Goal: Transaction & Acquisition: Purchase product/service

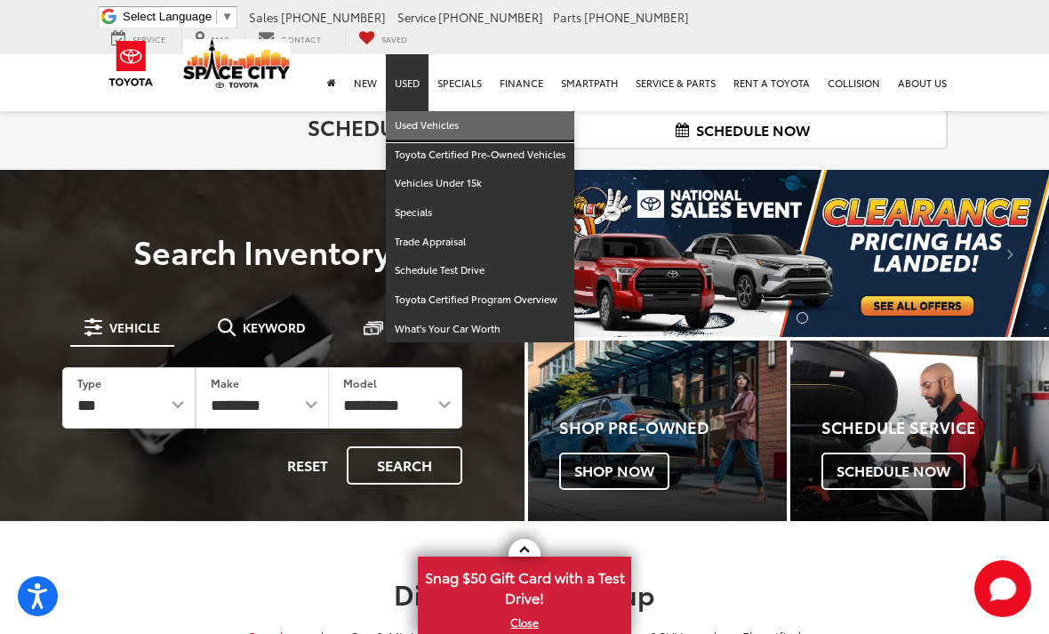
click at [422, 111] on link "Used Vehicles" at bounding box center [480, 125] width 189 height 29
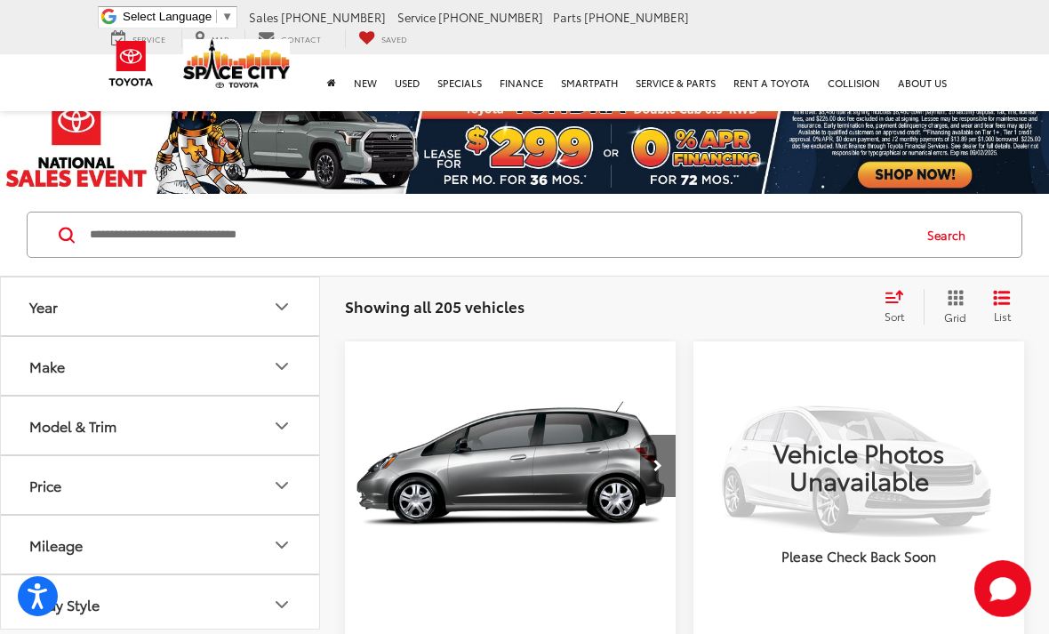
click at [895, 309] on span "Sort" at bounding box center [895, 316] width 20 height 15
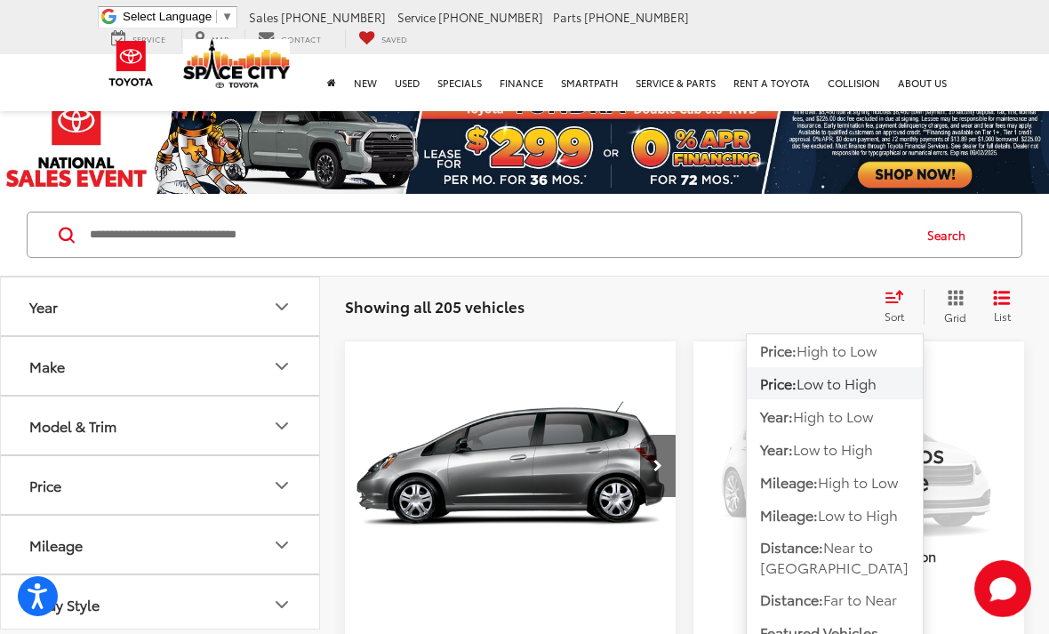
click at [882, 303] on div "Sort" at bounding box center [900, 307] width 48 height 36
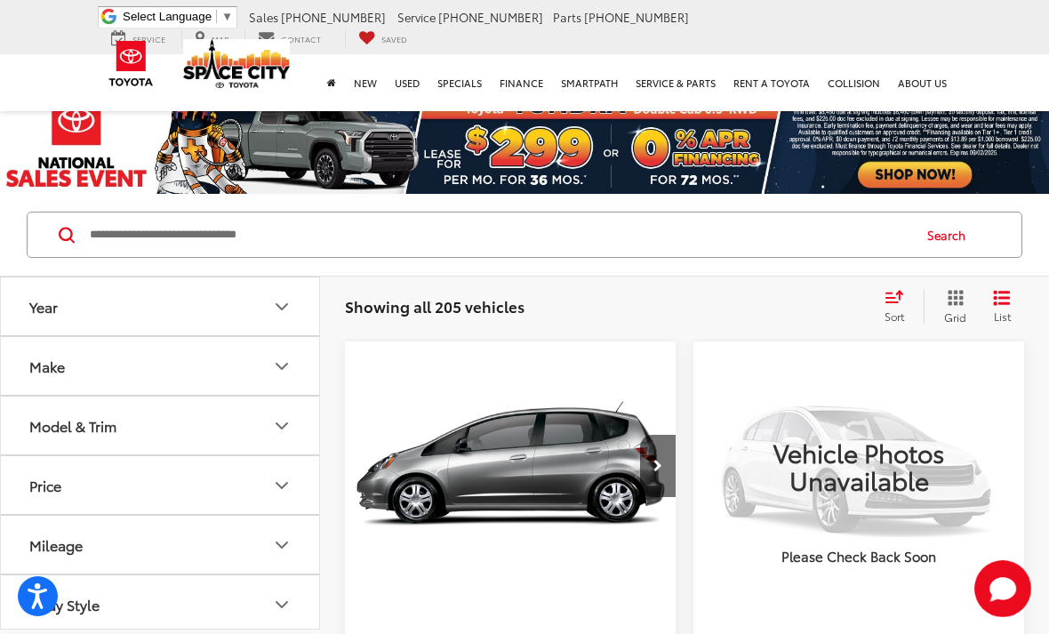
click at [893, 294] on icon "Select sort value" at bounding box center [895, 296] width 20 height 13
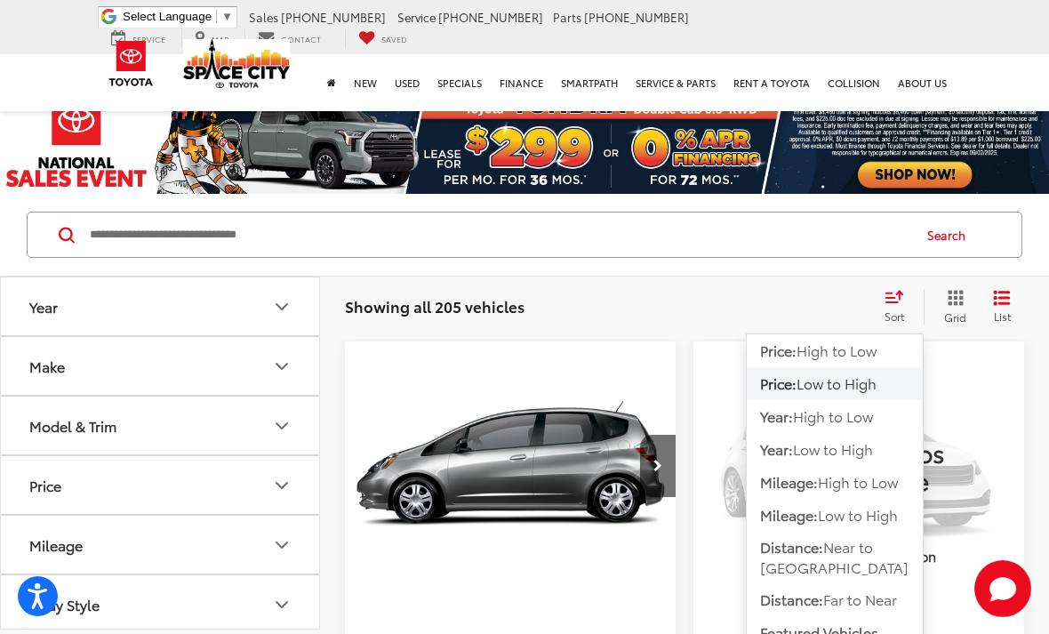
click at [877, 390] on span "Low to High" at bounding box center [837, 383] width 80 height 20
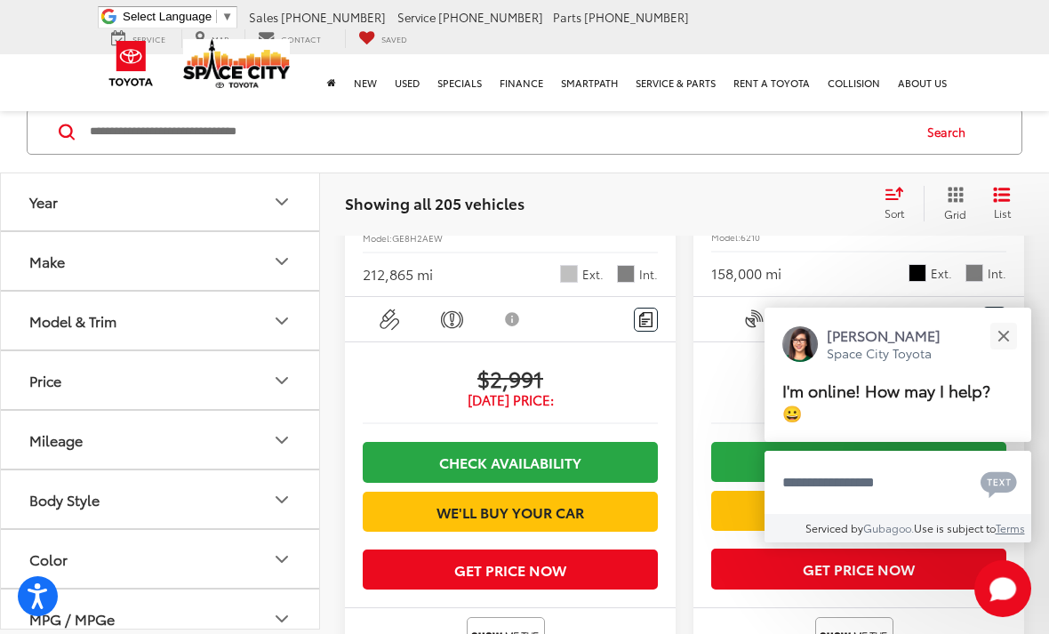
scroll to position [515, 0]
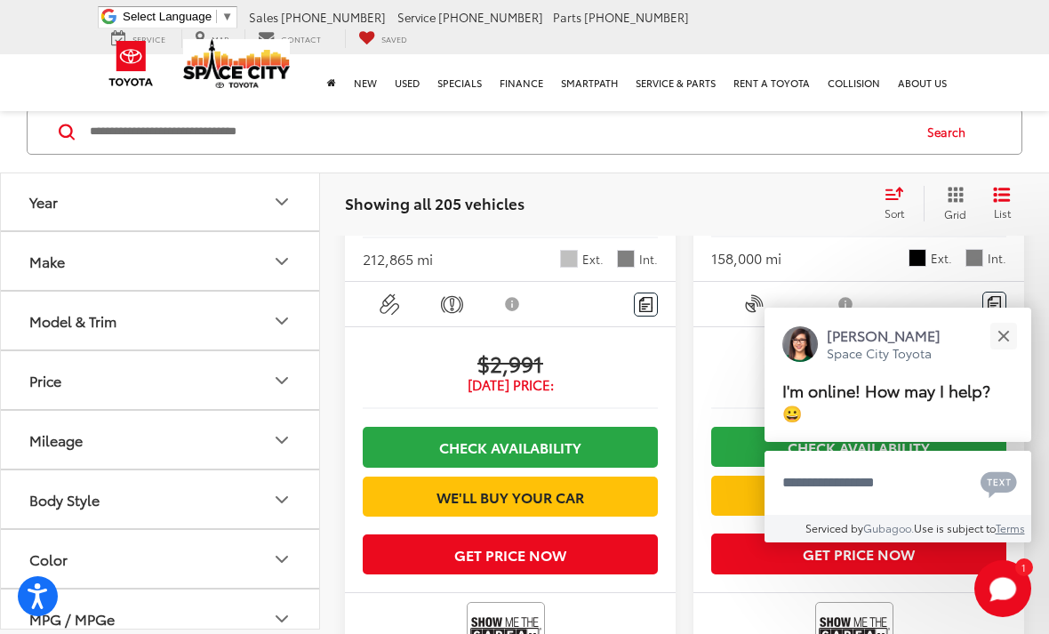
click at [293, 125] on input "Search by Make, Model, or Keyword" at bounding box center [499, 131] width 822 height 43
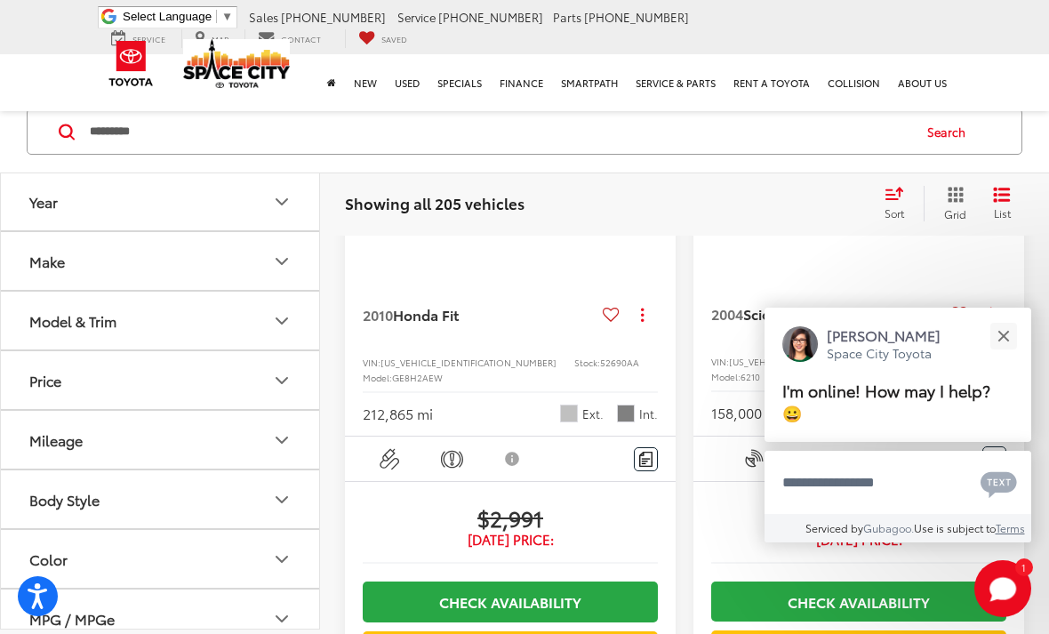
scroll to position [103, 0]
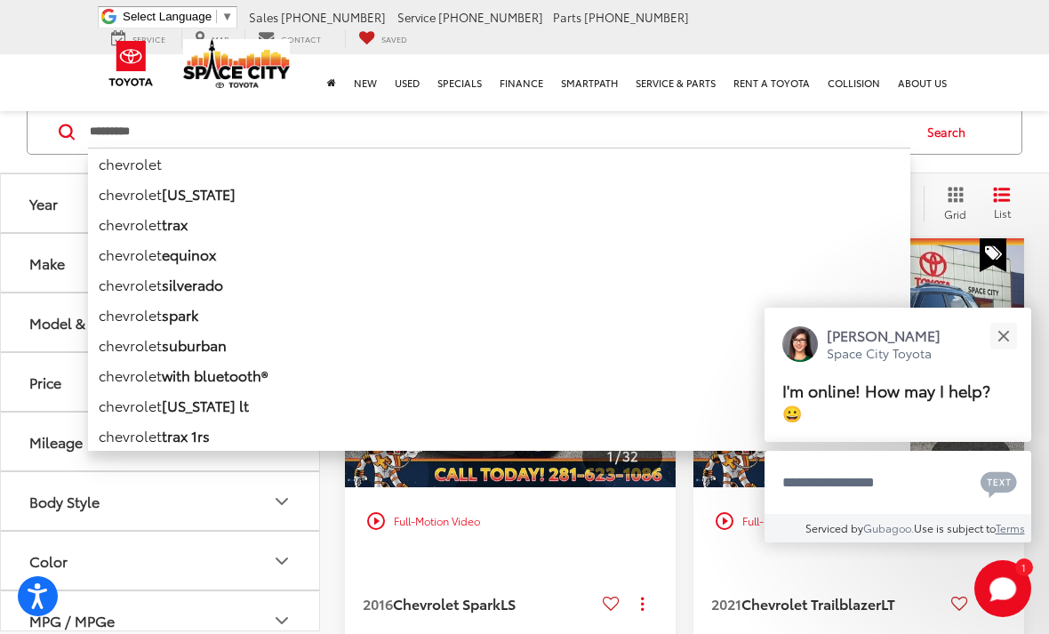
click at [1005, 355] on button "Close" at bounding box center [1003, 336] width 38 height 38
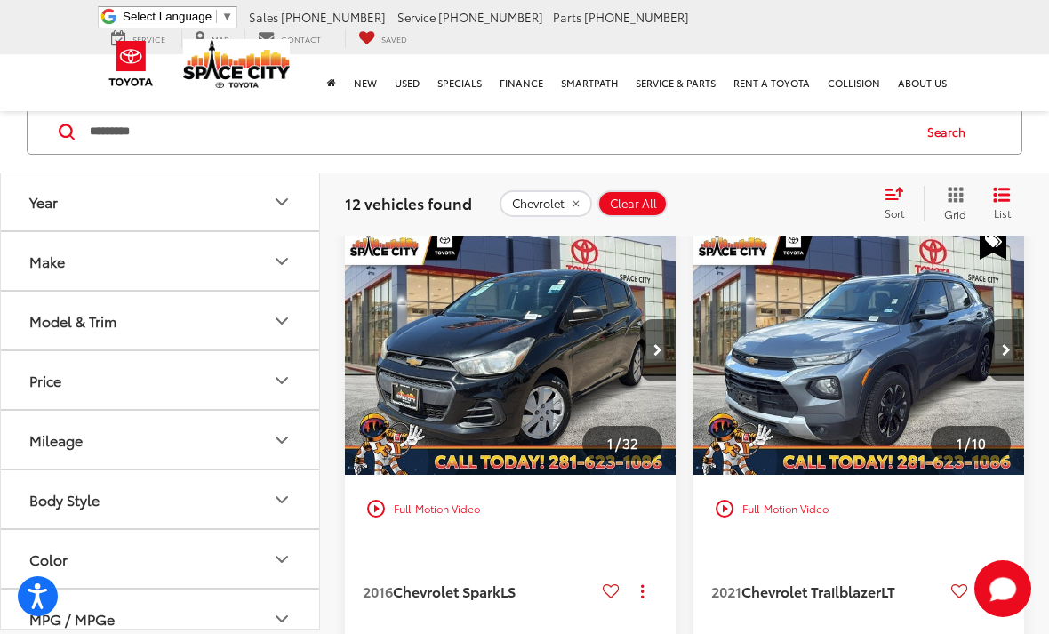
scroll to position [83, 0]
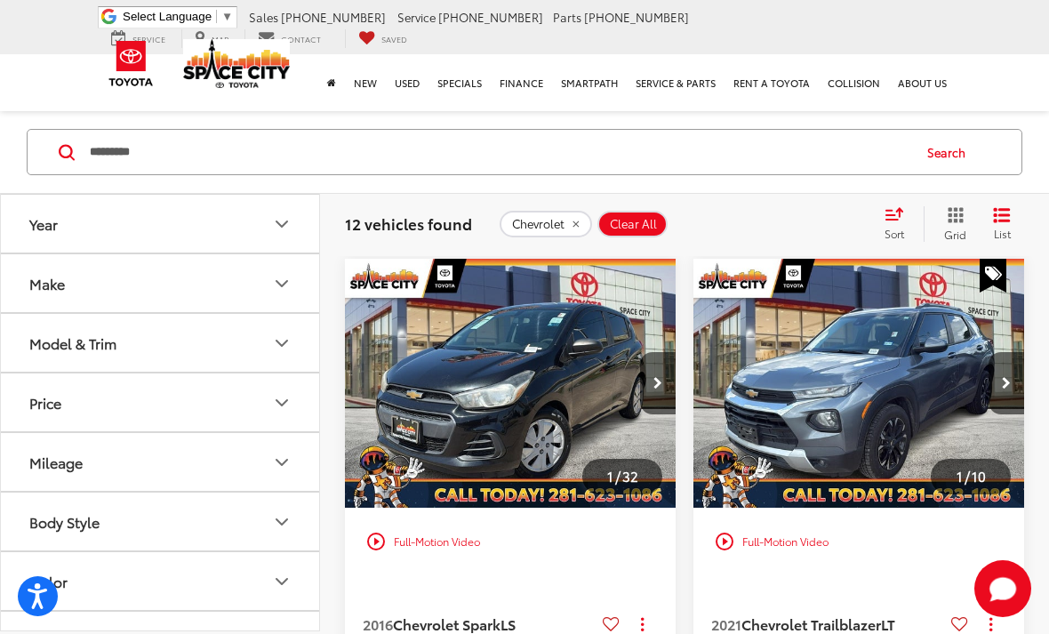
click at [1000, 389] on button "Next image" at bounding box center [1007, 383] width 36 height 62
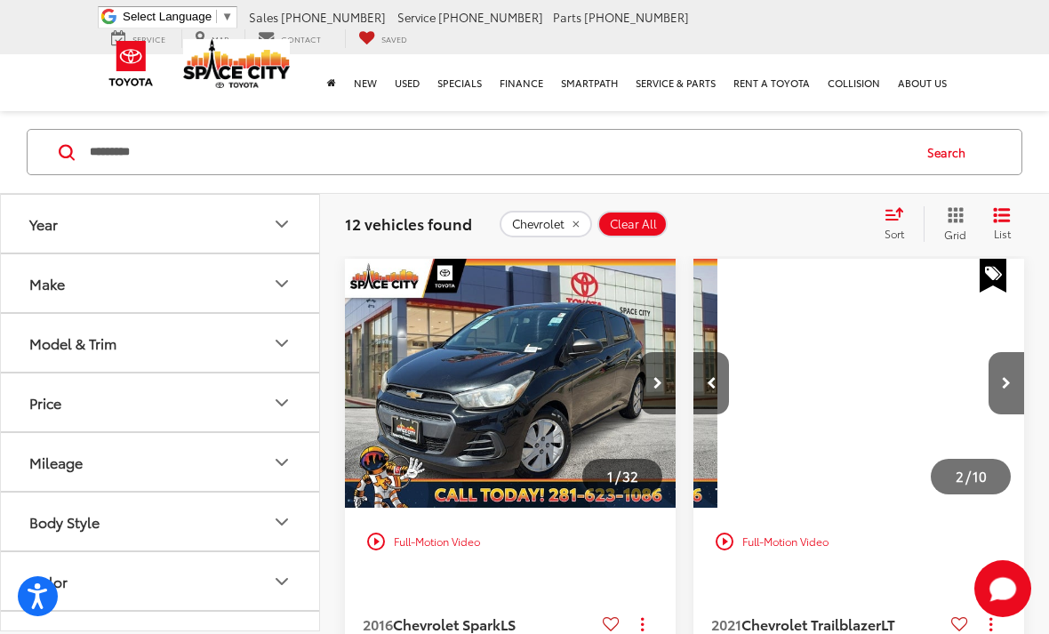
scroll to position [0, 333]
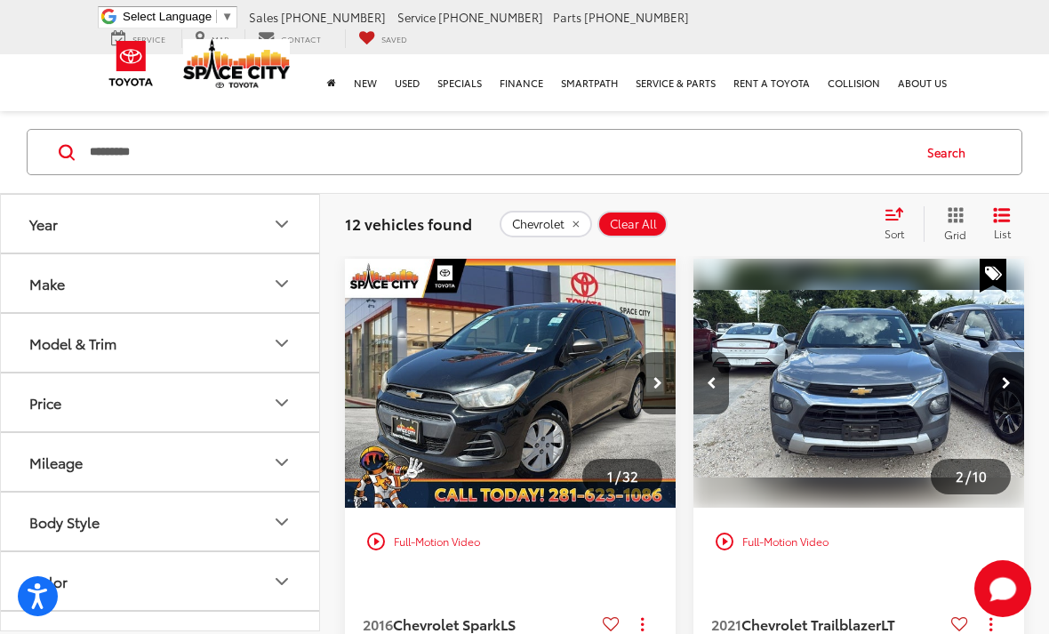
click at [848, 550] on div "play_circle_outline Full-Motion Video" at bounding box center [859, 542] width 304 height 32
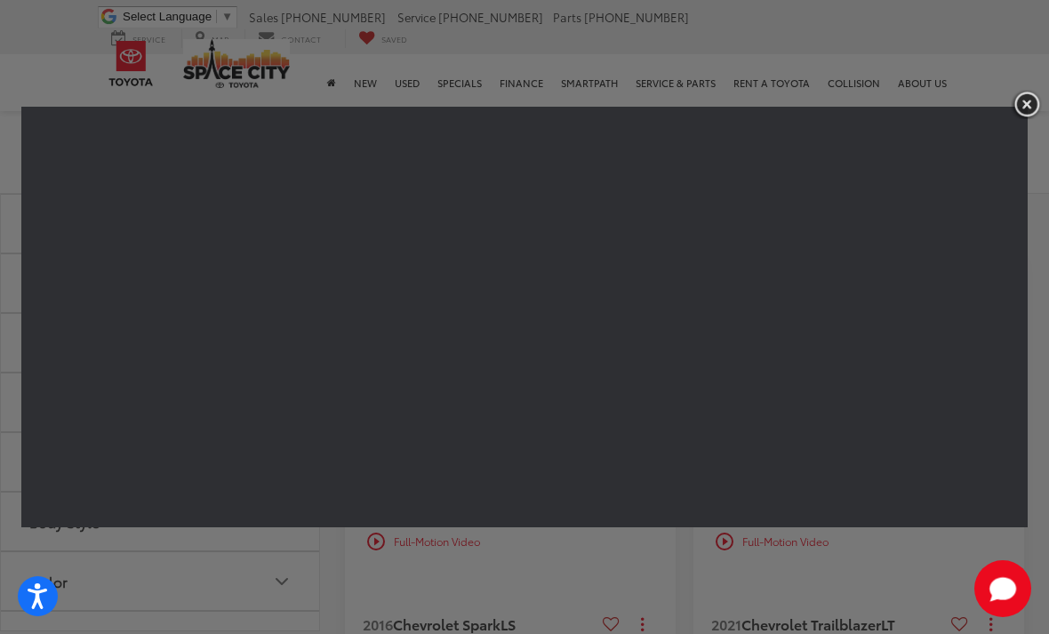
click at [1029, 112] on img "button" at bounding box center [1027, 104] width 32 height 29
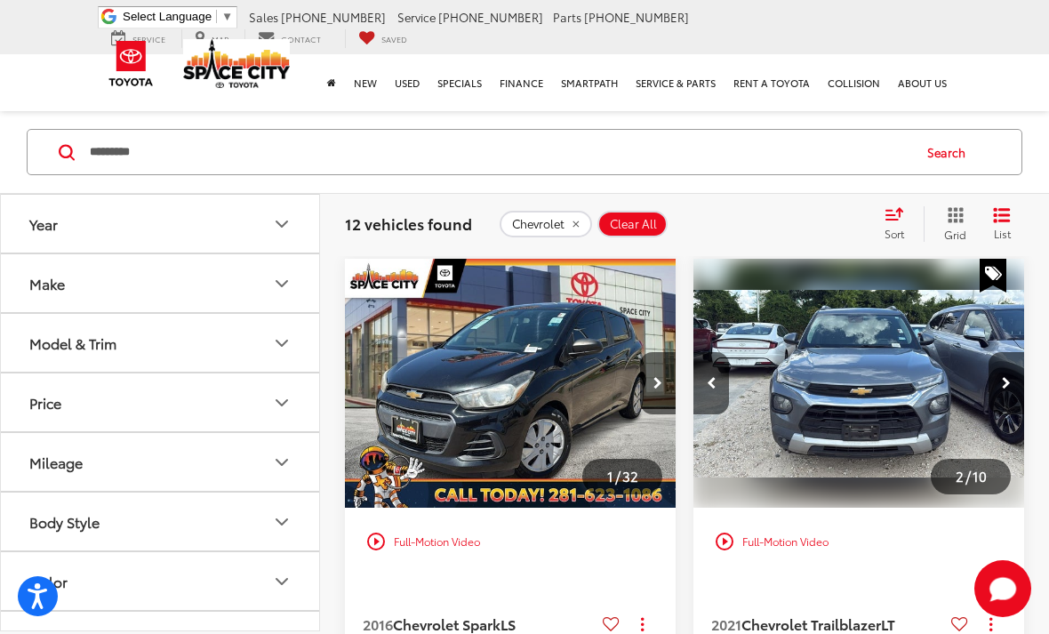
click at [194, 141] on input "*********" at bounding box center [499, 152] width 822 height 43
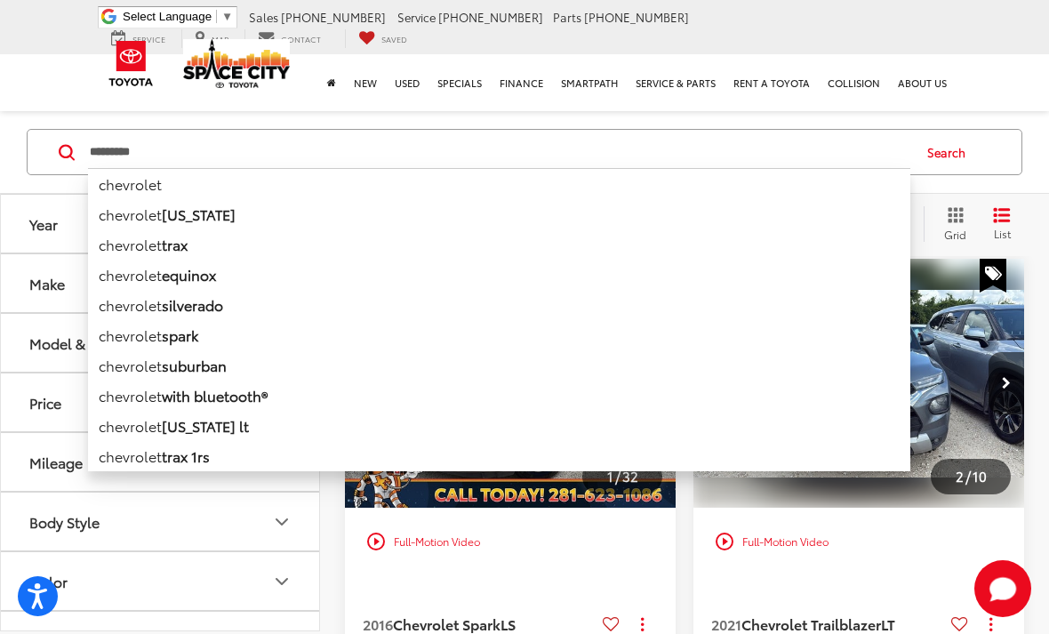
click at [225, 166] on input "*********" at bounding box center [499, 152] width 822 height 43
type input "*"
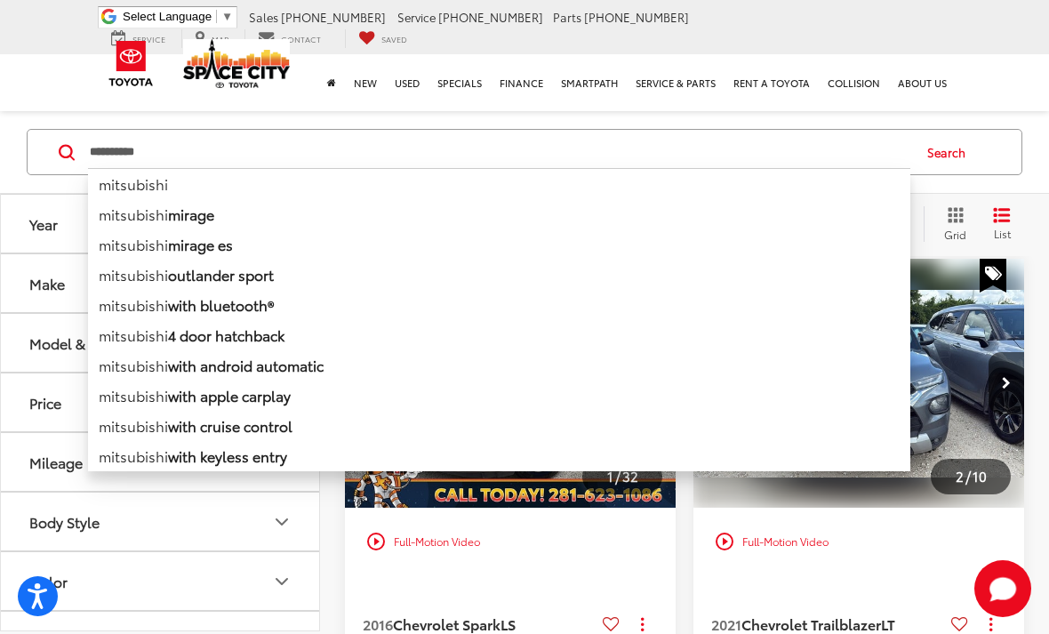
type input "**********"
click at [951, 164] on button "Search" at bounding box center [951, 152] width 81 height 44
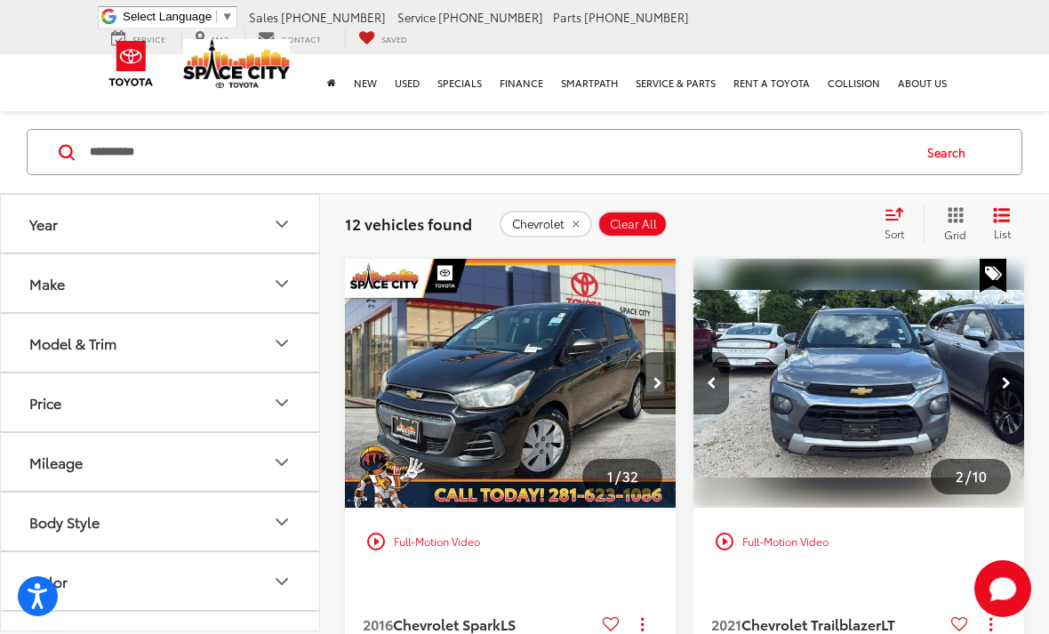
click at [928, 148] on button "Search" at bounding box center [951, 152] width 81 height 44
click at [943, 146] on button "Search" at bounding box center [951, 152] width 81 height 44
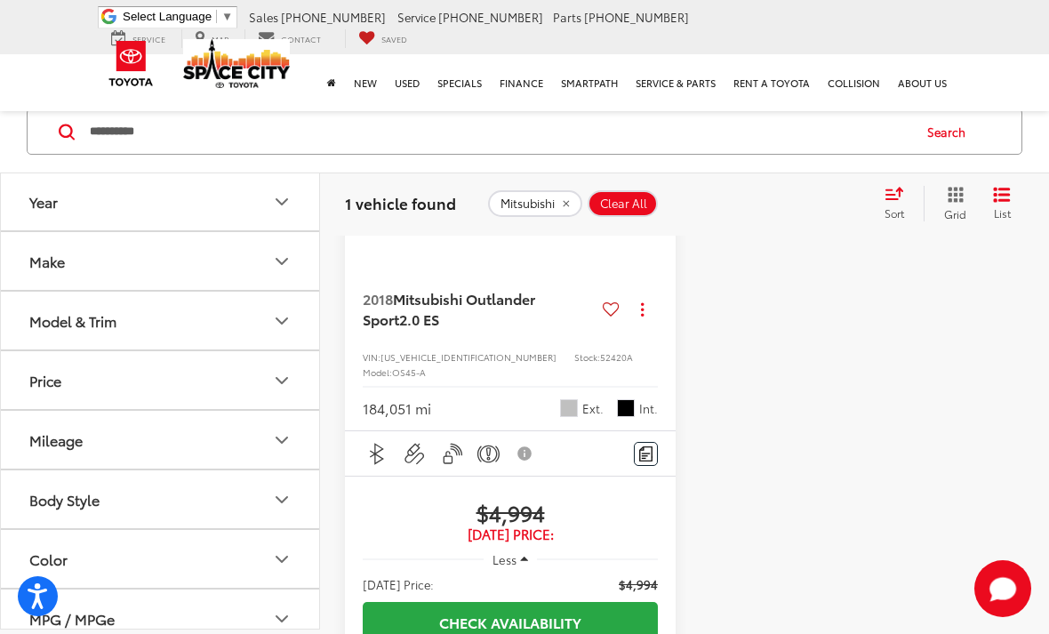
scroll to position [398, 0]
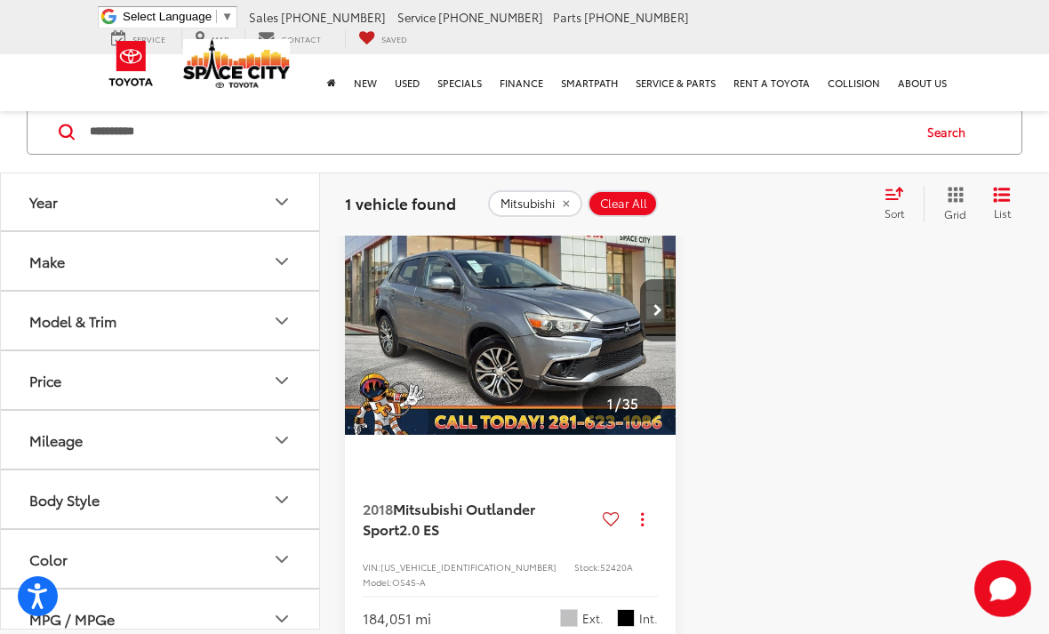
scroll to position [161, 0]
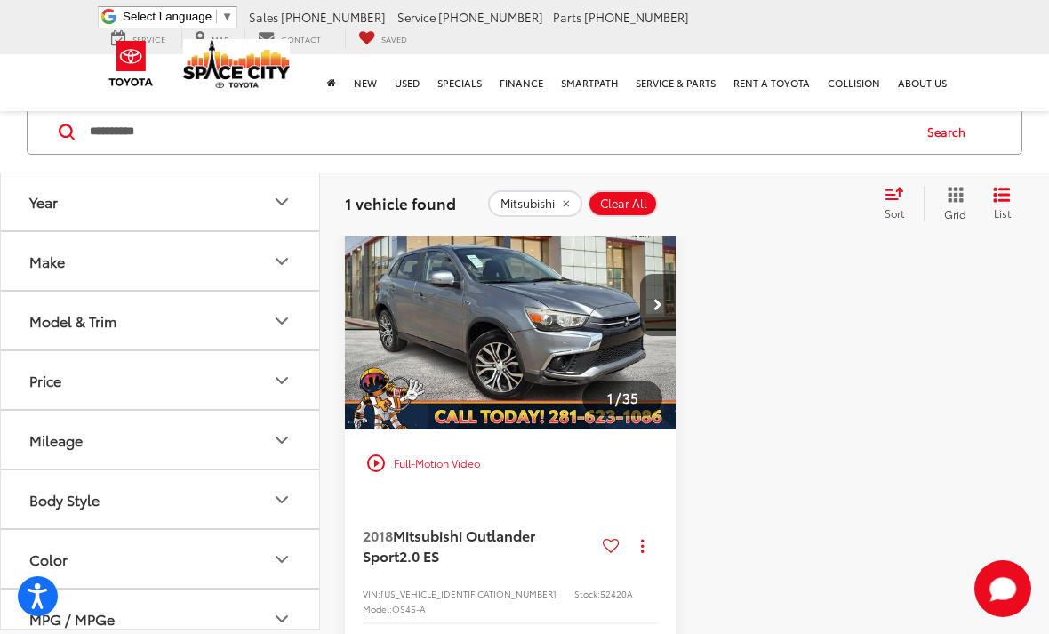
click at [645, 300] on button "Next image" at bounding box center [658, 305] width 36 height 62
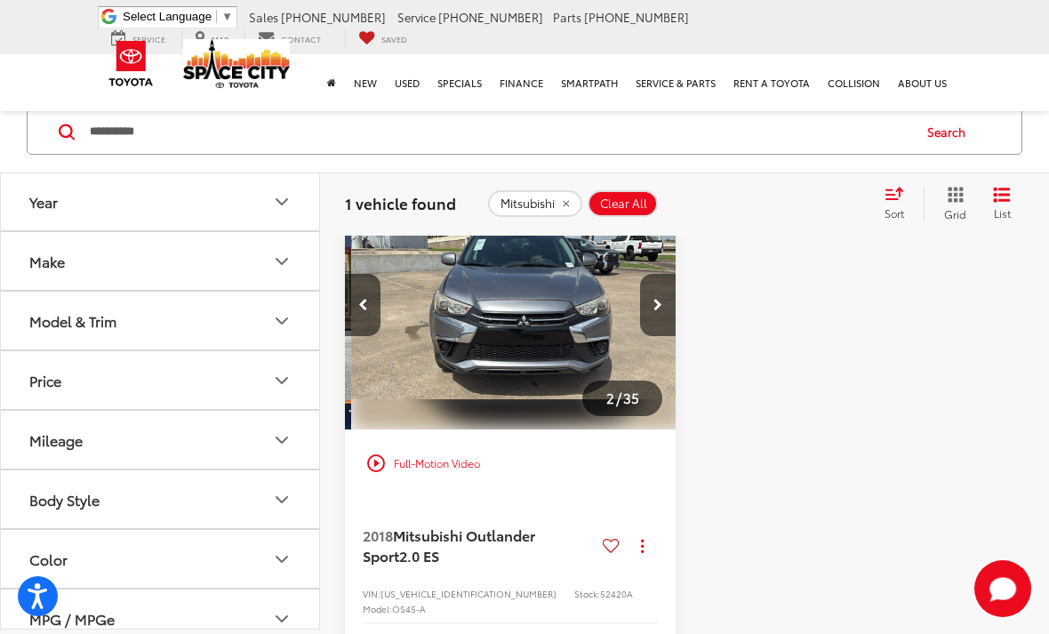
scroll to position [0, 333]
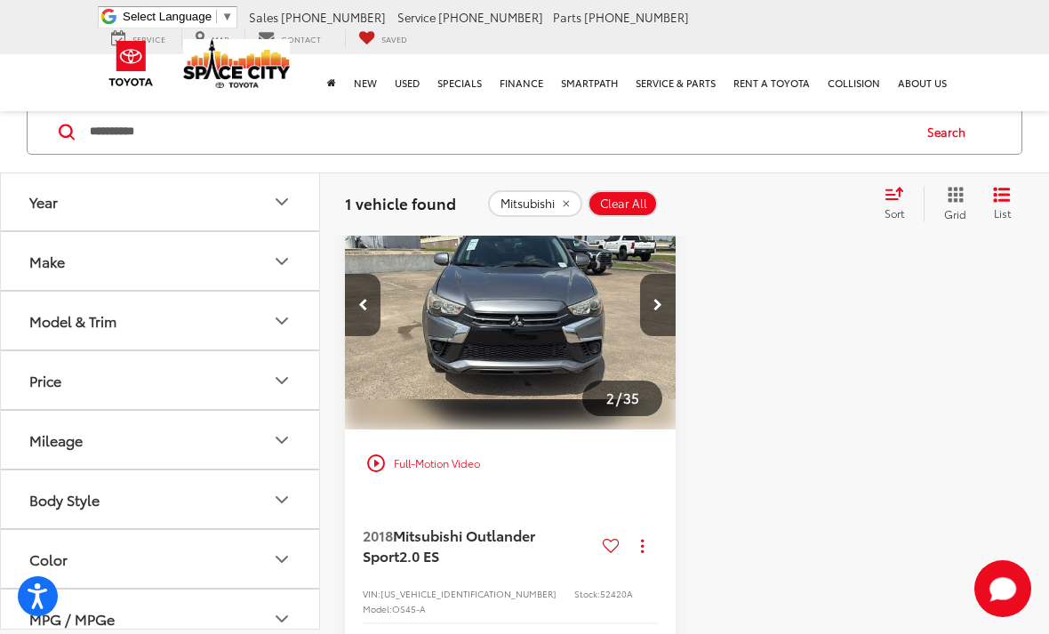
click at [652, 299] on button "Next image" at bounding box center [658, 305] width 36 height 62
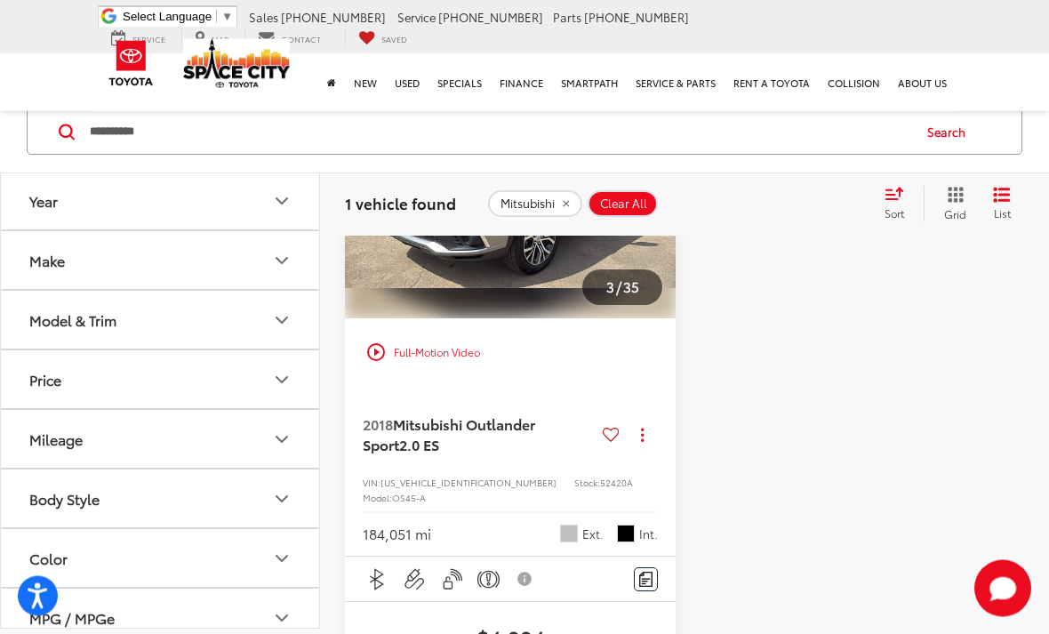
scroll to position [275, 0]
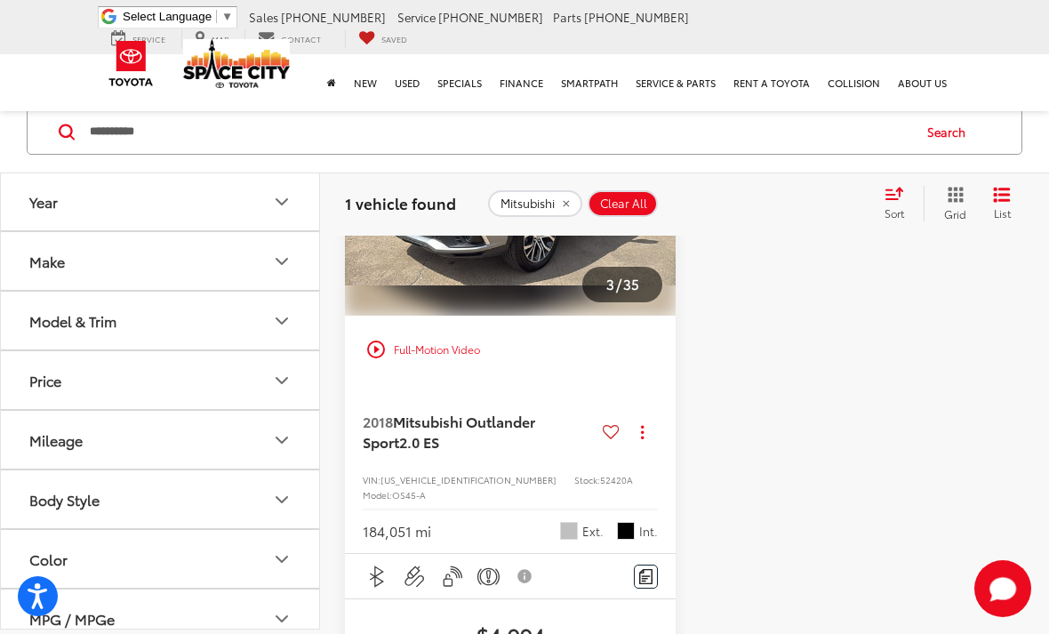
click at [432, 432] on span "2.0 ES" at bounding box center [419, 441] width 40 height 20
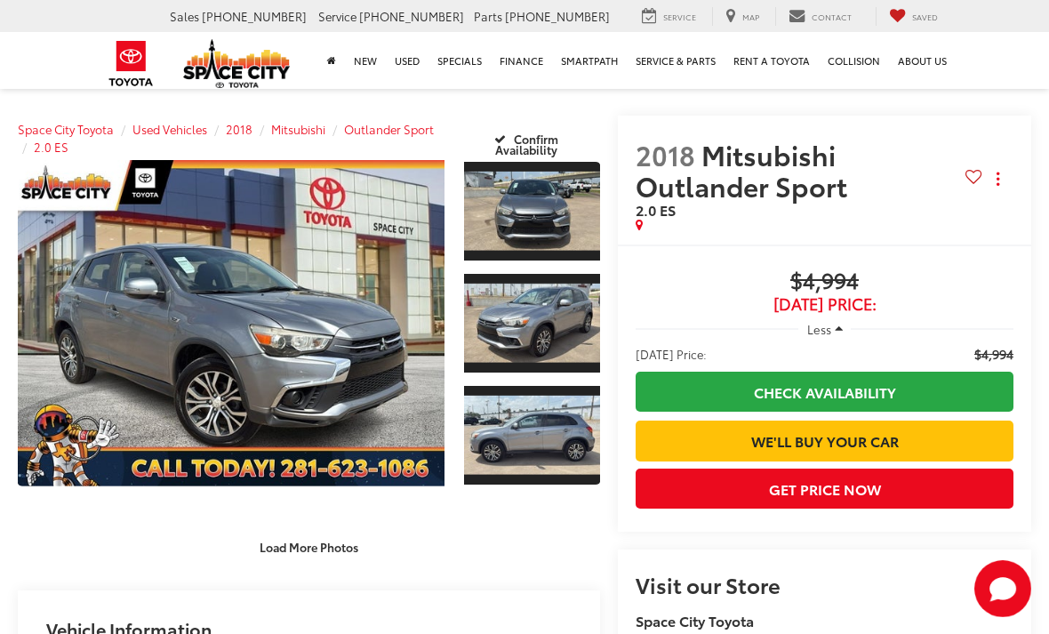
click at [517, 209] on link "Expand Photo 1" at bounding box center [532, 211] width 136 height 102
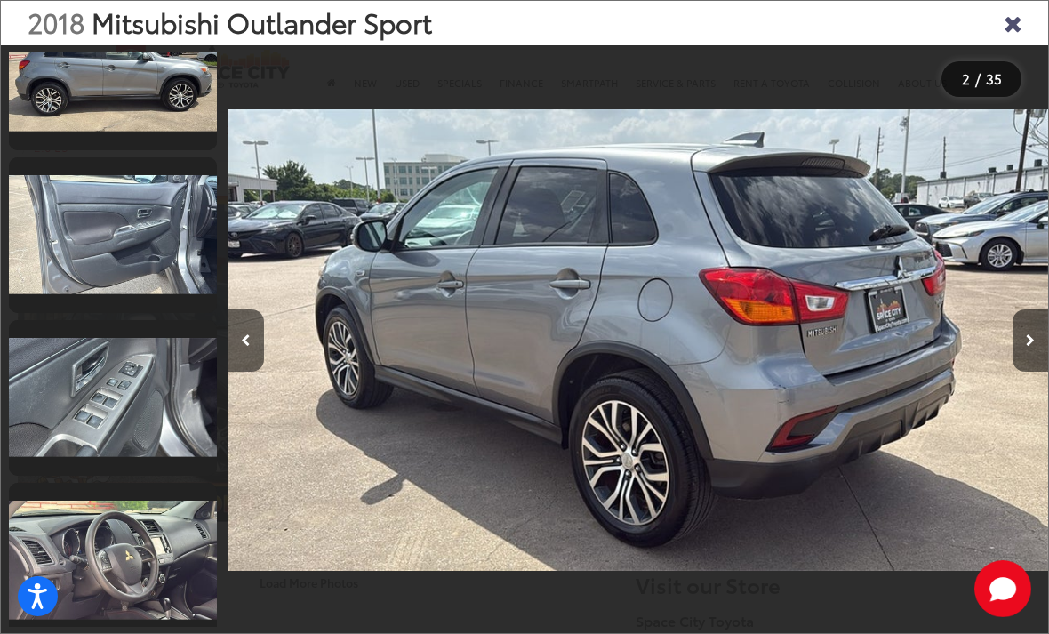
scroll to position [1204, 0]
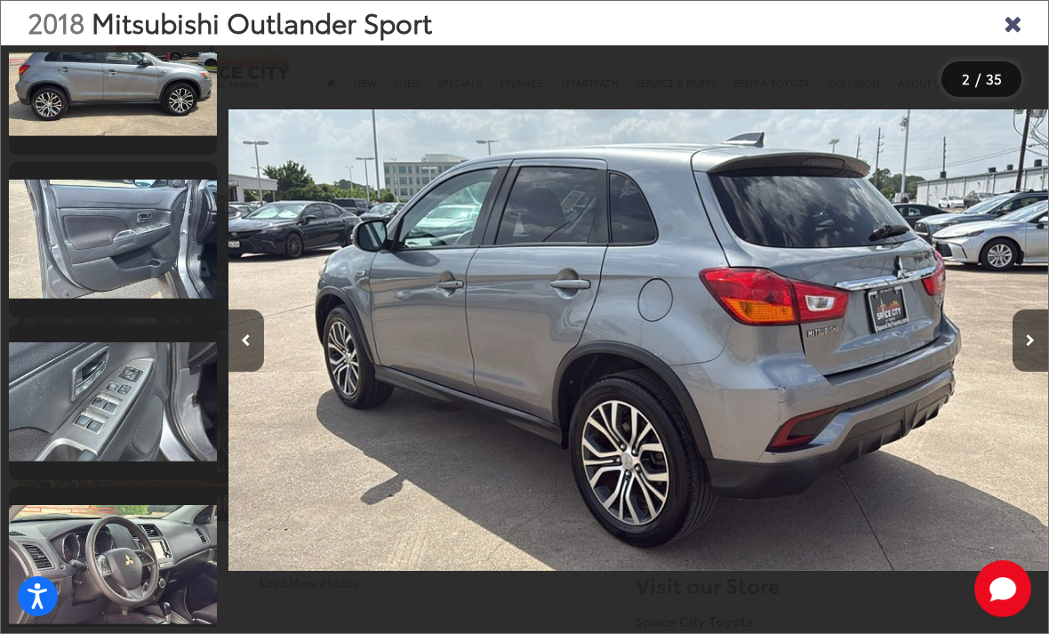
click at [57, 243] on link at bounding box center [113, 240] width 208 height 156
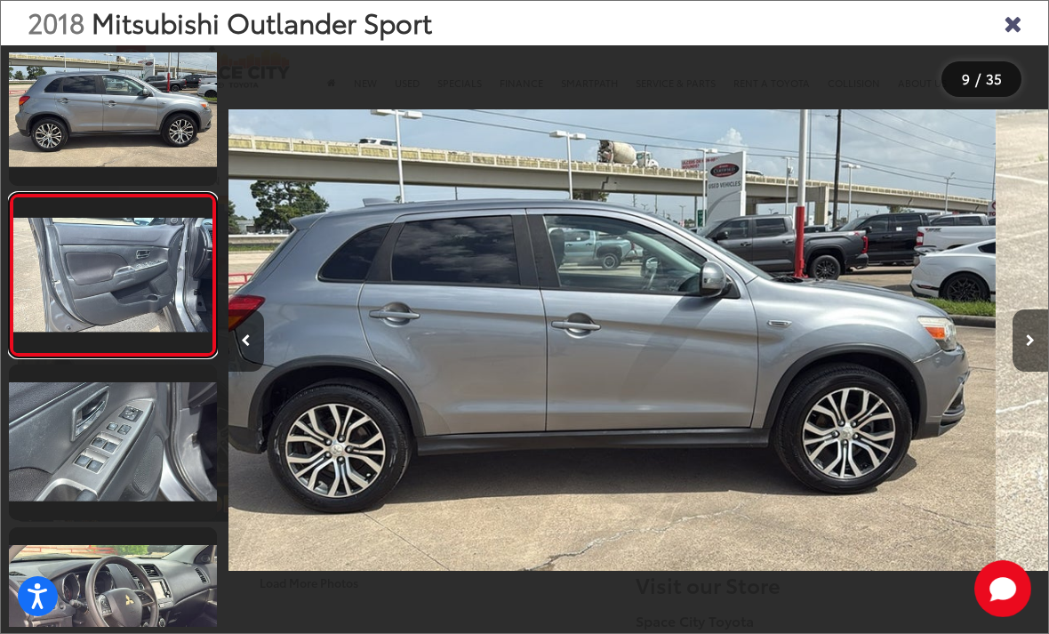
scroll to position [0, 6561]
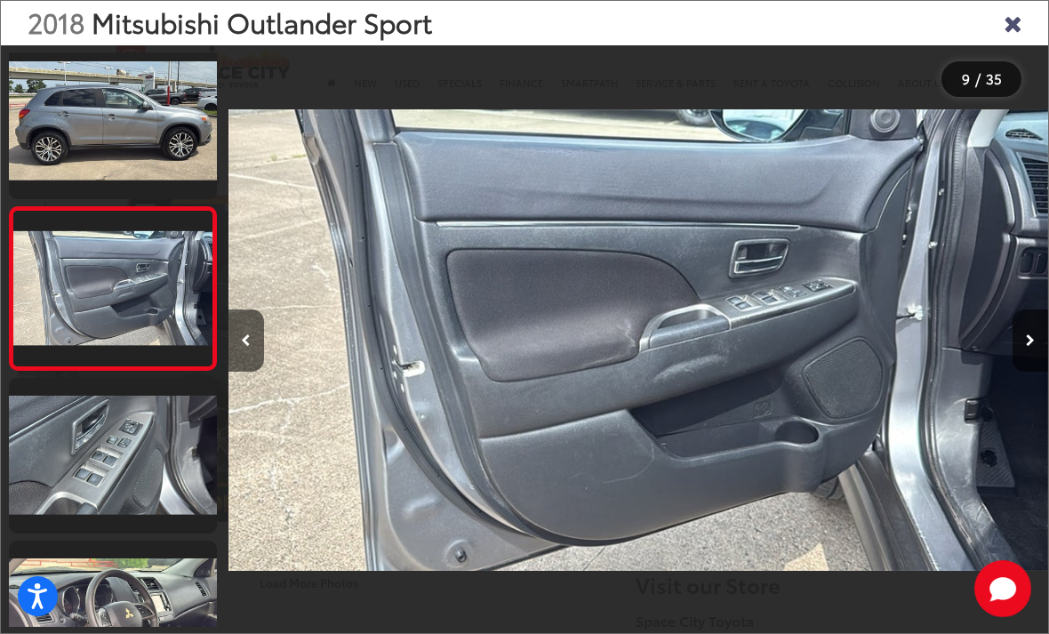
click at [76, 451] on link at bounding box center [113, 456] width 208 height 156
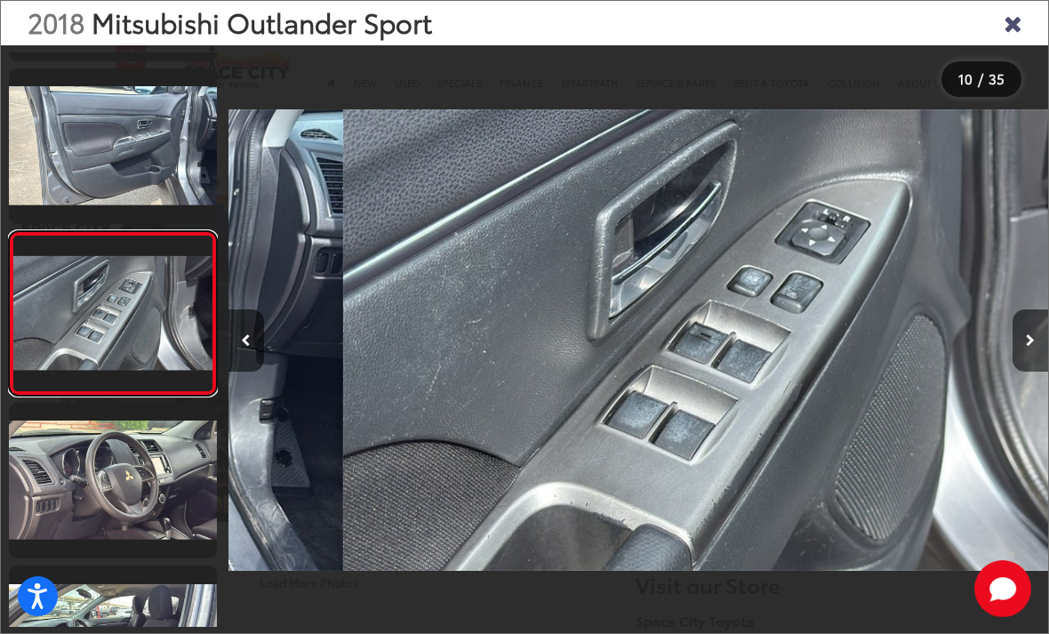
scroll to position [0, 7382]
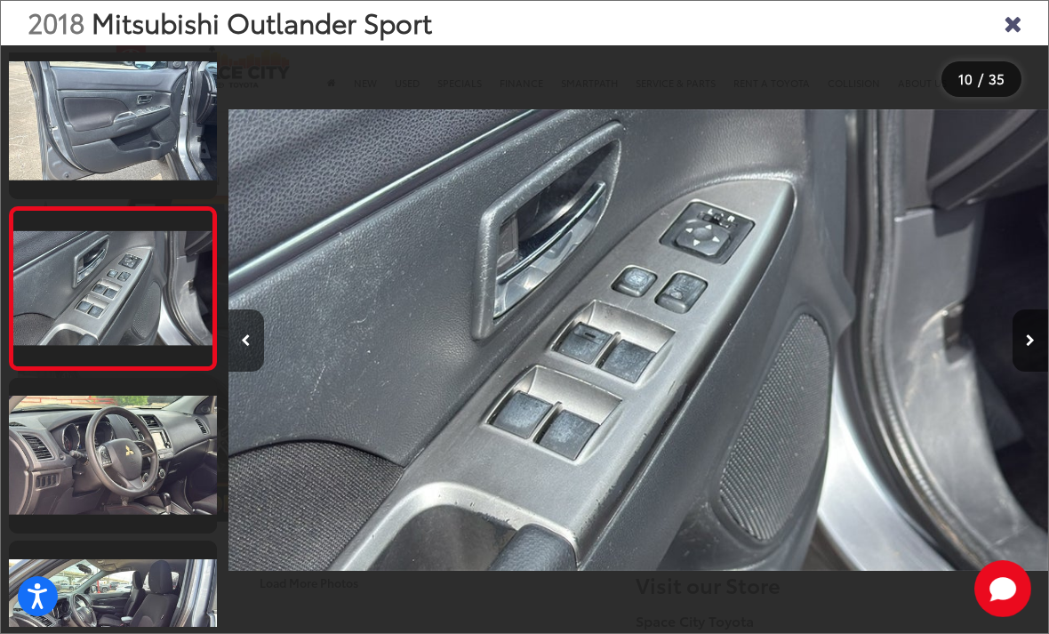
click at [92, 453] on link at bounding box center [113, 456] width 208 height 156
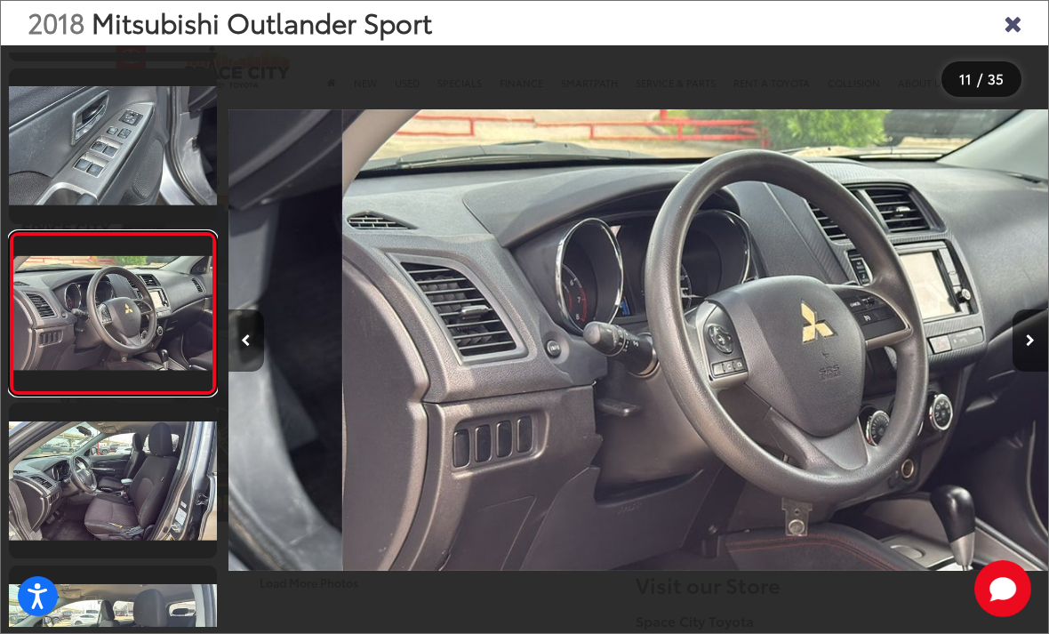
scroll to position [1476, 0]
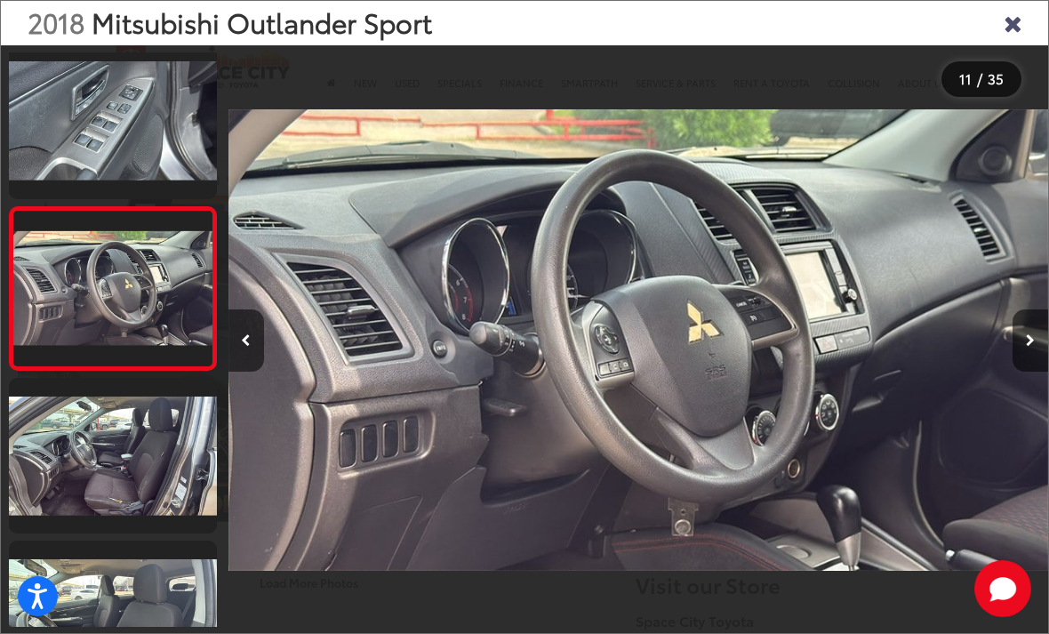
click at [75, 453] on link at bounding box center [113, 456] width 208 height 156
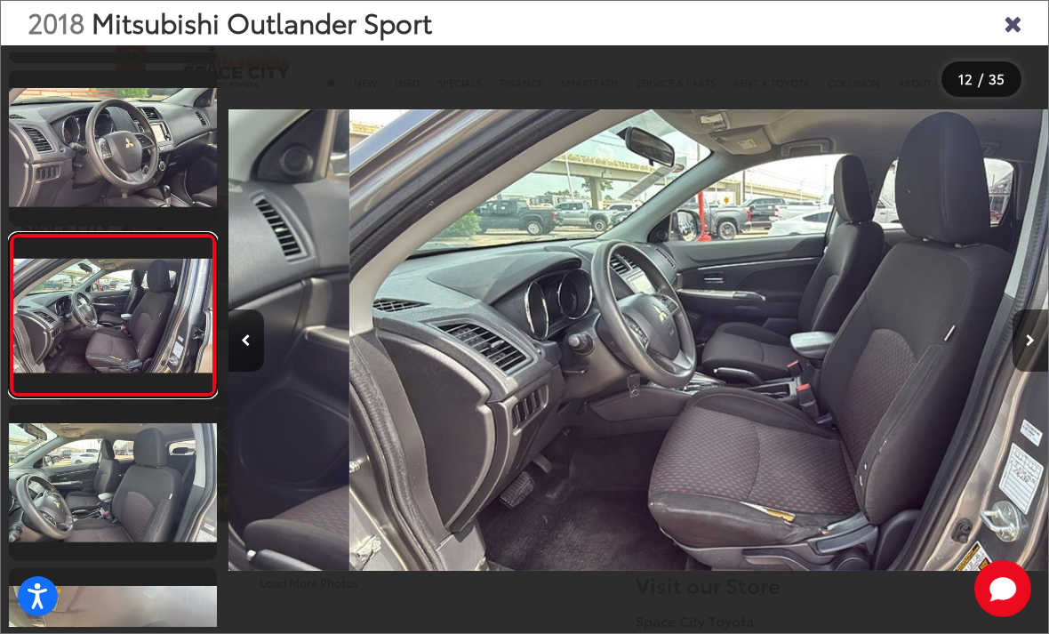
scroll to position [0, 0]
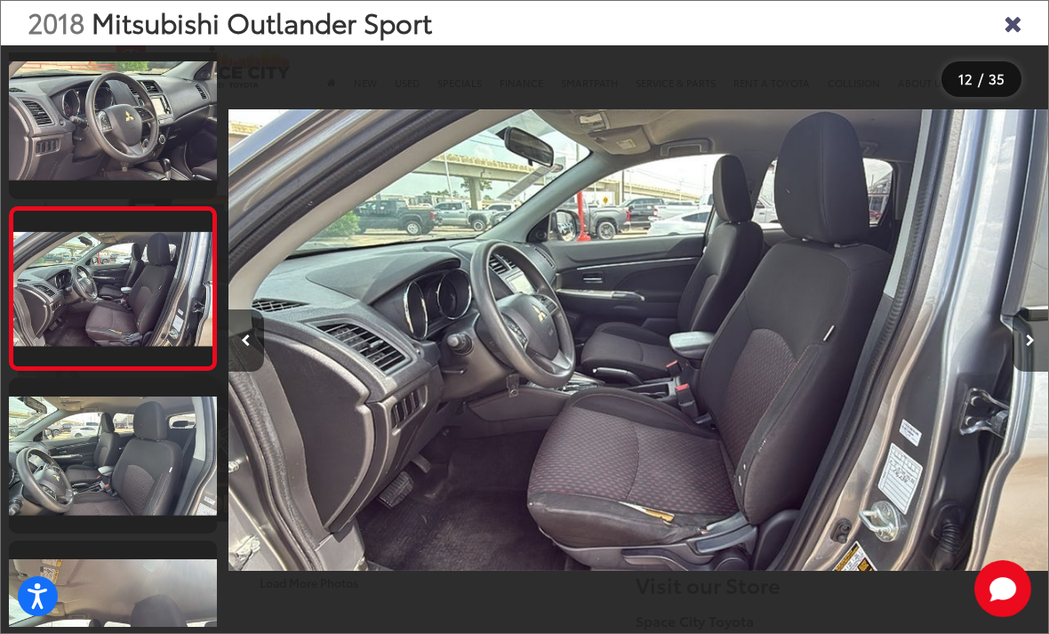
click at [85, 469] on link at bounding box center [113, 456] width 208 height 156
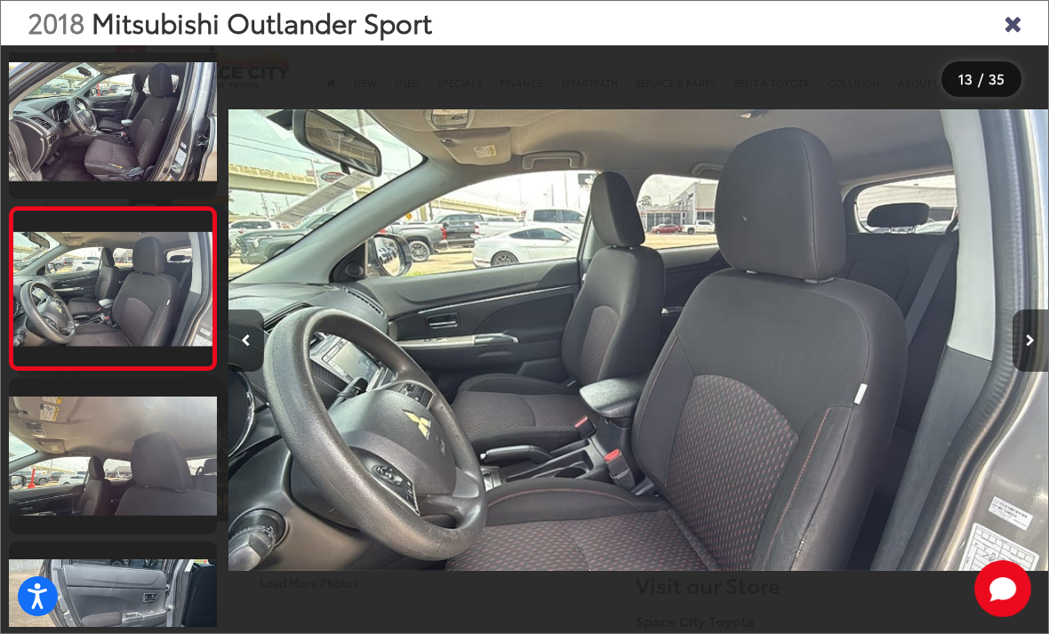
click at [76, 453] on link at bounding box center [113, 456] width 208 height 156
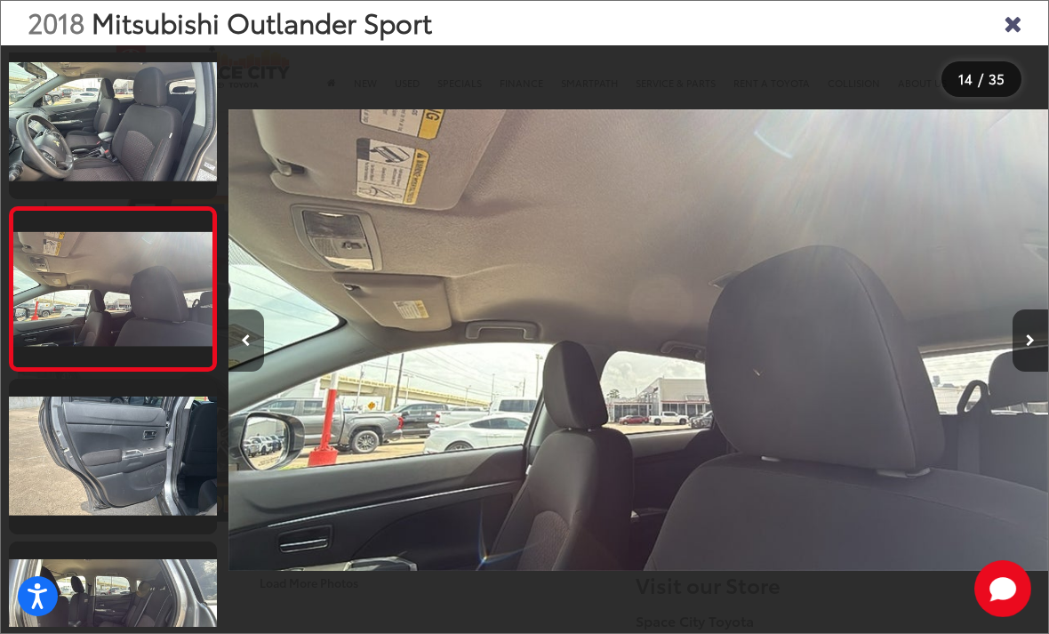
click at [86, 498] on link at bounding box center [113, 457] width 208 height 156
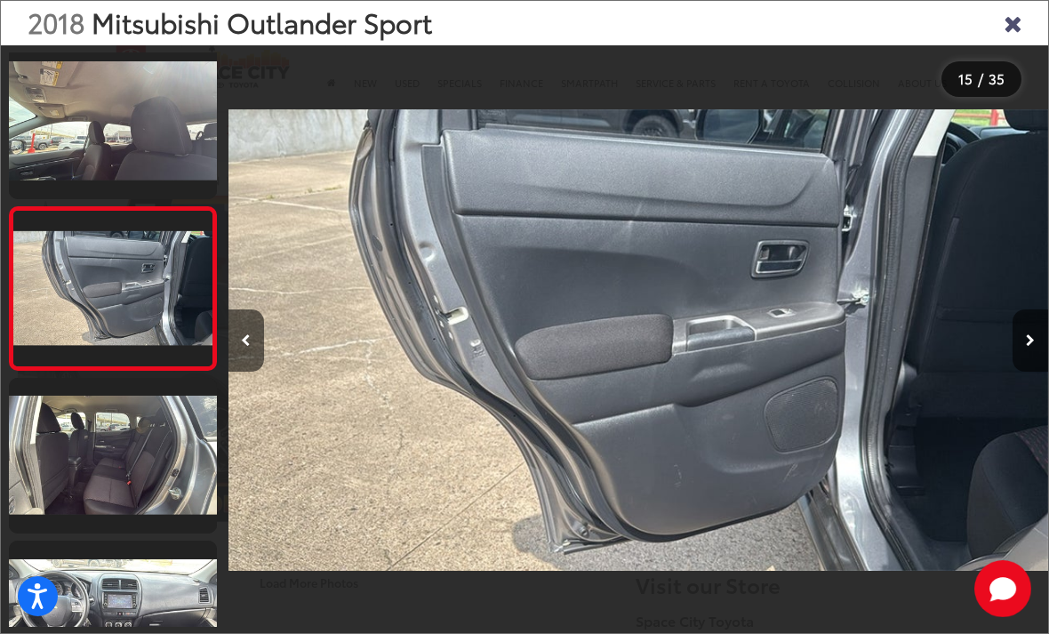
click at [83, 470] on link at bounding box center [113, 456] width 208 height 156
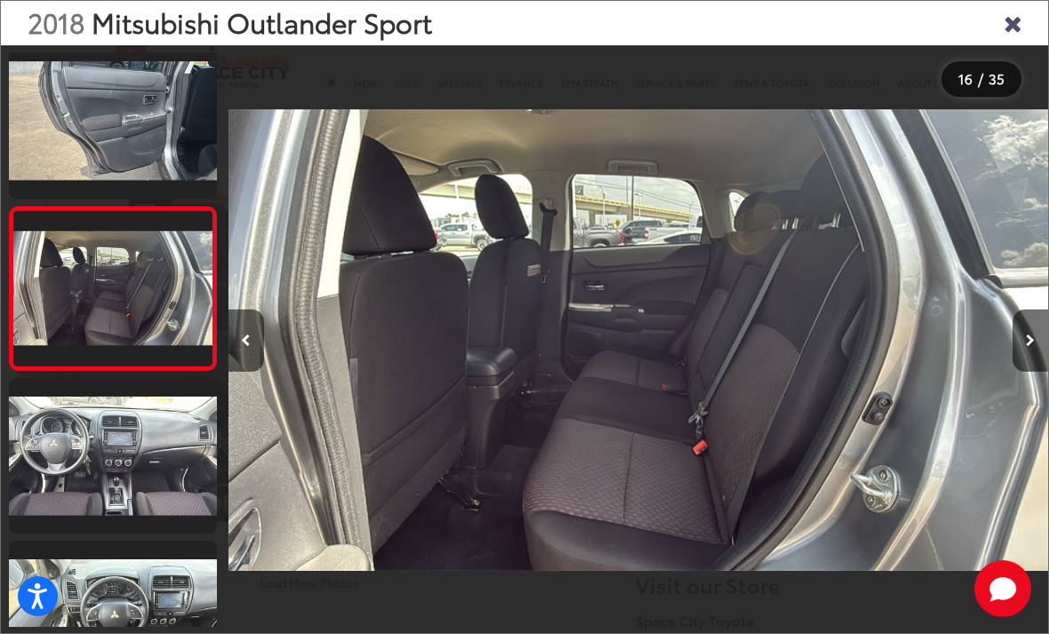
click at [94, 447] on link at bounding box center [113, 456] width 208 height 156
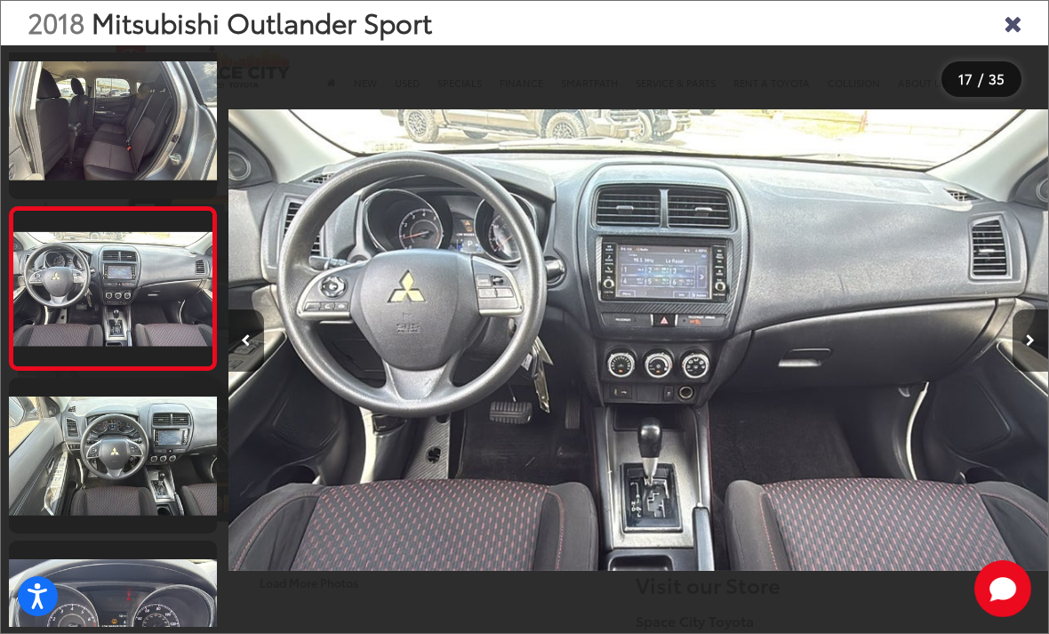
click at [88, 462] on link at bounding box center [113, 456] width 208 height 156
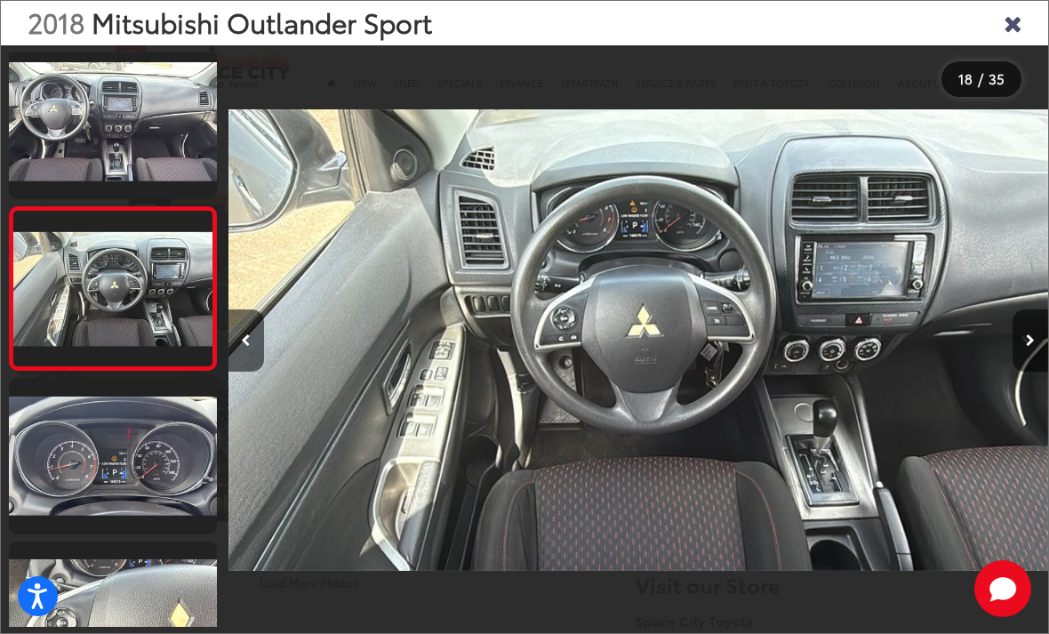
click at [95, 444] on link at bounding box center [113, 456] width 208 height 156
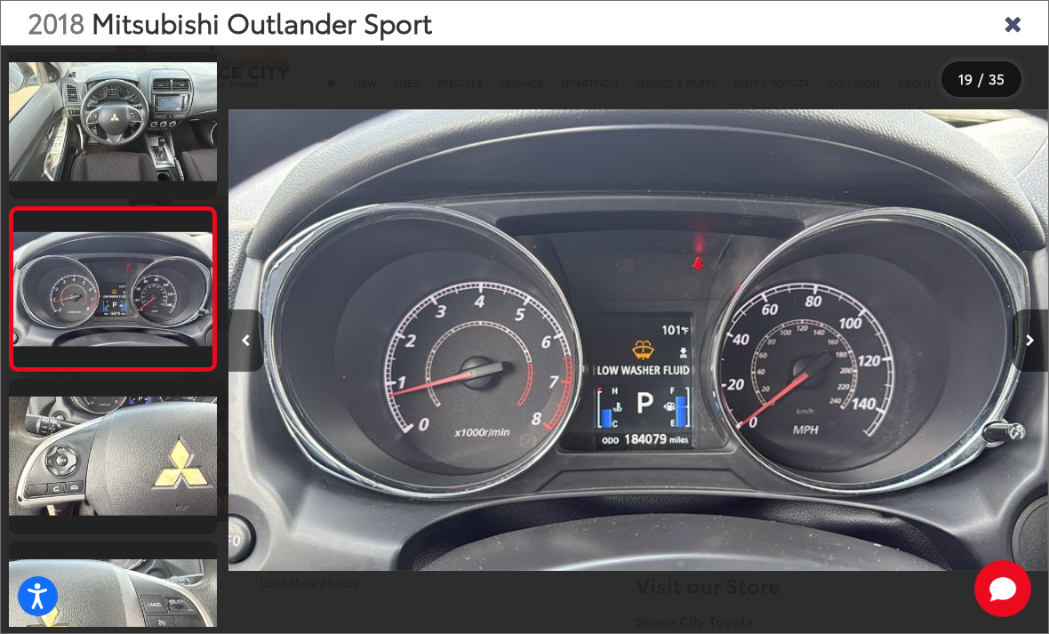
click at [92, 429] on link at bounding box center [113, 457] width 208 height 156
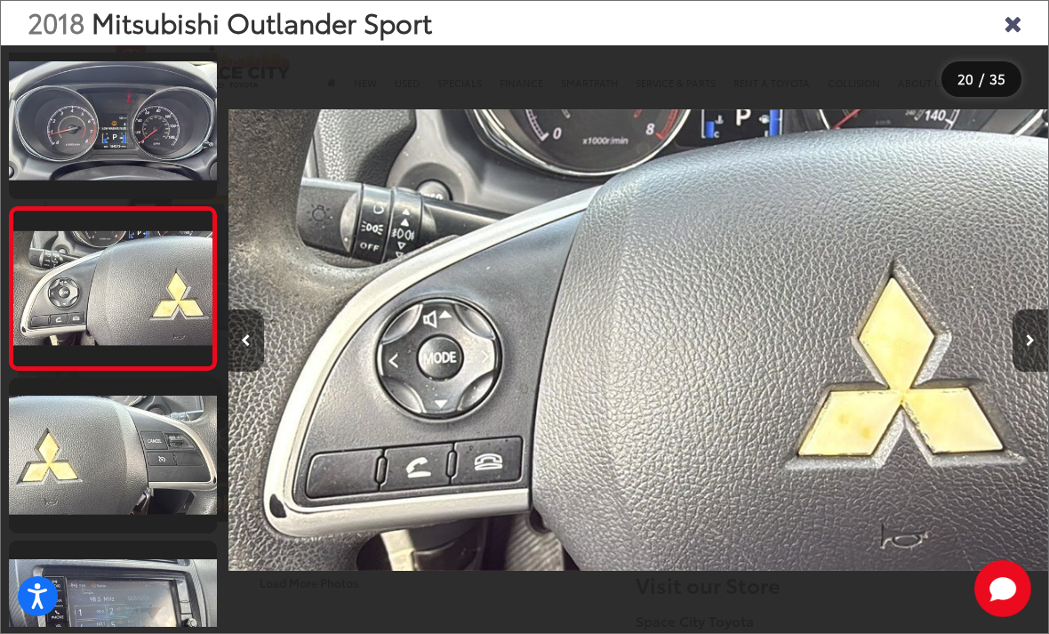
click at [78, 425] on link at bounding box center [113, 456] width 208 height 156
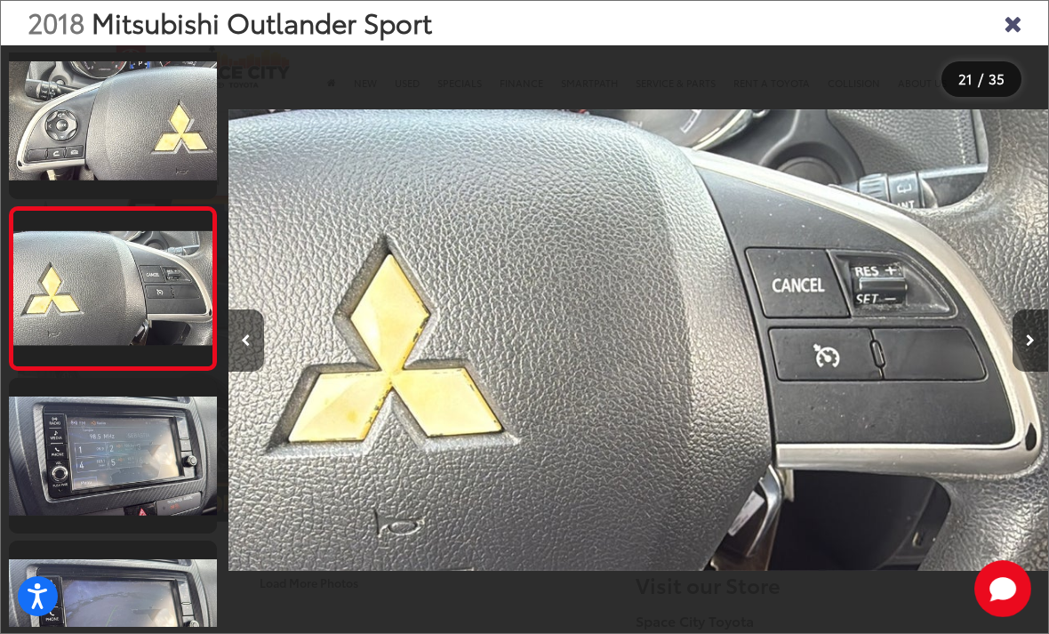
click at [90, 476] on link at bounding box center [113, 456] width 208 height 156
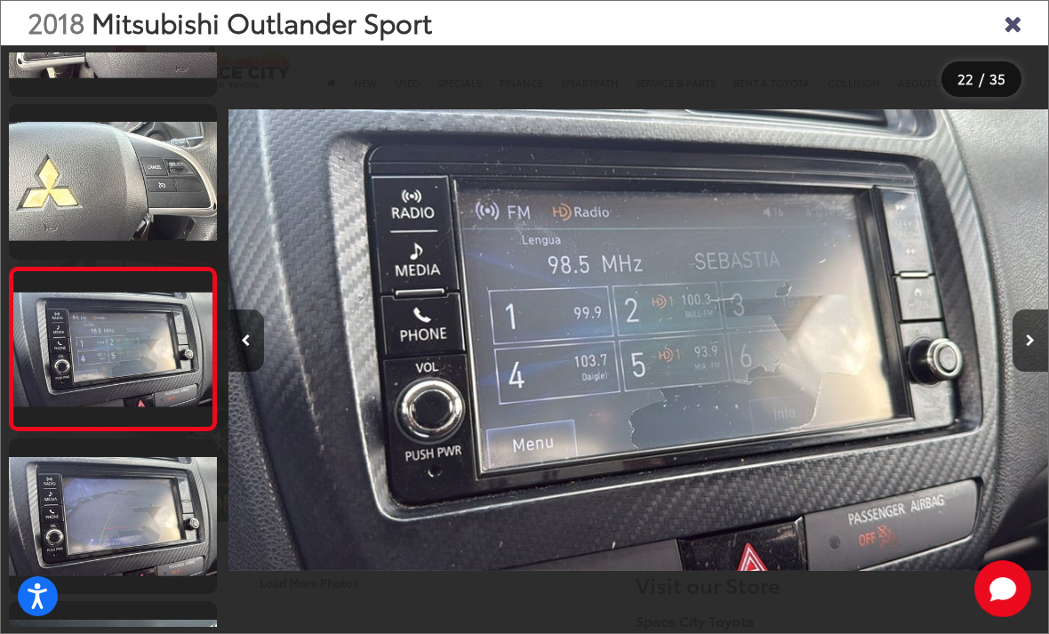
click at [1020, 19] on icon "Close gallery" at bounding box center [1013, 22] width 18 height 23
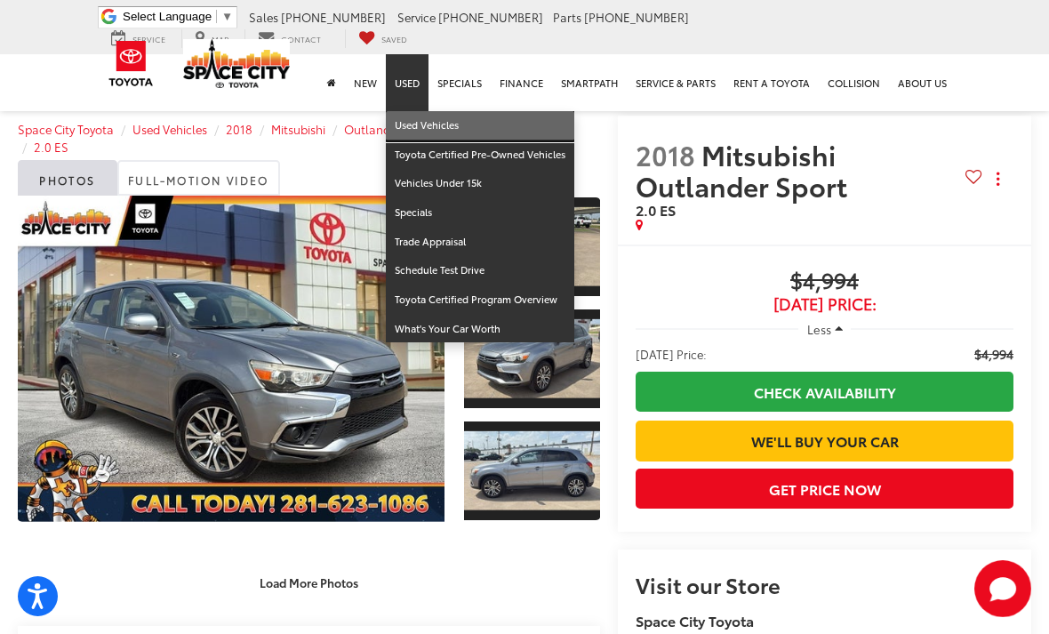
click at [519, 111] on link "Used Vehicles" at bounding box center [480, 125] width 189 height 29
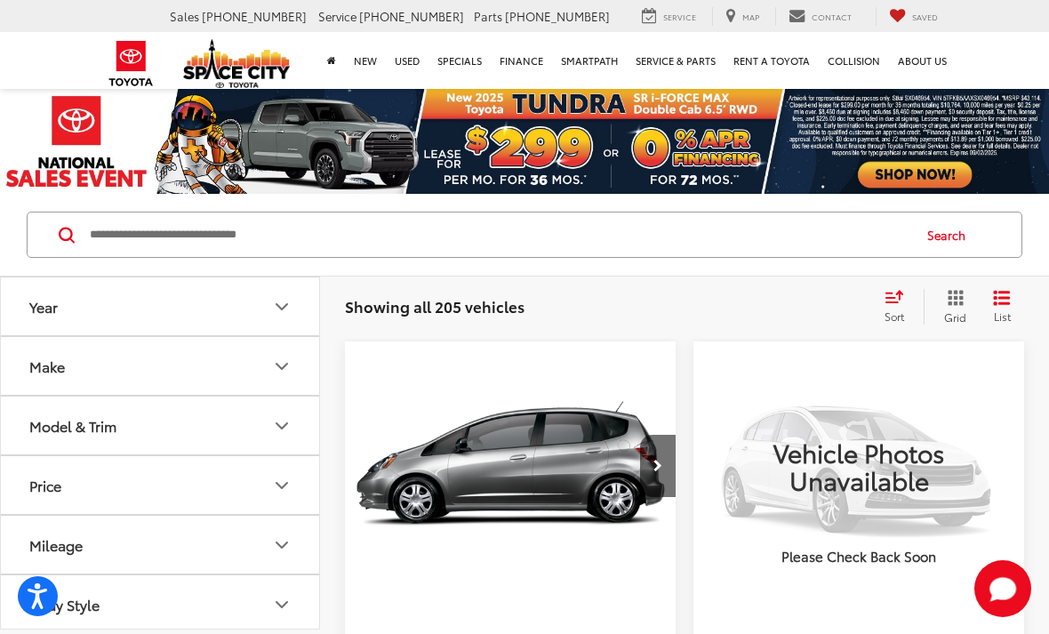
click at [179, 240] on input "Search by Make, Model, or Keyword" at bounding box center [499, 234] width 822 height 43
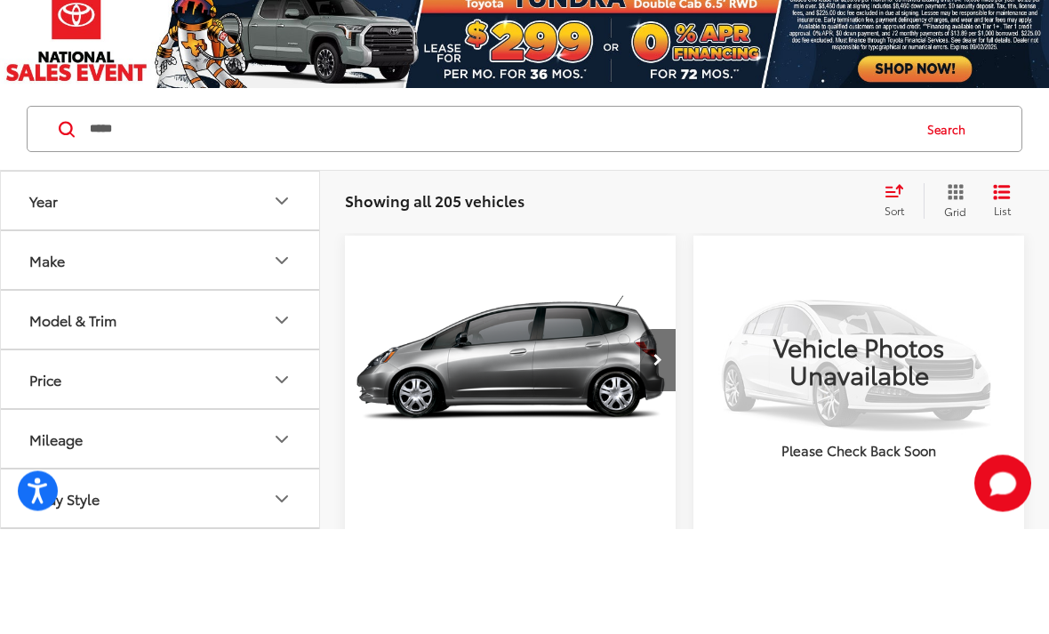
type input "*****"
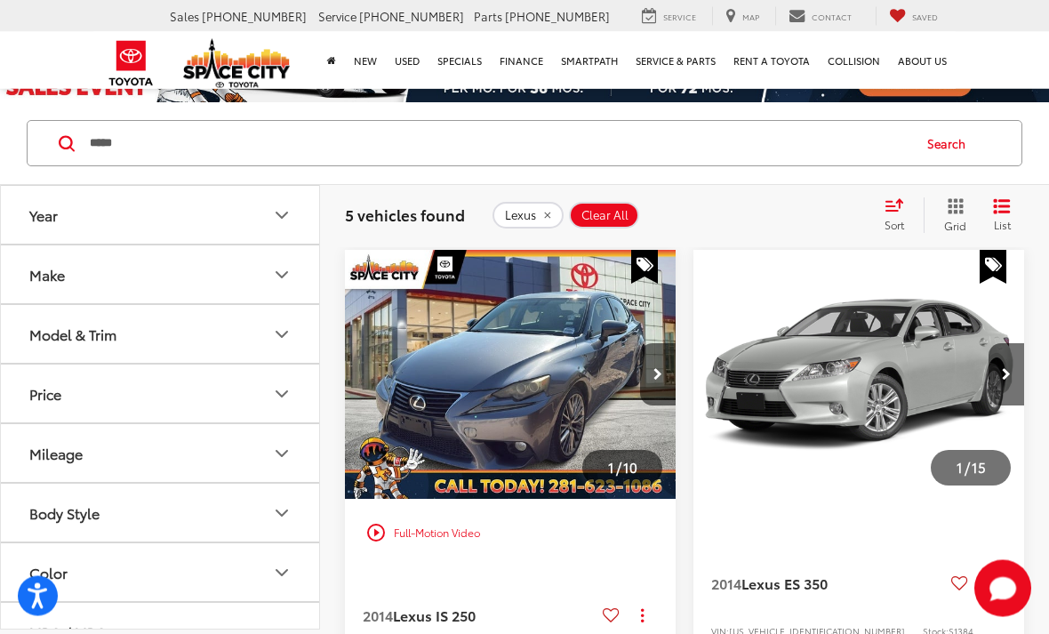
scroll to position [92, 0]
click at [596, 357] on img "2014 Lexus IS 250 250 0" at bounding box center [510, 375] width 333 height 250
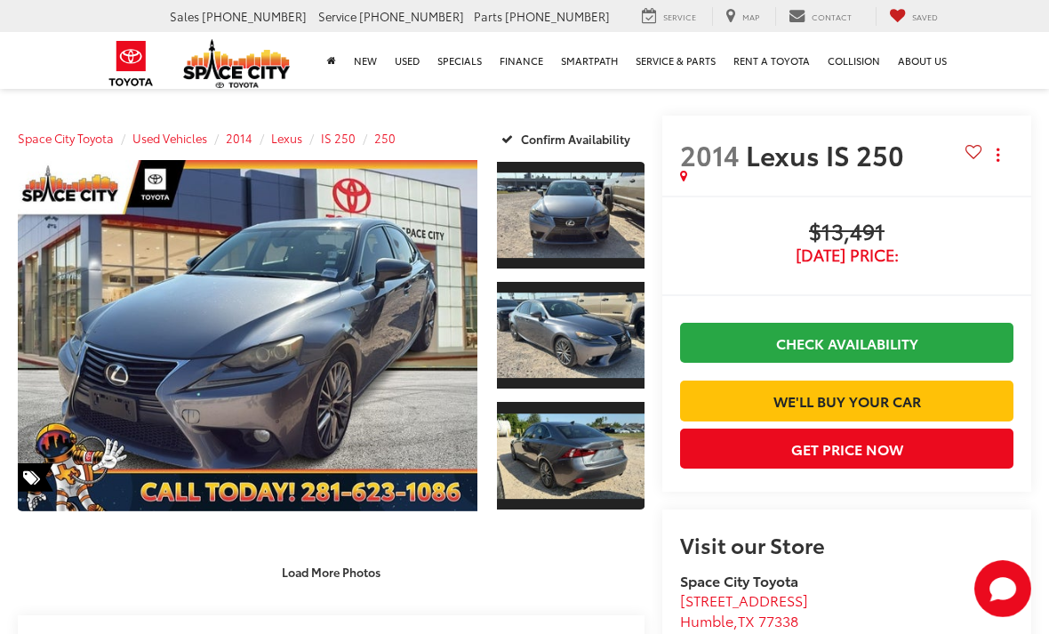
click at [599, 215] on link "Expand Photo 1" at bounding box center [571, 215] width 148 height 110
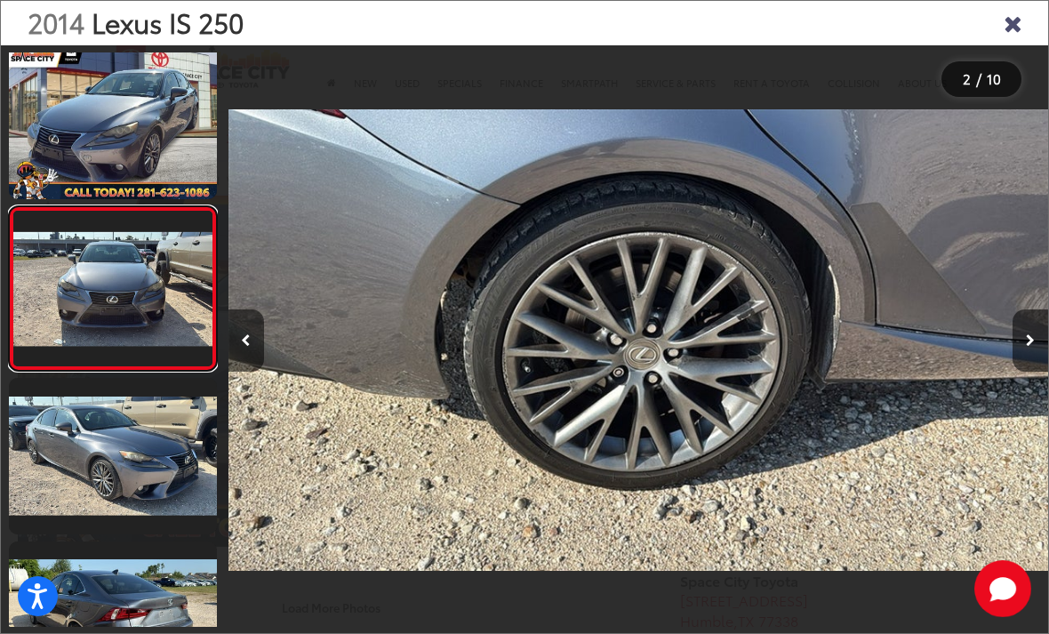
scroll to position [0, 3281]
click at [1030, 347] on icon "Next image" at bounding box center [1030, 340] width 9 height 12
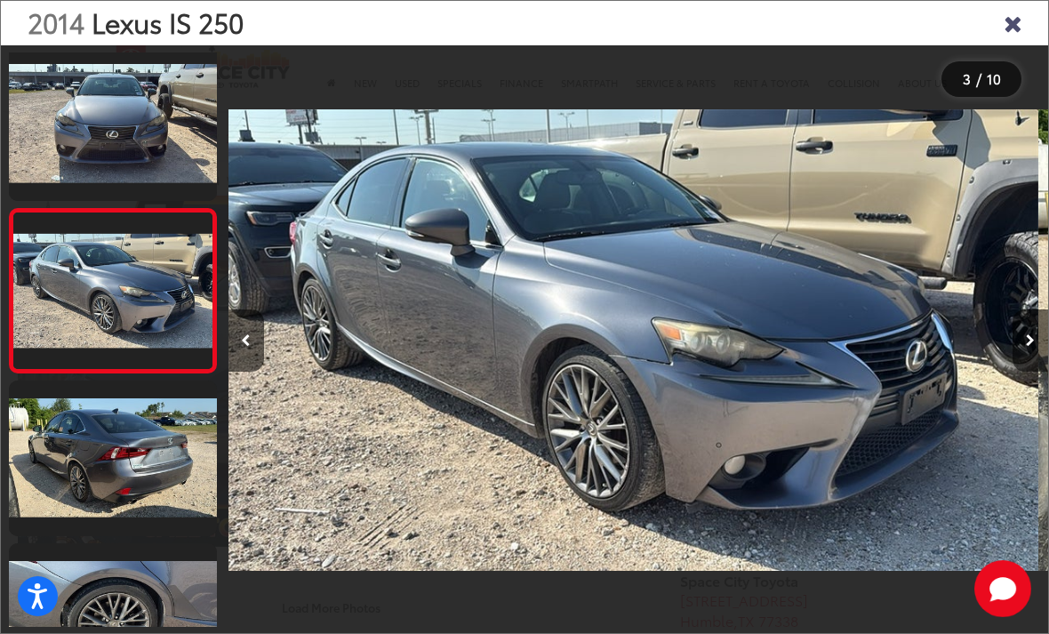
scroll to position [0, 1641]
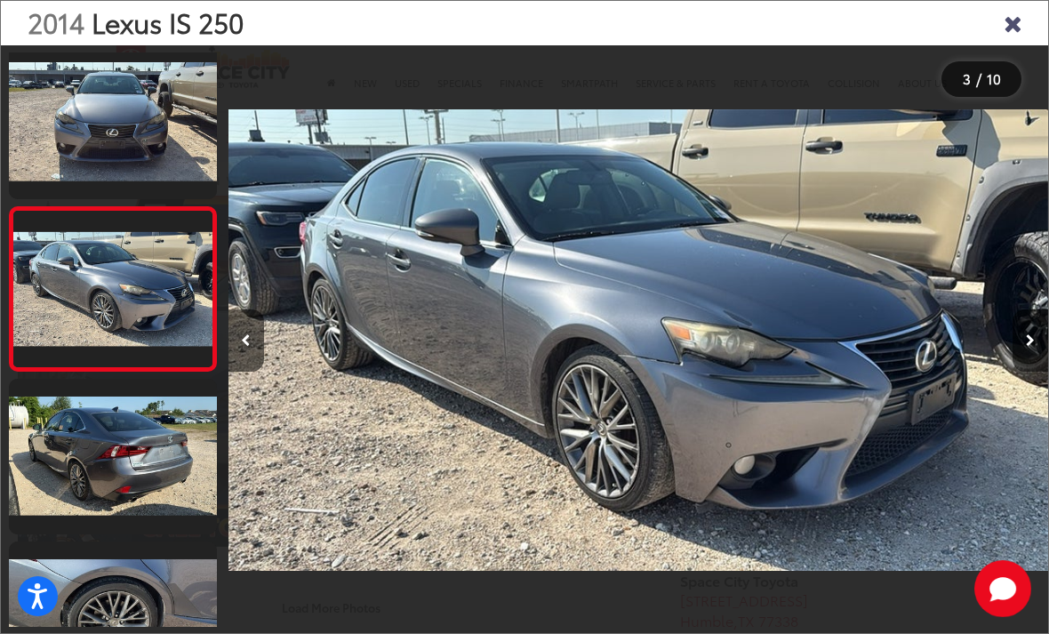
click at [1031, 347] on icon "Next image" at bounding box center [1030, 340] width 9 height 12
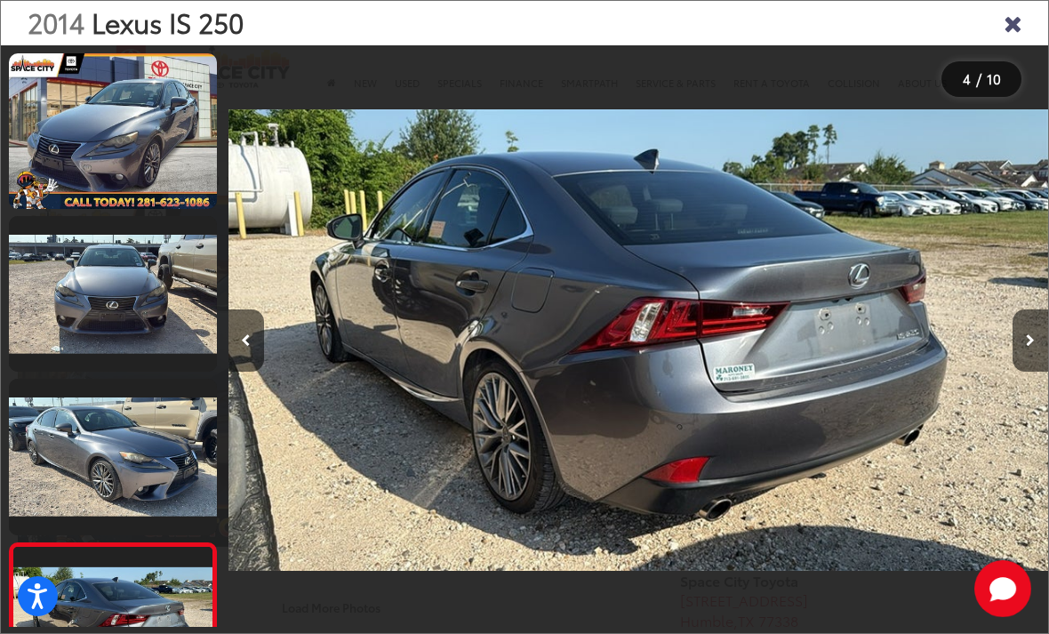
scroll to position [0, 0]
click at [1013, 24] on icon "Close gallery" at bounding box center [1013, 22] width 18 height 23
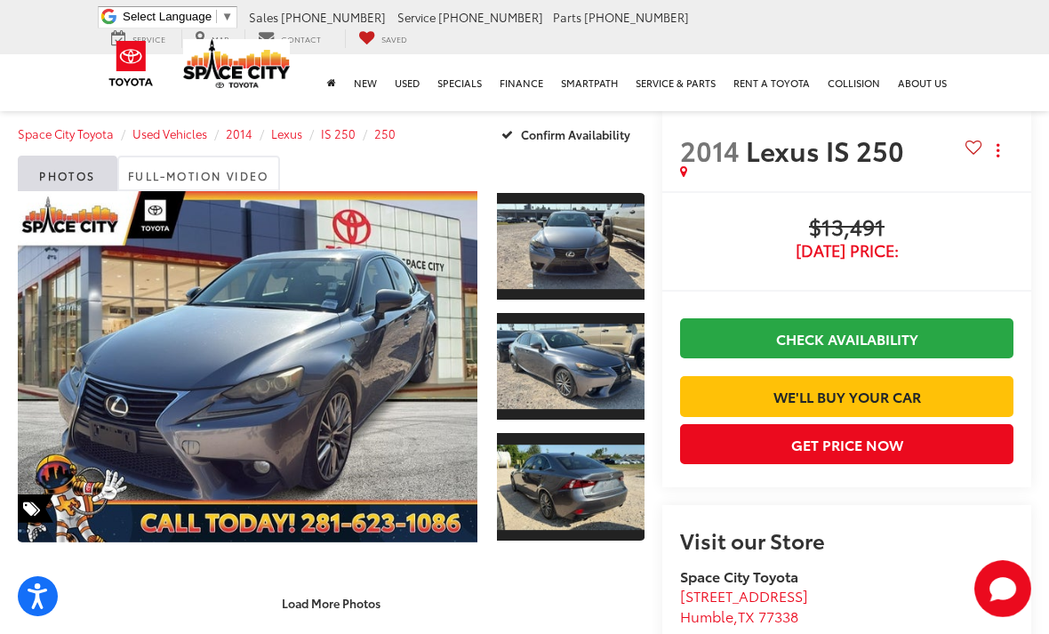
scroll to position [5, 0]
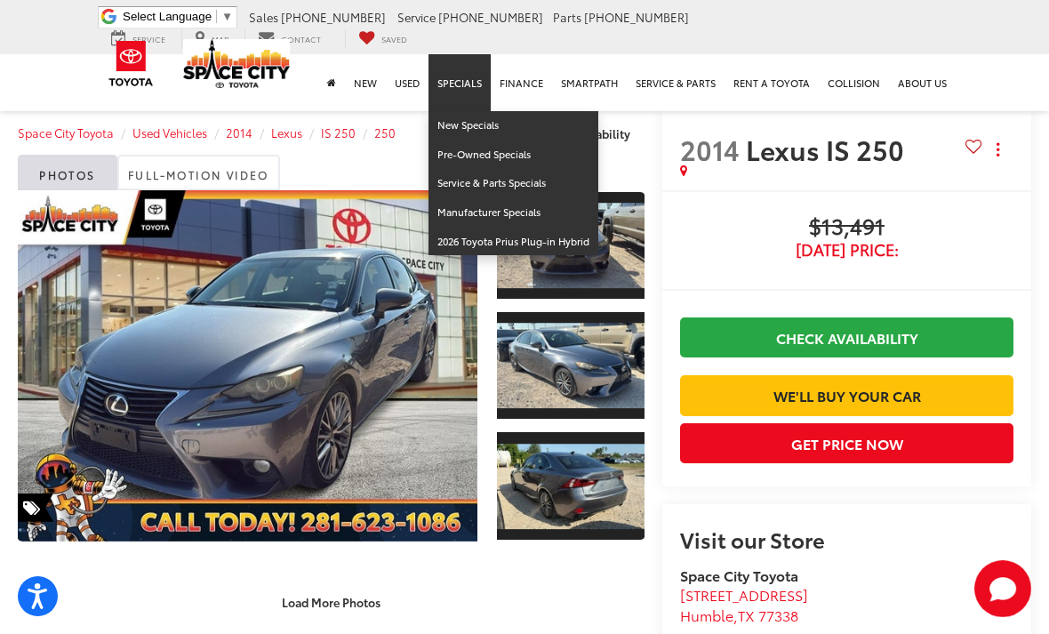
click at [470, 65] on link "Specials" at bounding box center [460, 82] width 62 height 57
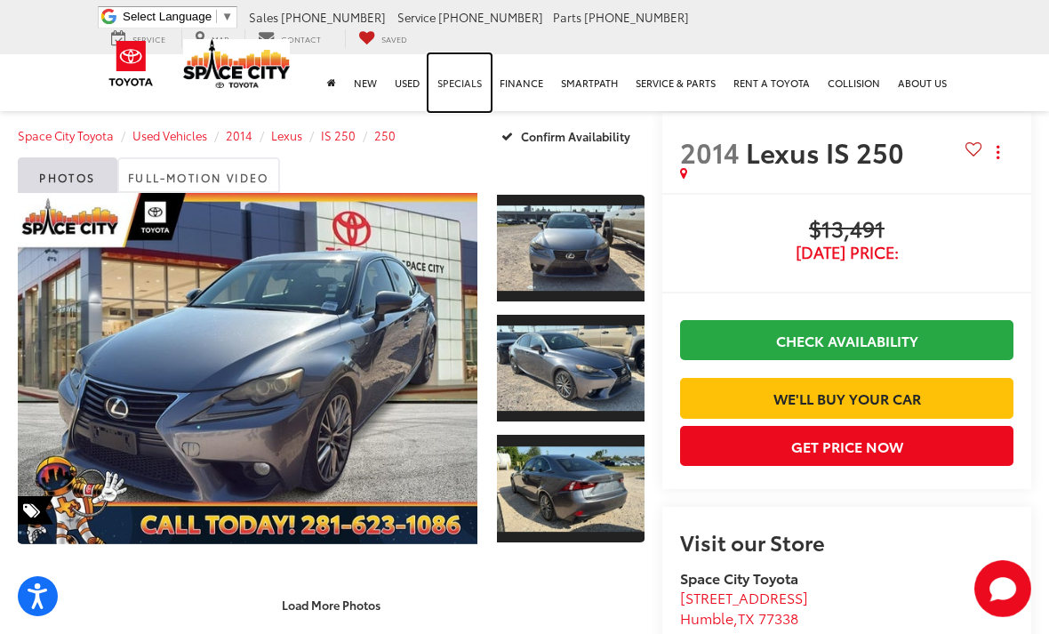
scroll to position [0, 0]
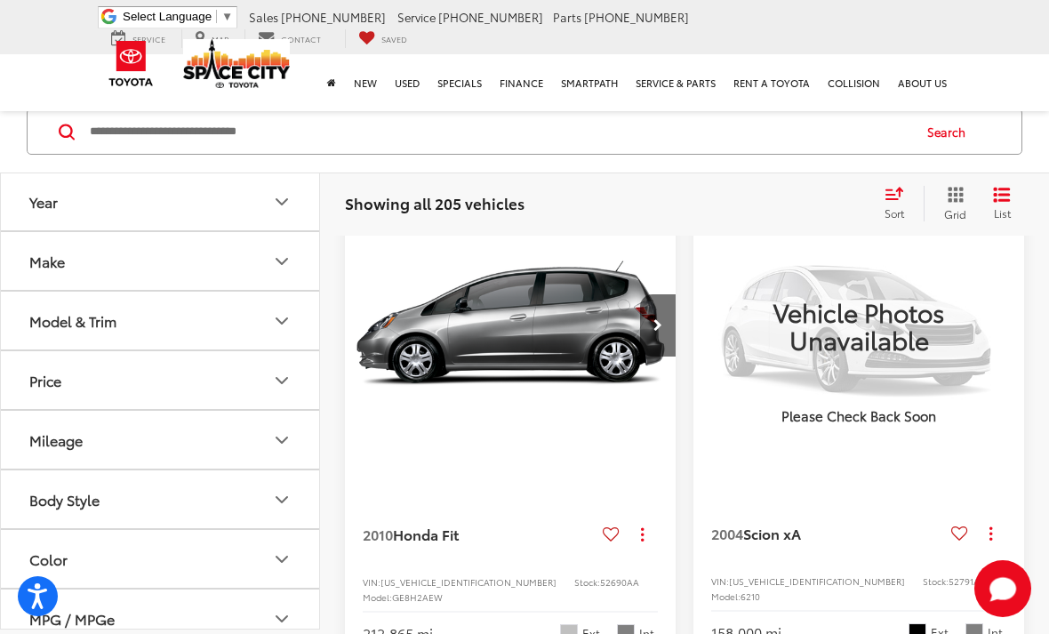
scroll to position [118, 0]
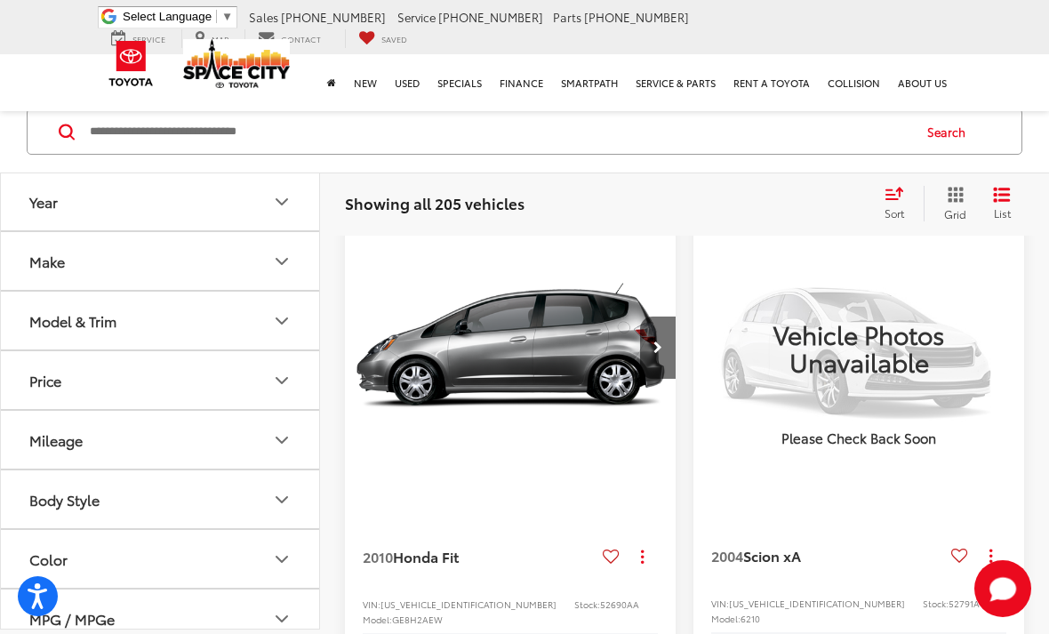
click at [657, 344] on icon "Next image" at bounding box center [658, 347] width 9 height 12
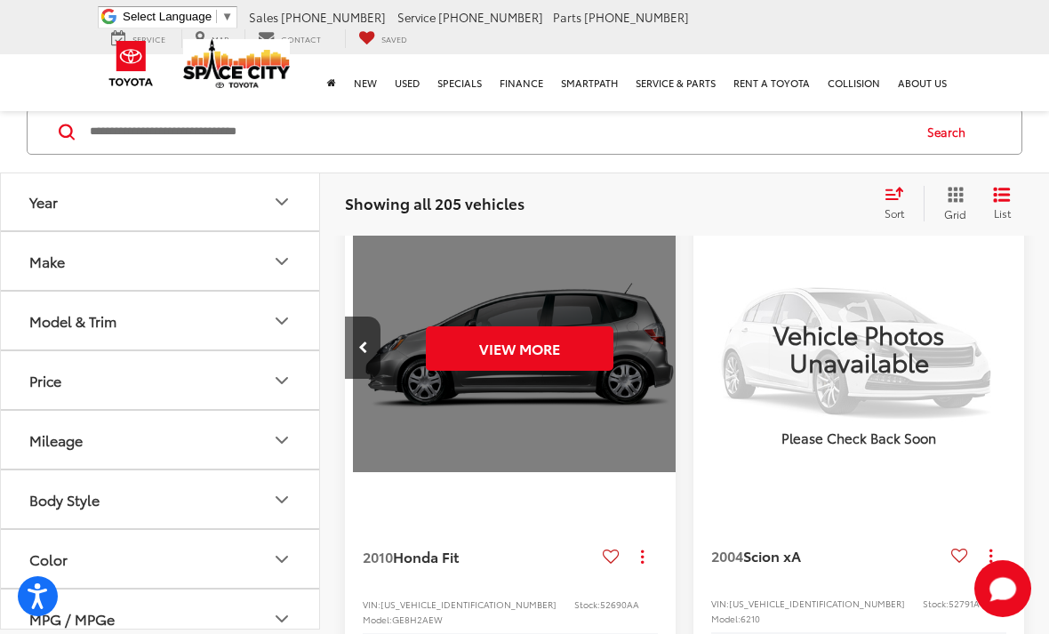
scroll to position [0, 333]
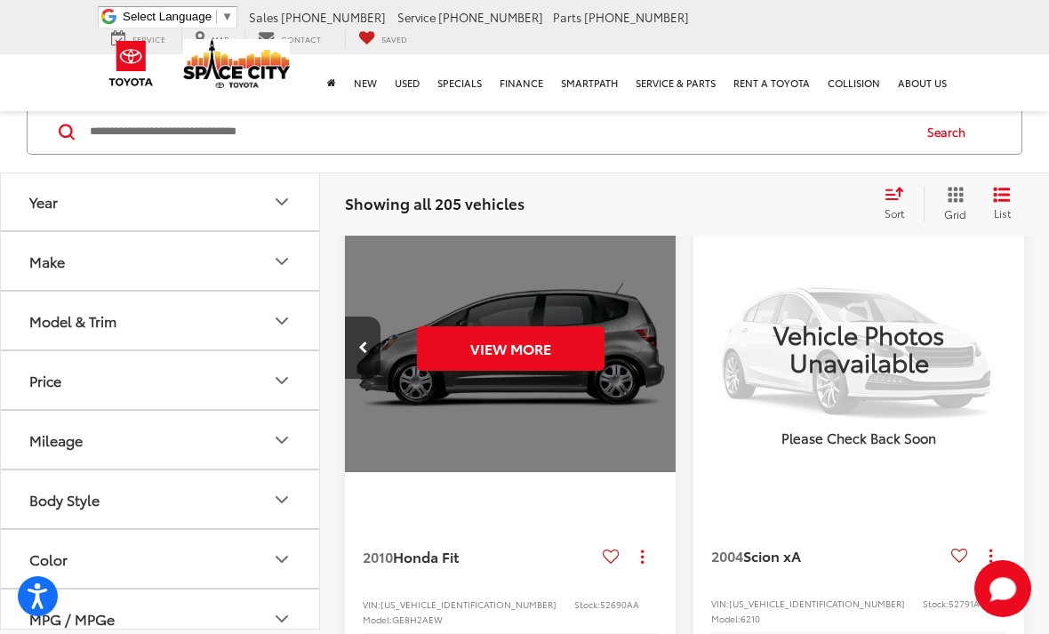
click at [573, 336] on button "View More" at bounding box center [511, 348] width 188 height 44
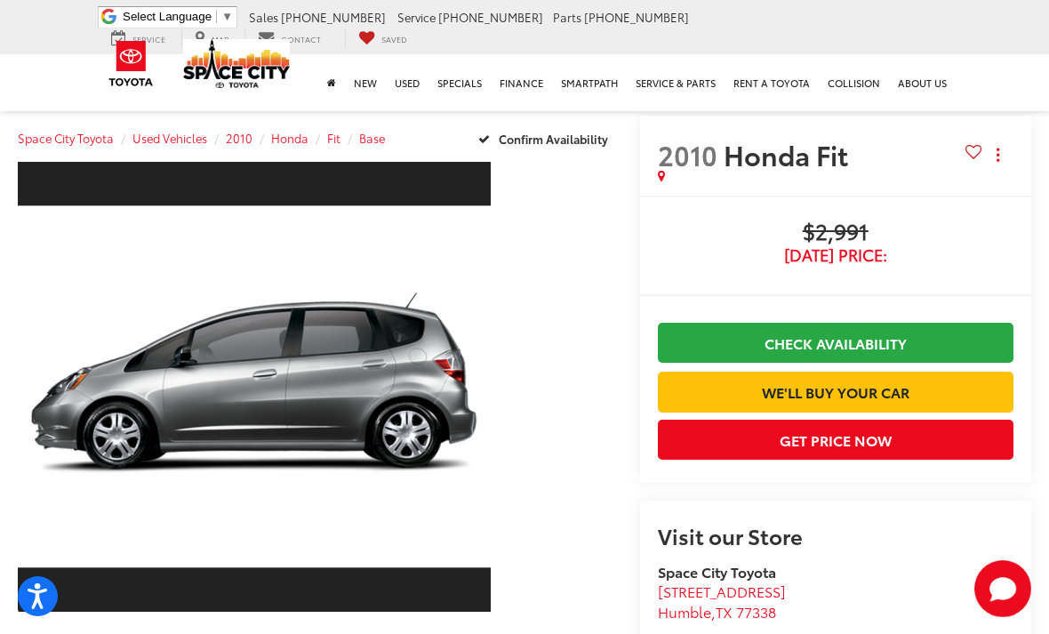
click at [308, 380] on link "Expand Photo 0" at bounding box center [254, 386] width 473 height 453
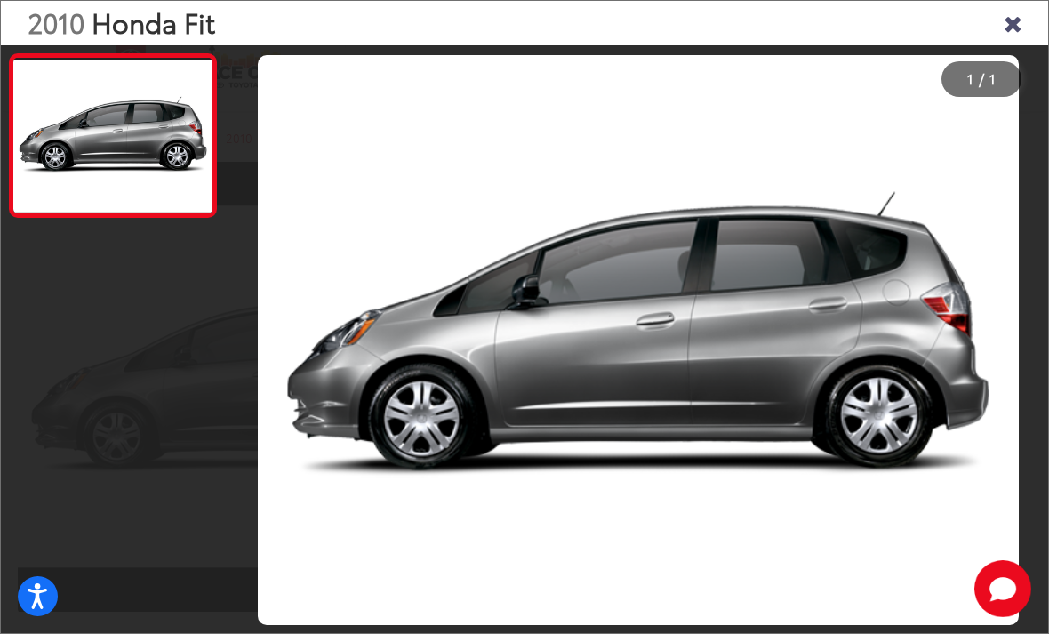
click at [661, 352] on img "2010 Honda Fit Base 0" at bounding box center [638, 340] width 761 height 571
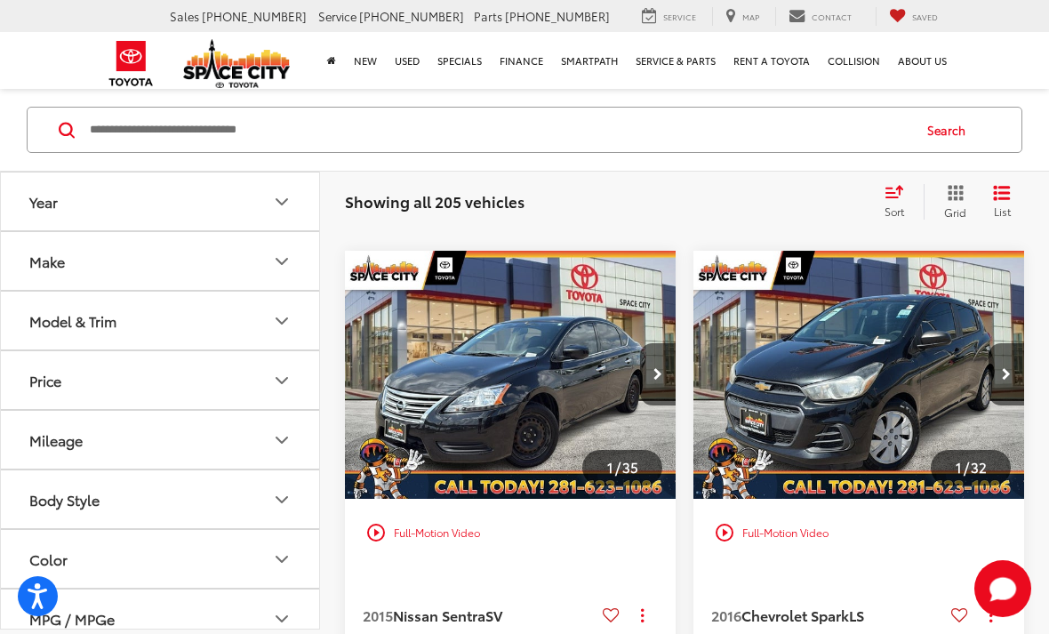
scroll to position [1976, 0]
click at [917, 349] on img "2016 Chevrolet Spark LS 0" at bounding box center [859, 377] width 333 height 250
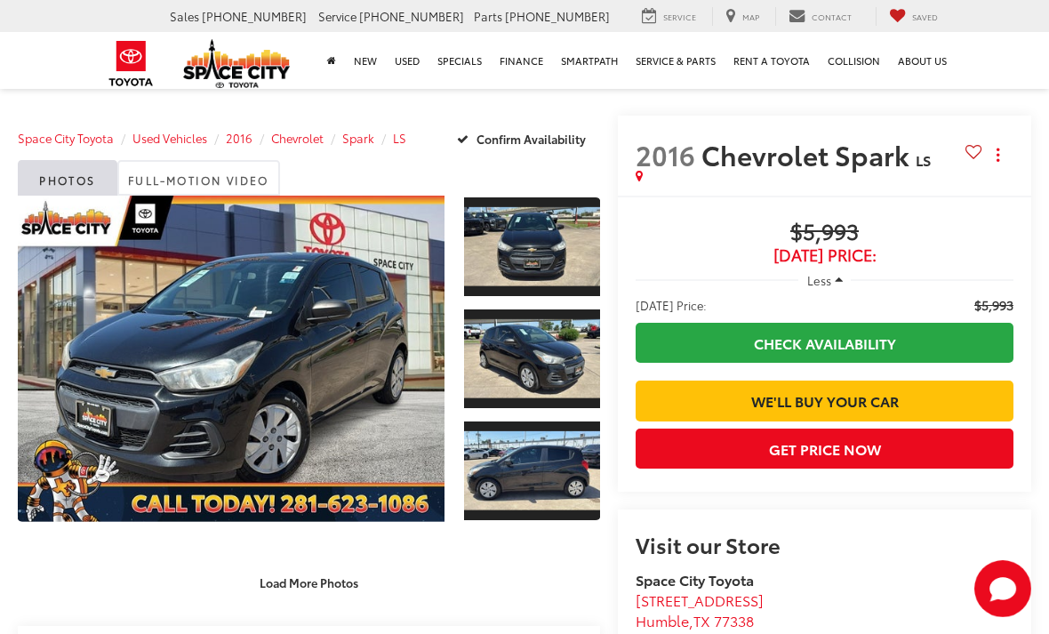
click at [527, 309] on link "Expand Photo 2" at bounding box center [532, 359] width 136 height 102
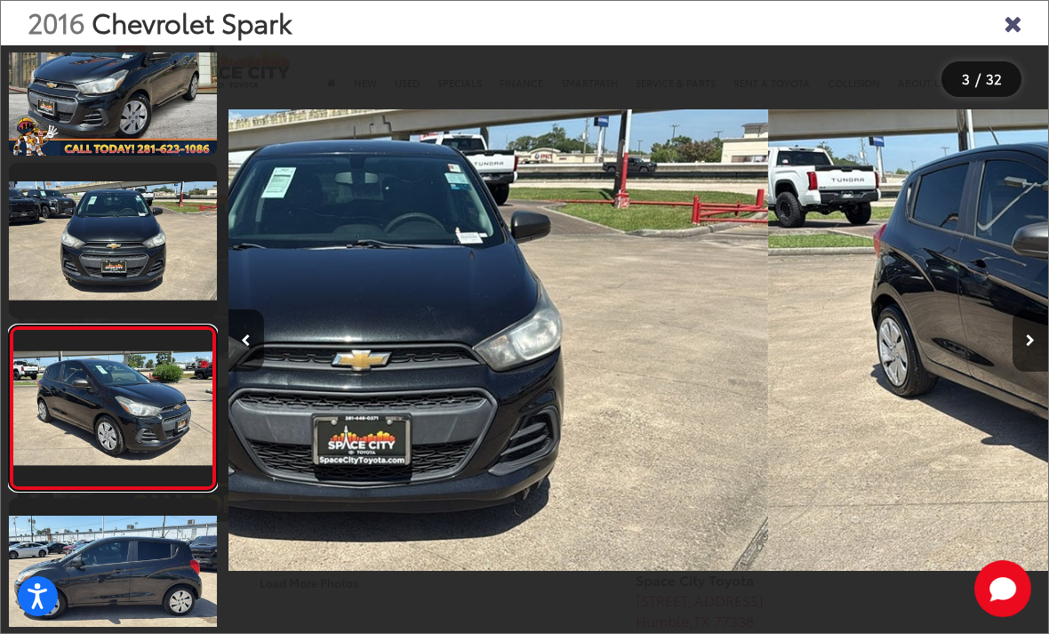
scroll to position [0, 1641]
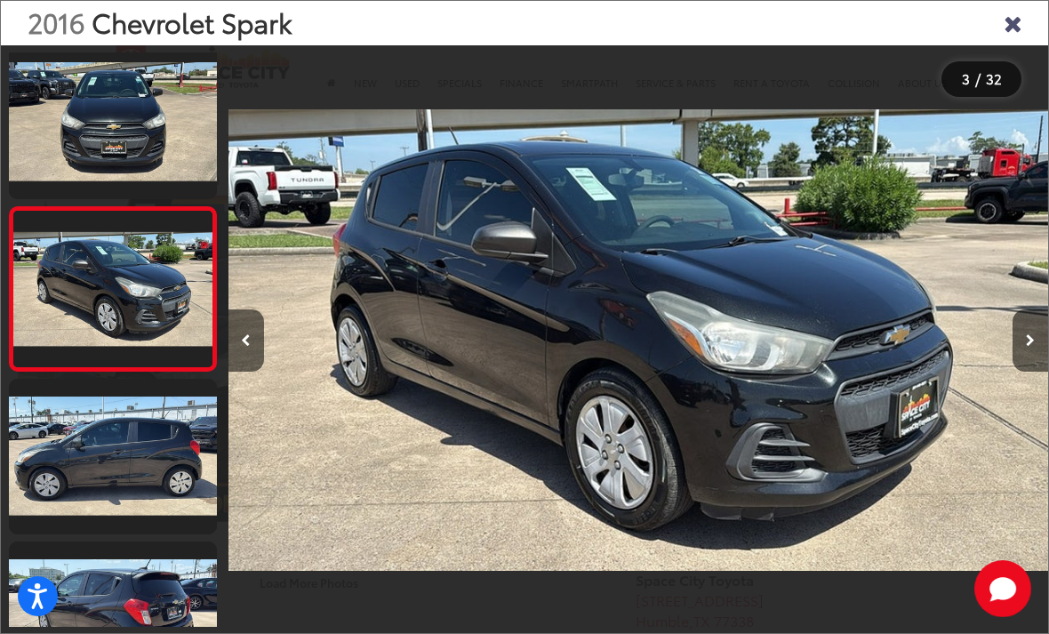
click at [131, 466] on link at bounding box center [113, 457] width 208 height 156
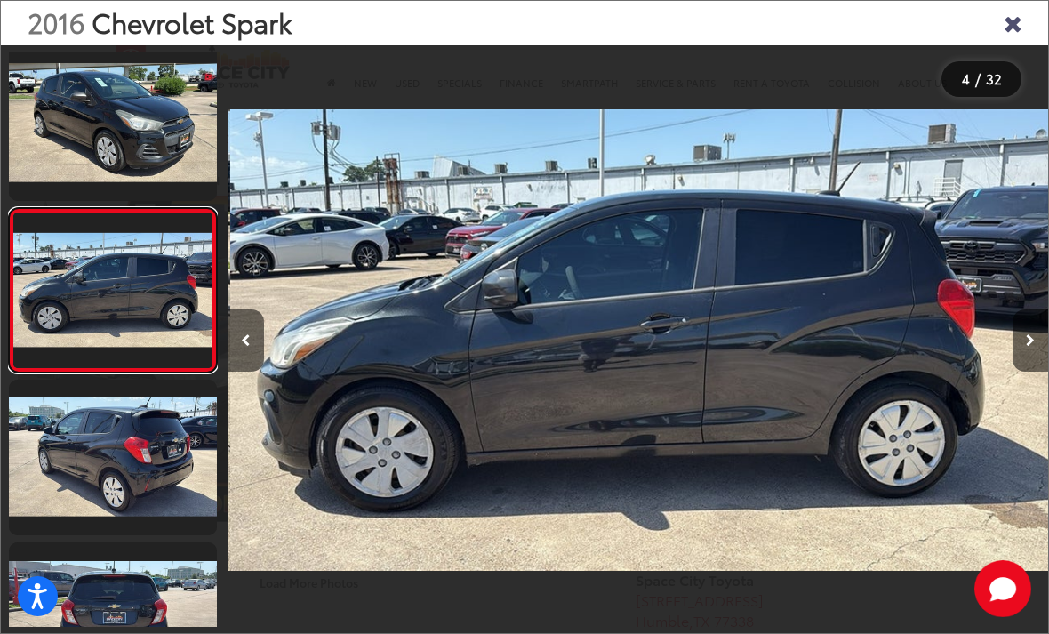
scroll to position [0, 2460]
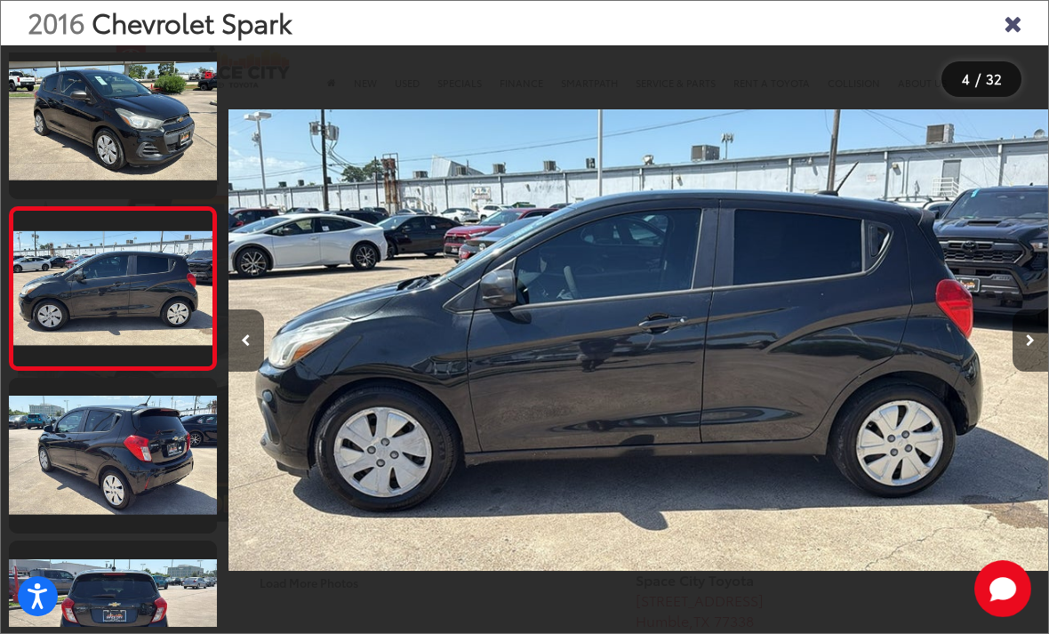
click at [1013, 28] on icon "Close gallery" at bounding box center [1013, 22] width 18 height 23
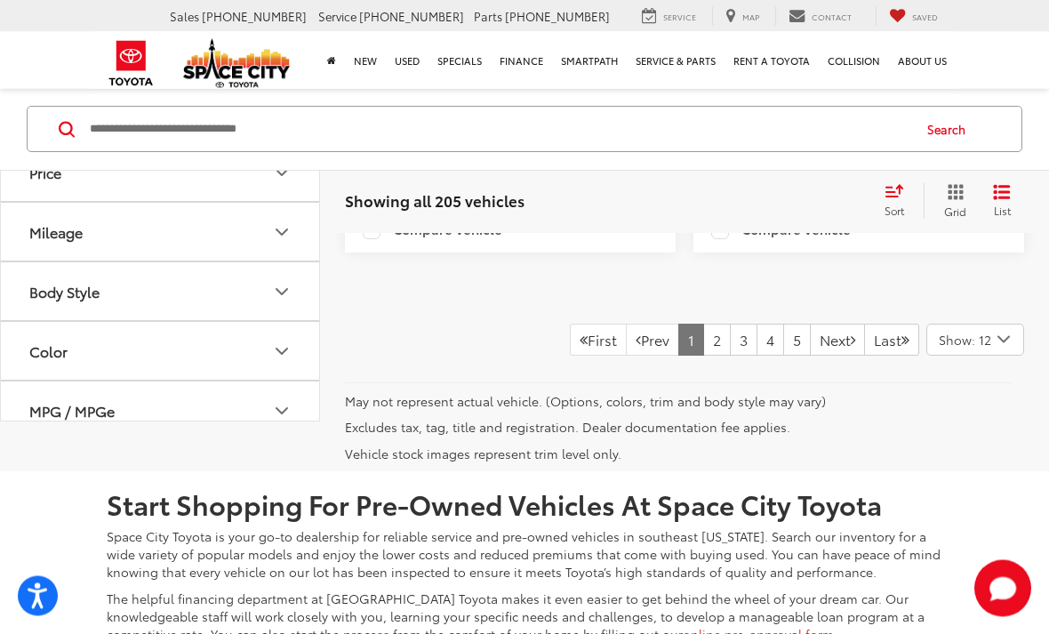
scroll to position [5773, 0]
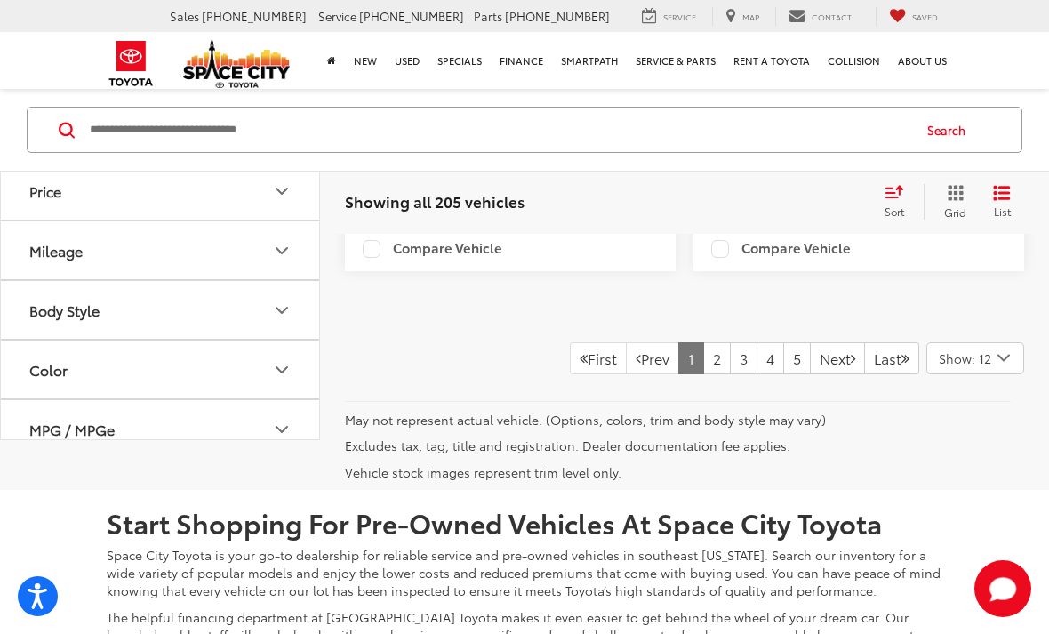
click at [703, 374] on link "2" at bounding box center [717, 358] width 28 height 32
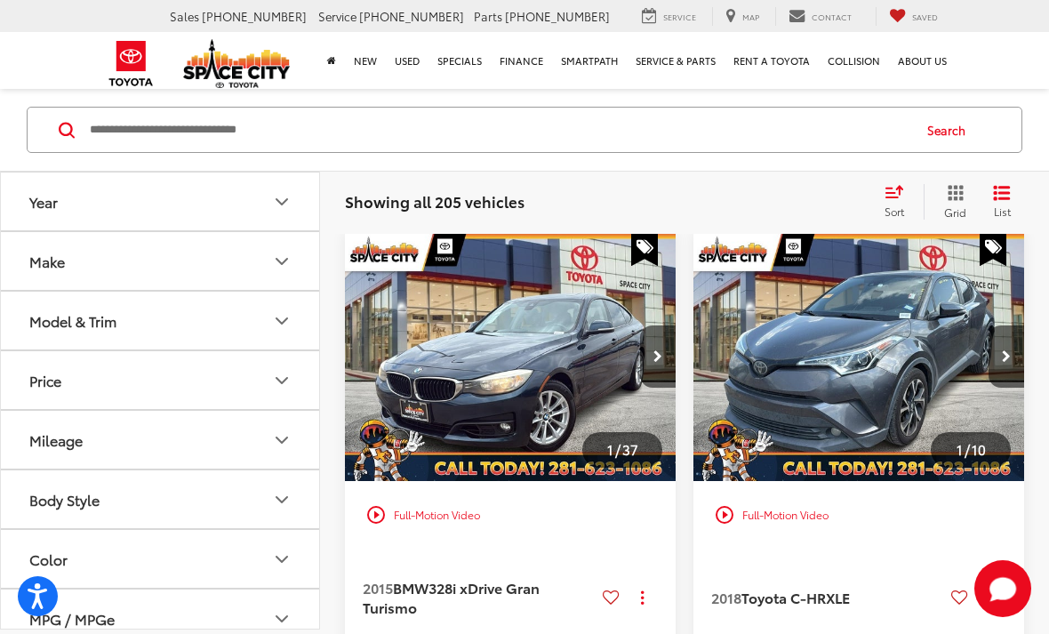
scroll to position [3065, 0]
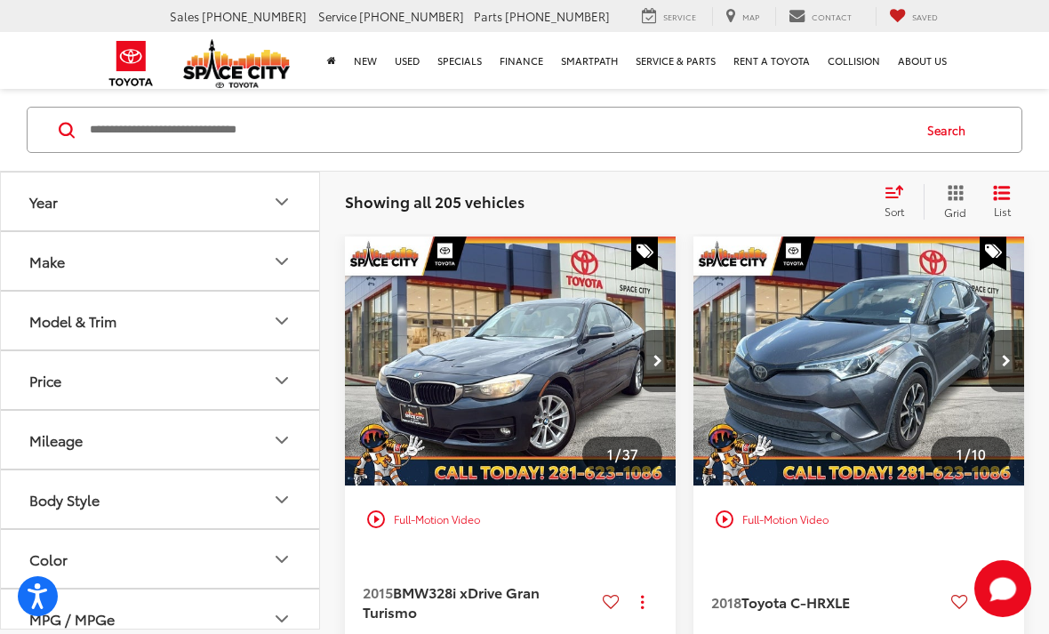
click at [770, 486] on img "2018 Toyota C-HR XLE 0" at bounding box center [859, 362] width 333 height 250
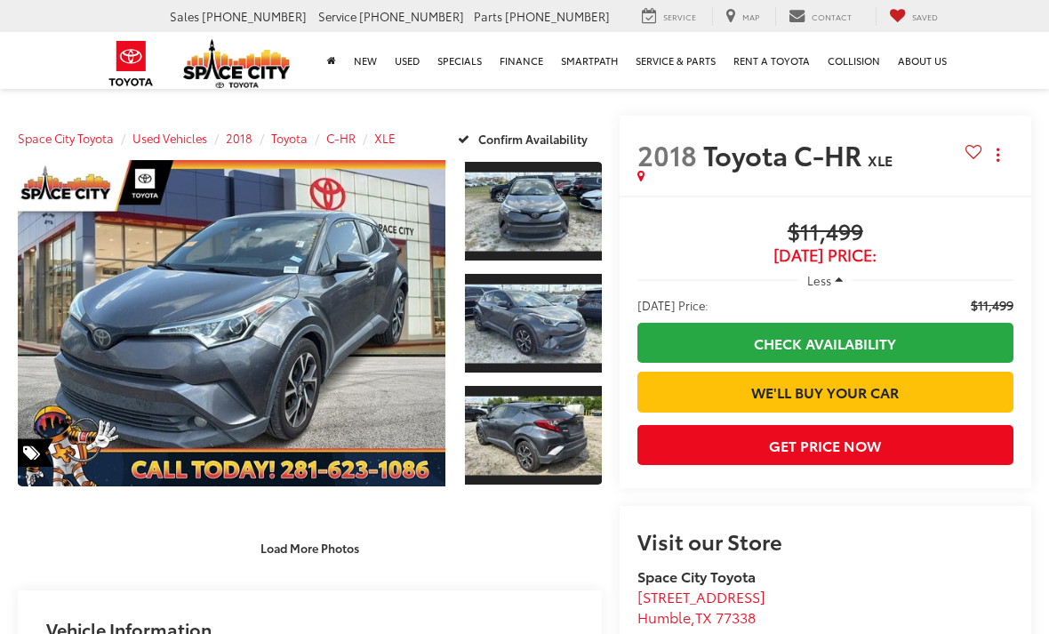
click at [525, 438] on link "Expand Photo 3" at bounding box center [533, 435] width 137 height 102
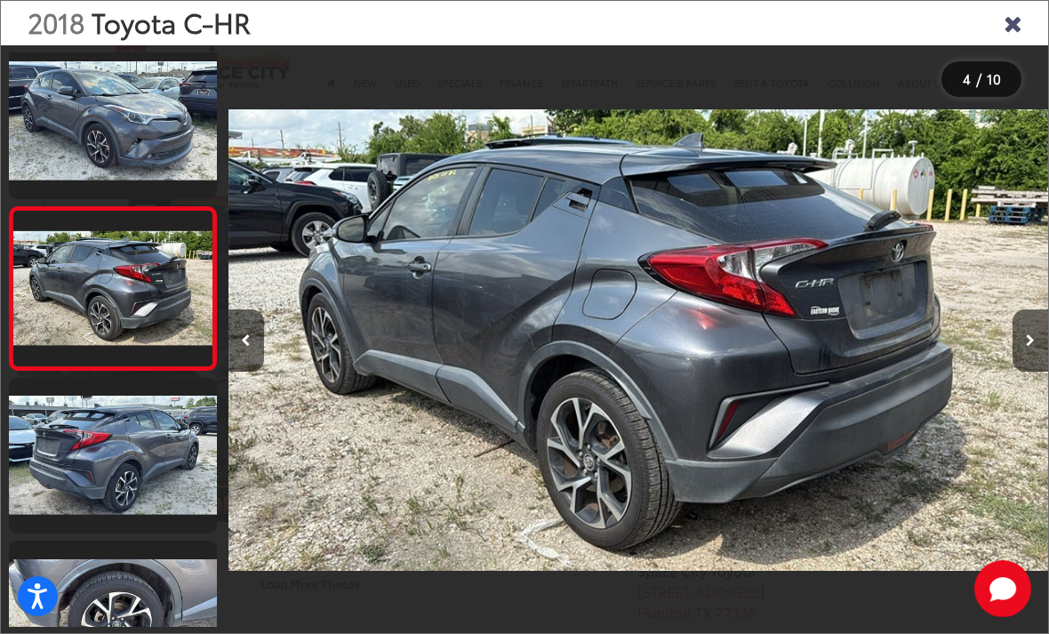
click at [156, 461] on link at bounding box center [113, 456] width 208 height 156
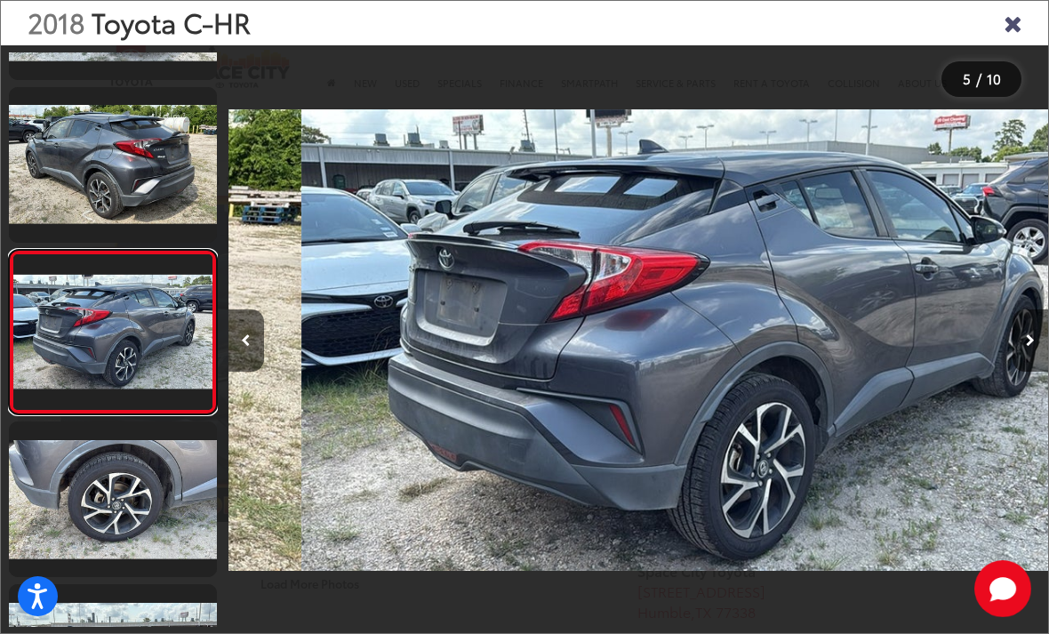
scroll to position [499, 0]
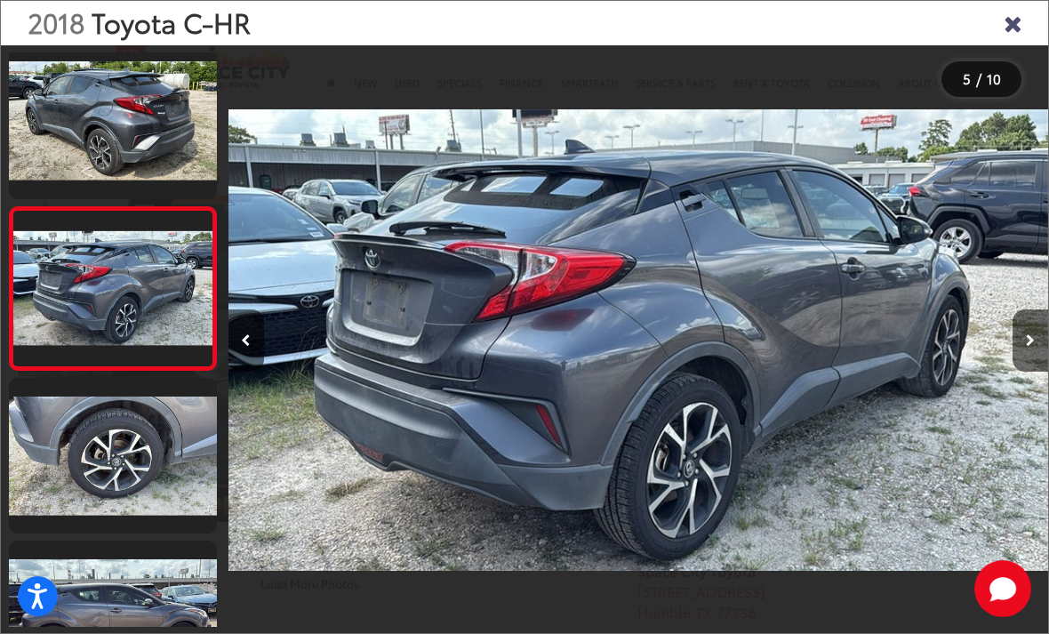
click at [132, 497] on link at bounding box center [113, 456] width 208 height 156
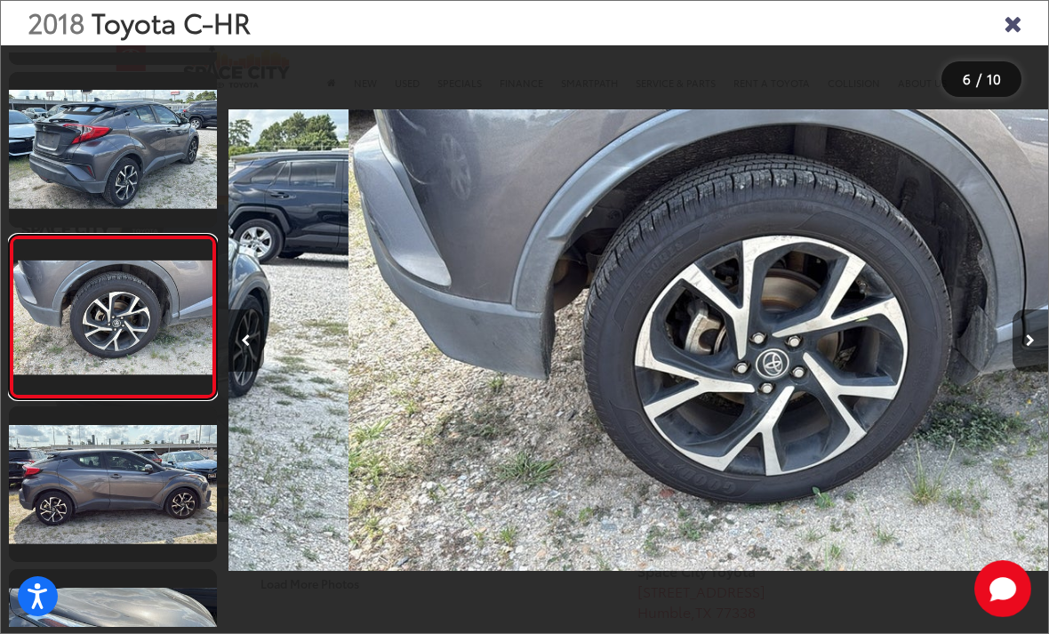
scroll to position [0, 4101]
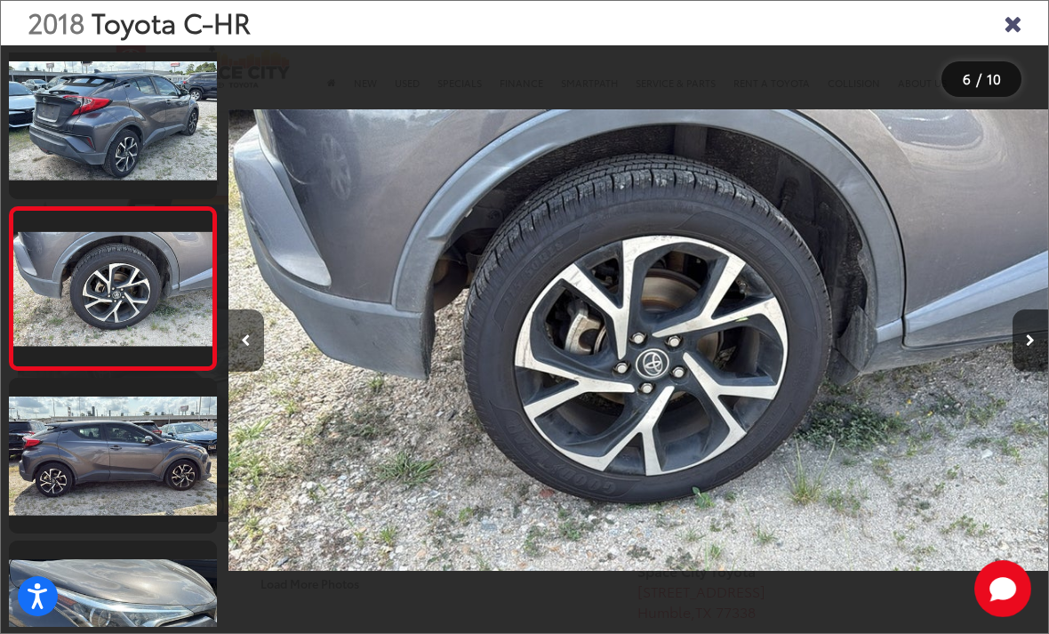
click at [97, 465] on link at bounding box center [113, 456] width 208 height 156
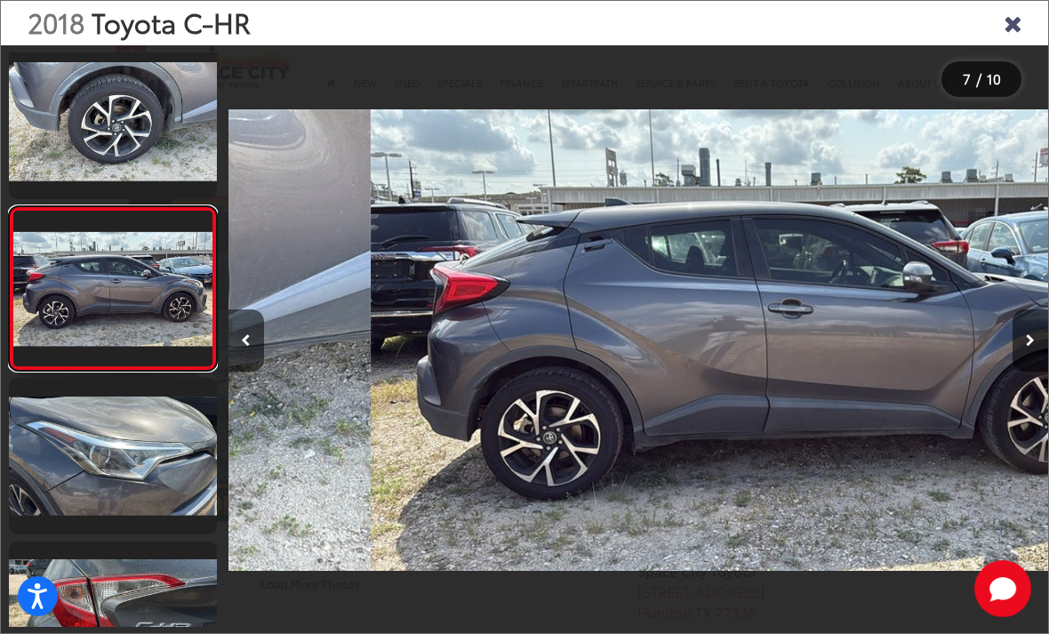
scroll to position [0, 4921]
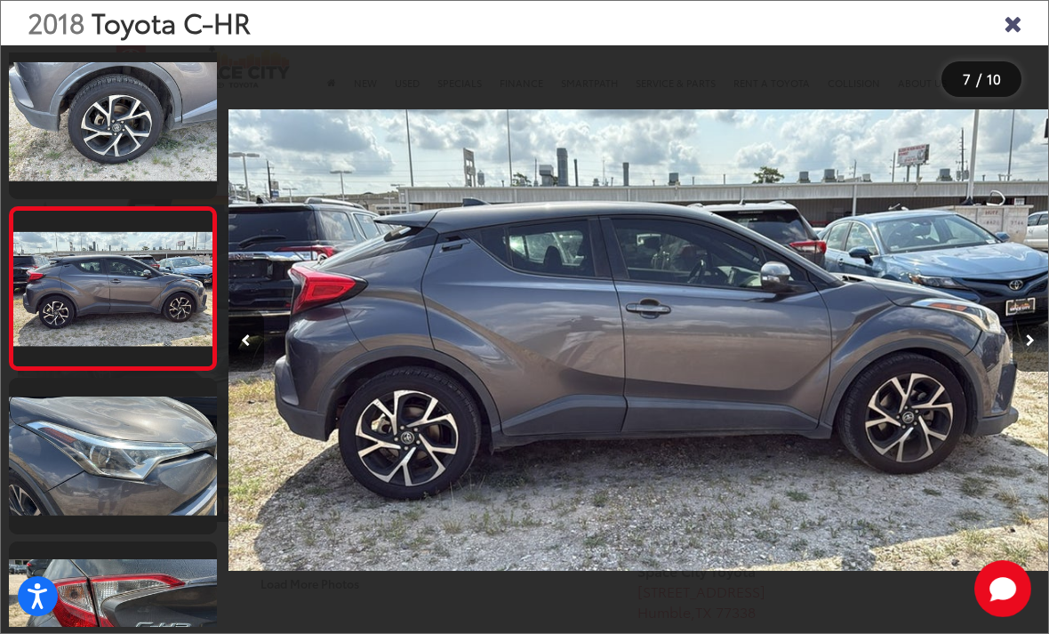
click at [73, 490] on link at bounding box center [113, 456] width 208 height 156
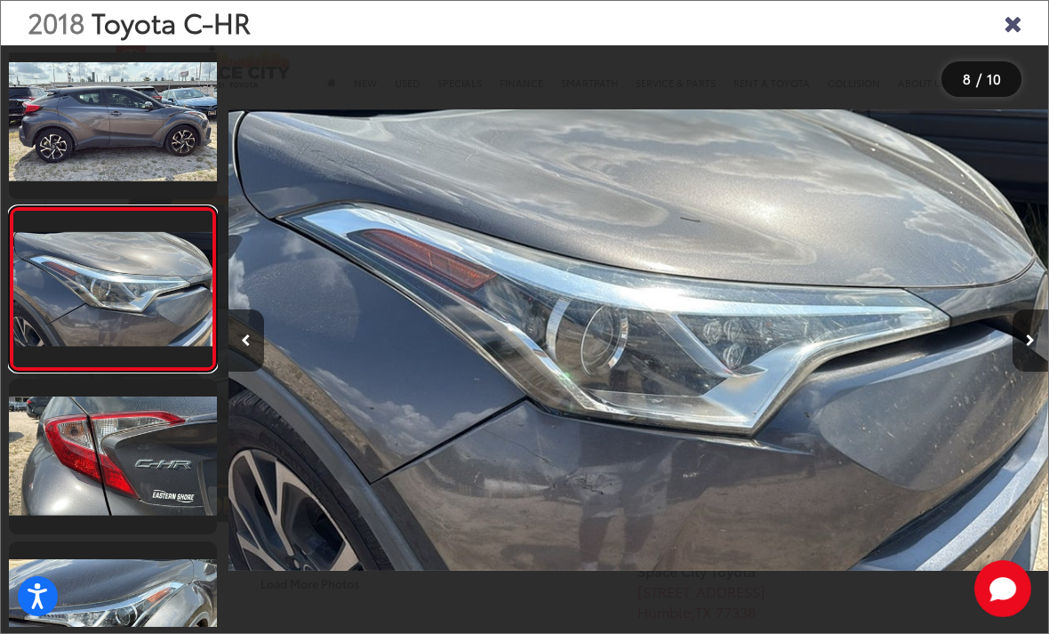
scroll to position [987, 0]
click at [83, 485] on link at bounding box center [113, 457] width 208 height 156
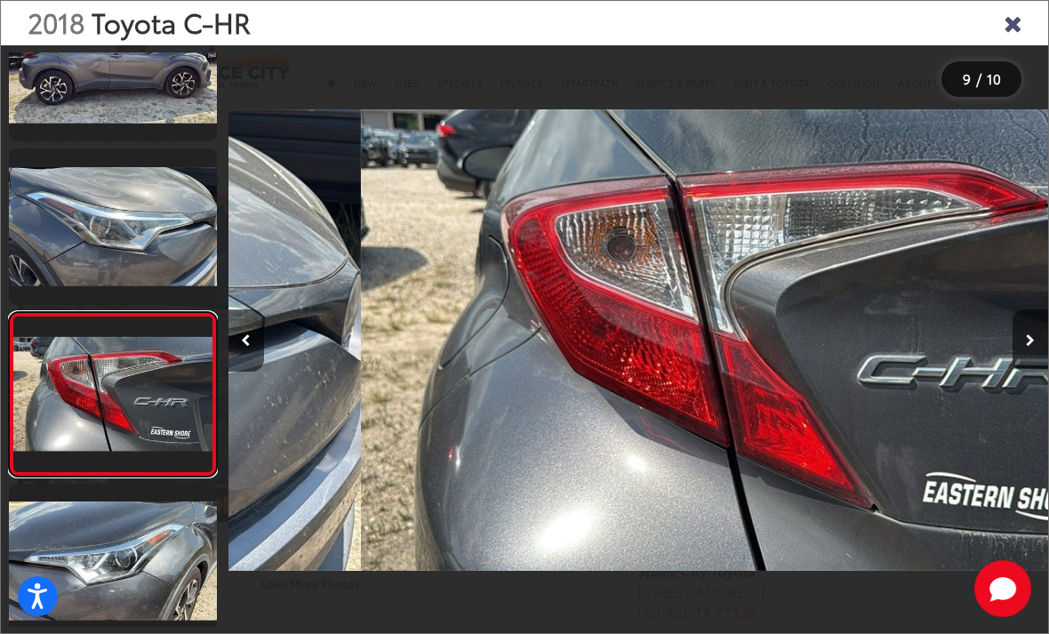
scroll to position [0, 6561]
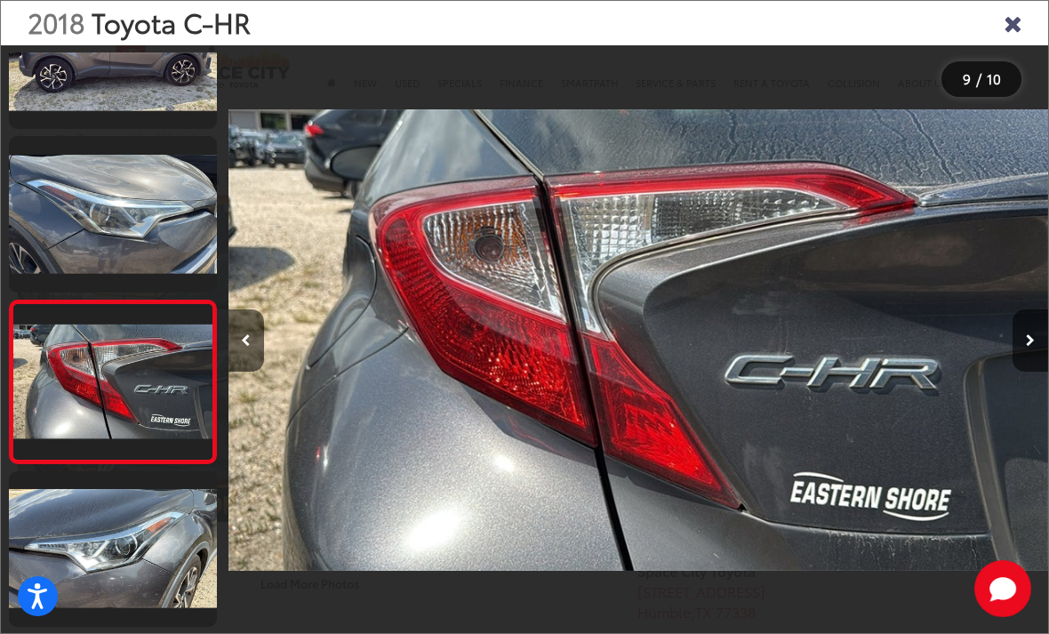
click at [99, 550] on link at bounding box center [113, 549] width 208 height 156
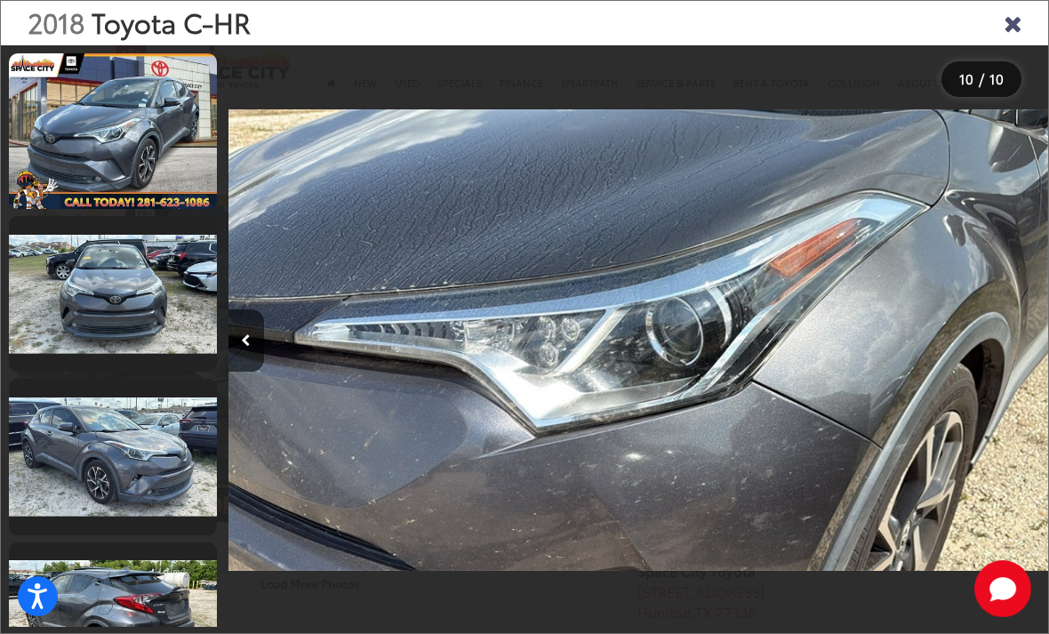
scroll to position [0, 0]
click at [78, 288] on link at bounding box center [113, 294] width 208 height 156
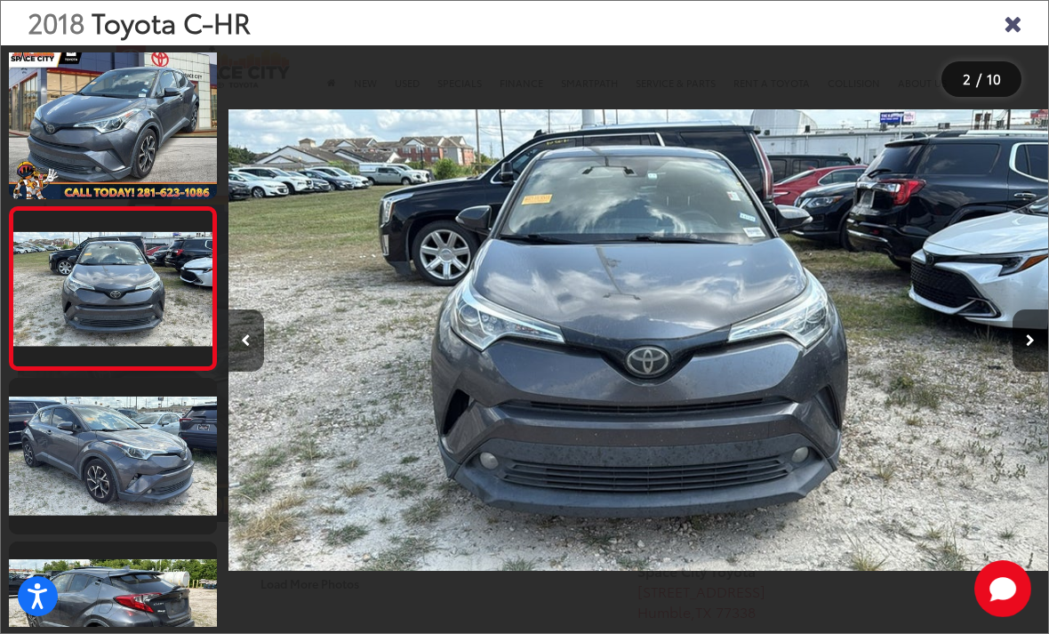
click at [66, 151] on link at bounding box center [113, 122] width 208 height 156
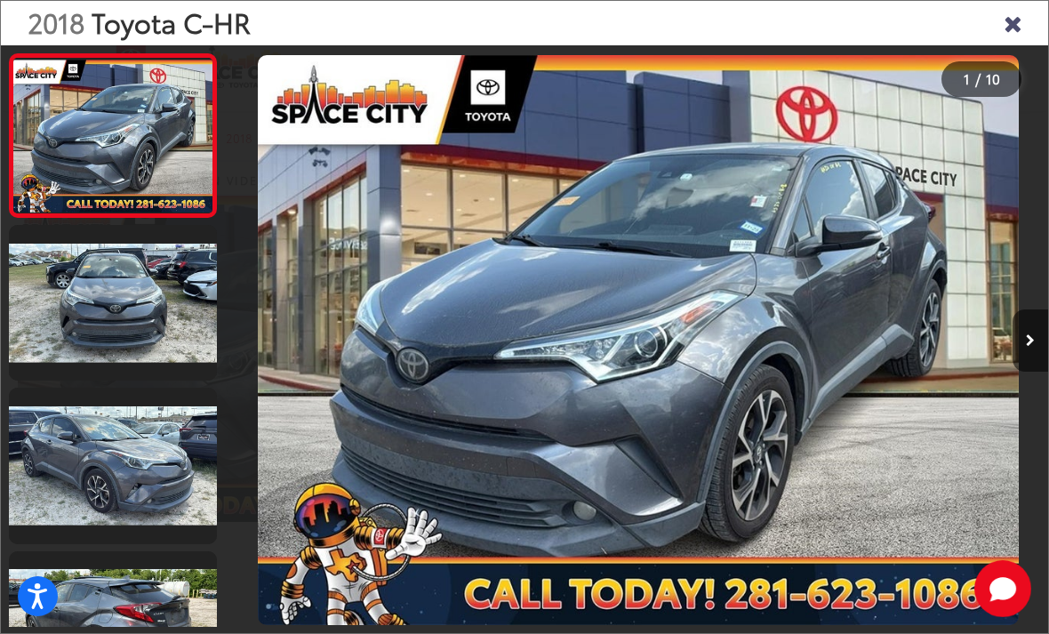
click at [1017, 16] on icon "Close gallery" at bounding box center [1013, 22] width 18 height 23
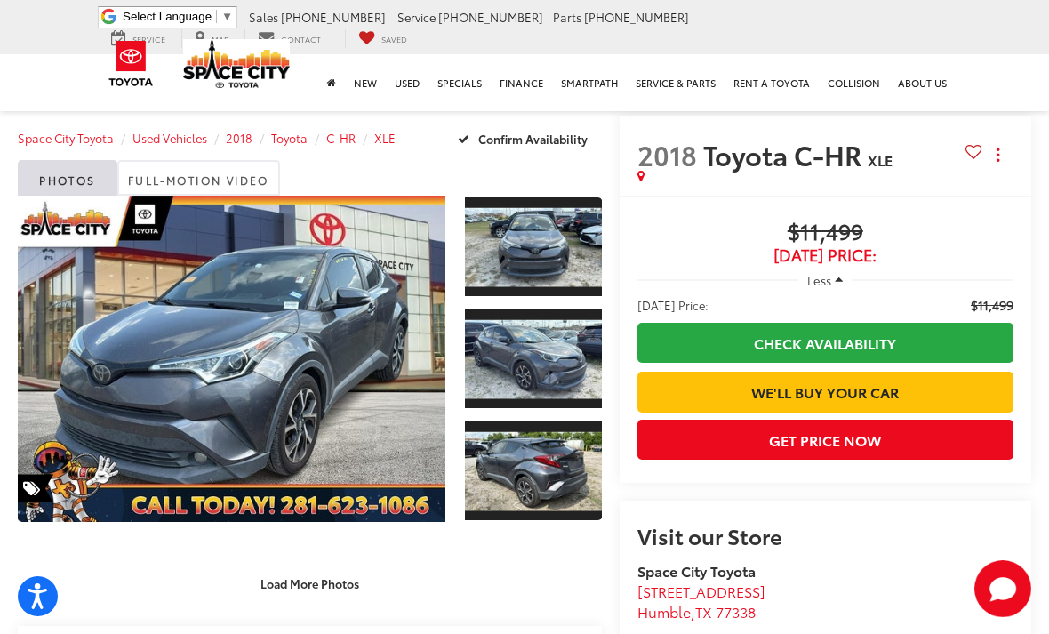
click at [351, 370] on link "Expand Photo 0" at bounding box center [232, 359] width 428 height 326
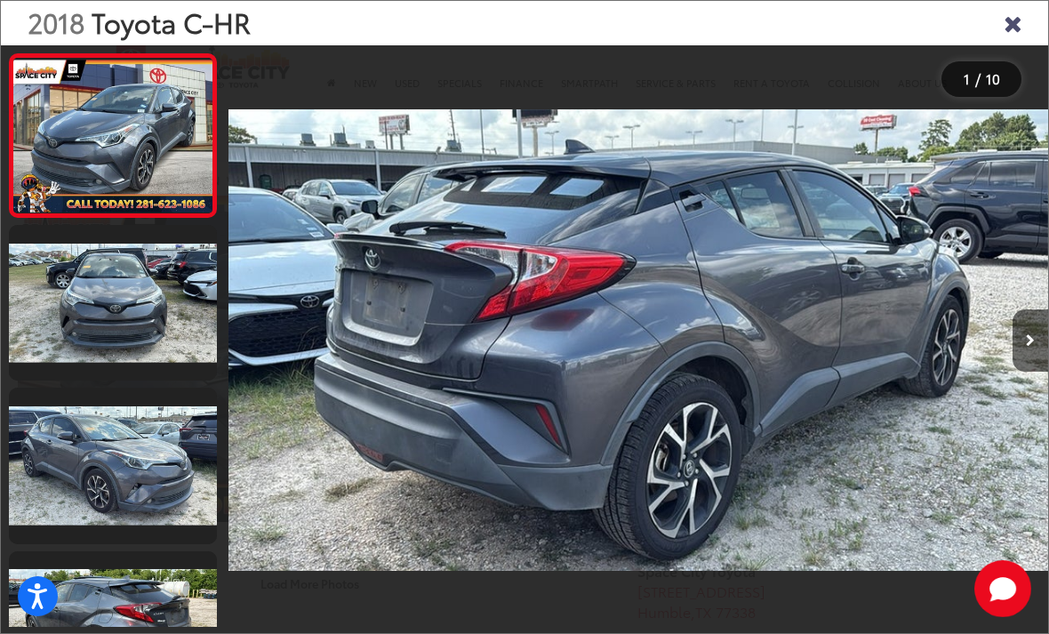
click at [1020, 16] on icon "Close gallery" at bounding box center [1013, 22] width 18 height 23
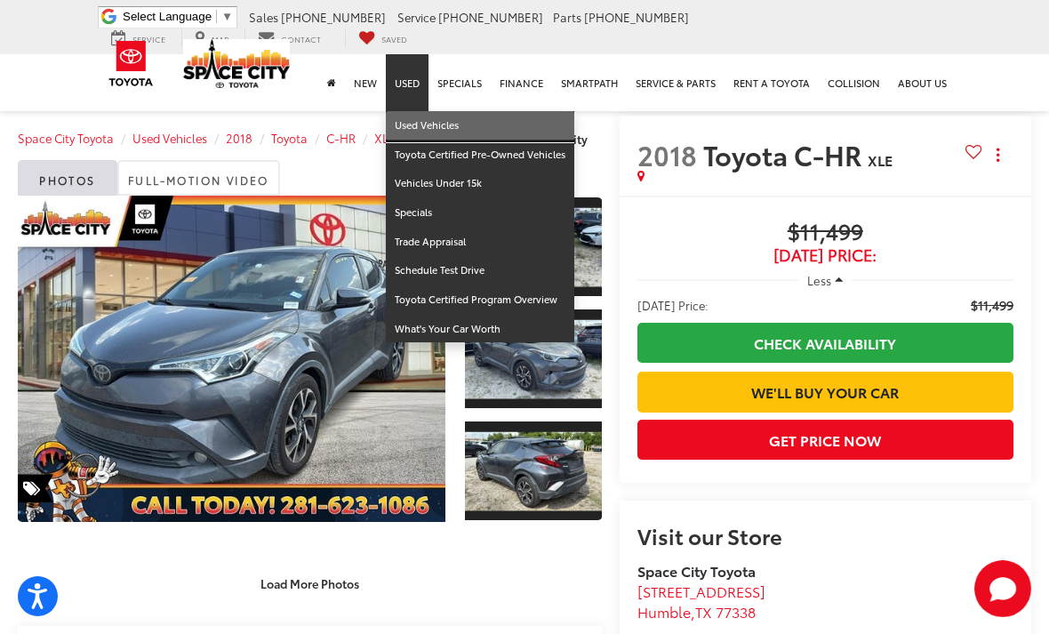
click at [440, 111] on link "Used Vehicles" at bounding box center [480, 125] width 189 height 29
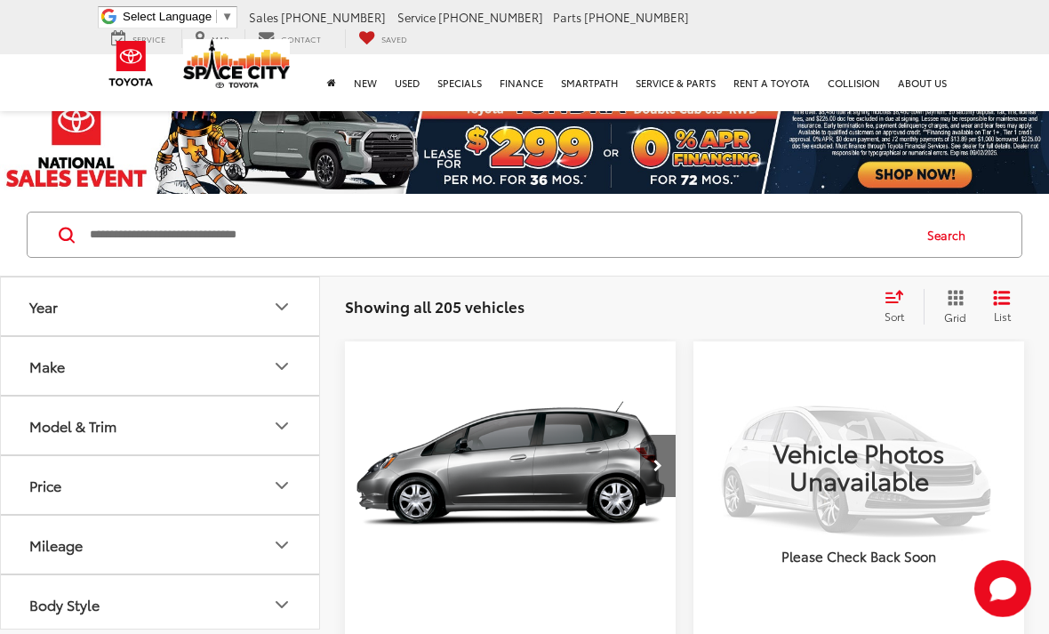
click at [157, 231] on input "Search by Make, Model, or Keyword" at bounding box center [499, 234] width 822 height 43
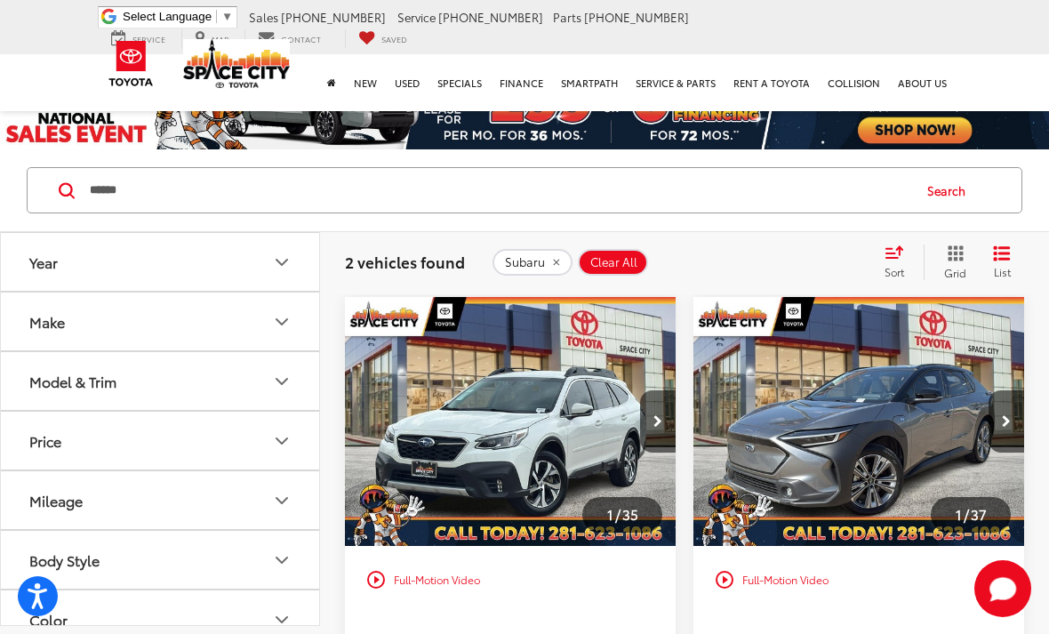
scroll to position [31, 0]
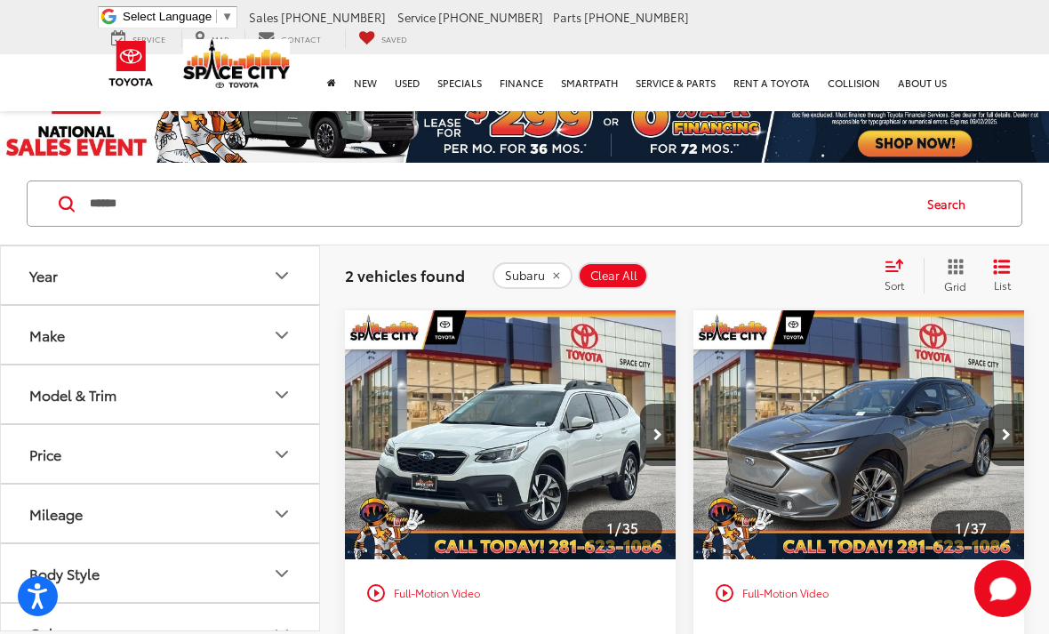
click at [157, 198] on input "******" at bounding box center [499, 203] width 822 height 43
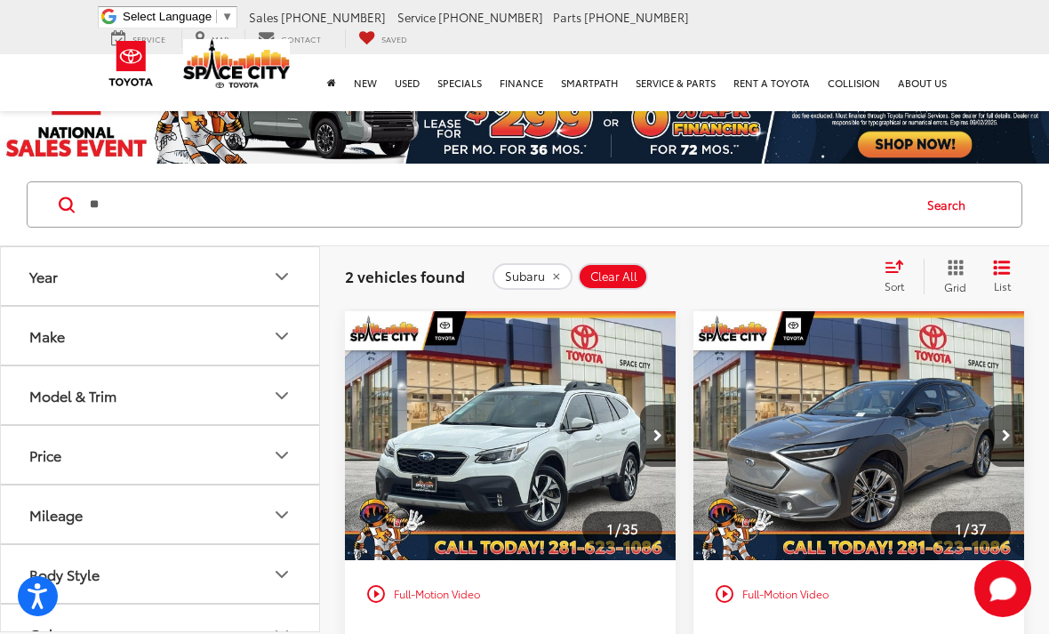
type input "*"
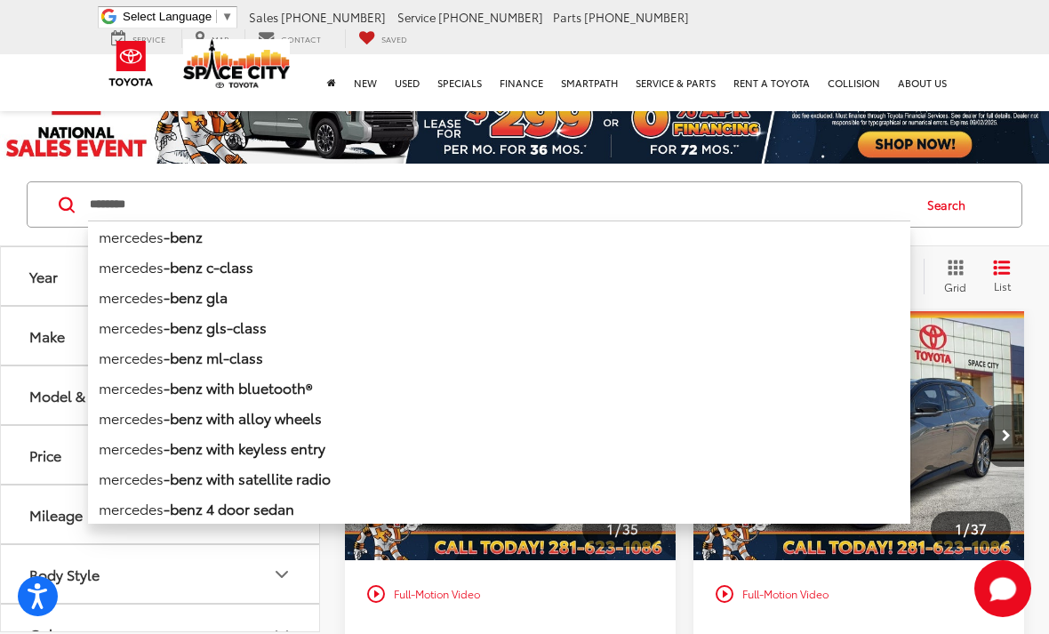
click at [154, 238] on li "mercedes -benz" at bounding box center [499, 236] width 822 height 31
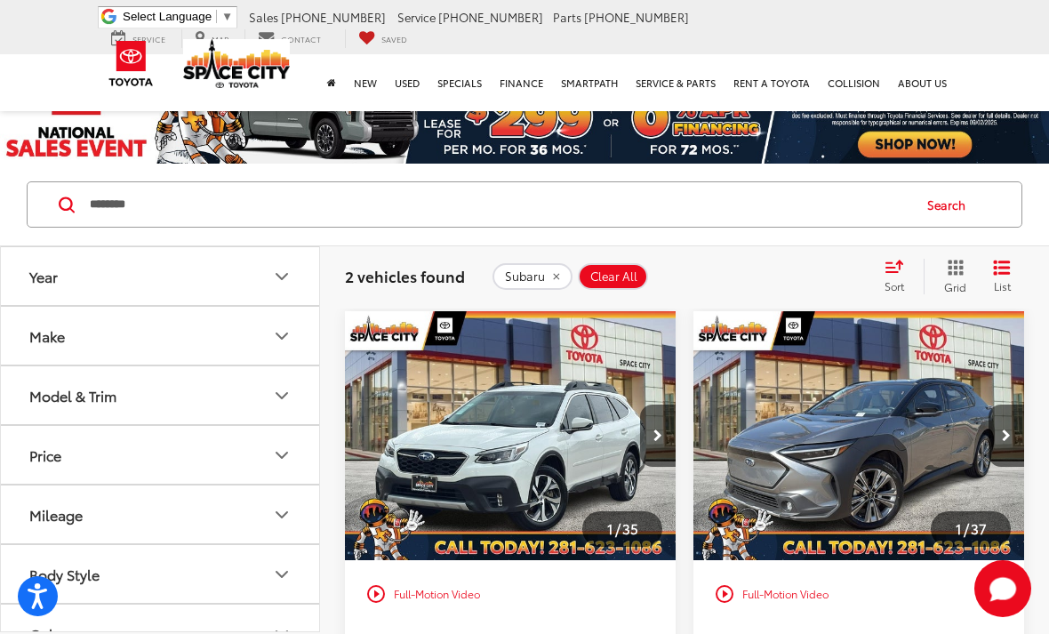
type input "**********"
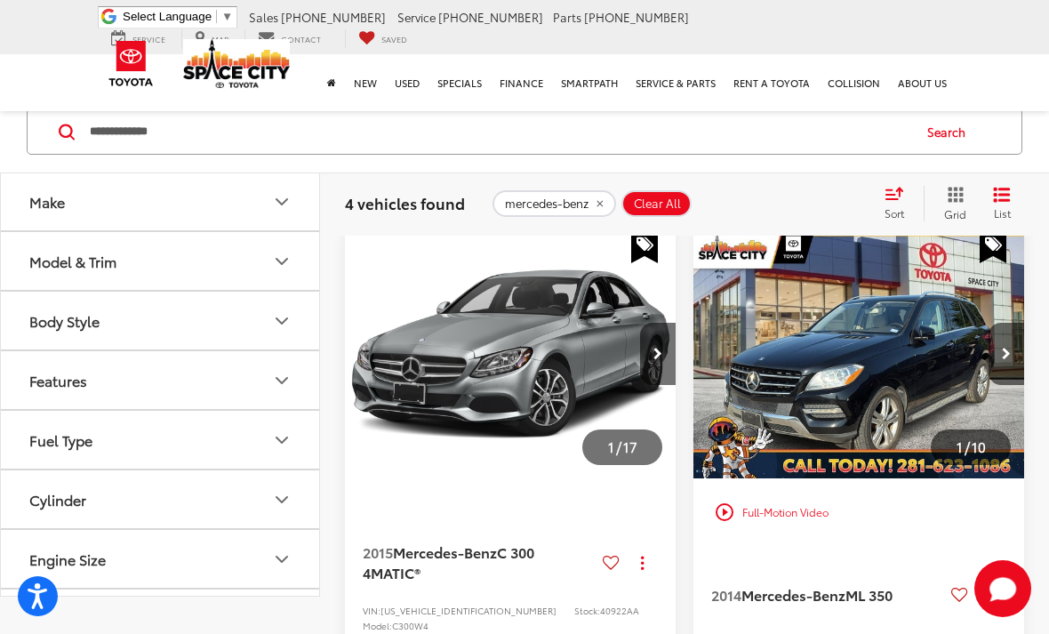
scroll to position [46, 0]
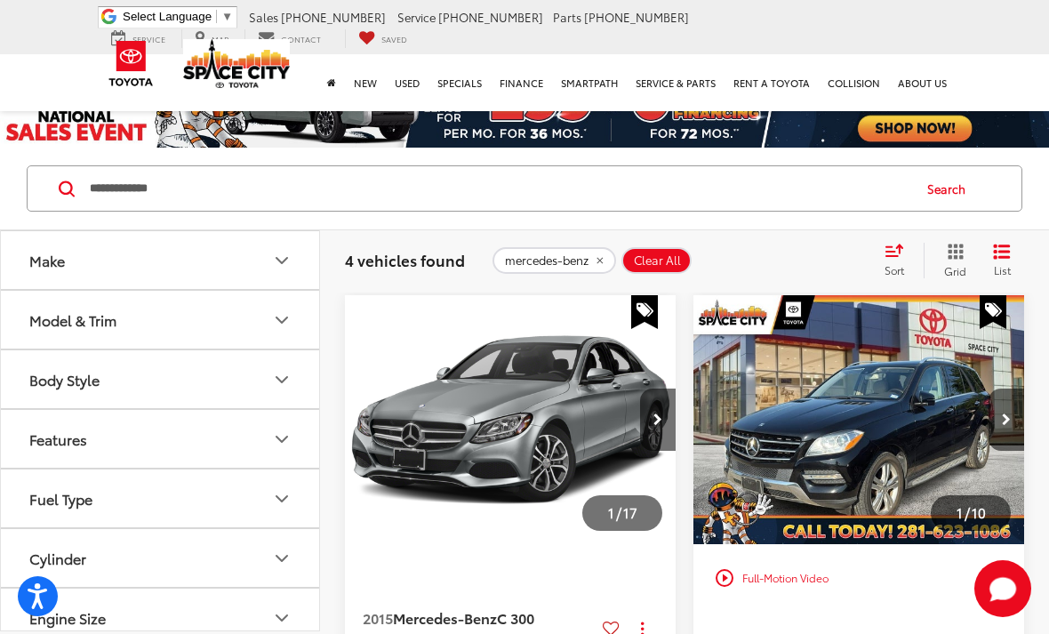
click at [493, 405] on img "2015 Mercedes-Benz C-Class C 300 4MATIC® 0" at bounding box center [510, 420] width 333 height 250
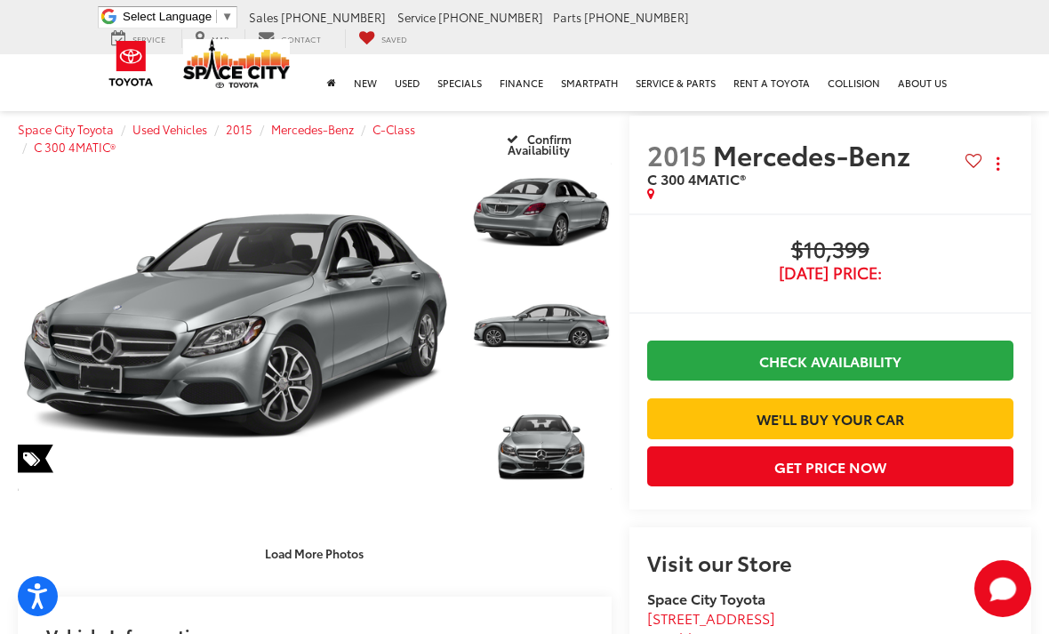
click at [339, 360] on link "Expand Photo 0" at bounding box center [235, 326] width 435 height 333
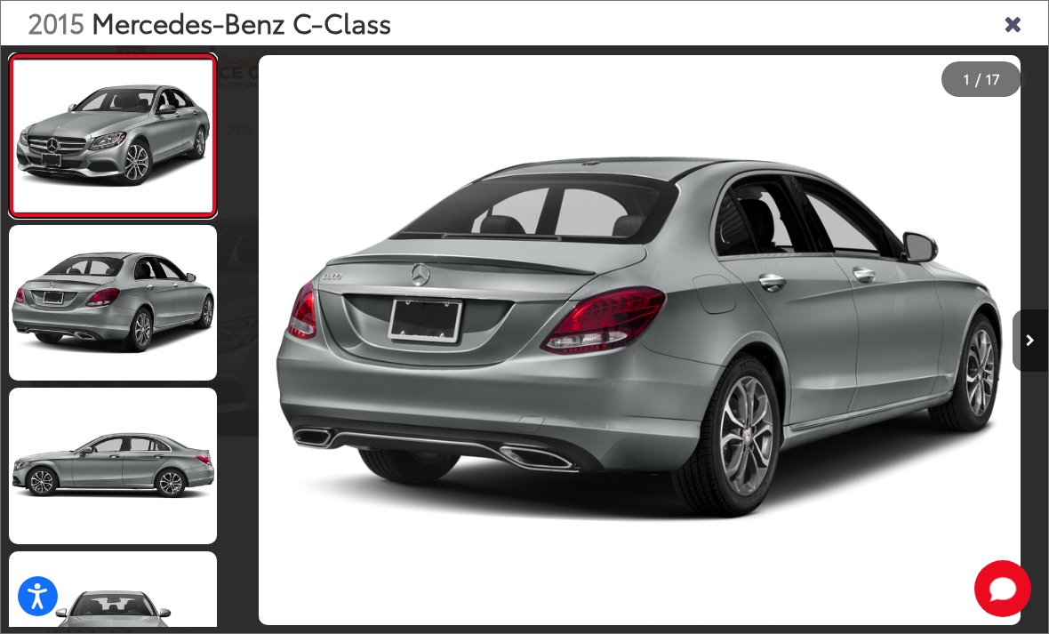
scroll to position [0, 820]
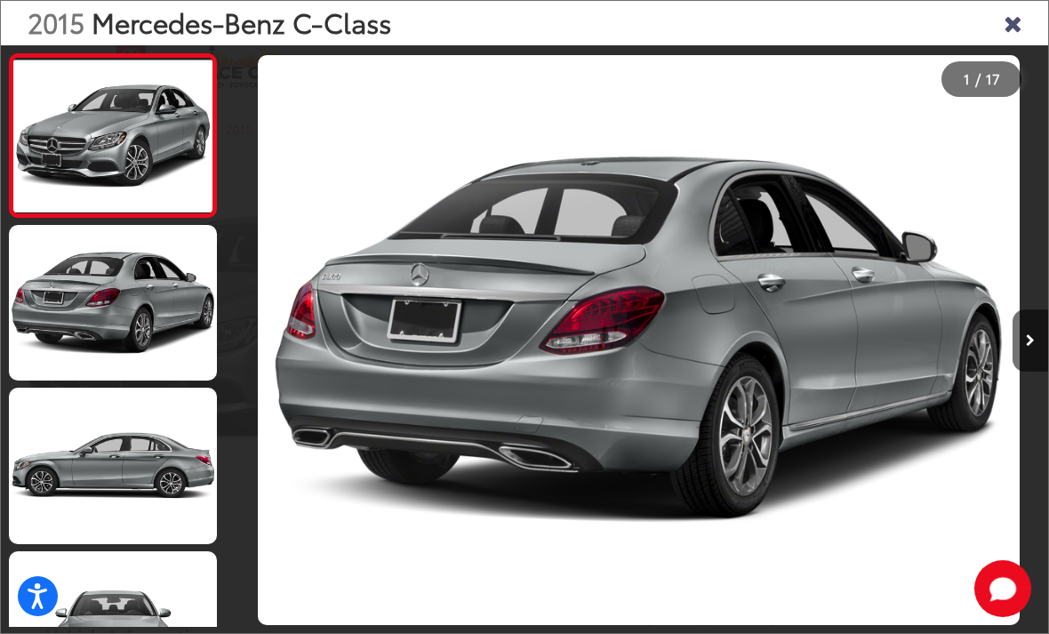
click at [1028, 7] on div "2015 Mercedes-Benz C-Class" at bounding box center [524, 23] width 1047 height 44
click at [1015, 25] on icon "Close gallery" at bounding box center [1013, 22] width 18 height 23
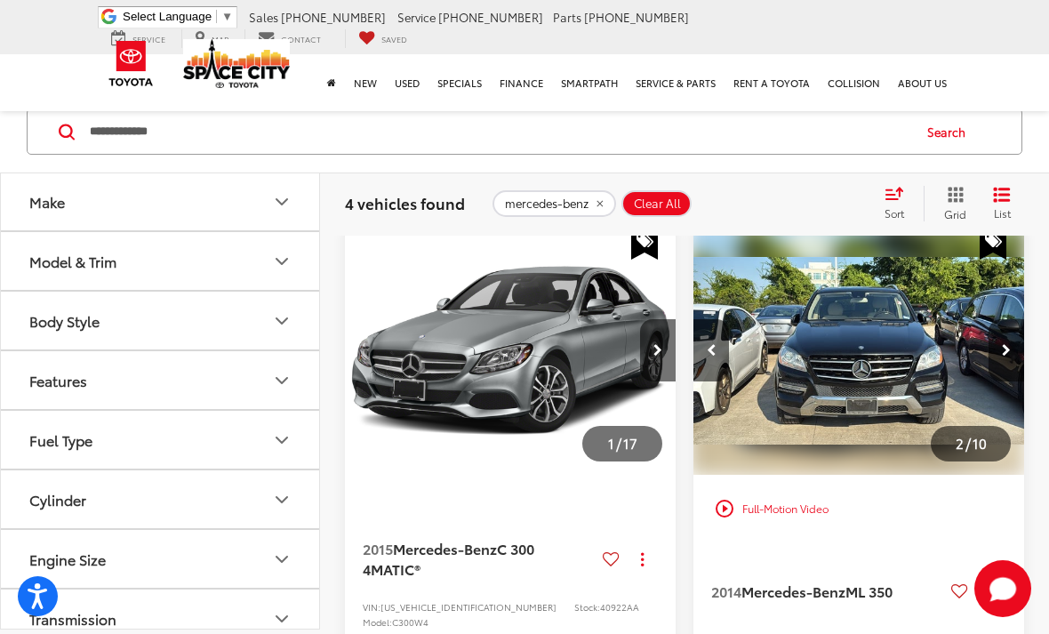
scroll to position [0, 333]
click at [236, 124] on input "**********" at bounding box center [499, 131] width 822 height 43
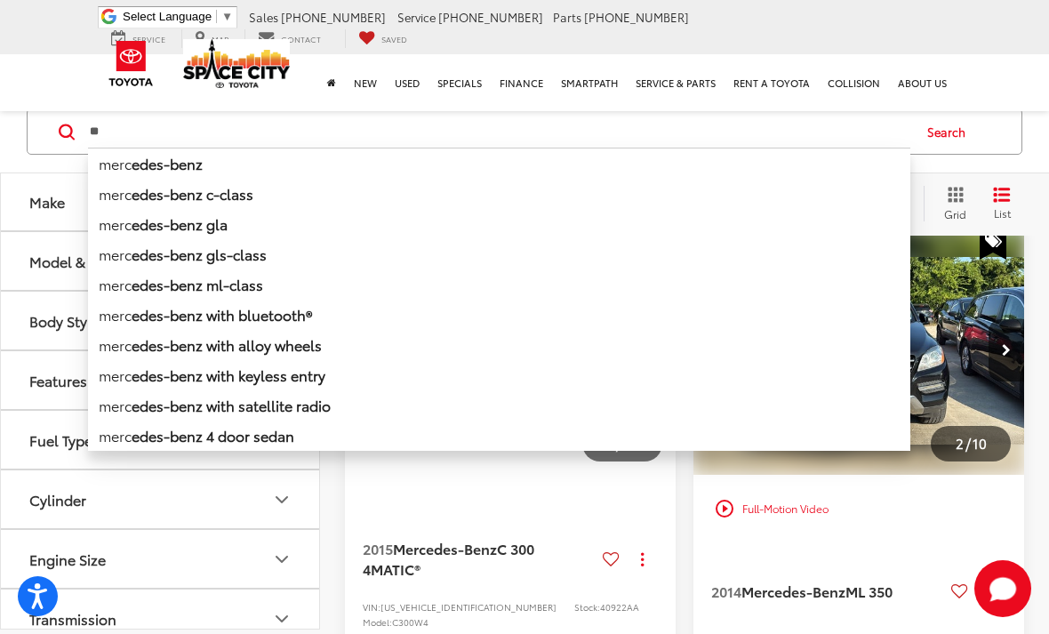
type input "*"
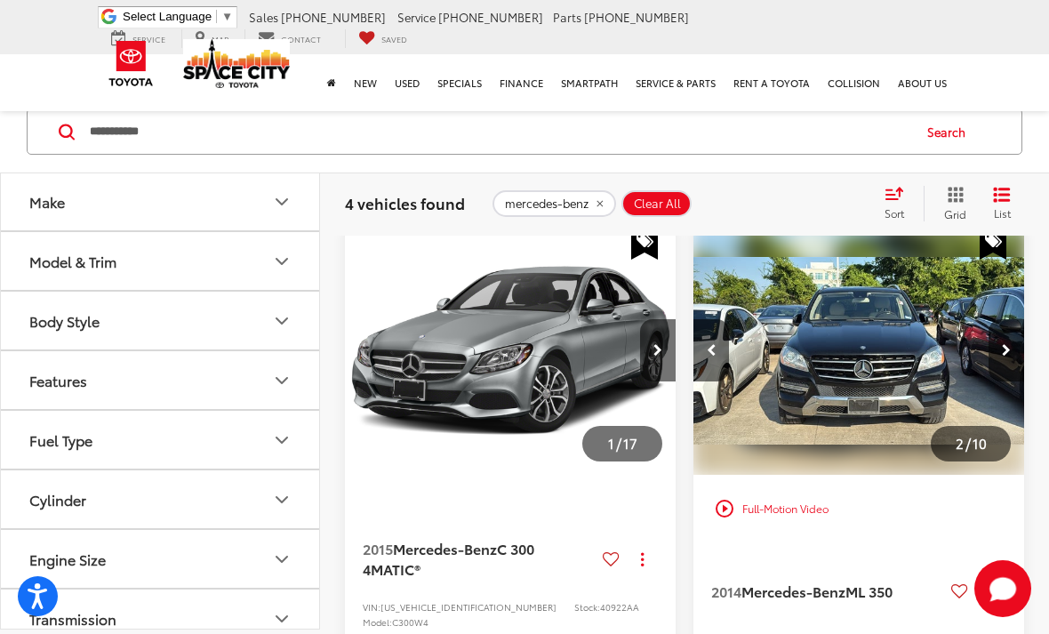
click at [582, 139] on input "**********" at bounding box center [499, 131] width 822 height 43
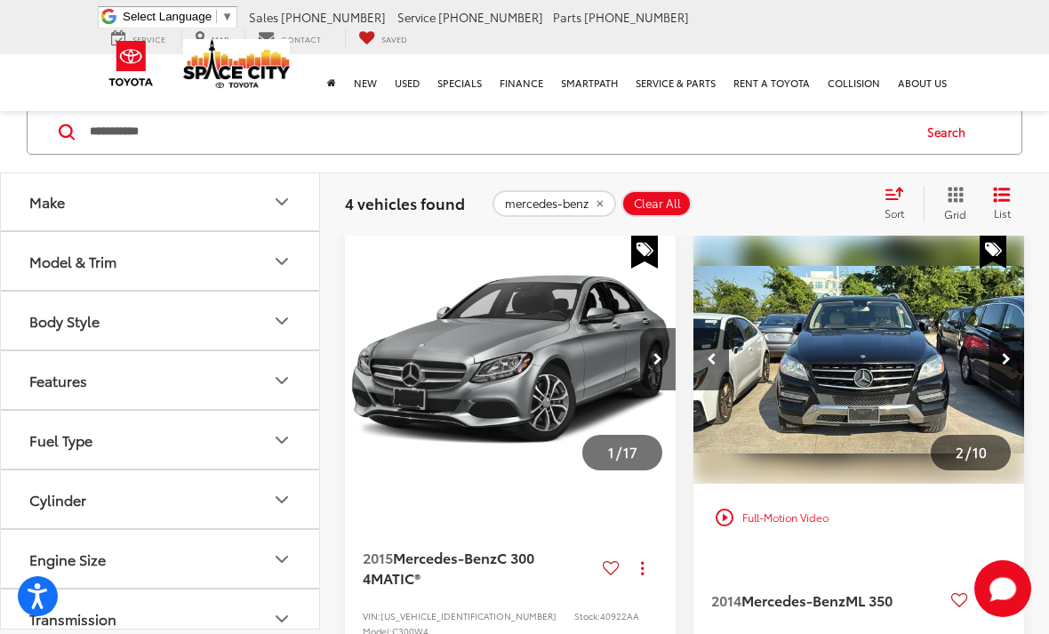
scroll to position [103, 0]
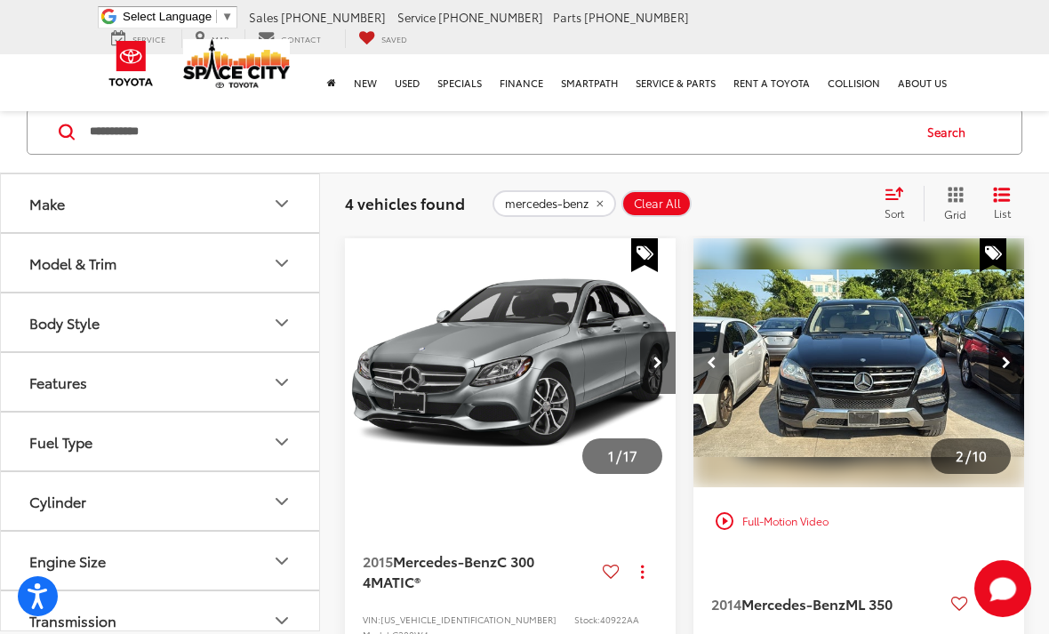
click at [928, 130] on button "Search" at bounding box center [951, 131] width 81 height 44
click at [942, 125] on button "Search" at bounding box center [951, 131] width 81 height 44
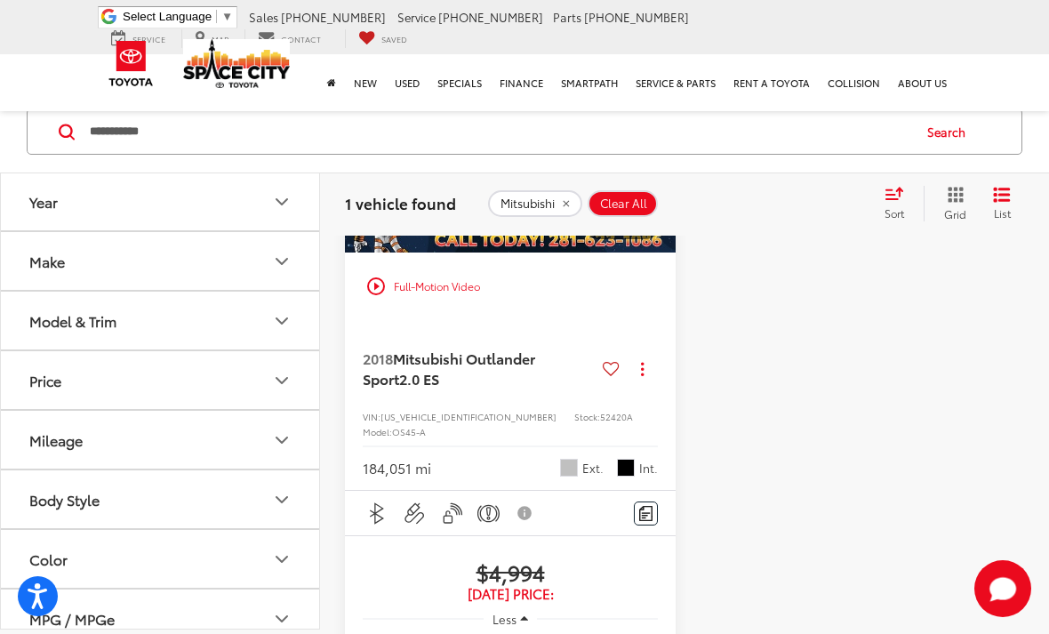
scroll to position [339, 0]
click at [171, 130] on input "**********" at bounding box center [499, 131] width 822 height 43
type input "*"
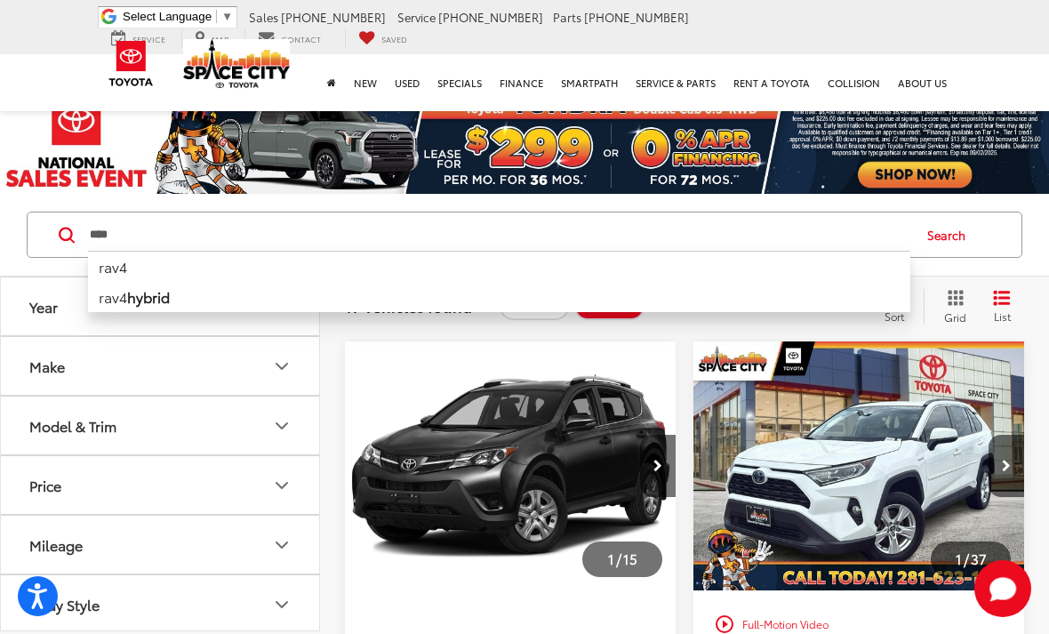
click at [157, 228] on input "****" at bounding box center [499, 234] width 822 height 43
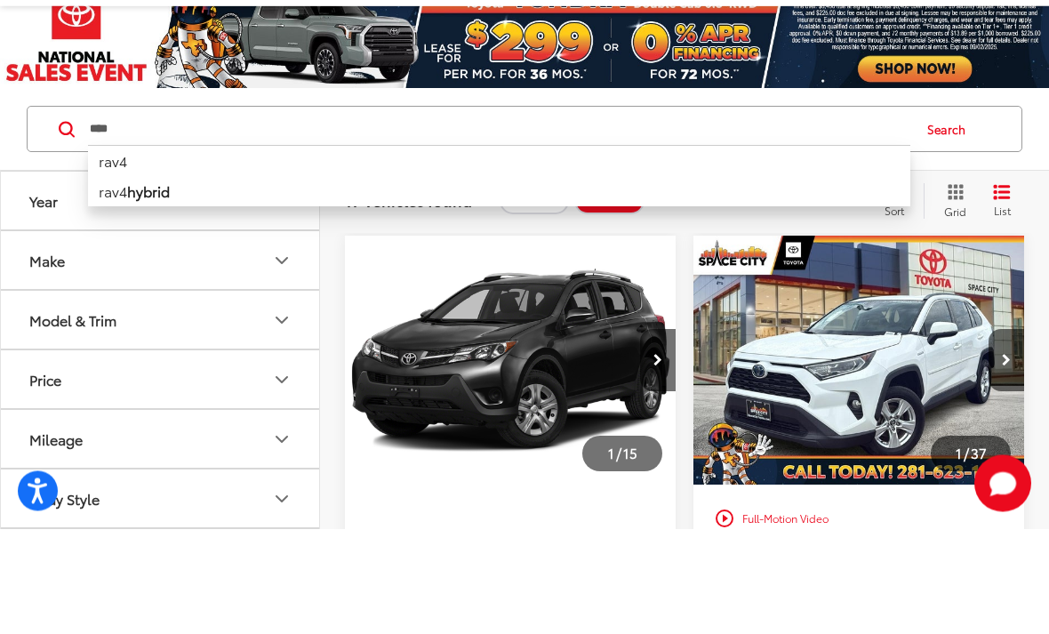
click at [945, 213] on button "Search" at bounding box center [951, 235] width 81 height 44
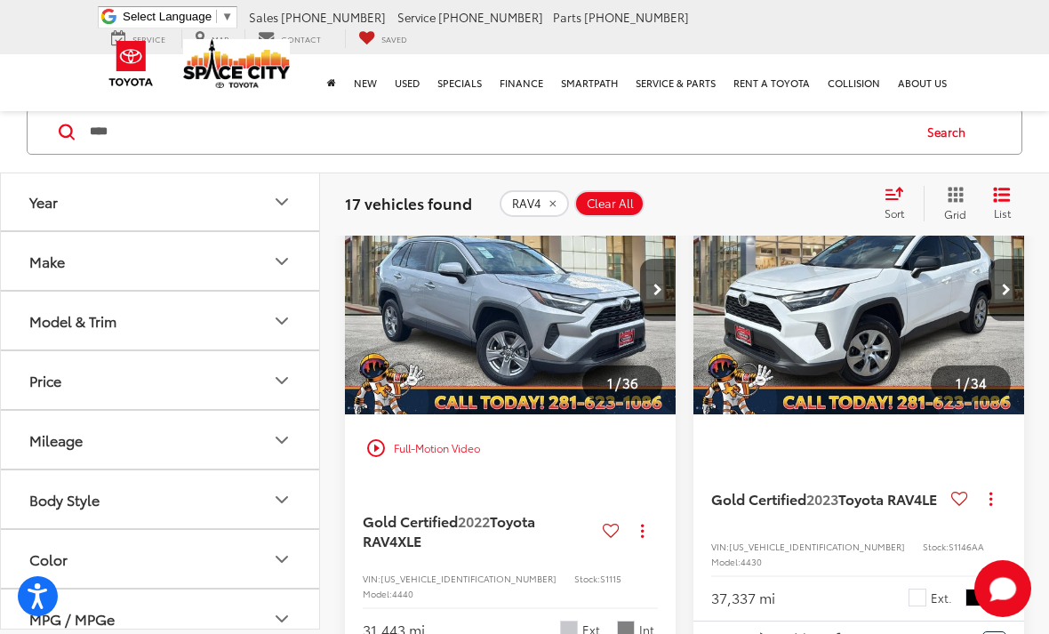
scroll to position [1143, 0]
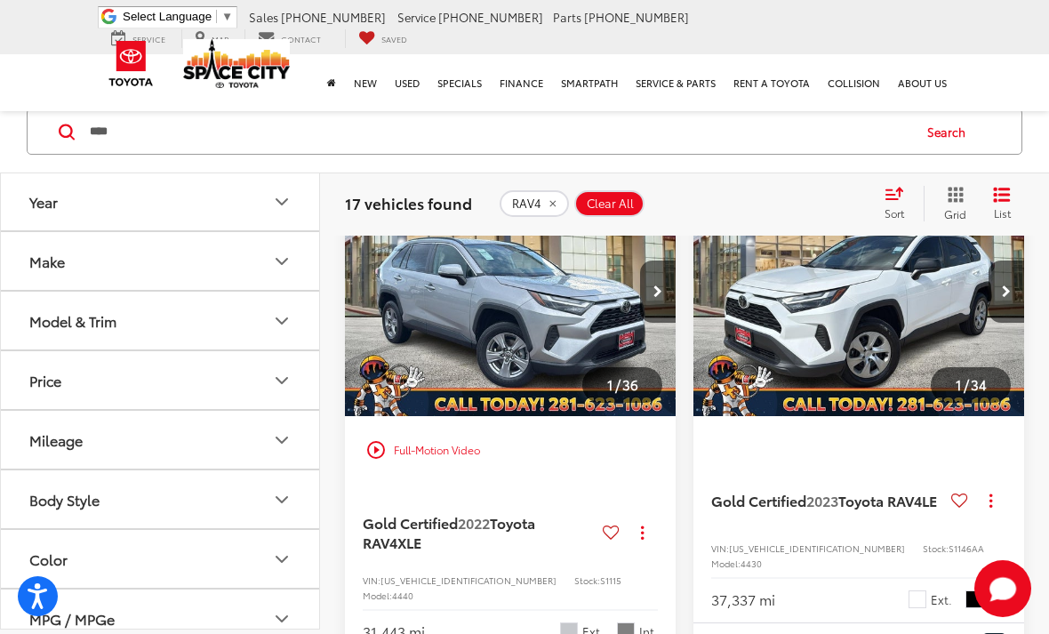
click at [177, 143] on input "****" at bounding box center [499, 131] width 822 height 43
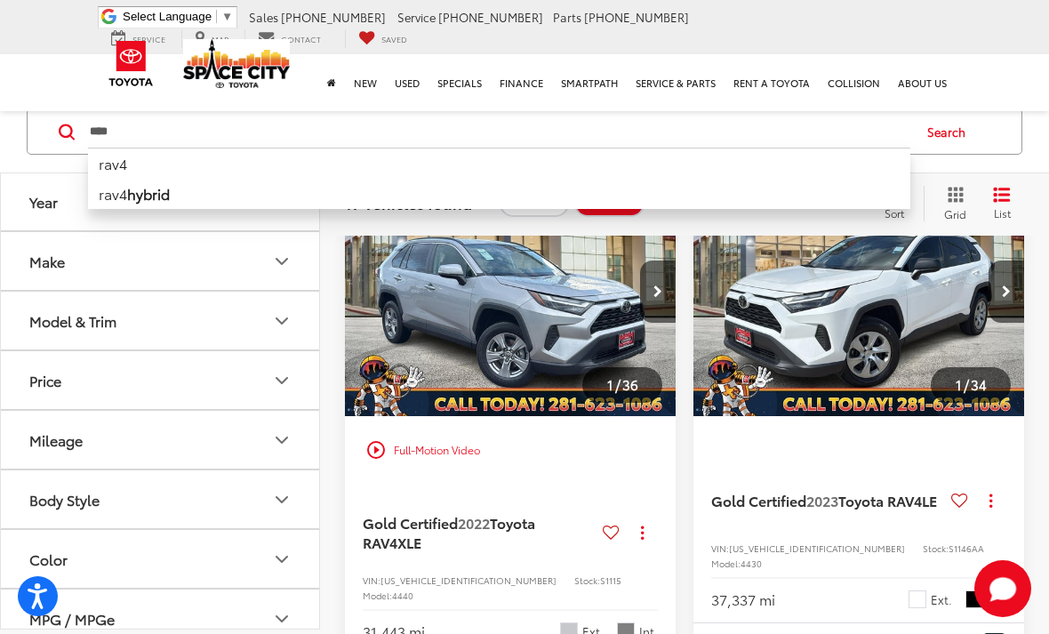
scroll to position [1143, 0]
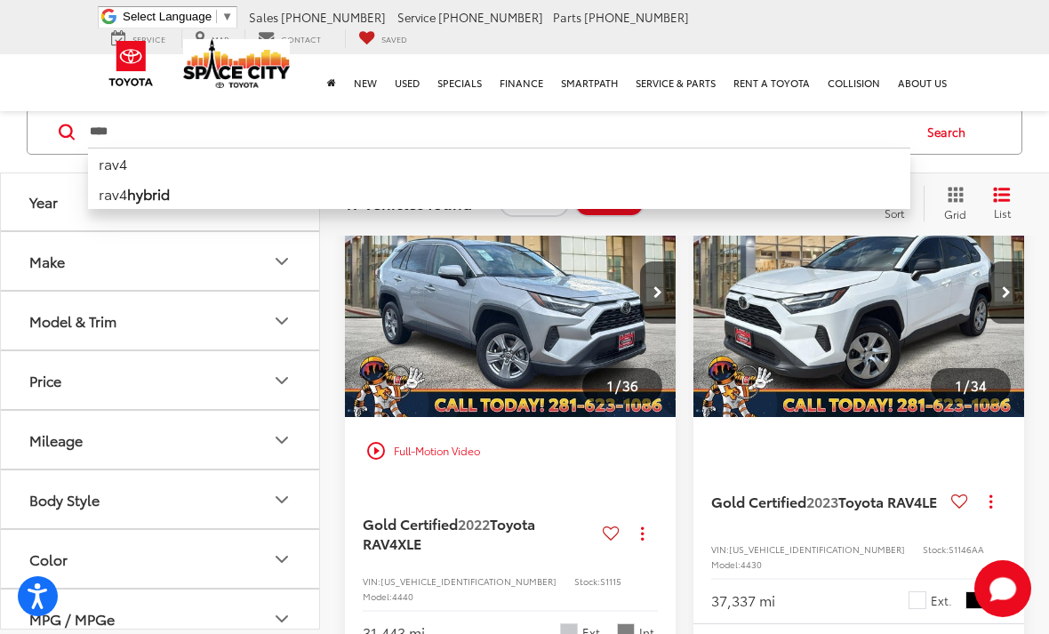
click at [143, 114] on input "****" at bounding box center [499, 131] width 822 height 43
click at [146, 121] on input "****" at bounding box center [499, 131] width 822 height 43
click at [153, 120] on input "****" at bounding box center [499, 131] width 822 height 43
click at [154, 133] on input "****" at bounding box center [499, 131] width 822 height 43
type input "*"
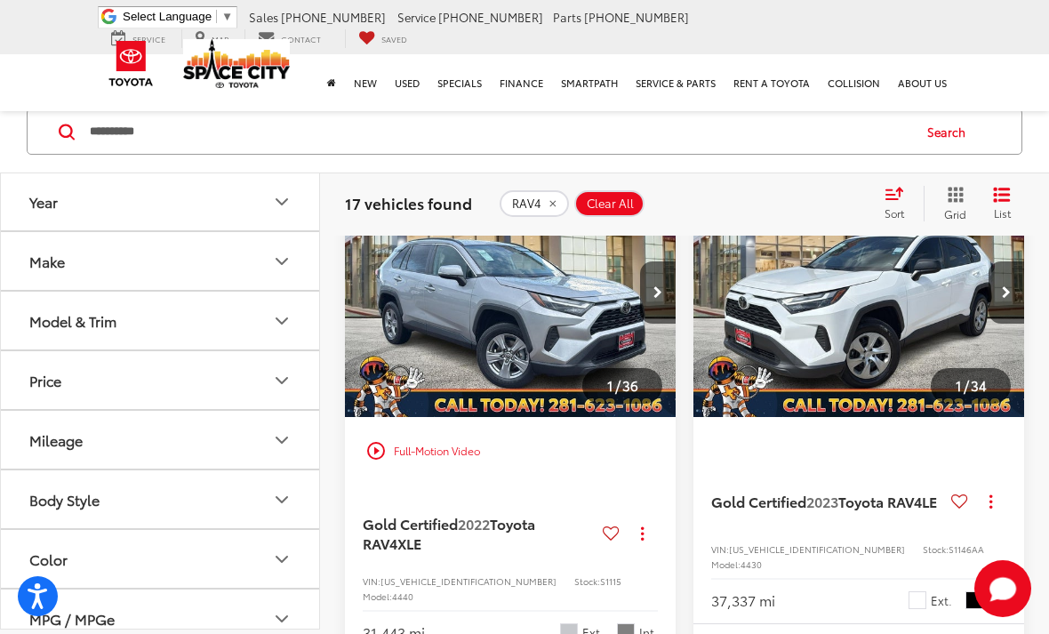
type input "**********"
click at [938, 127] on button "Search" at bounding box center [951, 131] width 81 height 44
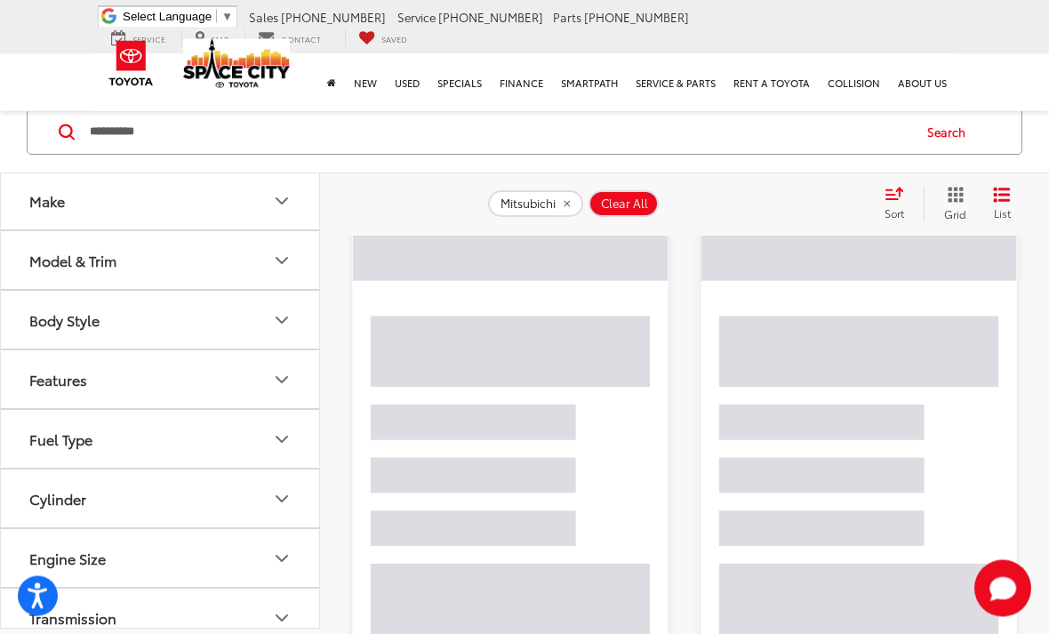
scroll to position [103, 0]
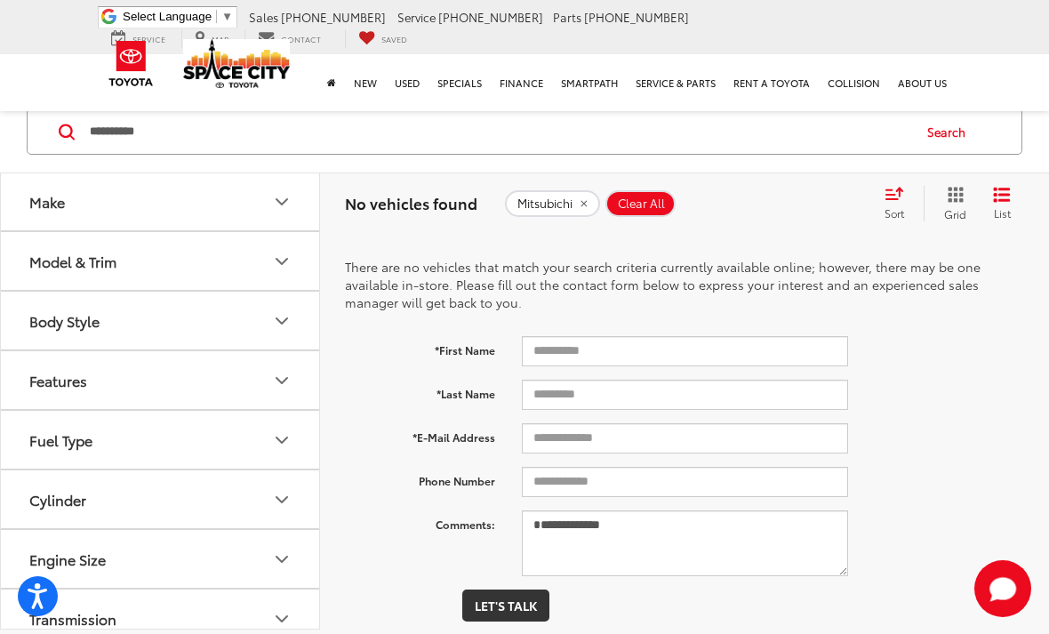
click at [322, 124] on input "**********" at bounding box center [499, 131] width 822 height 43
click at [573, 200] on span "Mitsubichi" at bounding box center [545, 204] width 55 height 14
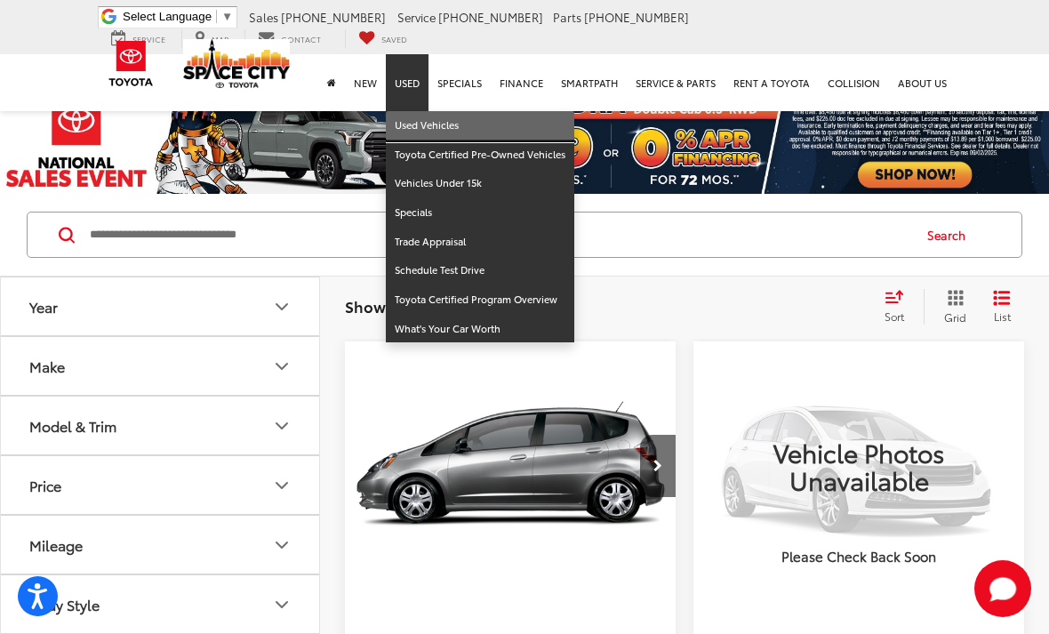
click at [466, 111] on link "Used Vehicles" at bounding box center [480, 125] width 189 height 29
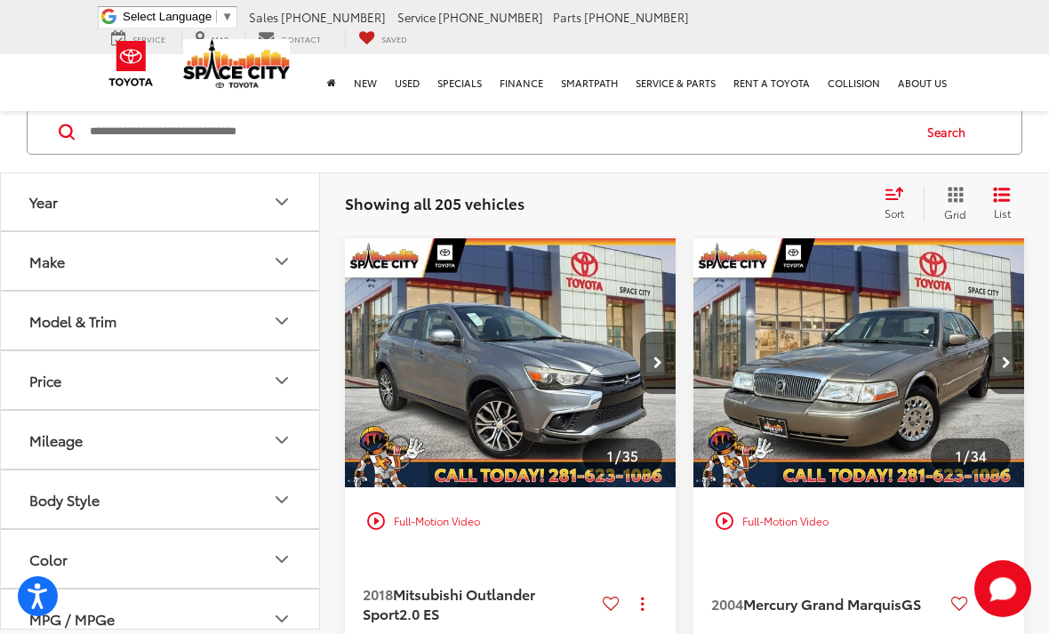
scroll to position [1032, 0]
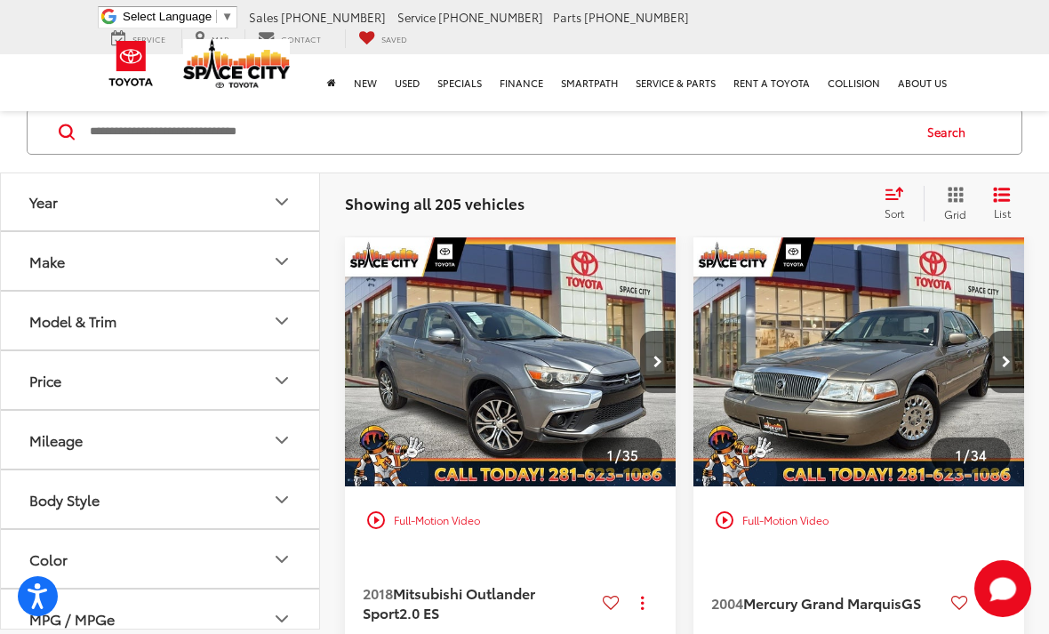
click at [430, 437] on img "2018 Mitsubishi Outlander Sport 2.0 ES 0" at bounding box center [510, 362] width 333 height 250
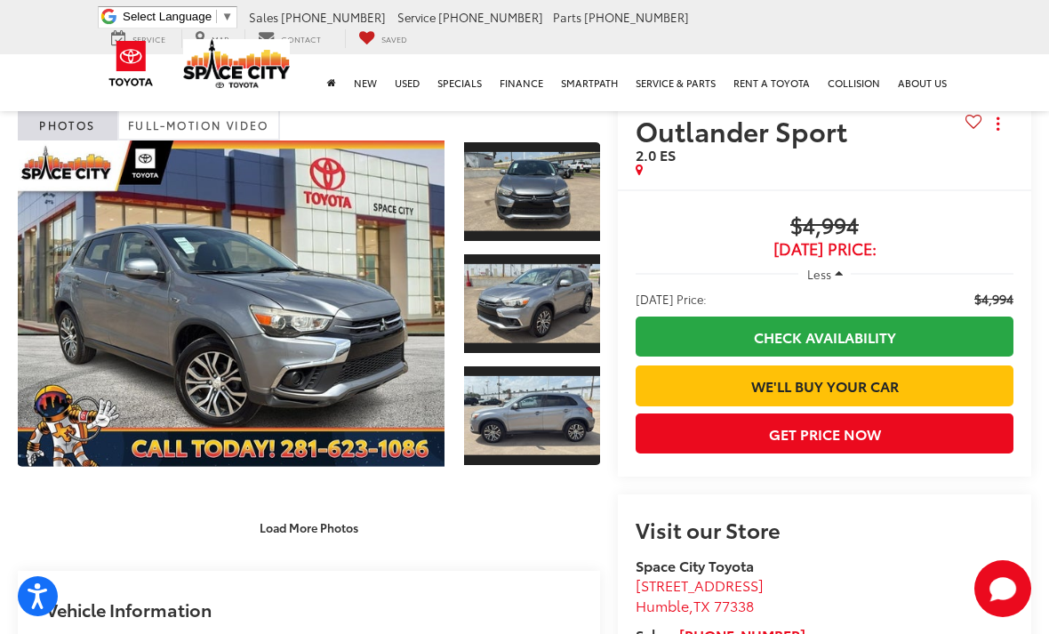
scroll to position [63, 0]
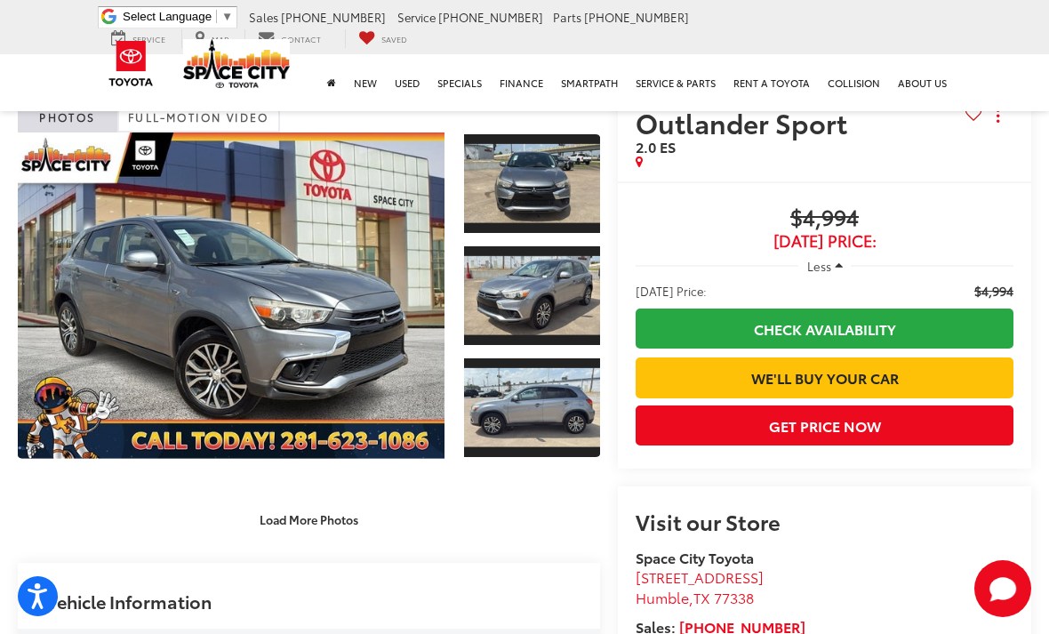
click at [581, 381] on link "Expand Photo 3" at bounding box center [532, 408] width 136 height 102
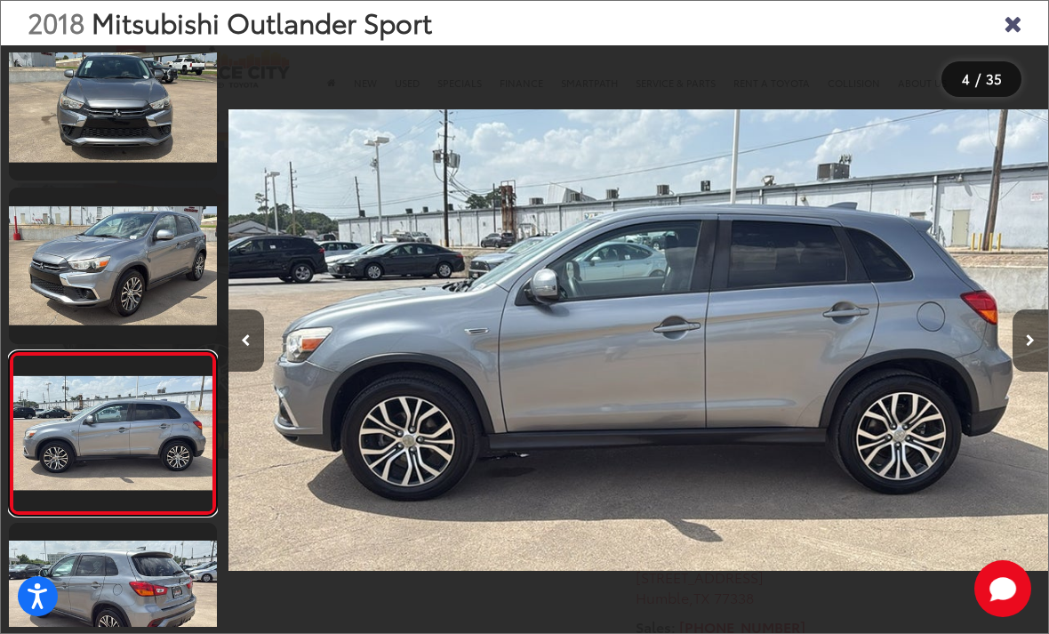
scroll to position [308, 0]
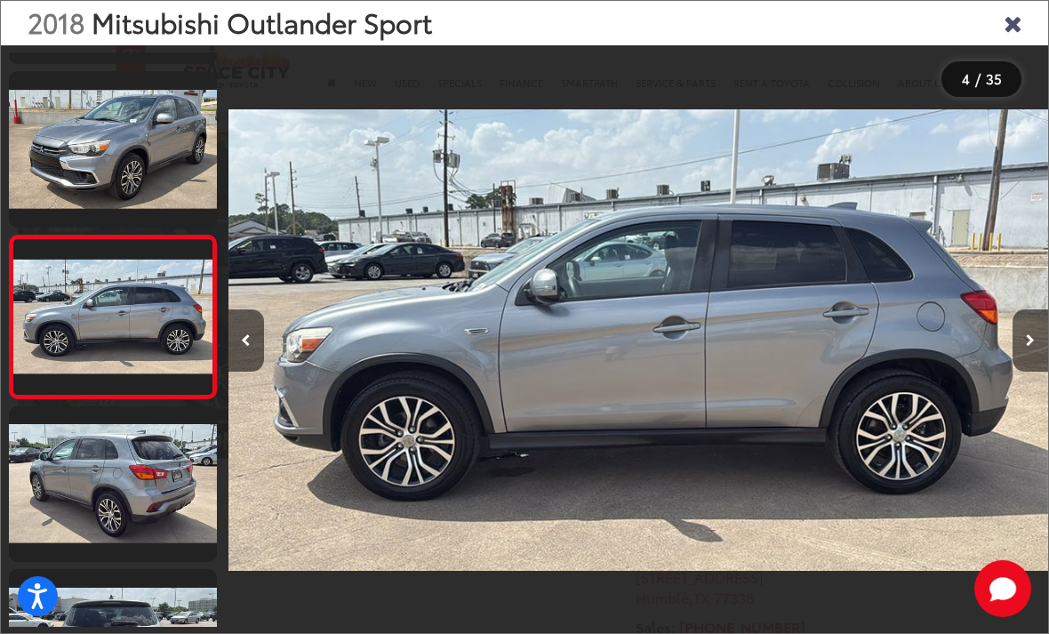
click at [125, 463] on link at bounding box center [113, 484] width 208 height 156
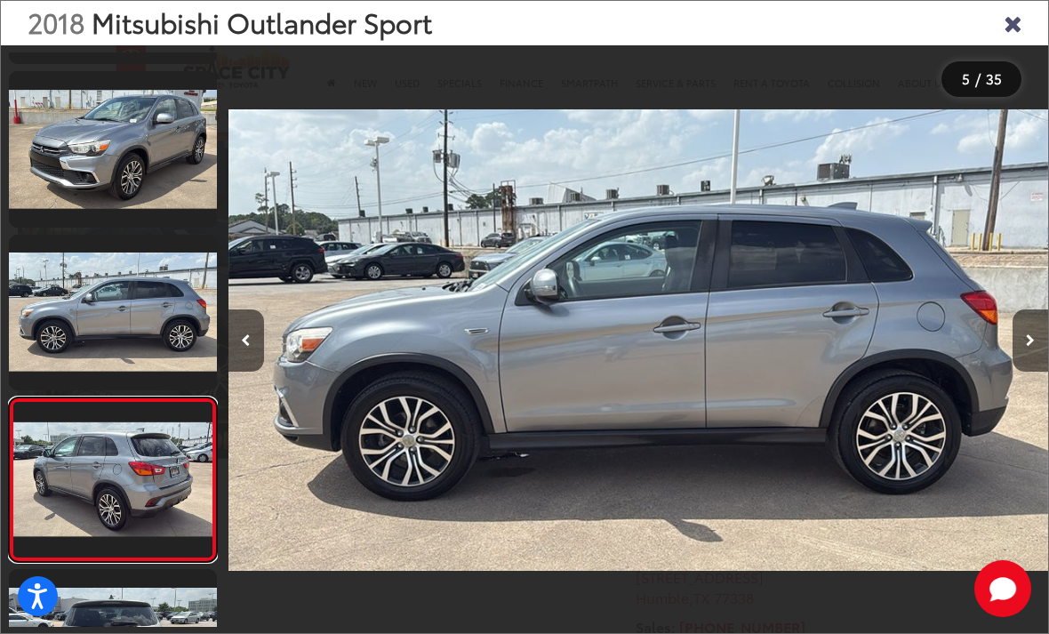
scroll to position [0, 2551]
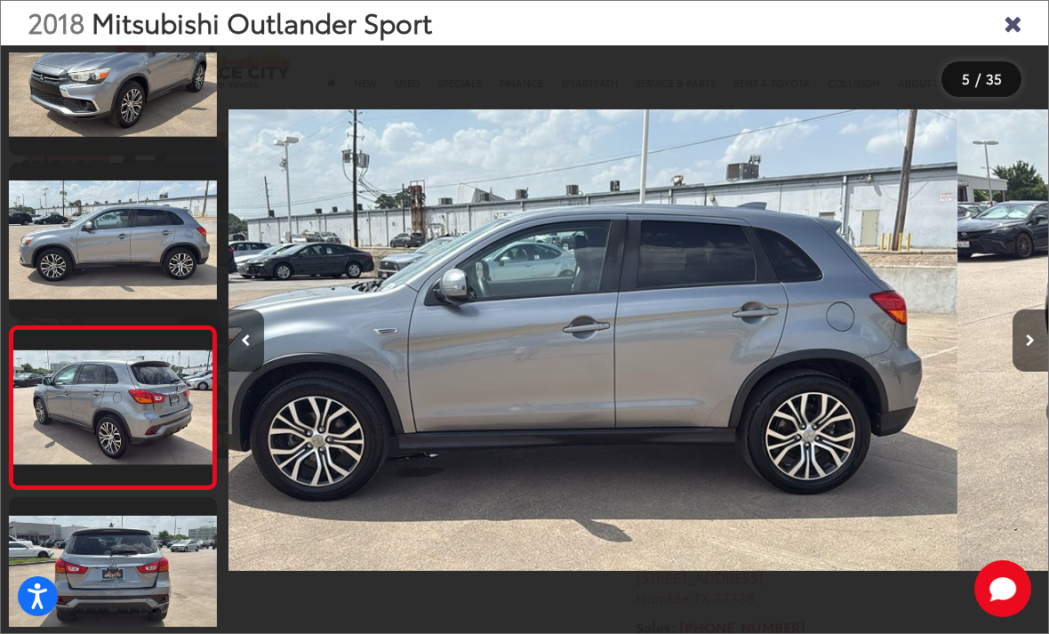
click at [781, 378] on img "2018 Mitsubishi Outlander Sport 2.0 ES 3" at bounding box center [548, 340] width 820 height 571
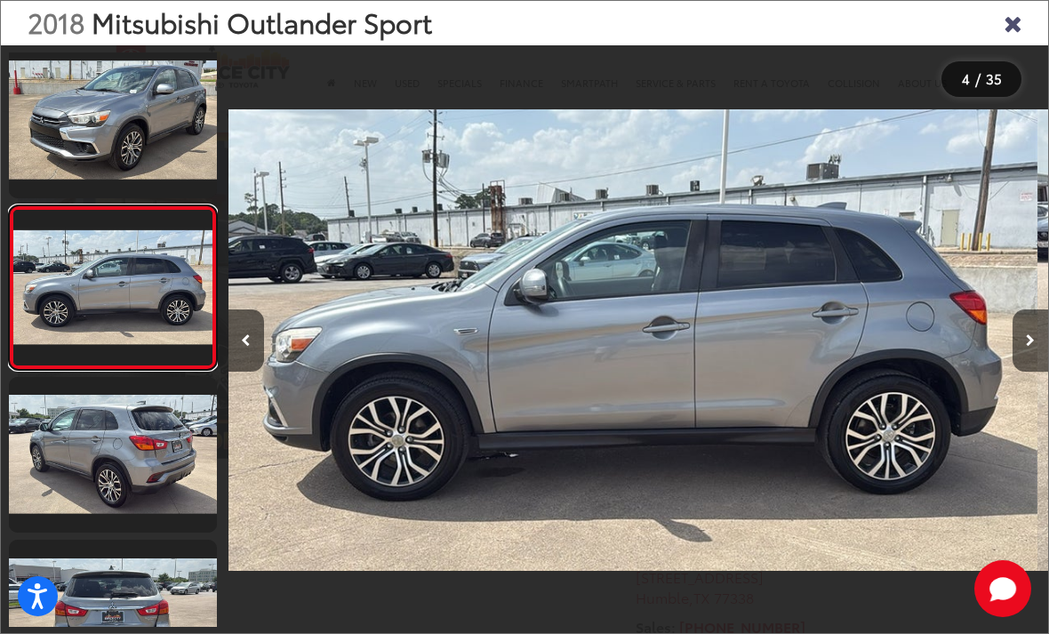
scroll to position [308, 0]
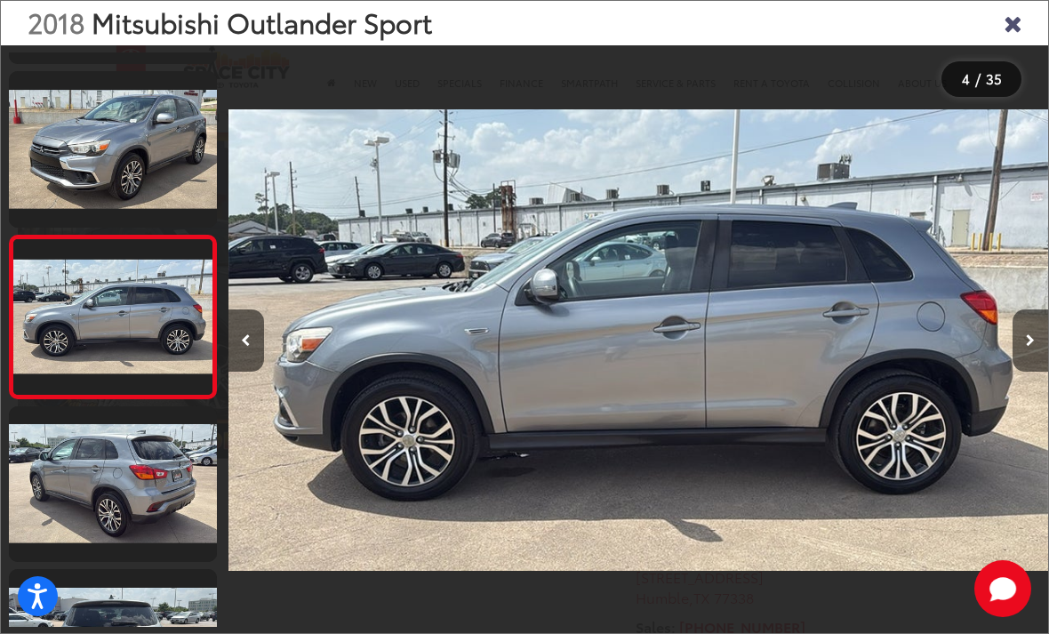
click at [129, 145] on link at bounding box center [113, 149] width 208 height 156
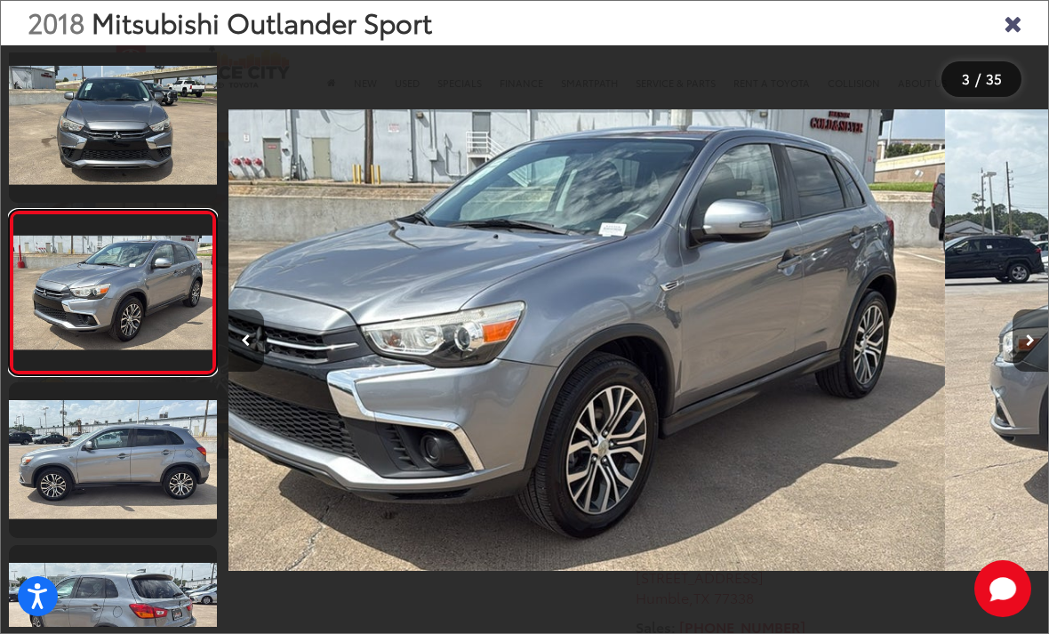
scroll to position [0, 1641]
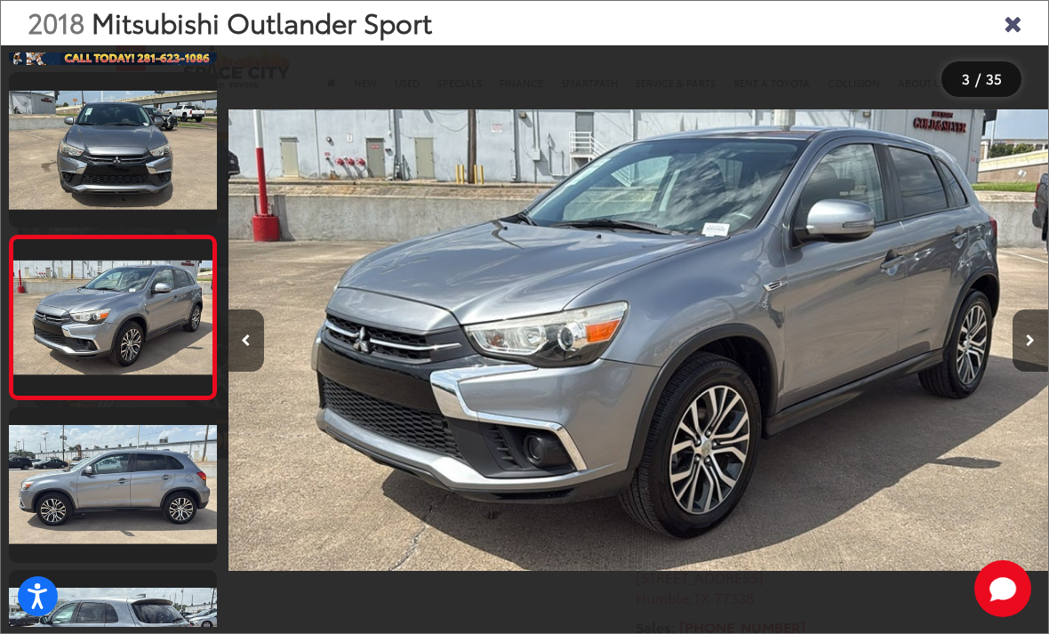
click at [703, 391] on img "2018 Mitsubishi Outlander Sport 2.0 ES 2" at bounding box center [638, 340] width 820 height 571
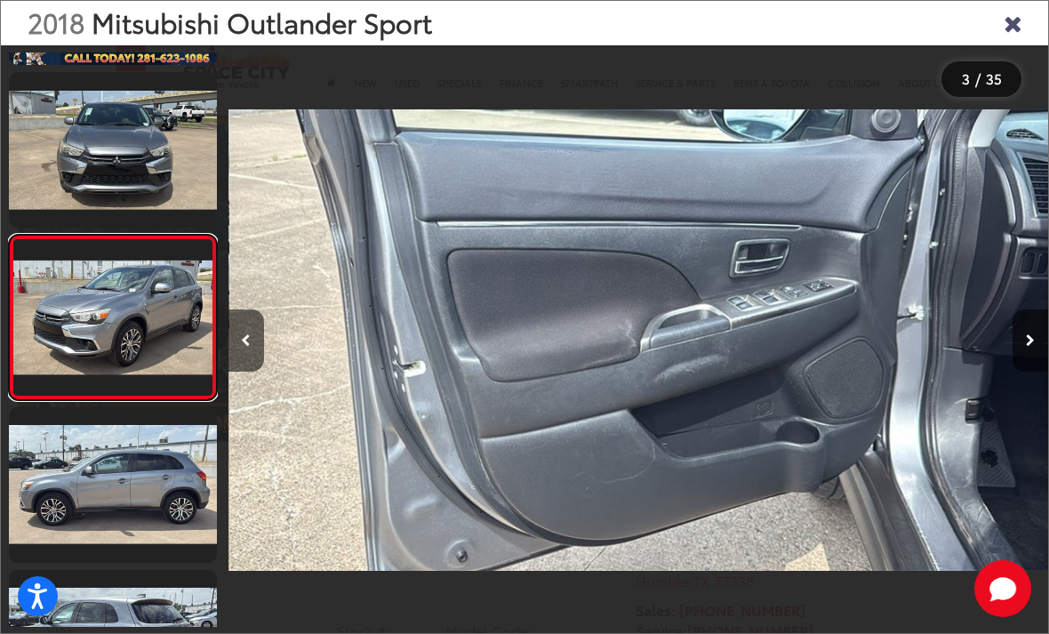
scroll to position [0, 6561]
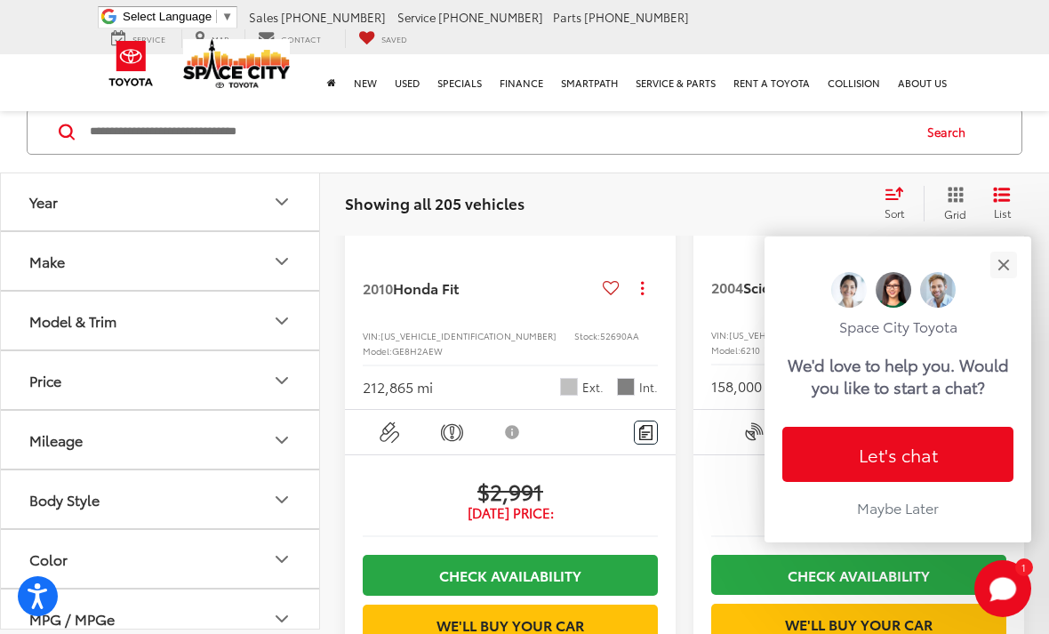
scroll to position [389, 0]
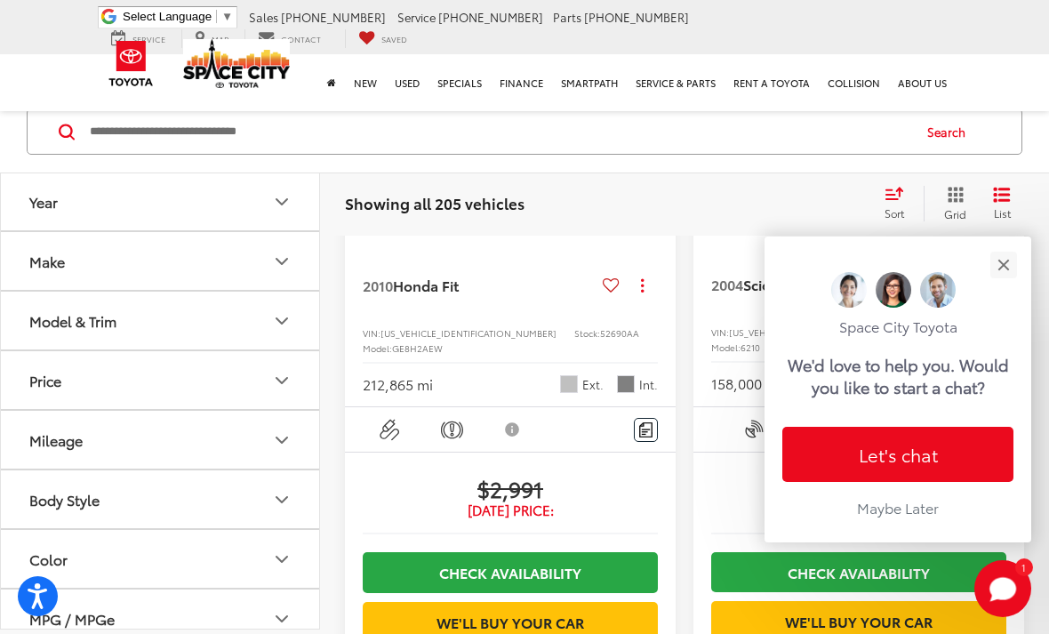
click at [999, 284] on button "Close" at bounding box center [1003, 264] width 38 height 38
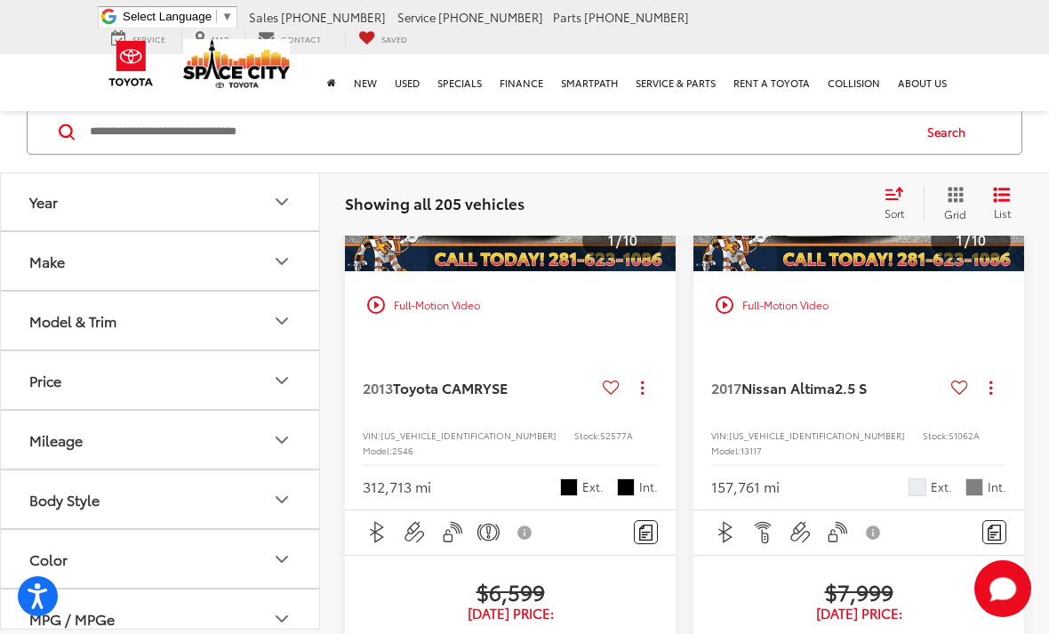
scroll to position [3164, 0]
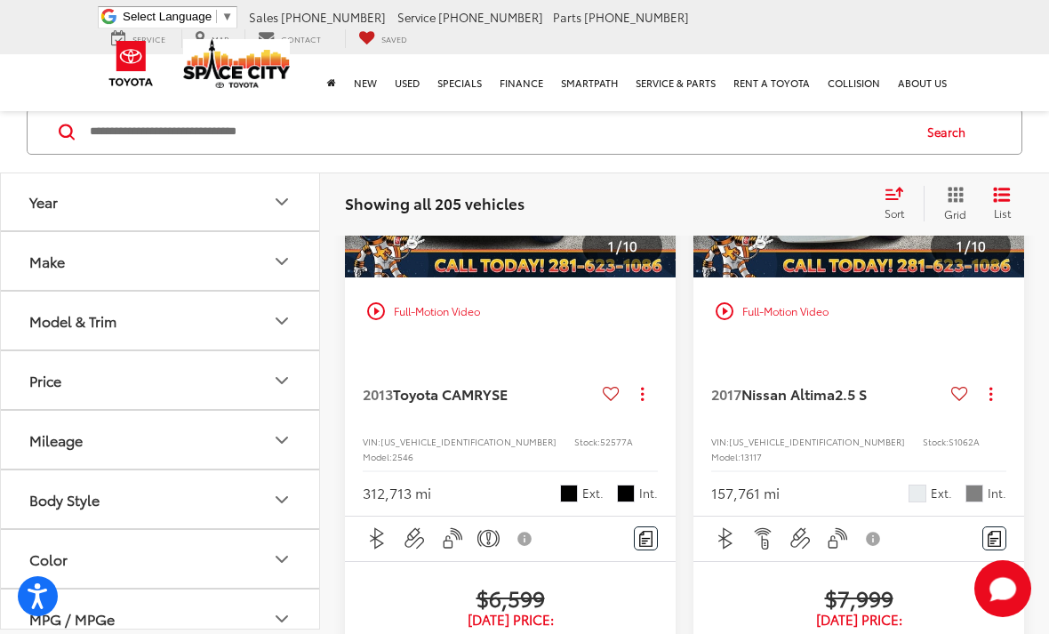
click at [545, 279] on img "2013 Toyota CAMRY SE 0" at bounding box center [510, 154] width 333 height 250
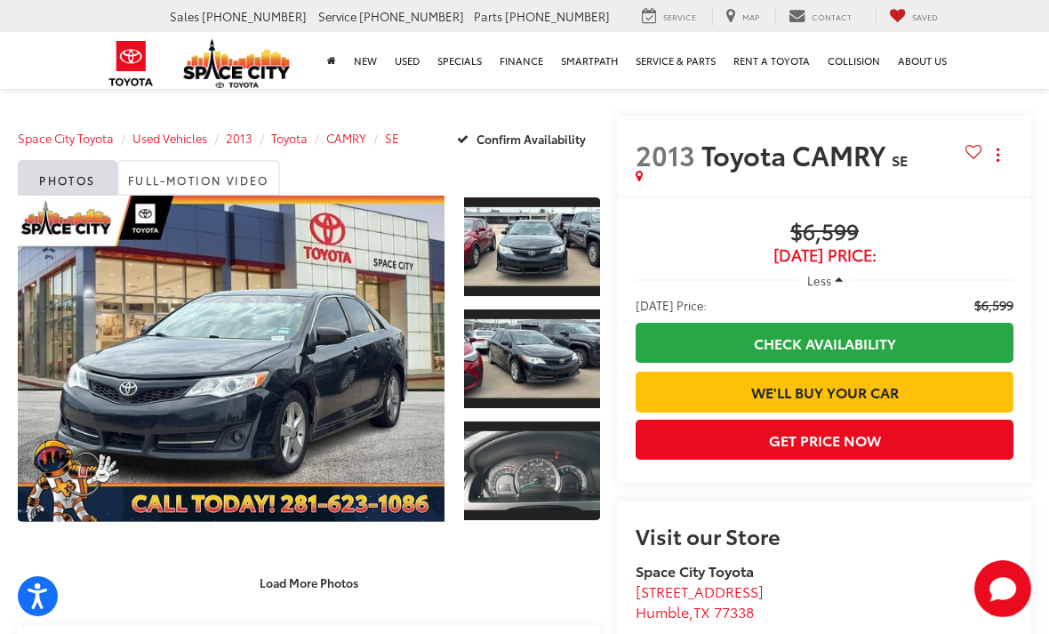
click at [535, 240] on link "Expand Photo 1" at bounding box center [532, 247] width 136 height 102
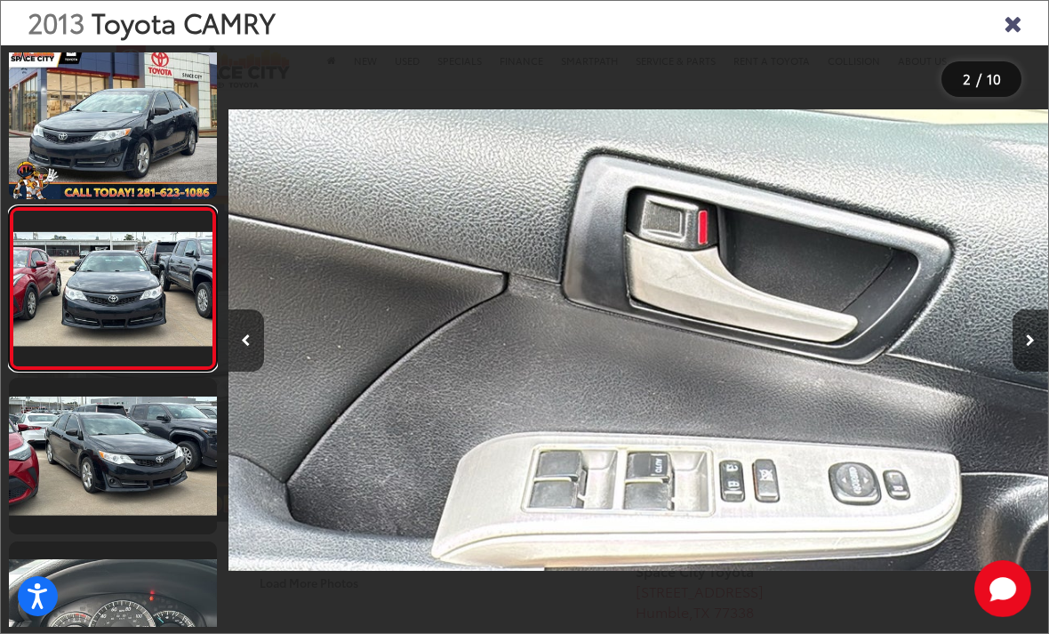
scroll to position [0, 4921]
click at [1038, 13] on div "2013 Toyota CAMRY" at bounding box center [524, 23] width 1047 height 44
click at [1009, 24] on icon "Close gallery" at bounding box center [1013, 22] width 18 height 23
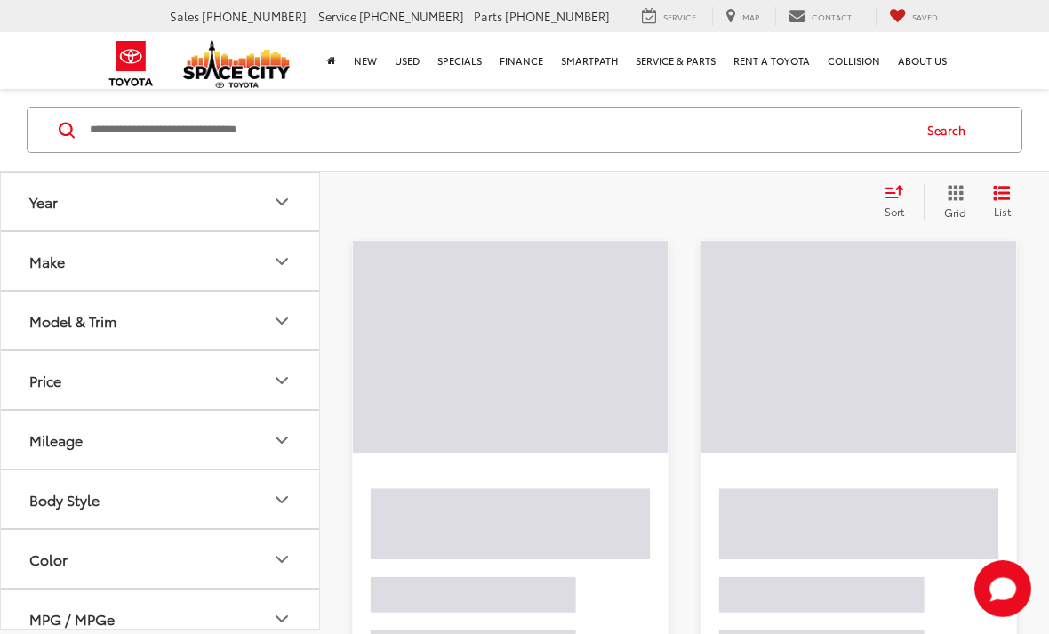
scroll to position [105, 0]
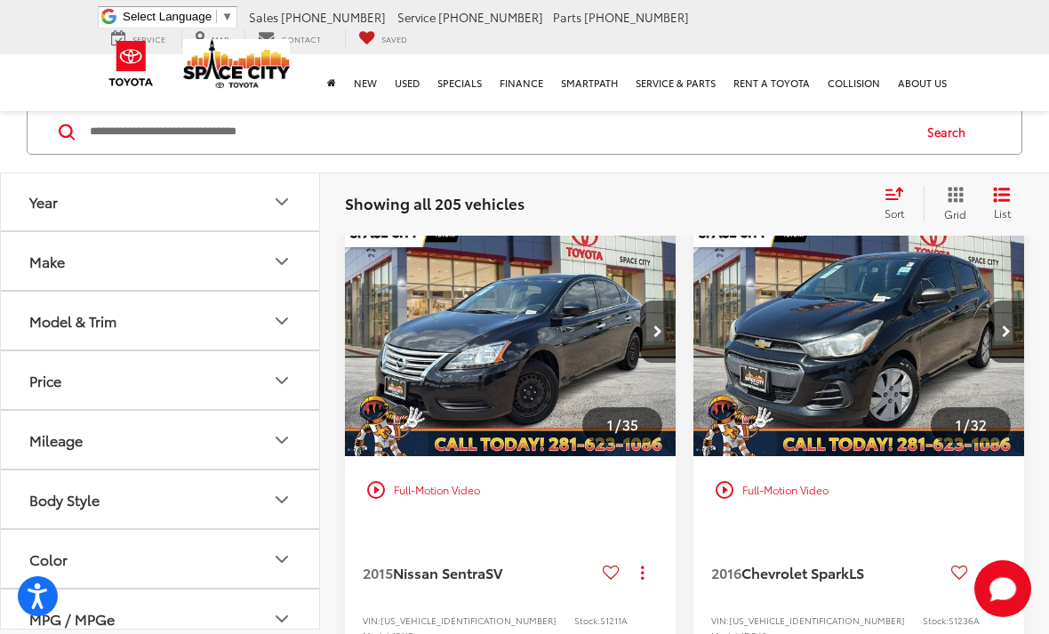
scroll to position [2018, 0]
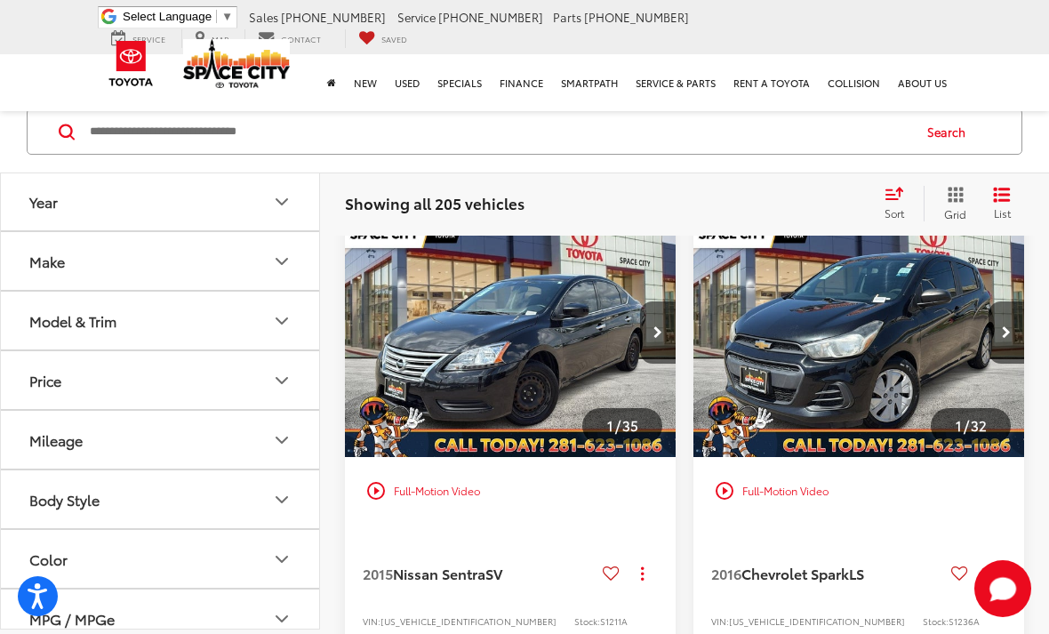
click at [922, 380] on img "2016 Chevrolet Spark LS 0" at bounding box center [859, 334] width 333 height 250
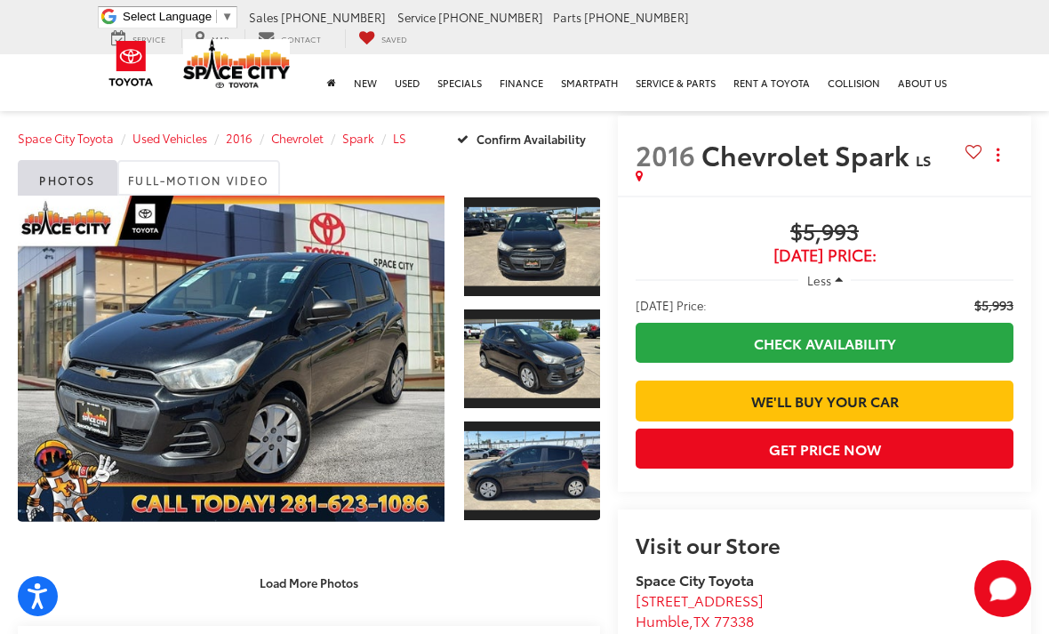
click at [309, 351] on link "Expand Photo 0" at bounding box center [231, 359] width 427 height 326
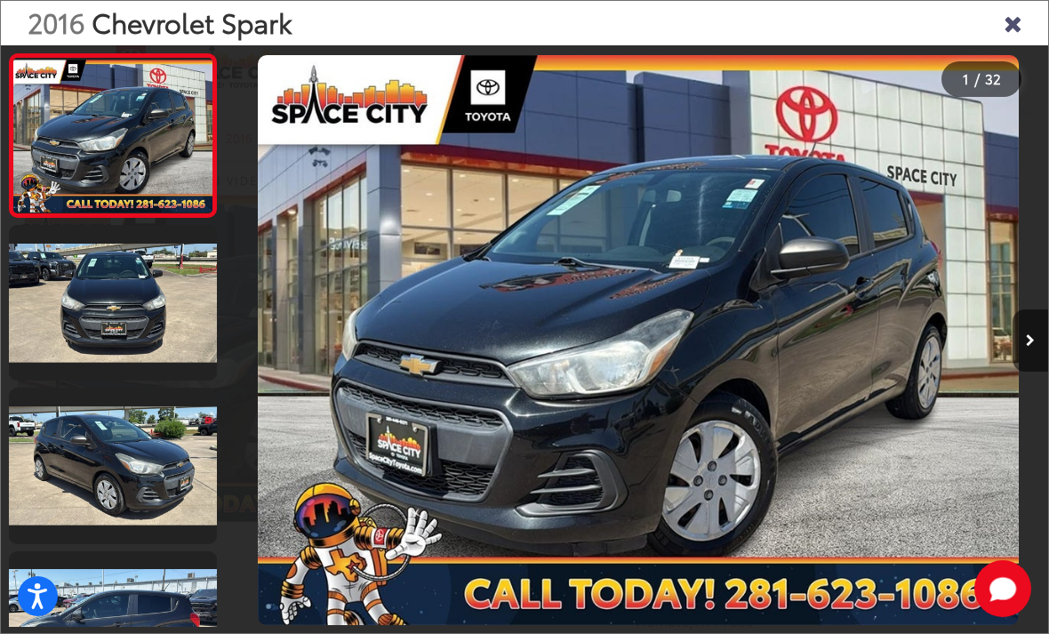
click at [1004, 18] on icon "Close gallery" at bounding box center [1013, 22] width 18 height 23
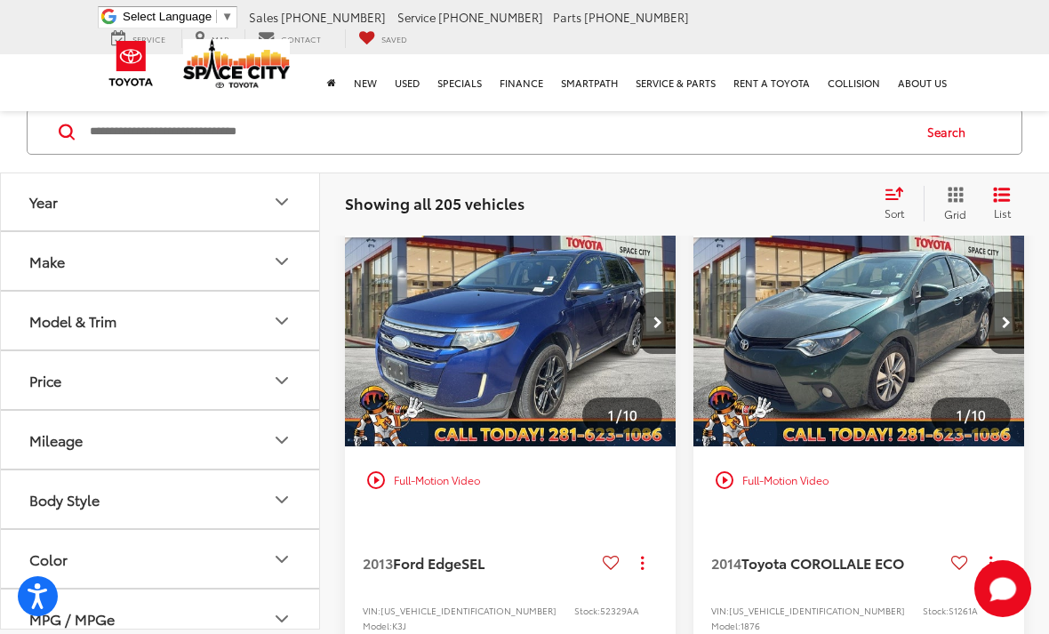
scroll to position [4031, 0]
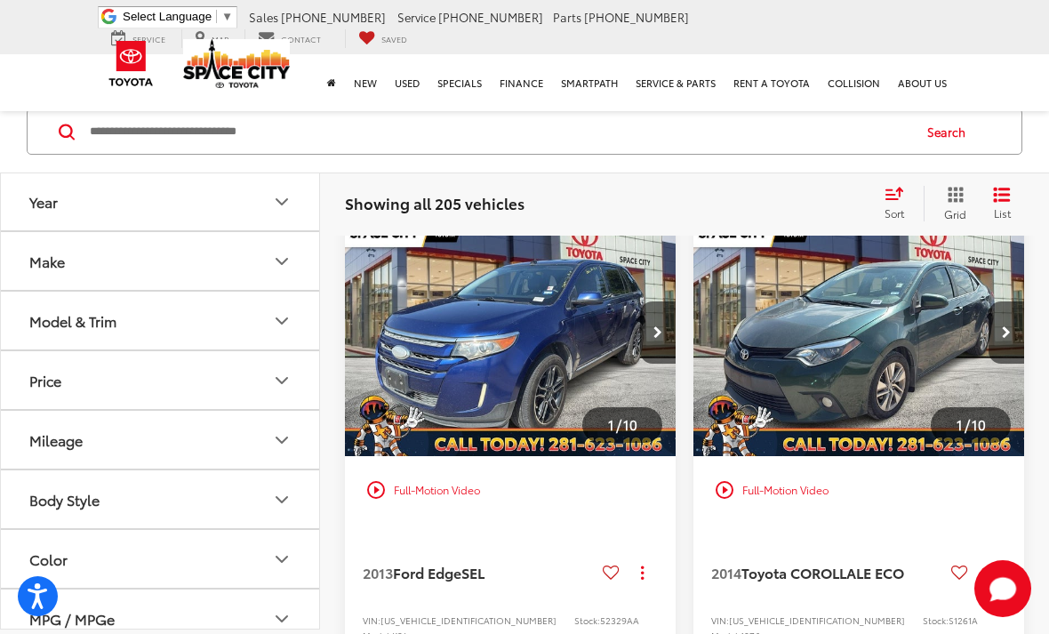
click at [1003, 356] on button "Next image" at bounding box center [1007, 332] width 36 height 62
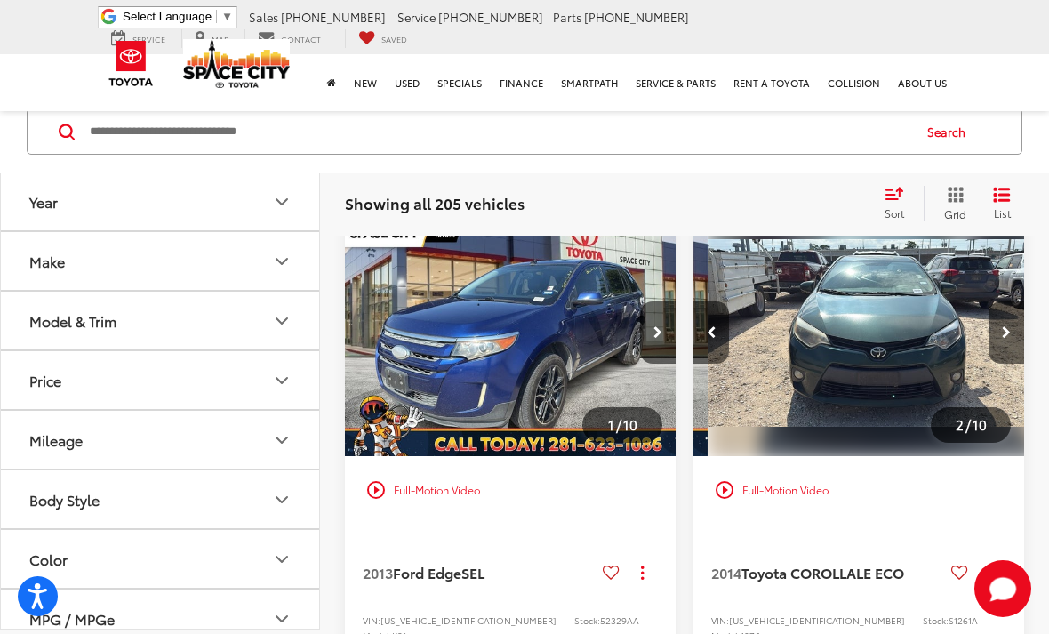
scroll to position [0, 333]
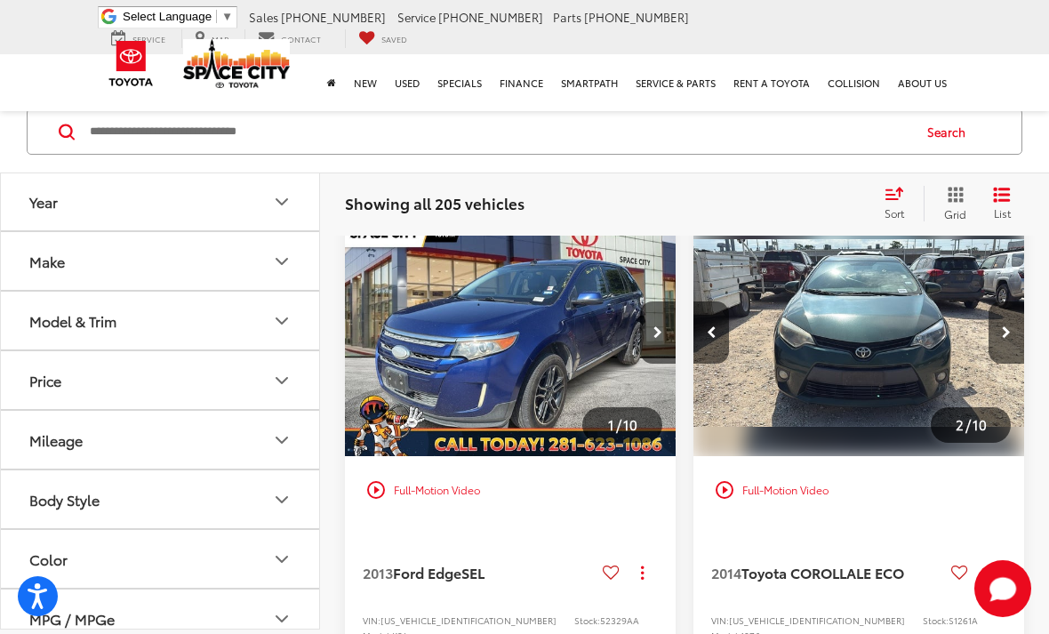
click at [855, 326] on img "2014 Toyota COROLLA LE ECO 1" at bounding box center [859, 333] width 333 height 250
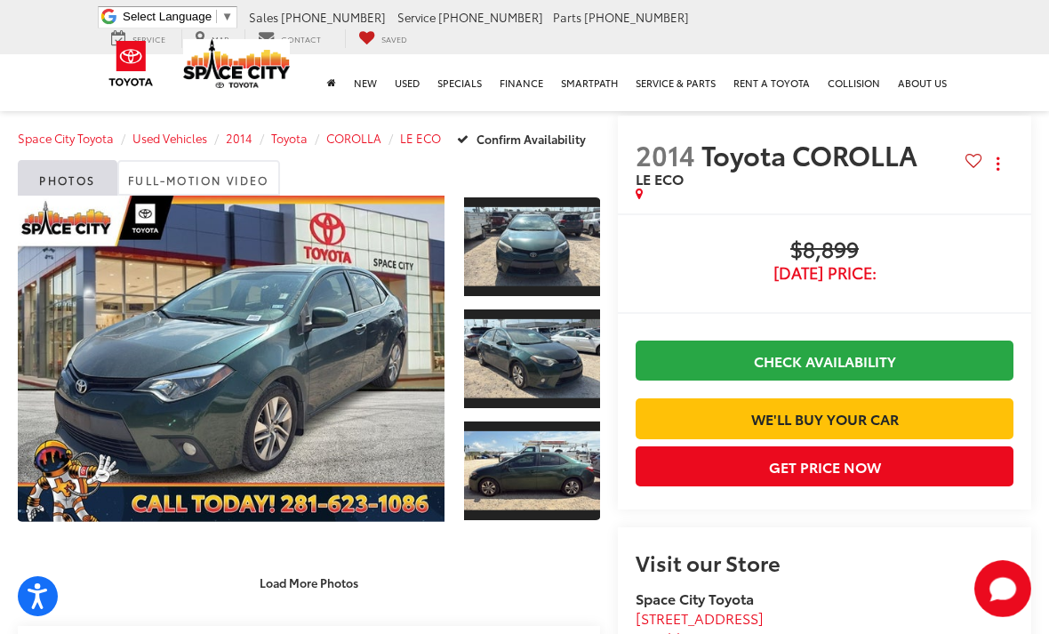
click at [292, 360] on link "Expand Photo 0" at bounding box center [231, 359] width 427 height 326
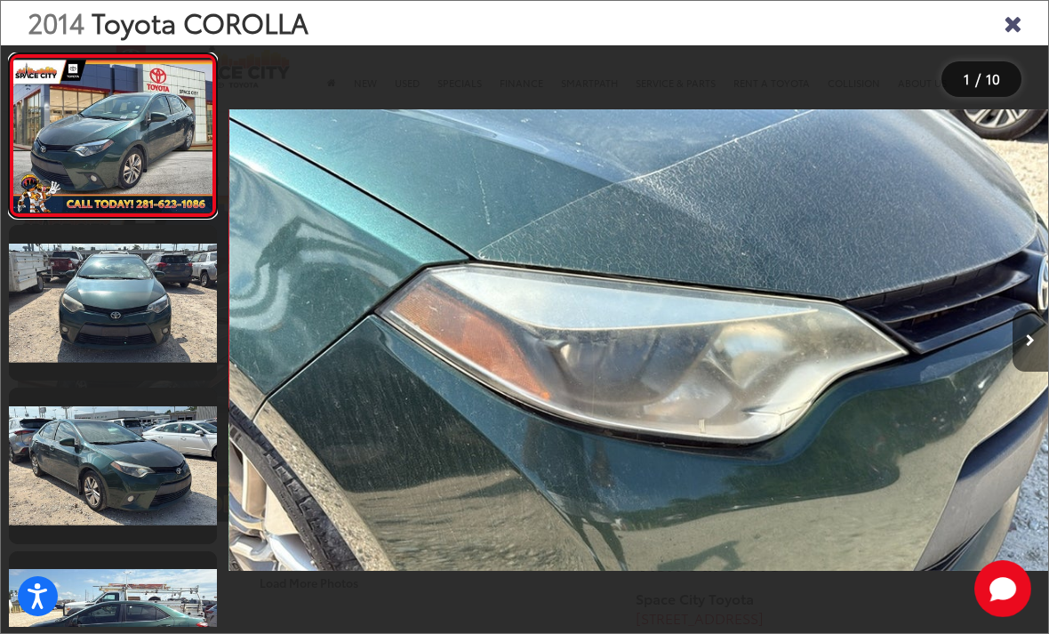
scroll to position [0, 6561]
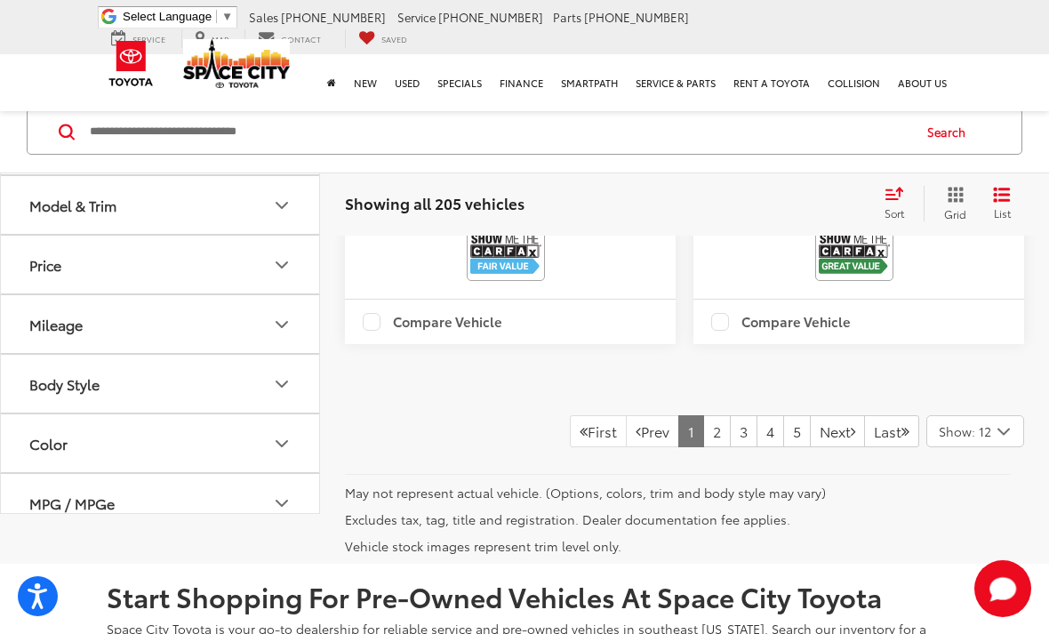
scroll to position [5757, 0]
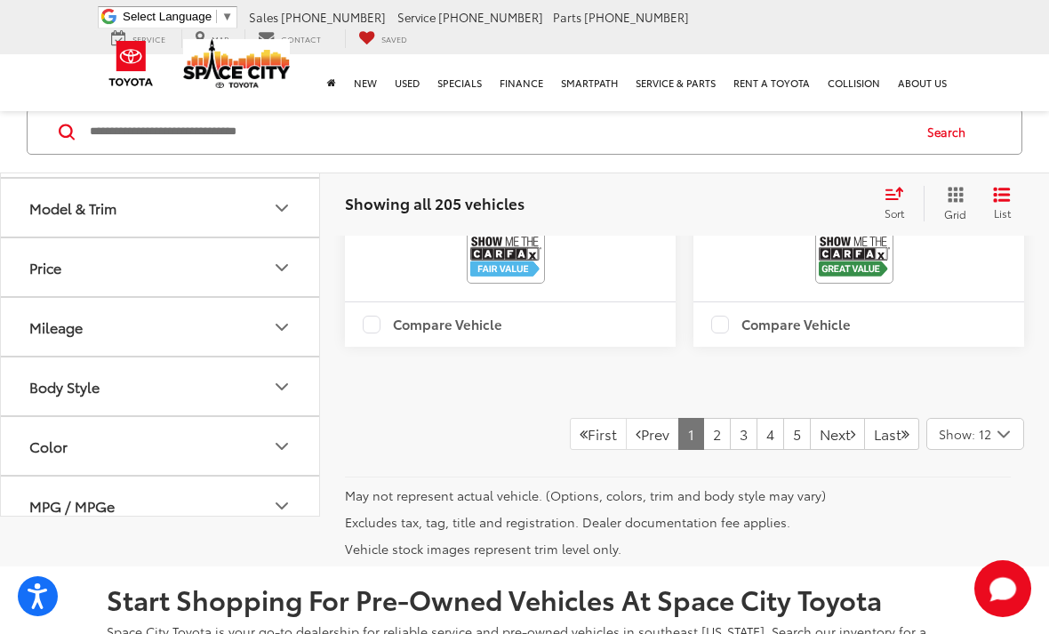
click at [730, 450] on link "3" at bounding box center [744, 434] width 28 height 32
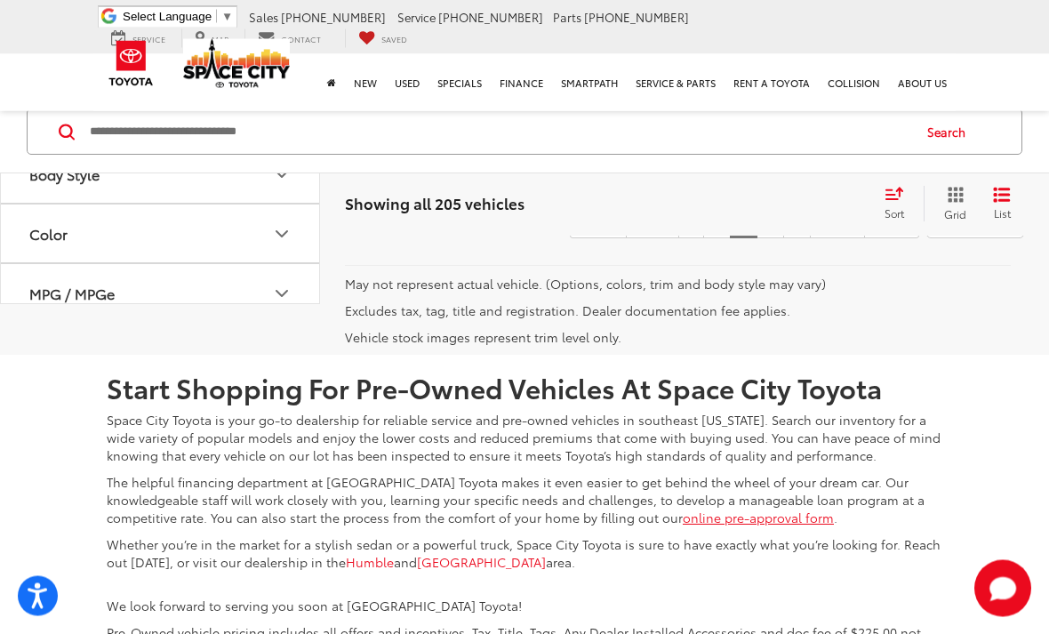
scroll to position [6001, 0]
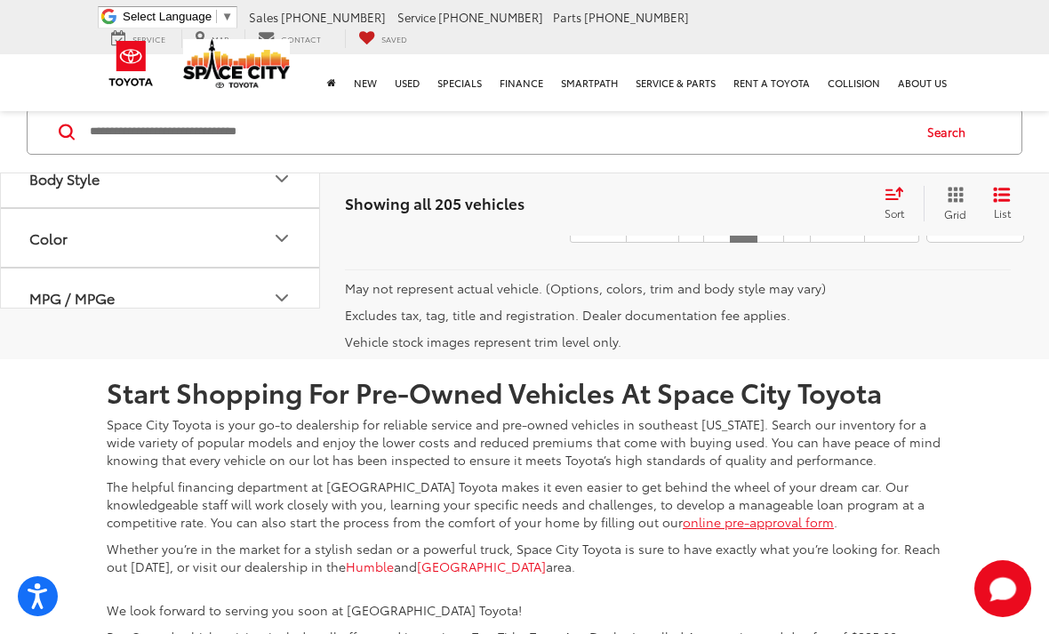
click at [757, 243] on link "4" at bounding box center [771, 227] width 28 height 32
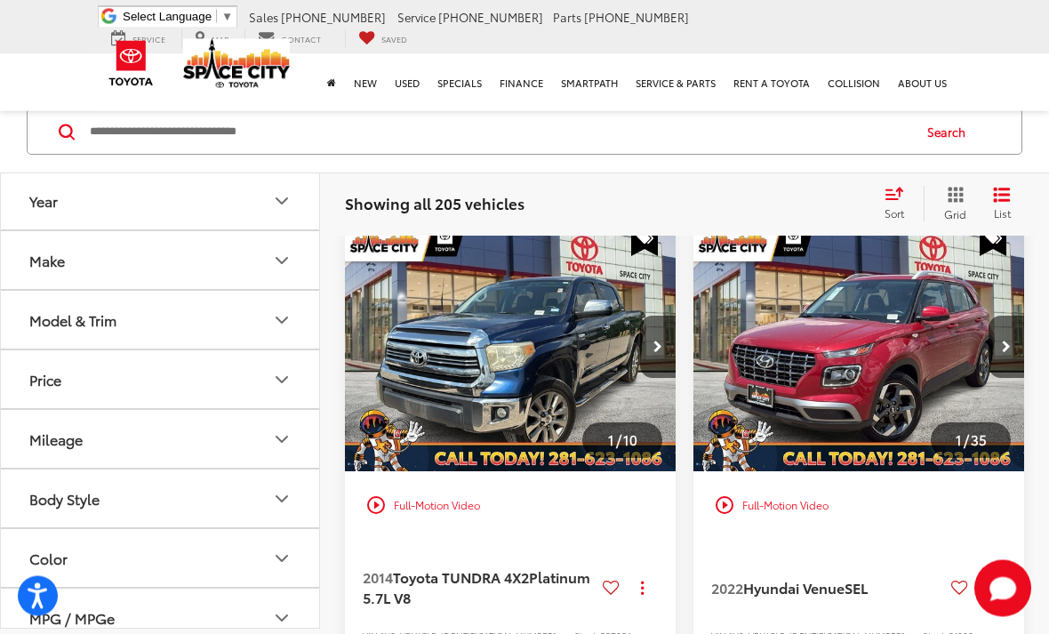
scroll to position [117, 0]
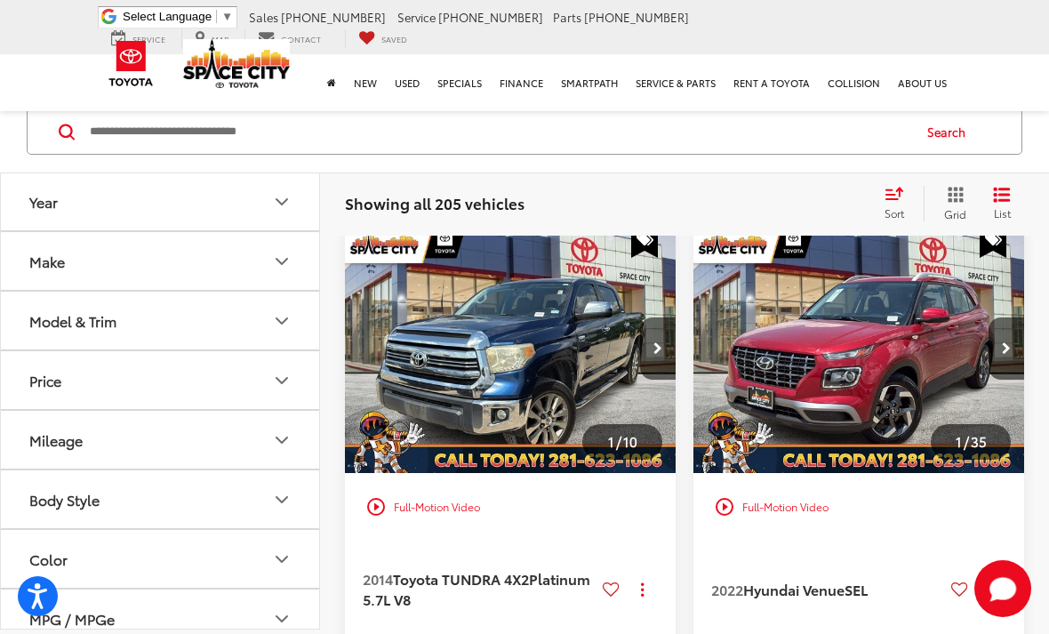
click at [918, 335] on img "2022 Hyundai Venue SEL 0" at bounding box center [859, 349] width 333 height 250
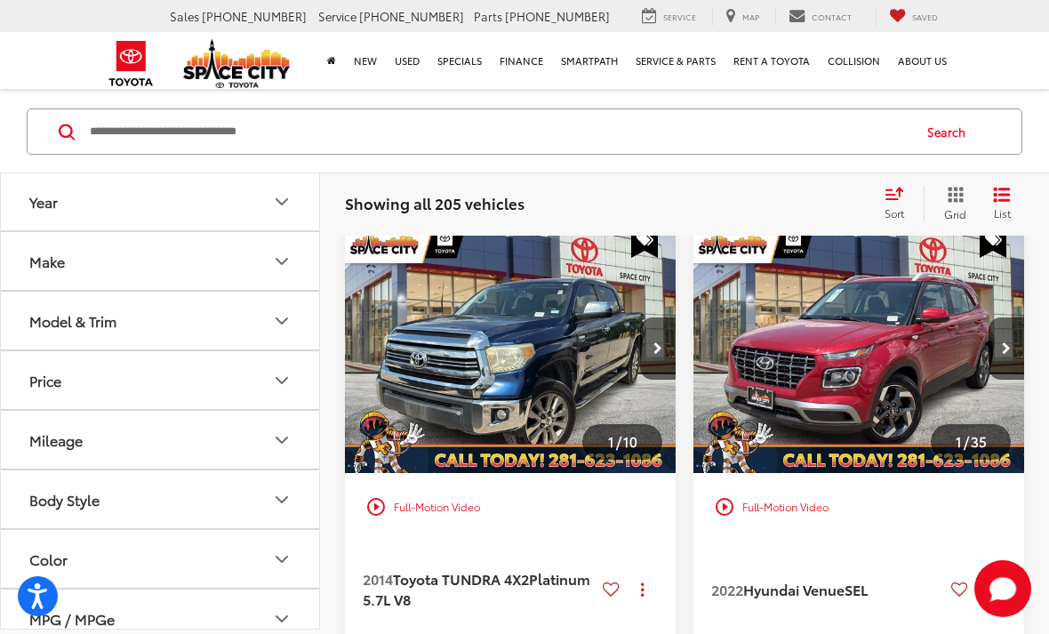
scroll to position [0, 0]
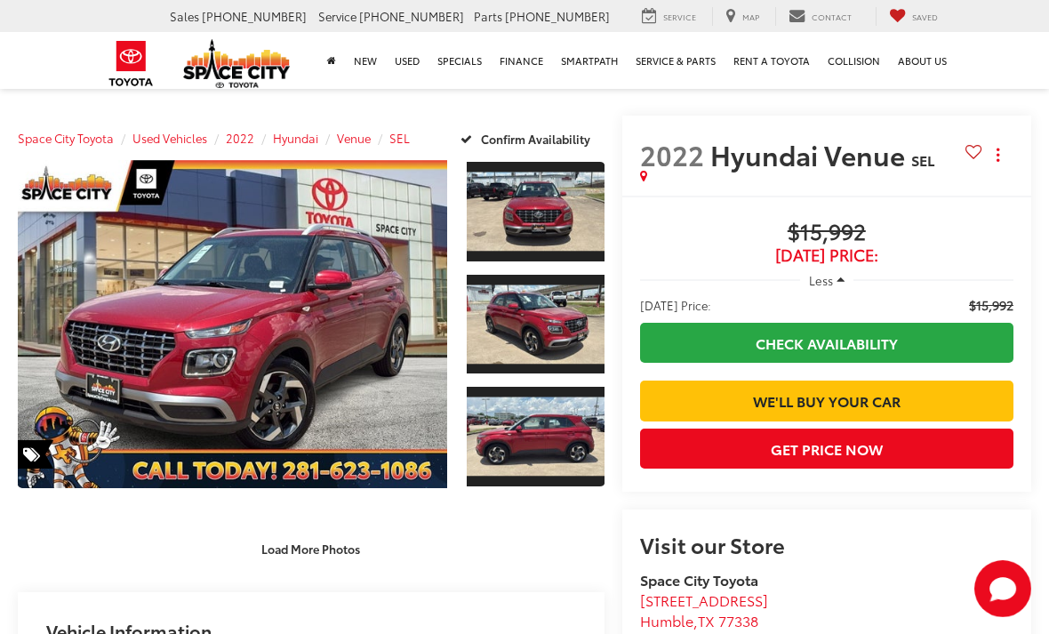
click at [350, 311] on link "Expand Photo 0" at bounding box center [232, 324] width 429 height 328
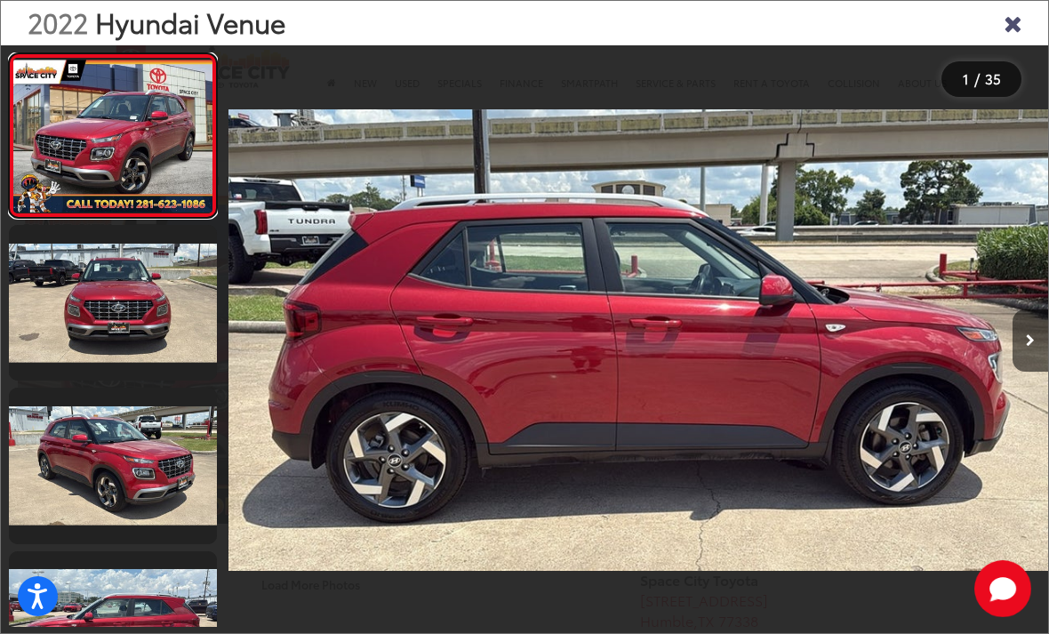
scroll to position [0, 5741]
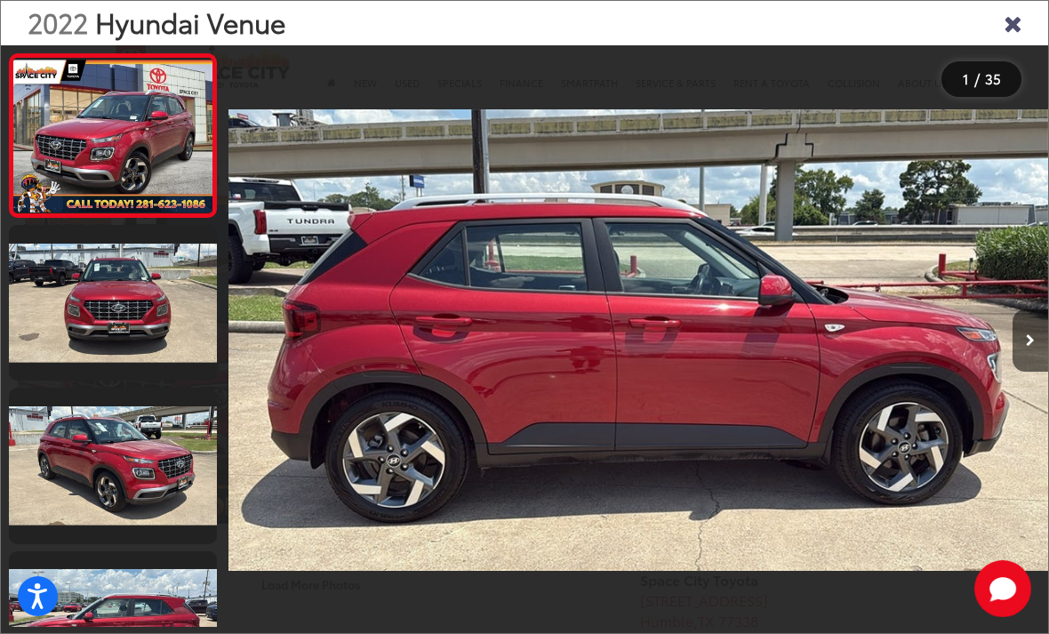
click at [1015, 26] on icon "Close gallery" at bounding box center [1013, 22] width 18 height 23
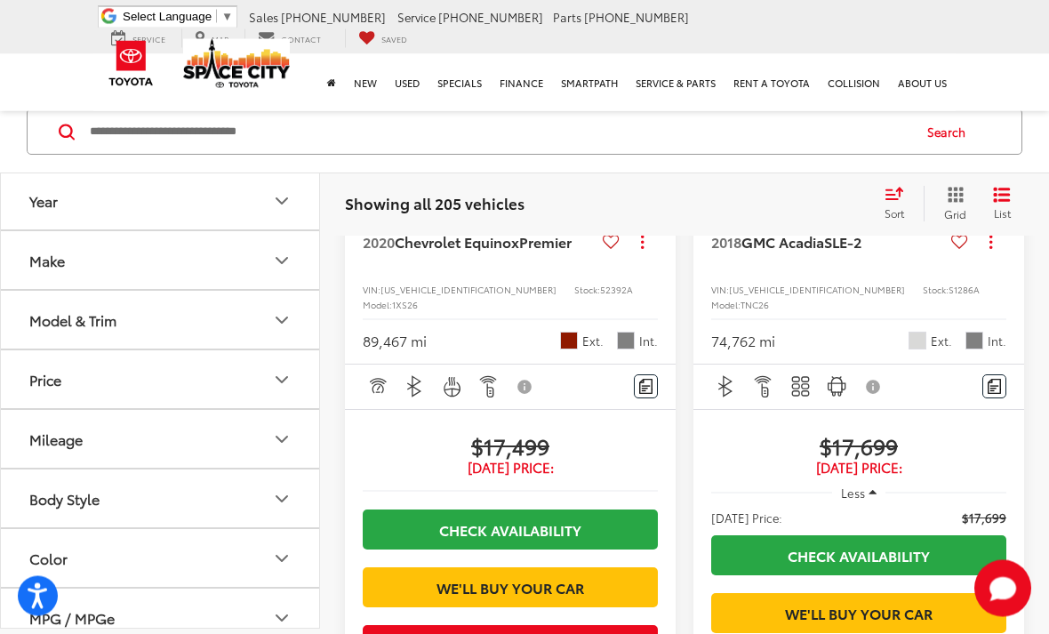
scroll to position [5230, 0]
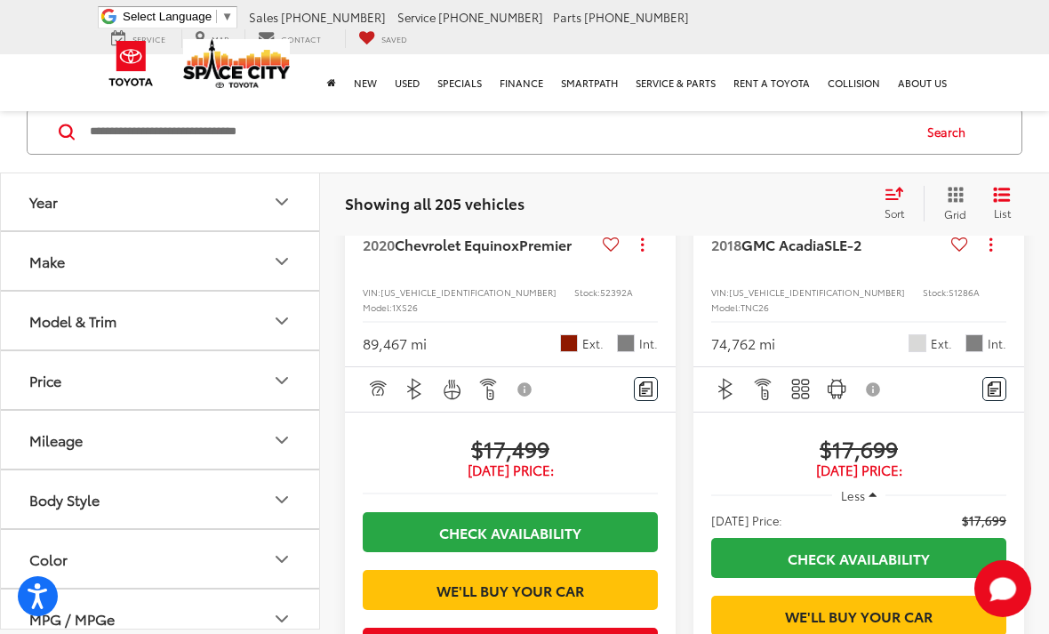
click at [999, 35] on button "Next image" at bounding box center [1007, 3] width 36 height 62
click at [1006, 35] on button "Next image" at bounding box center [1007, 3] width 36 height 62
click at [1004, 10] on icon "Next image" at bounding box center [1006, 3] width 9 height 12
click at [996, 35] on button "Next image" at bounding box center [1007, 3] width 36 height 62
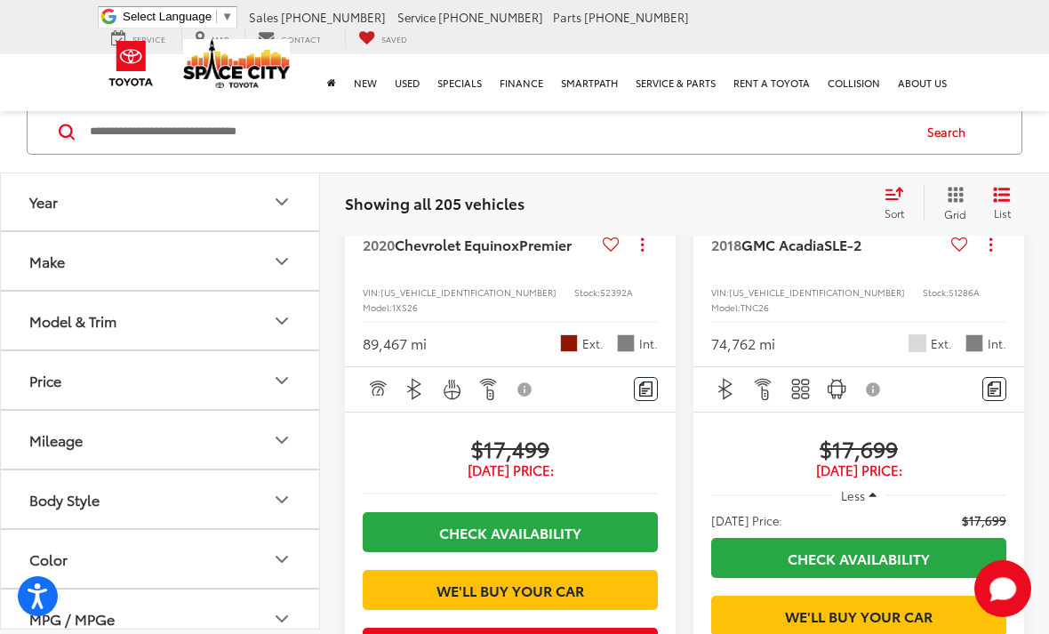
click at [1002, 10] on icon "Next image" at bounding box center [1006, 3] width 9 height 12
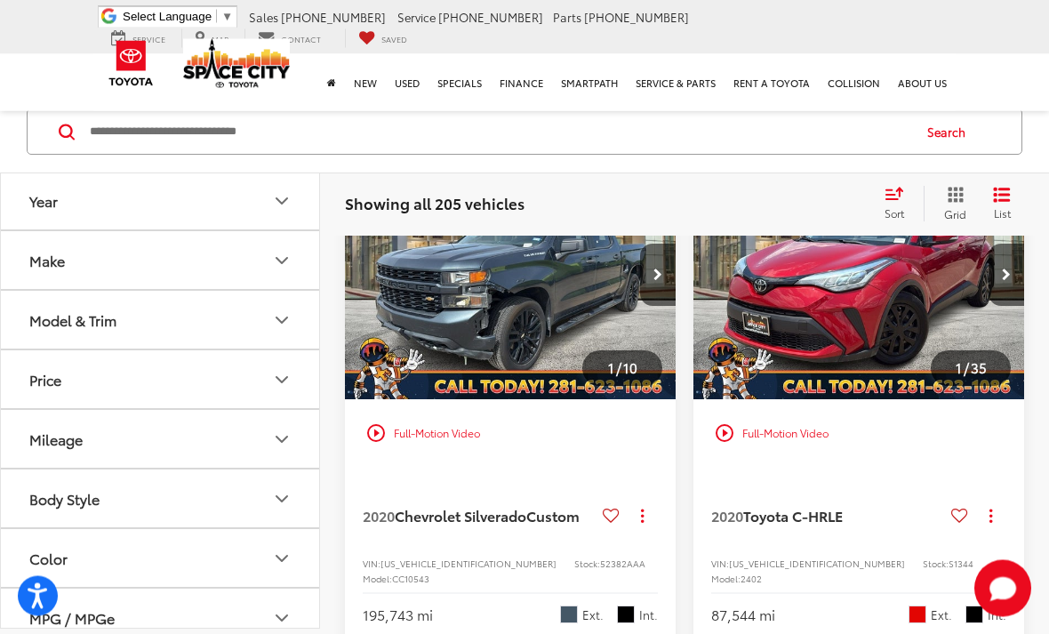
scroll to position [182, 0]
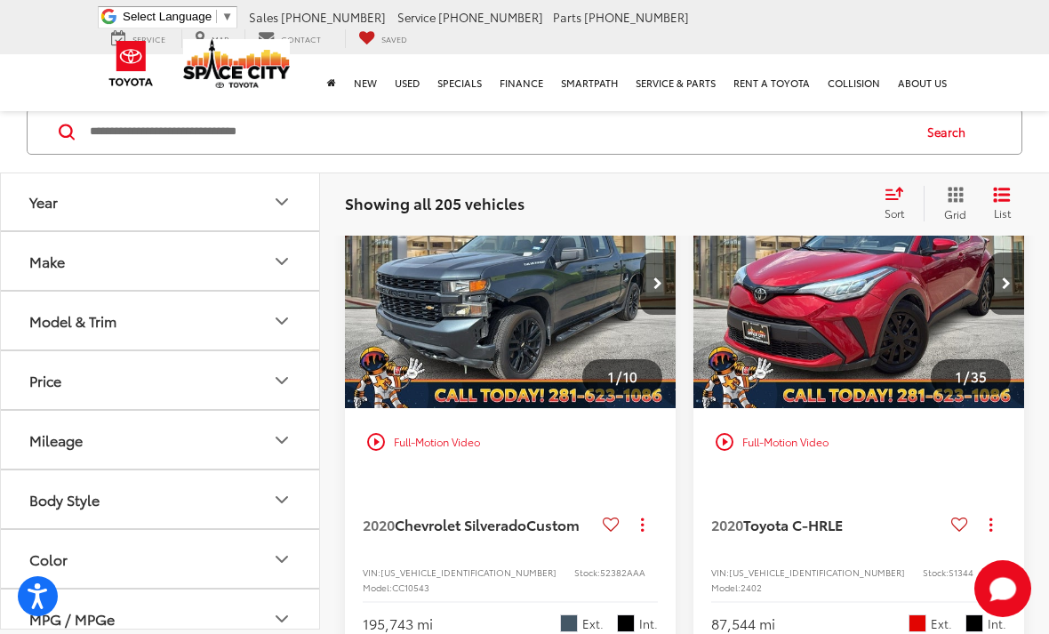
click at [1002, 285] on icon "Next image" at bounding box center [1006, 283] width 9 height 12
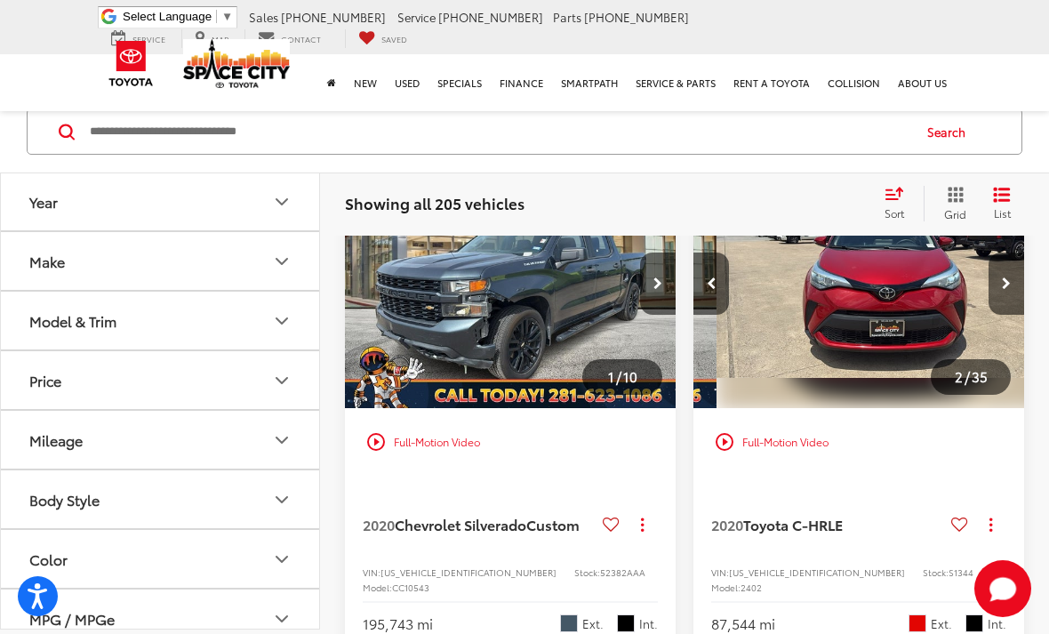
scroll to position [0, 333]
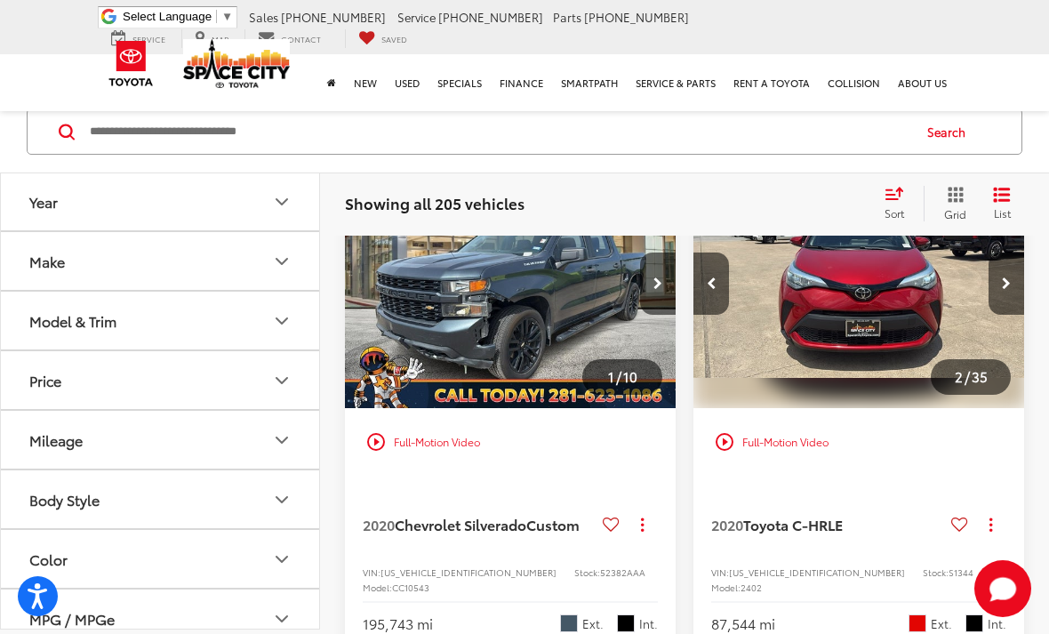
click at [882, 287] on img "2020 Toyota C-HR LE 1" at bounding box center [859, 284] width 333 height 250
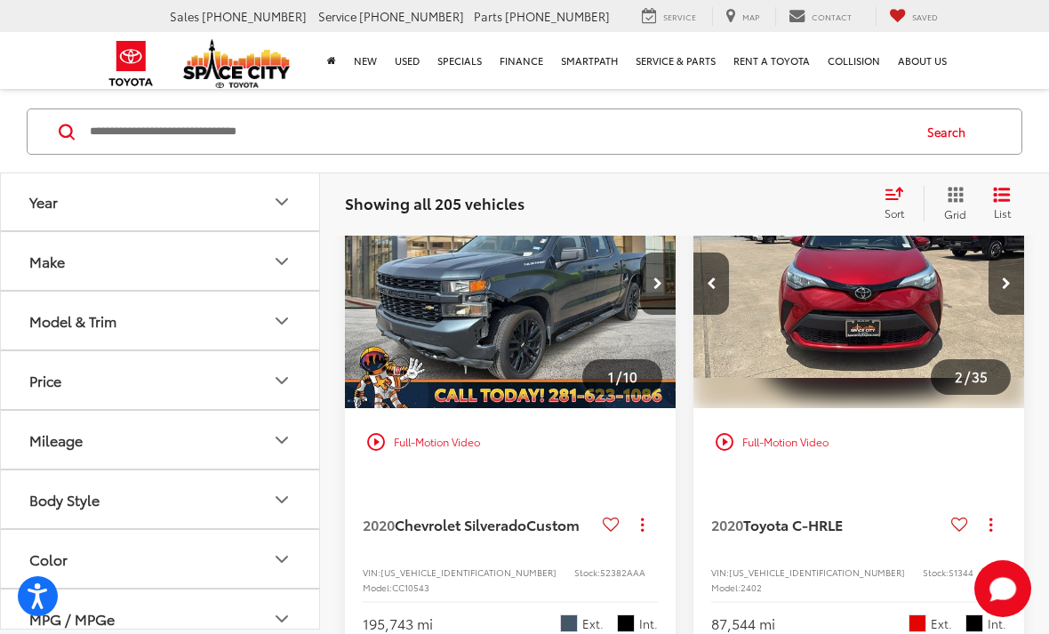
scroll to position [0, 0]
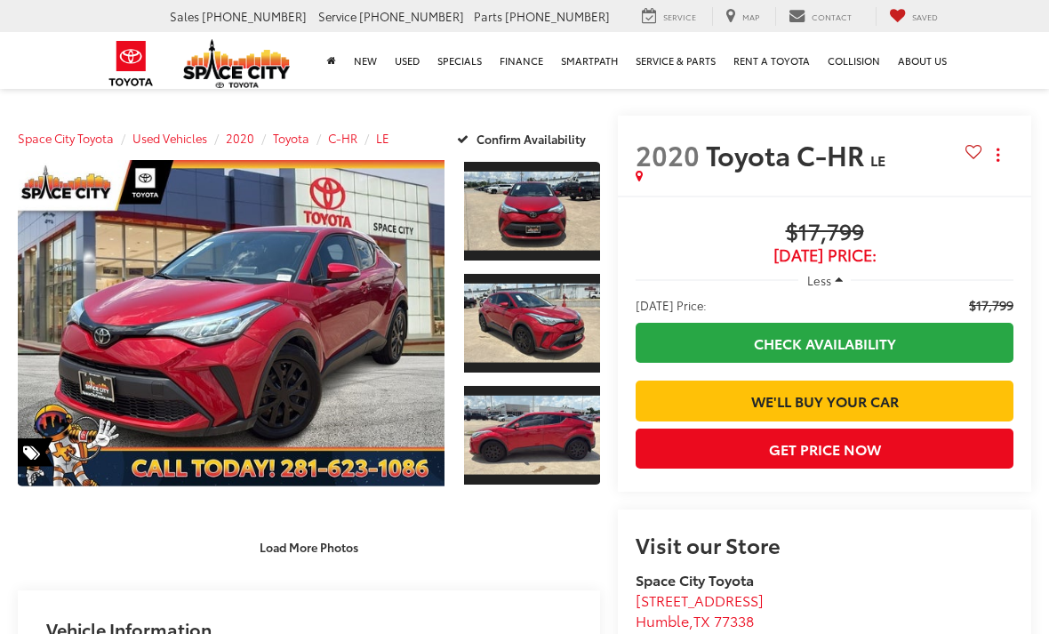
click at [300, 312] on link "Expand Photo 0" at bounding box center [231, 323] width 427 height 326
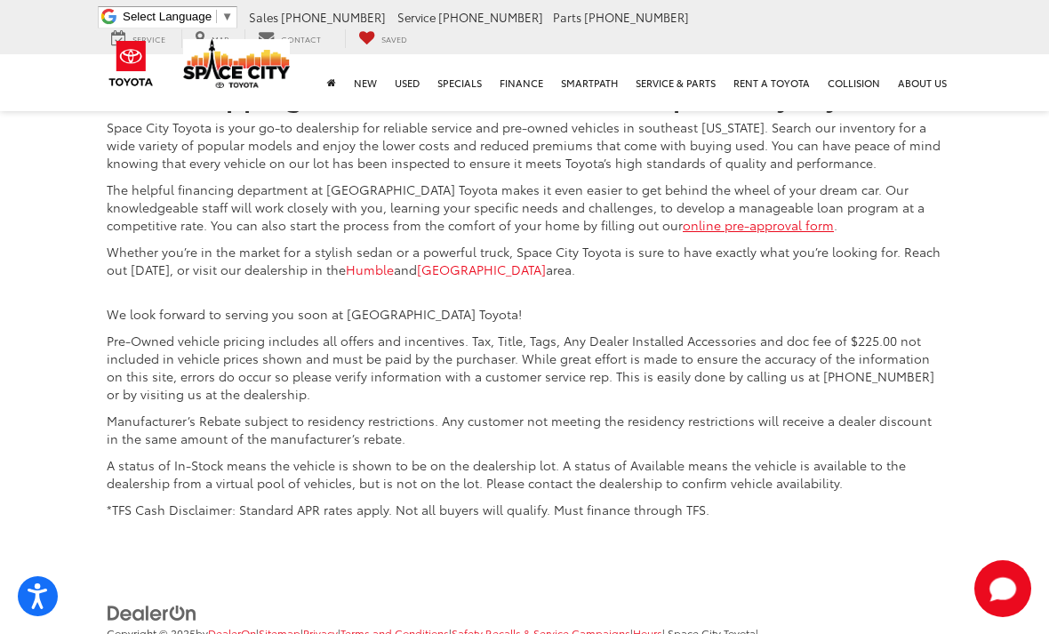
scroll to position [6128, 0]
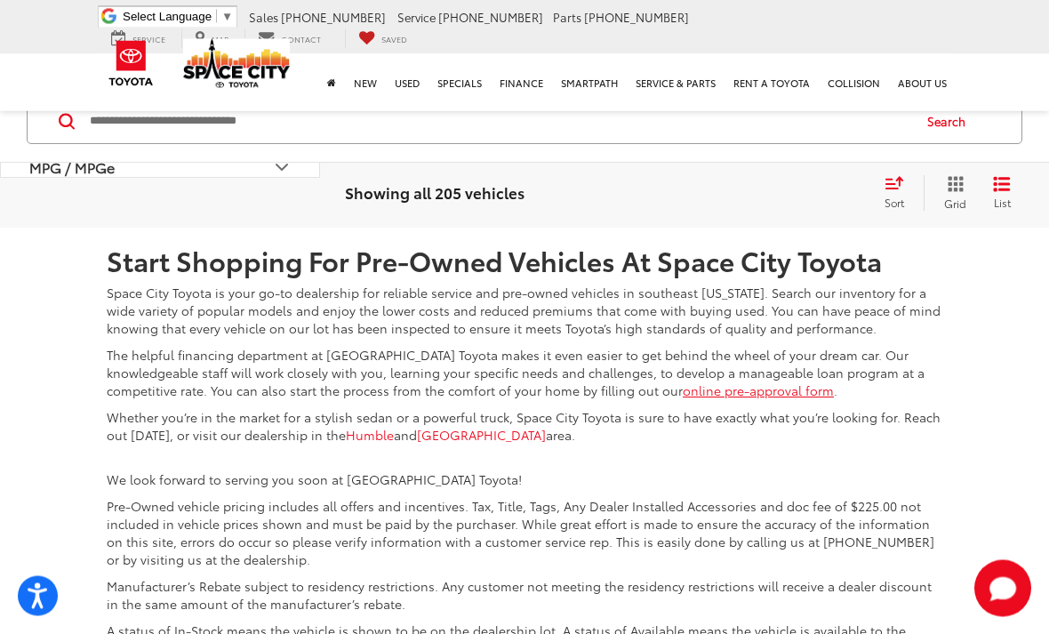
scroll to position [6243, 0]
click at [703, 112] on link "5" at bounding box center [717, 96] width 28 height 32
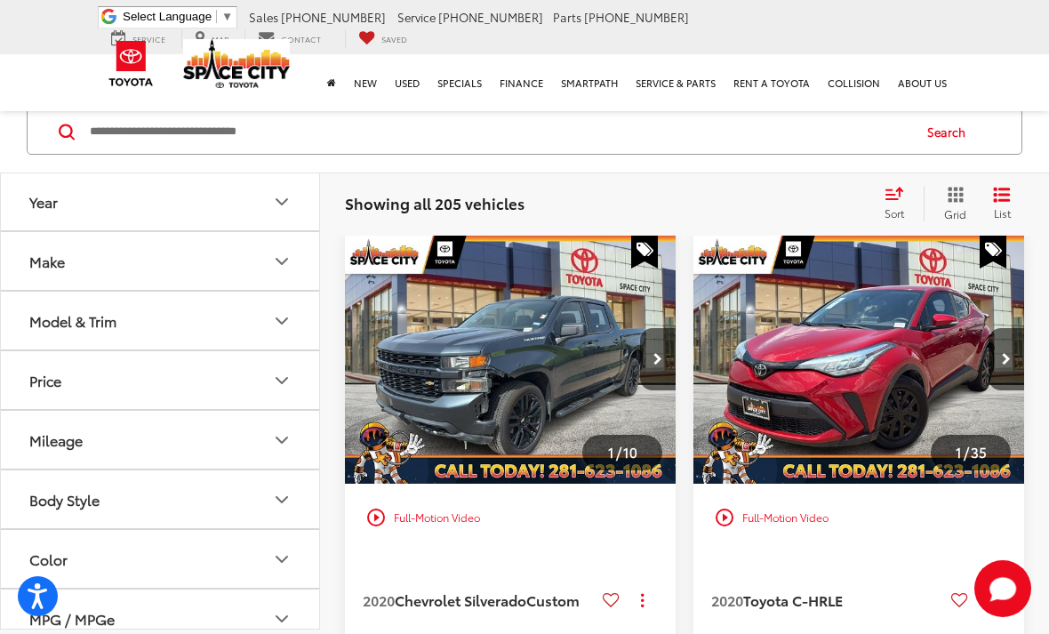
scroll to position [101, 0]
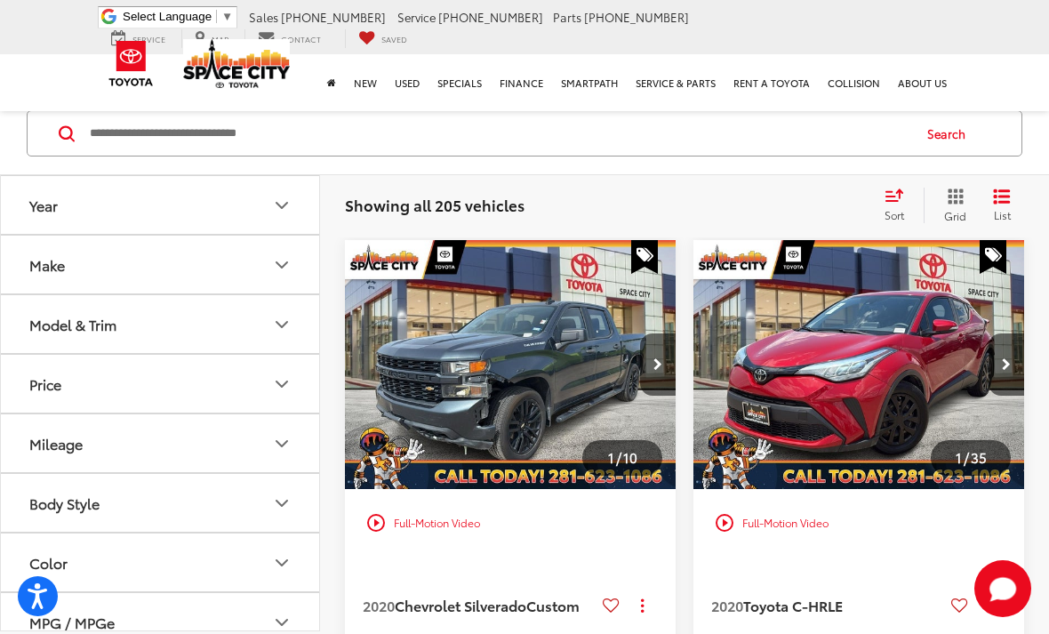
click at [884, 343] on img "2020 Toyota C-HR LE 0" at bounding box center [859, 365] width 333 height 250
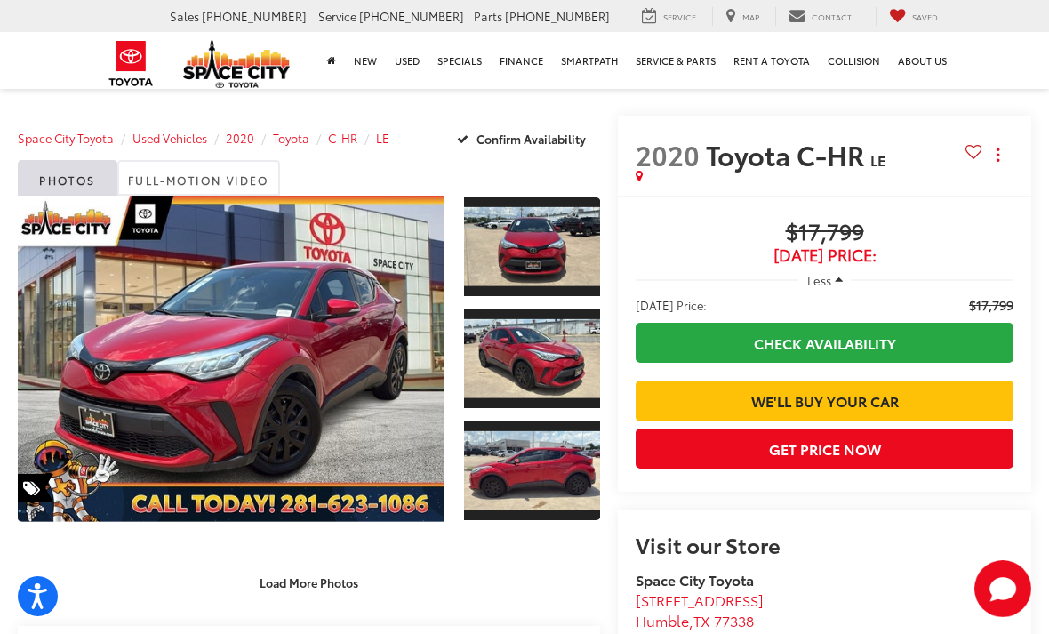
click at [349, 349] on link "Expand Photo 0" at bounding box center [231, 359] width 427 height 326
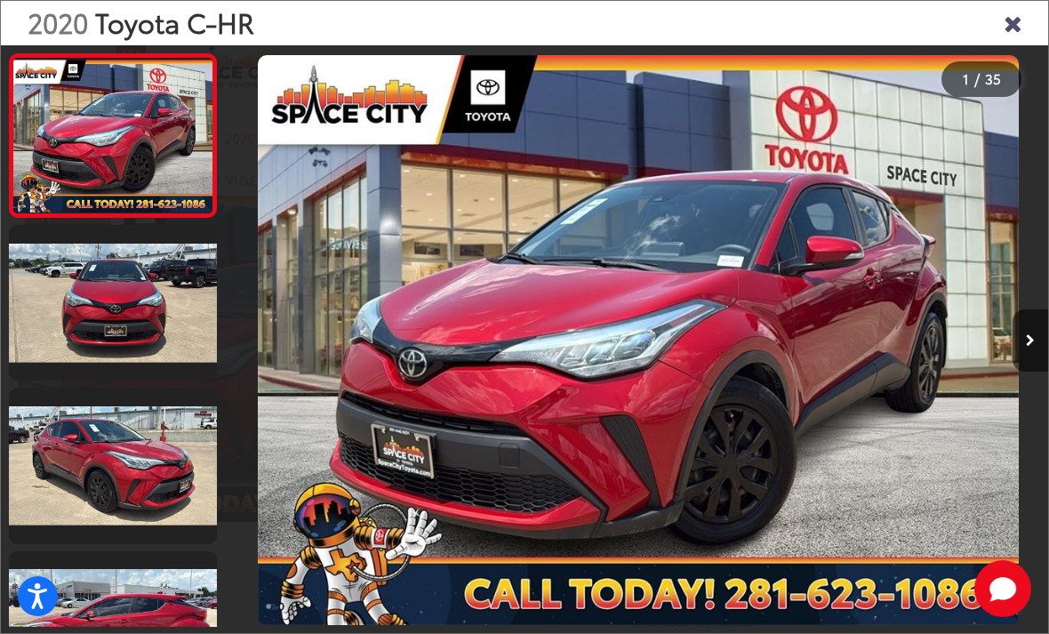
click at [1022, 356] on button "Next image" at bounding box center [1031, 340] width 36 height 62
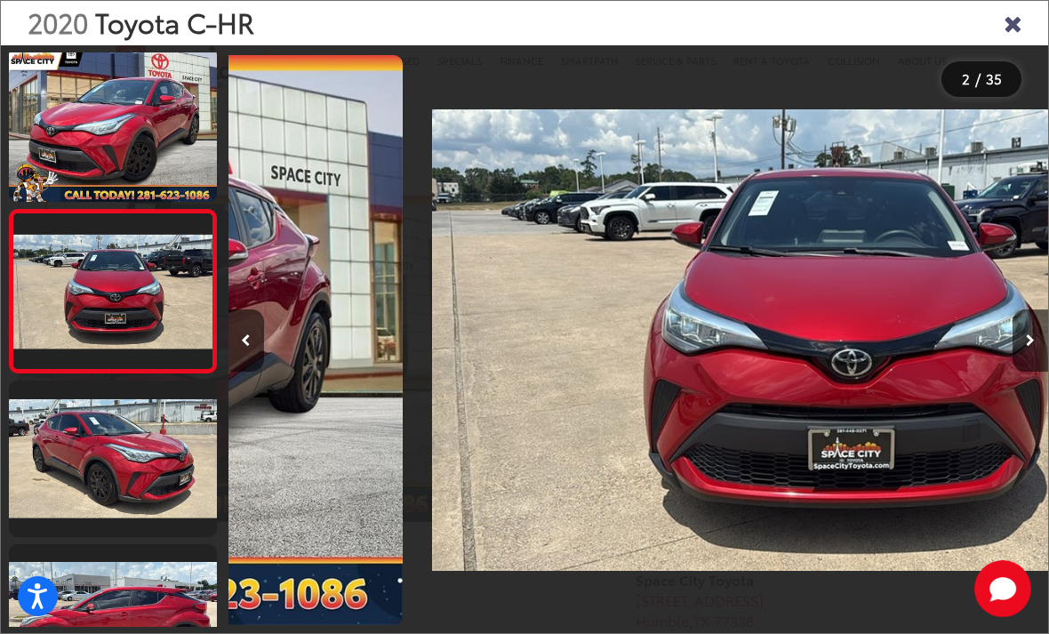
scroll to position [0, 820]
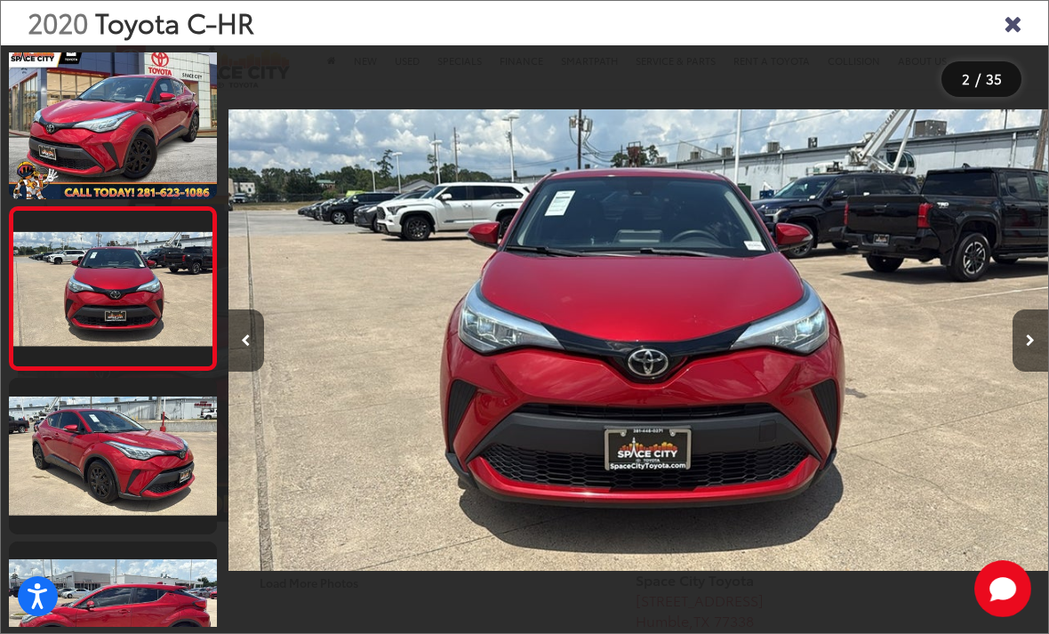
click at [1039, 357] on button "Next image" at bounding box center [1031, 340] width 36 height 62
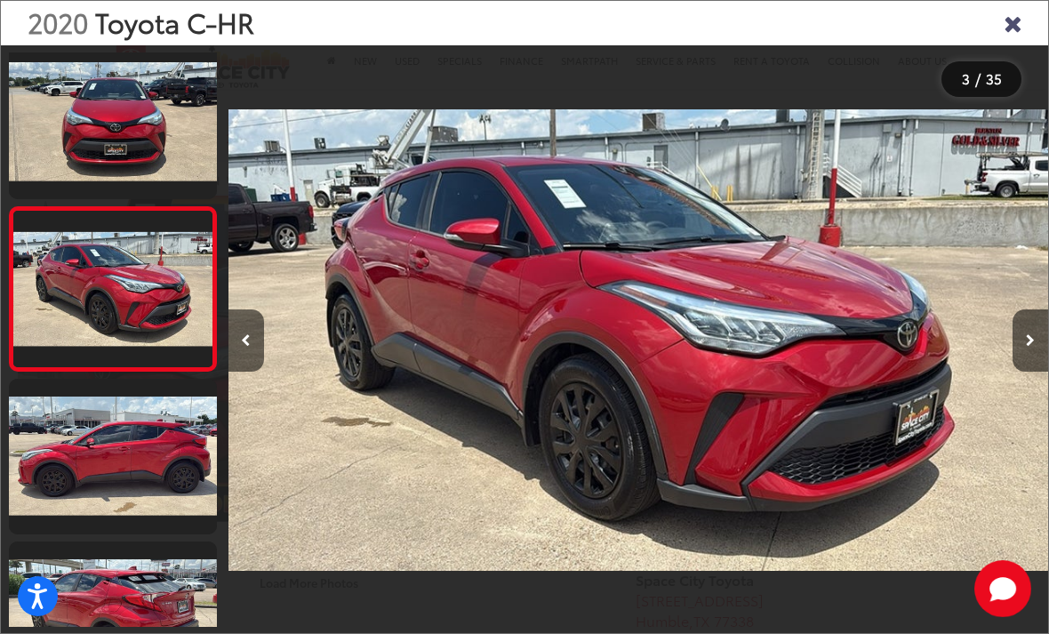
scroll to position [0, 1641]
click at [1039, 360] on button "Next image" at bounding box center [1031, 340] width 36 height 62
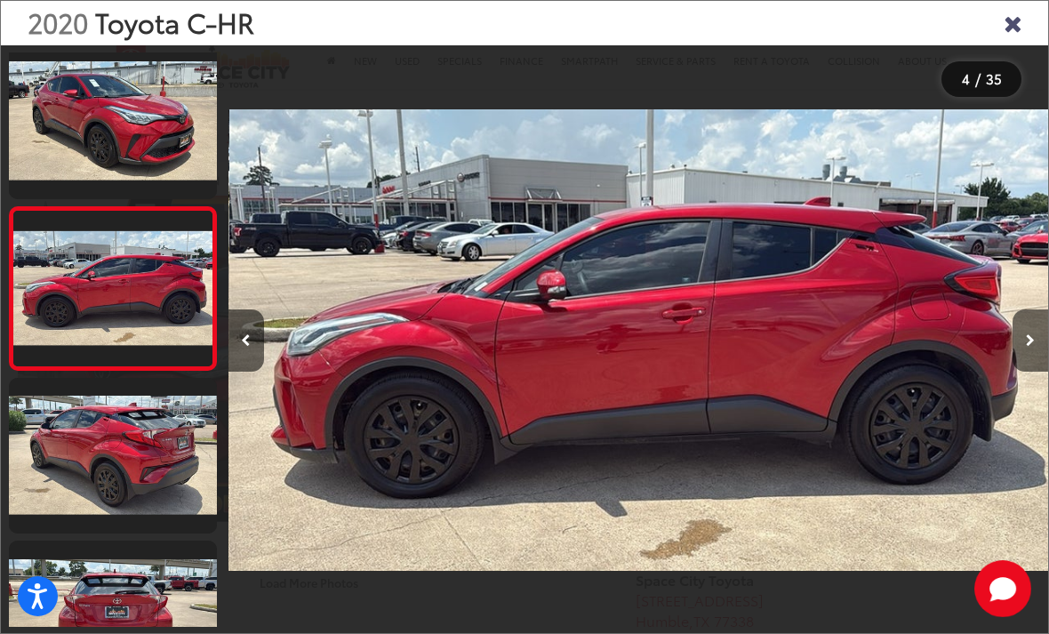
scroll to position [0, 2460]
click at [1026, 347] on icon "Next image" at bounding box center [1030, 340] width 9 height 12
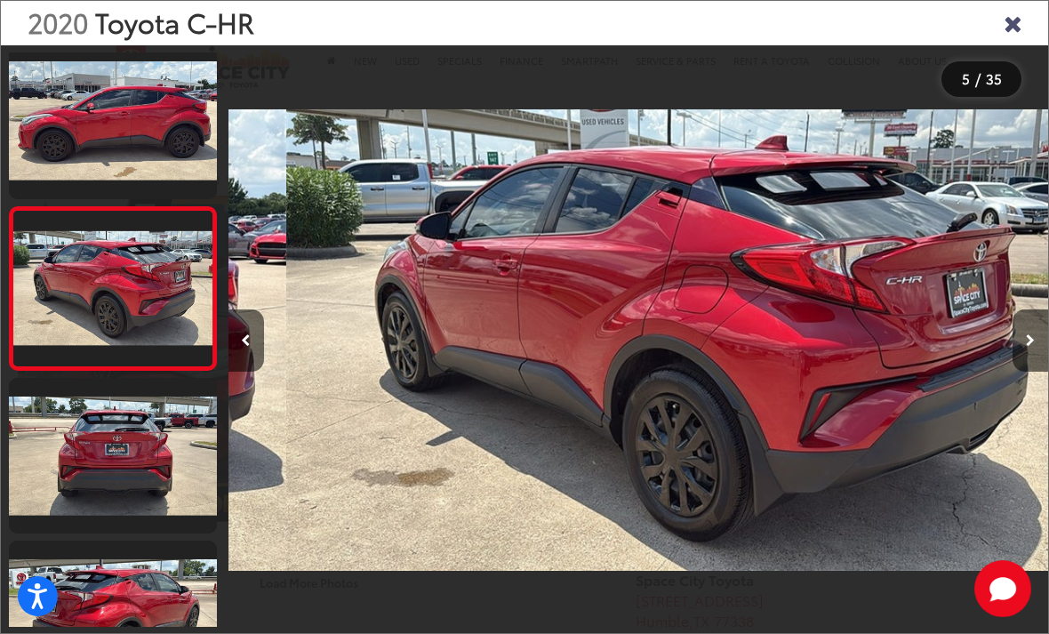
scroll to position [0, 3281]
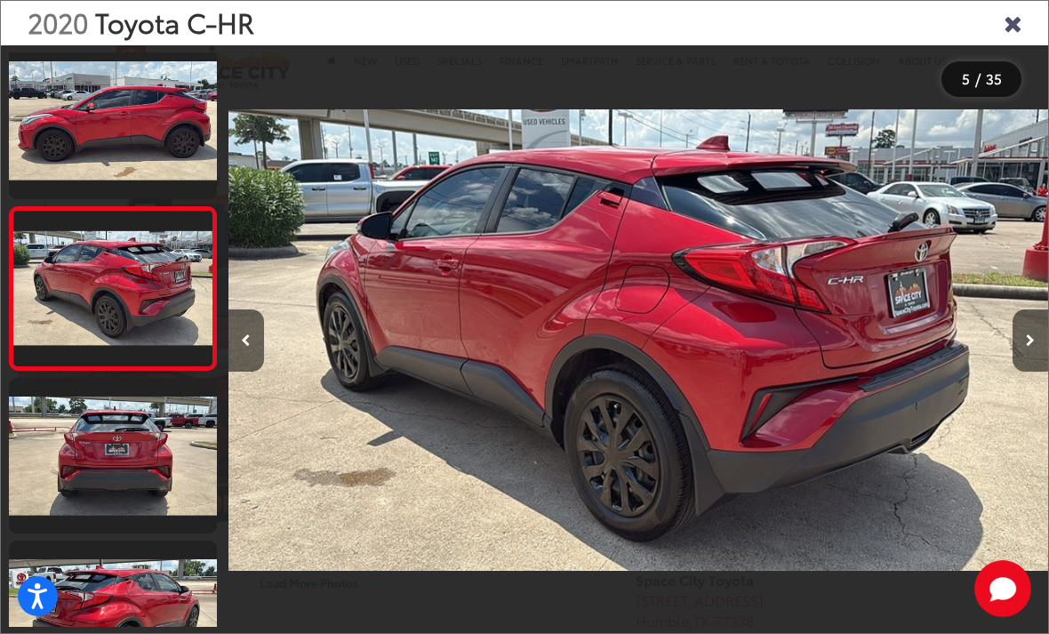
click at [1023, 369] on button "Next image" at bounding box center [1031, 340] width 36 height 62
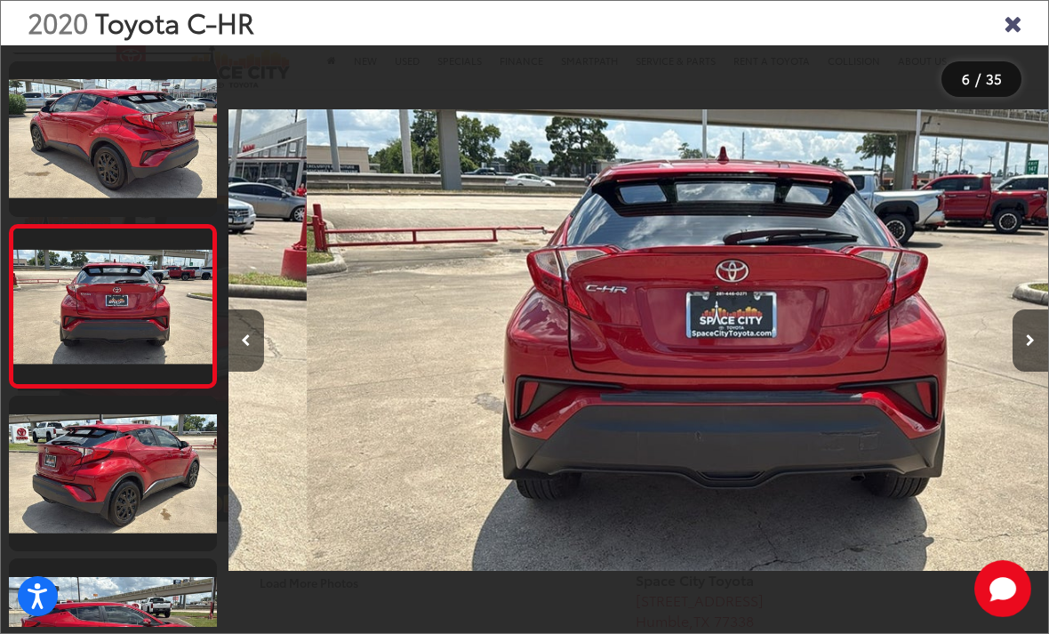
scroll to position [0, 4101]
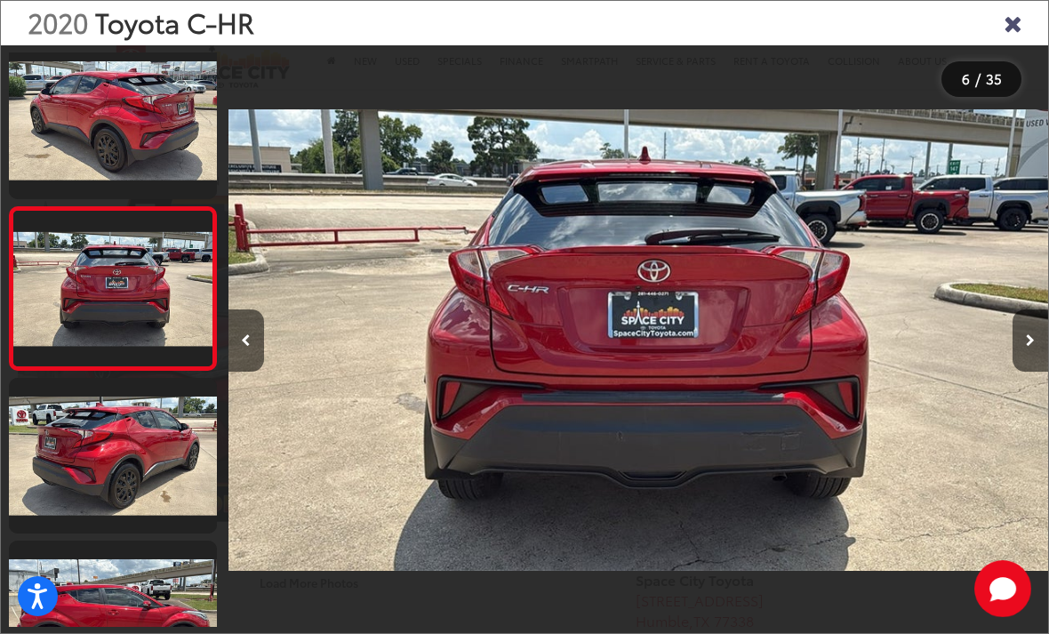
click at [1024, 368] on button "Next image" at bounding box center [1031, 340] width 36 height 62
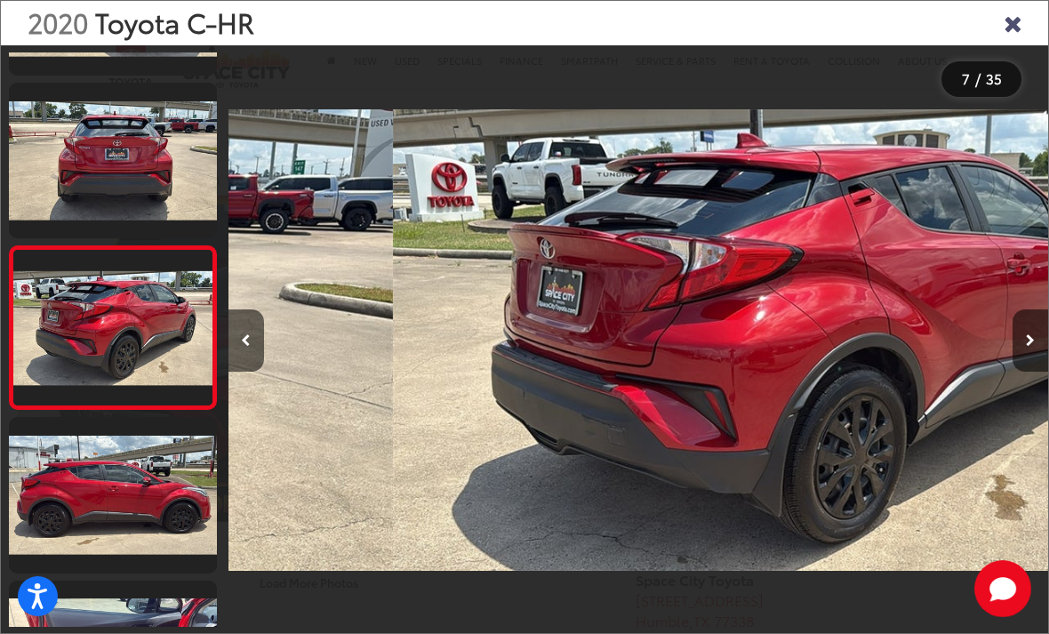
scroll to position [0, 0]
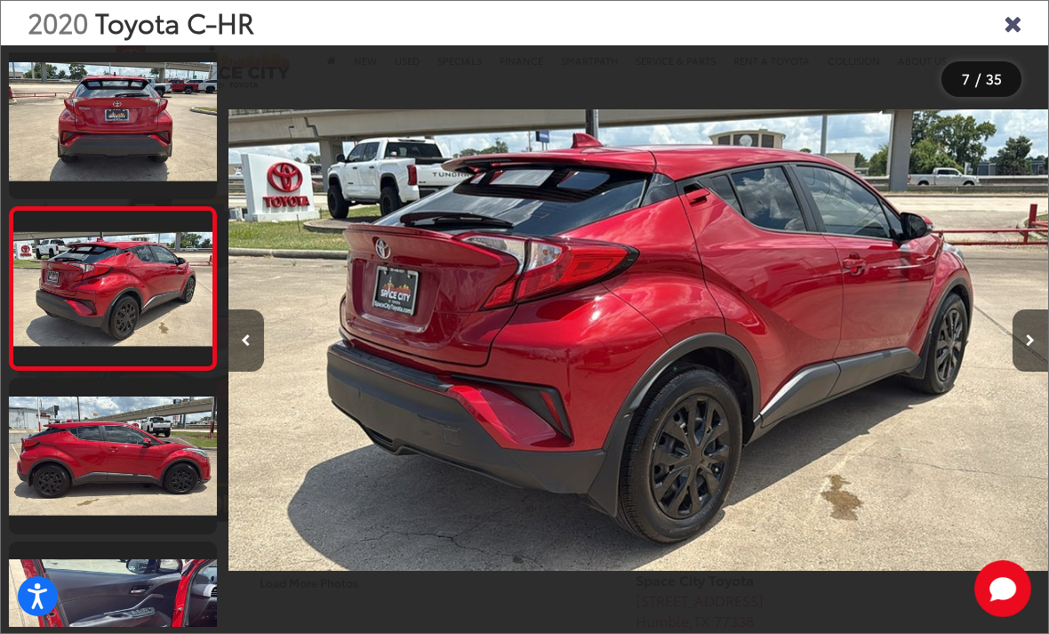
click at [1031, 347] on icon "Next image" at bounding box center [1030, 340] width 9 height 12
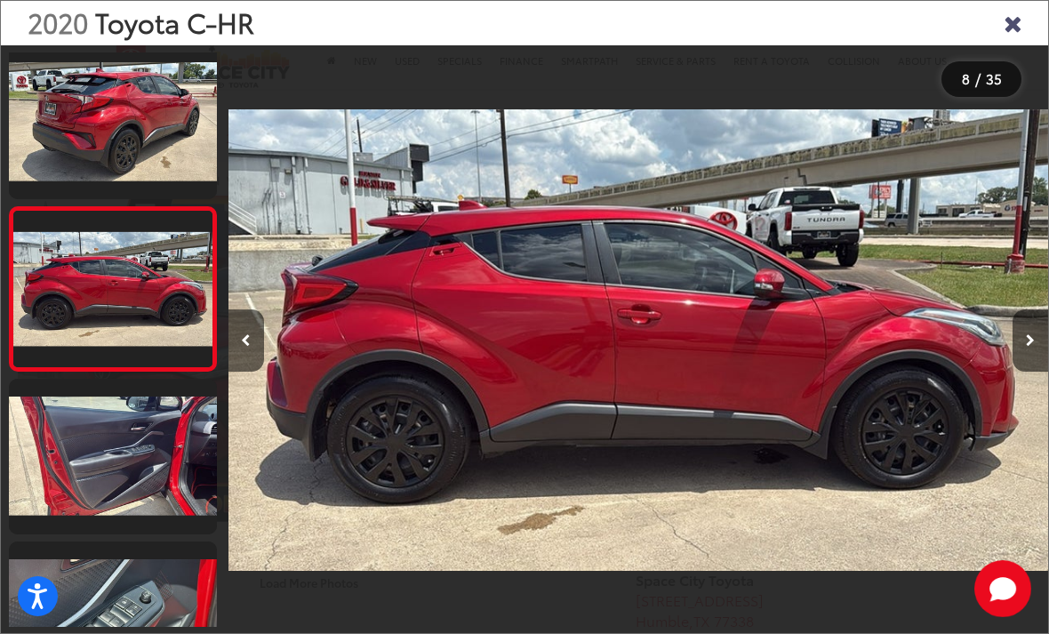
click at [1026, 347] on icon "Next image" at bounding box center [1030, 340] width 9 height 12
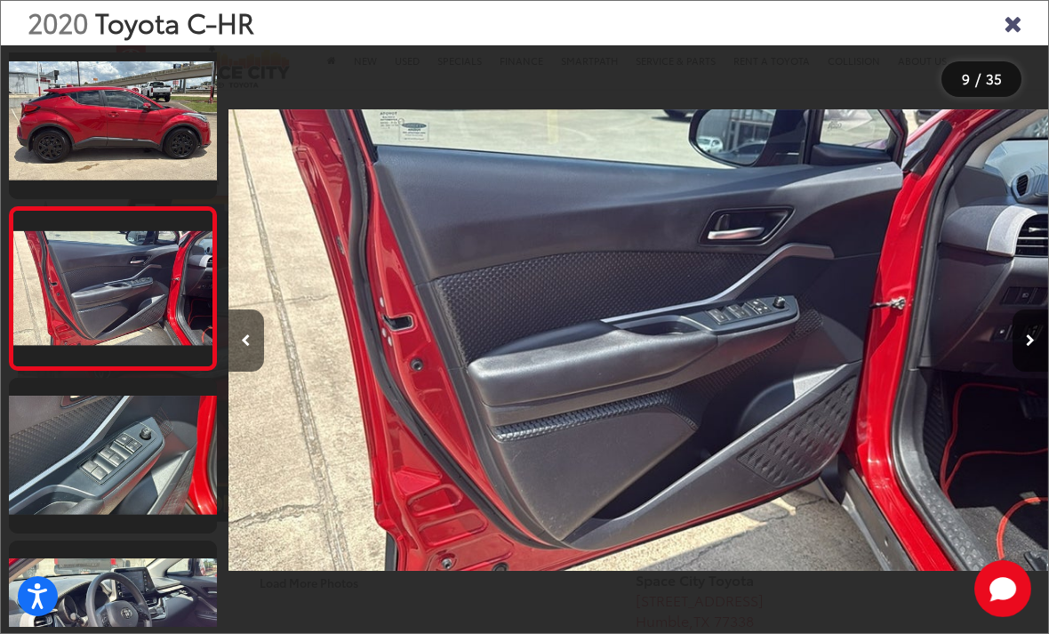
click at [1029, 347] on icon "Next image" at bounding box center [1030, 340] width 9 height 12
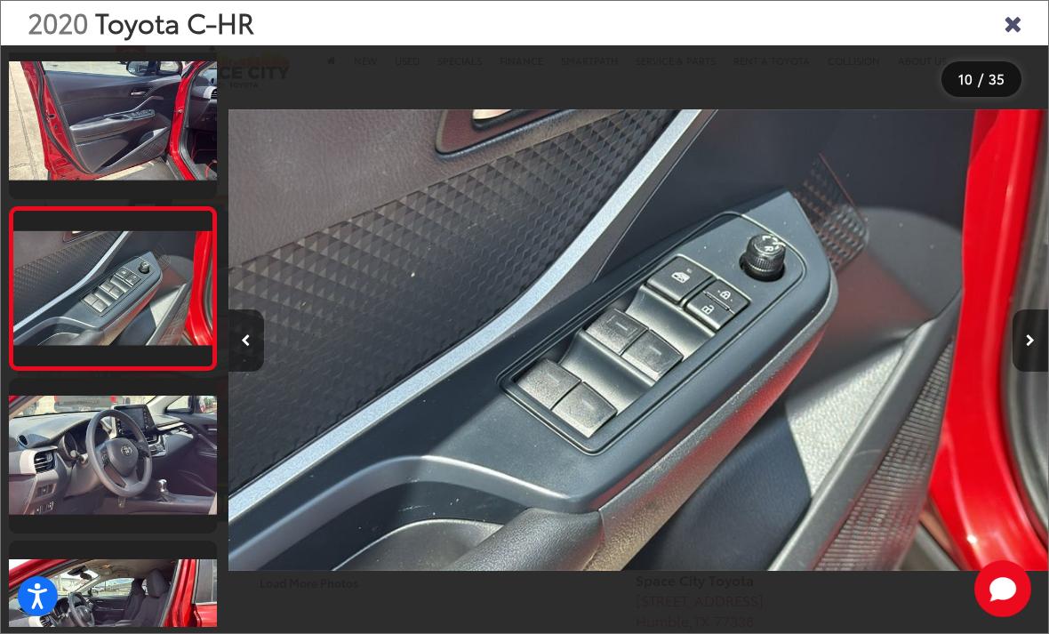
click at [1027, 368] on button "Next image" at bounding box center [1031, 340] width 36 height 62
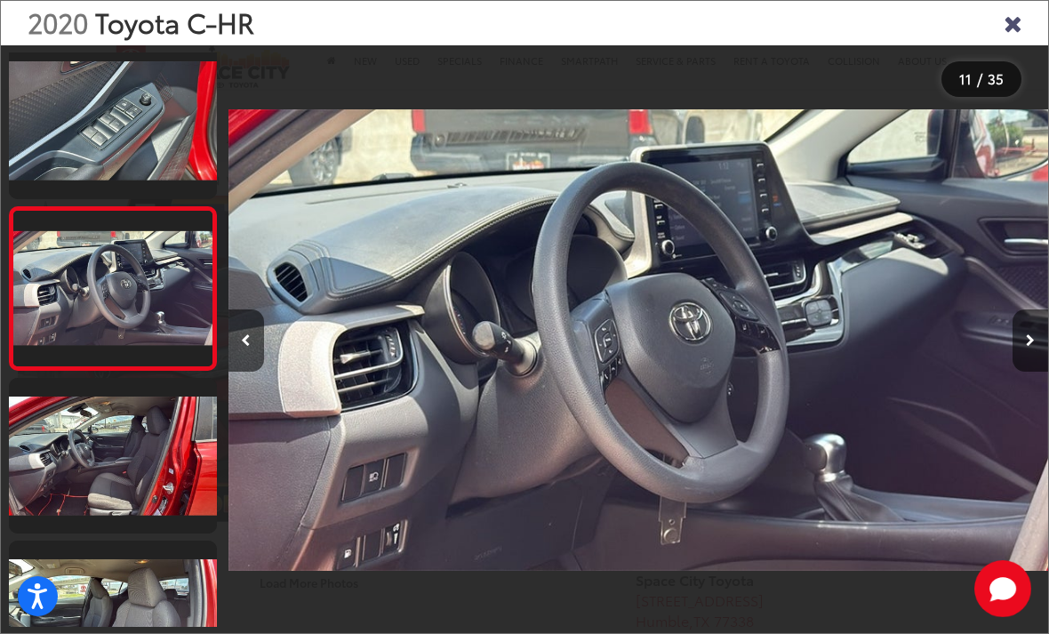
click at [1027, 347] on icon "Next image" at bounding box center [1030, 340] width 9 height 12
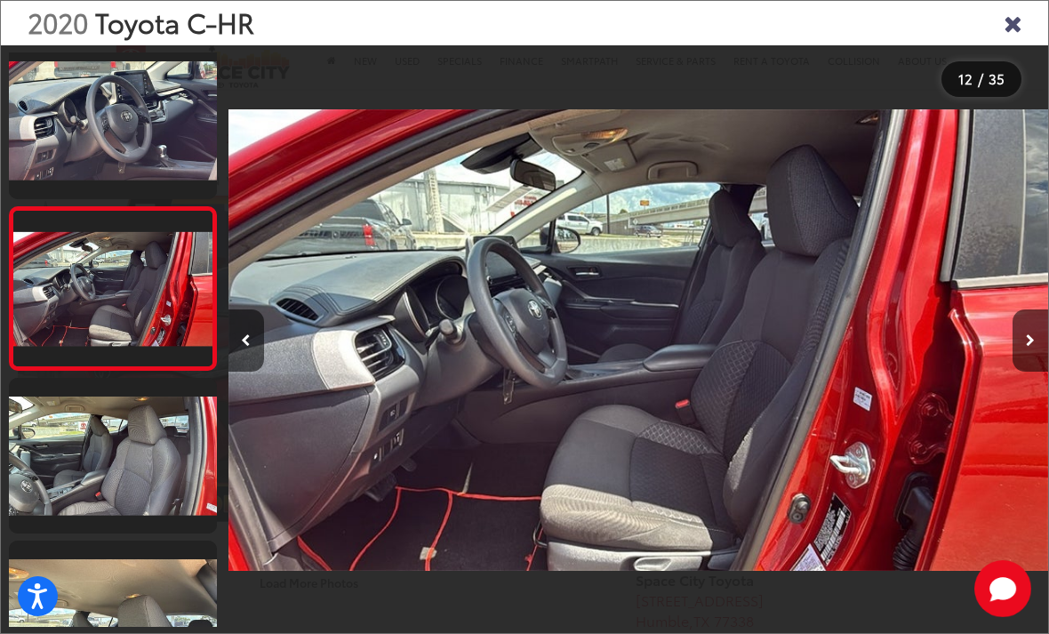
click at [1025, 357] on button "Next image" at bounding box center [1031, 340] width 36 height 62
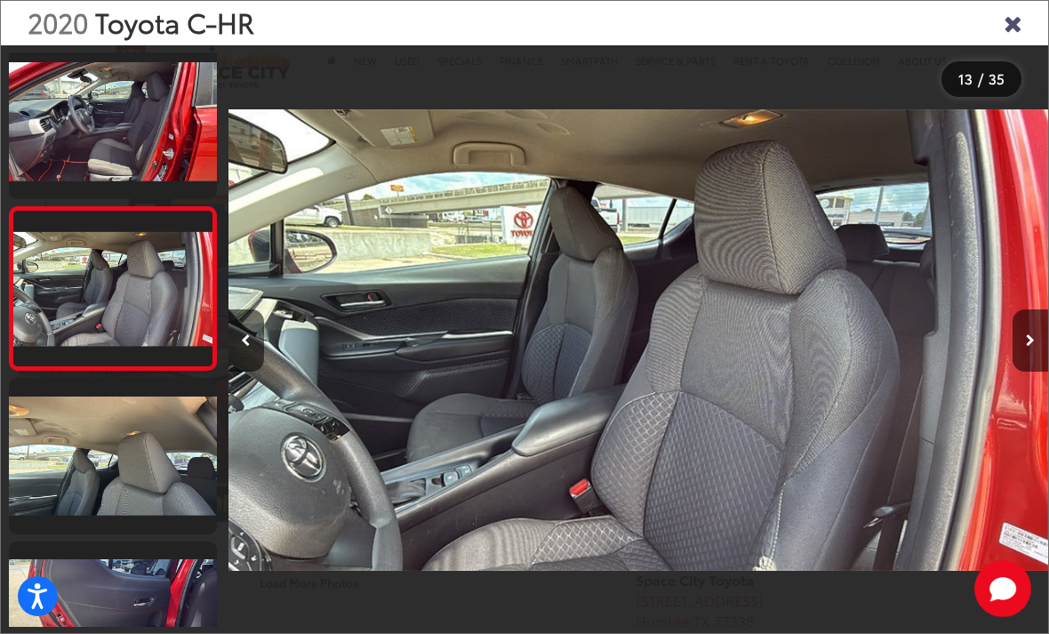
click at [1017, 371] on button "Next image" at bounding box center [1031, 340] width 36 height 62
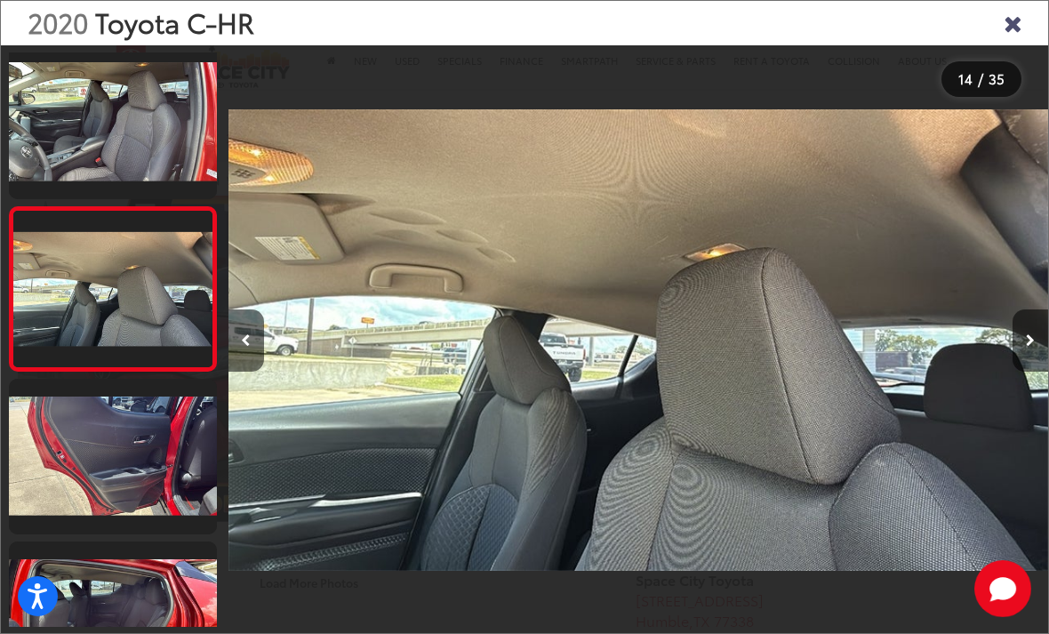
click at [1026, 370] on button "Next image" at bounding box center [1031, 340] width 36 height 62
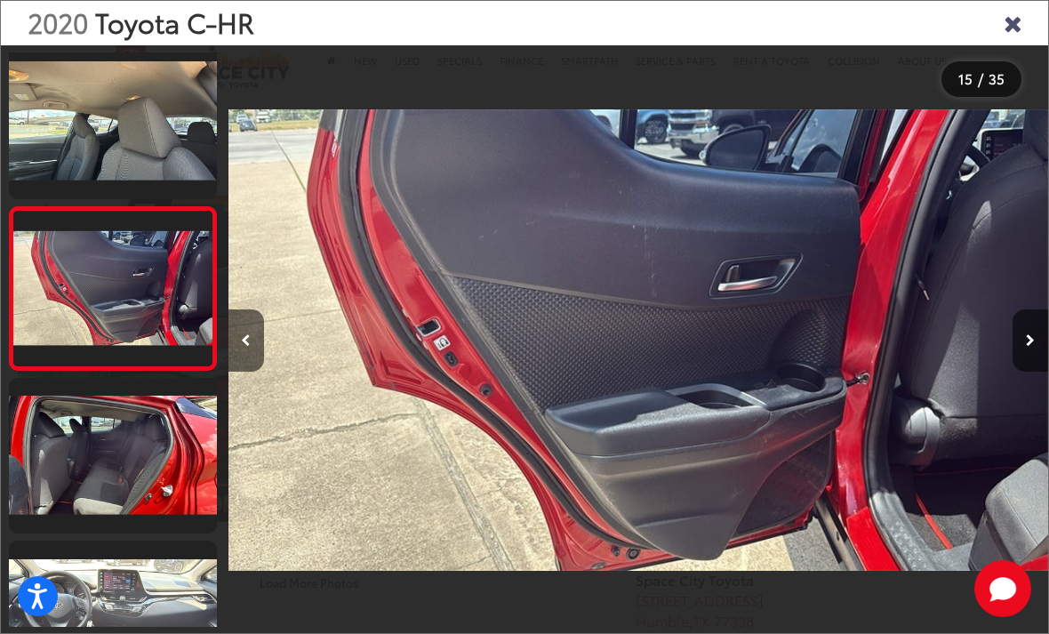
click at [1027, 347] on icon "Next image" at bounding box center [1030, 340] width 9 height 12
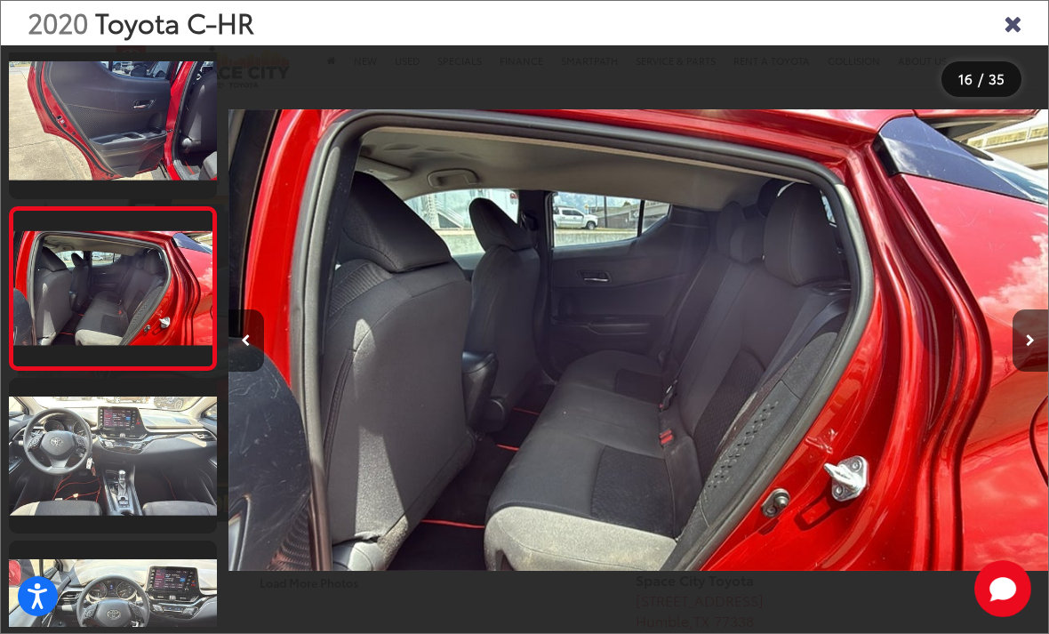
click at [1025, 363] on button "Next image" at bounding box center [1031, 340] width 36 height 62
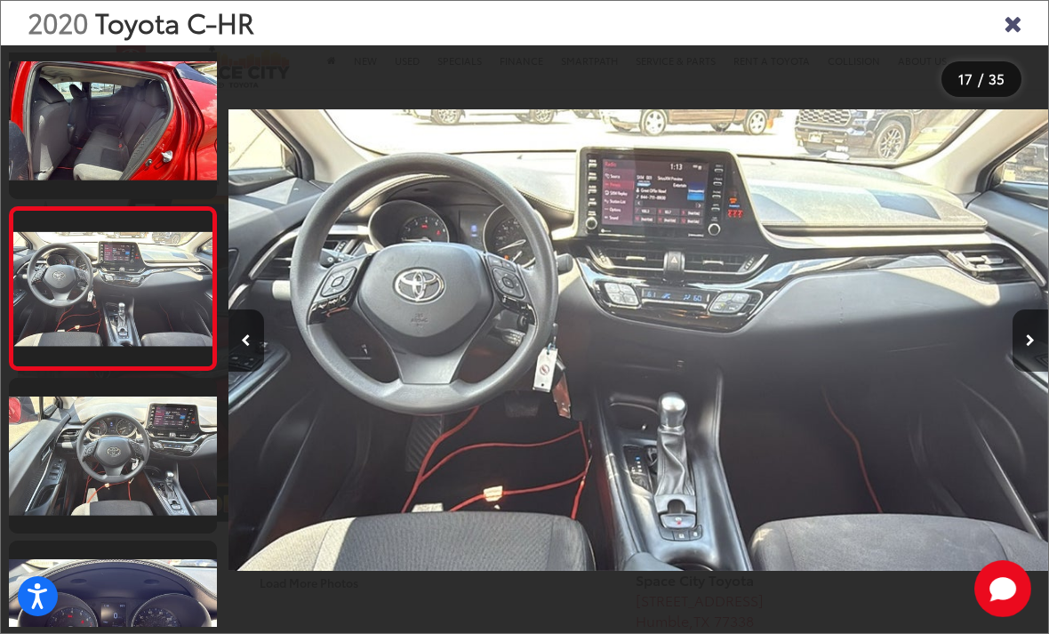
click at [1029, 347] on icon "Next image" at bounding box center [1030, 340] width 9 height 12
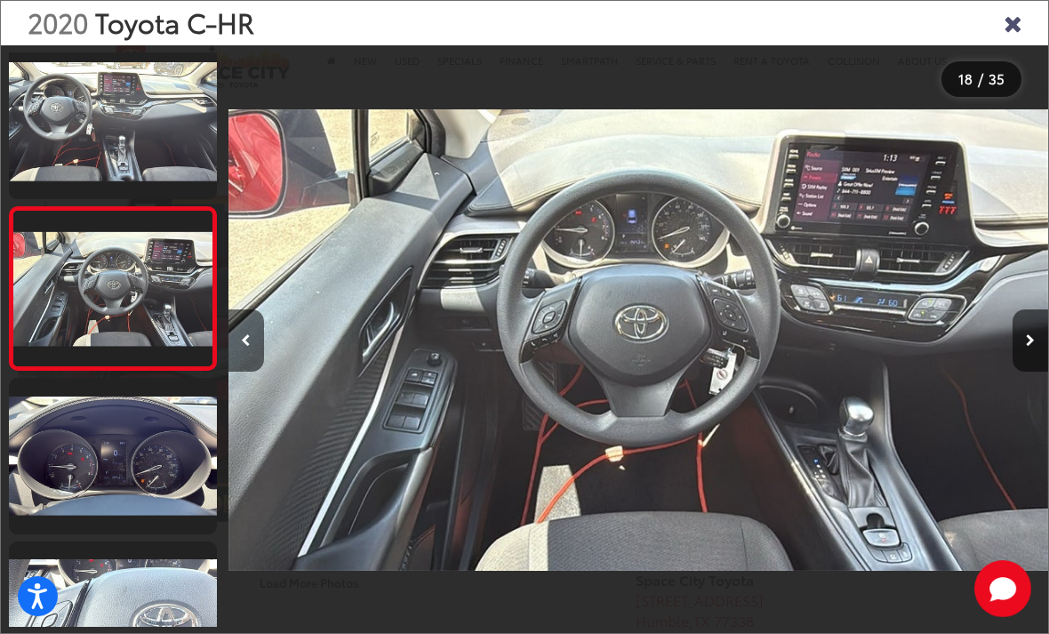
click at [1034, 347] on icon "Next image" at bounding box center [1030, 340] width 9 height 12
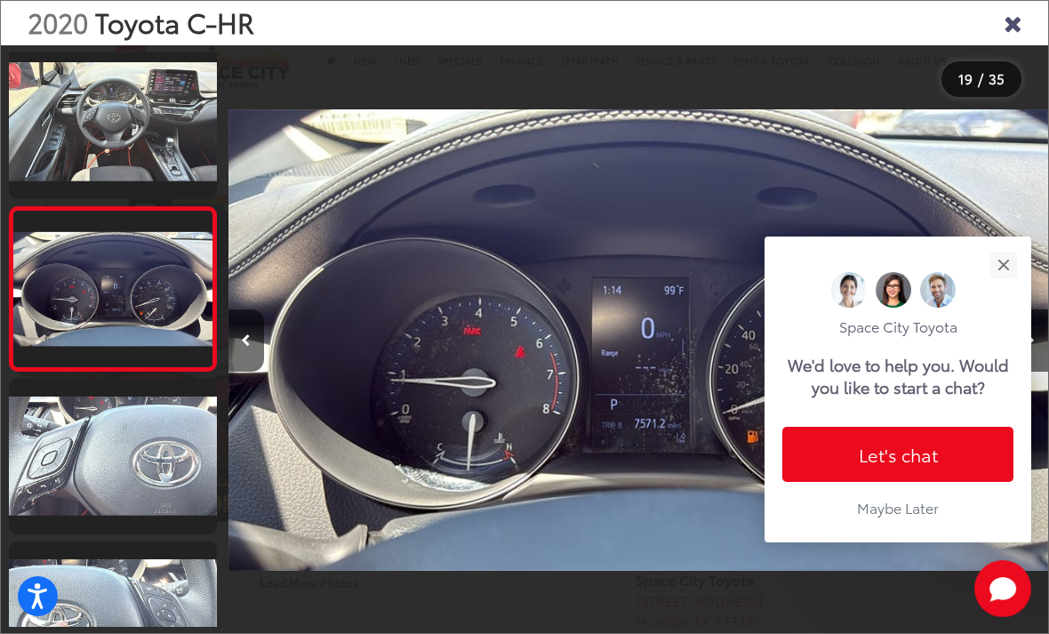
click at [1039, 359] on button "Next image" at bounding box center [1031, 340] width 36 height 62
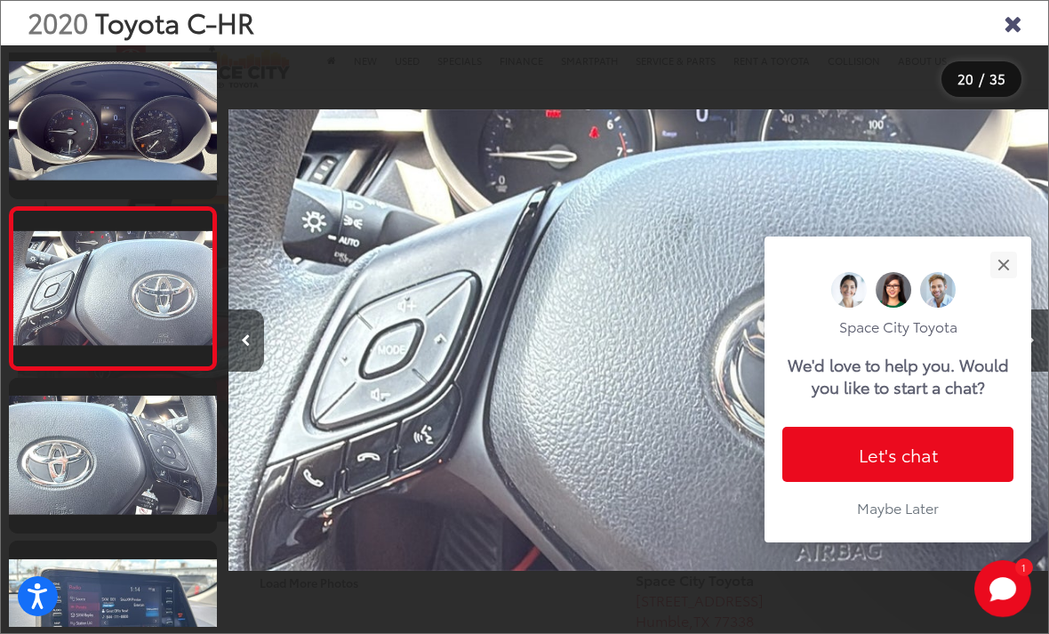
click at [1005, 259] on div "Close" at bounding box center [1004, 265] width 12 height 12
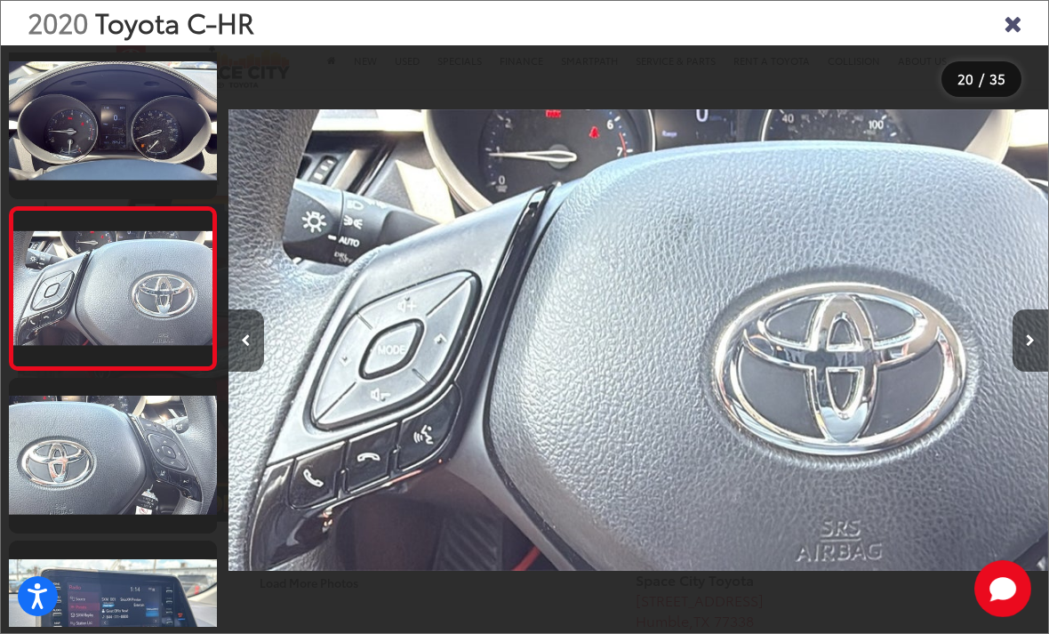
click at [1040, 359] on button "Next image" at bounding box center [1031, 340] width 36 height 62
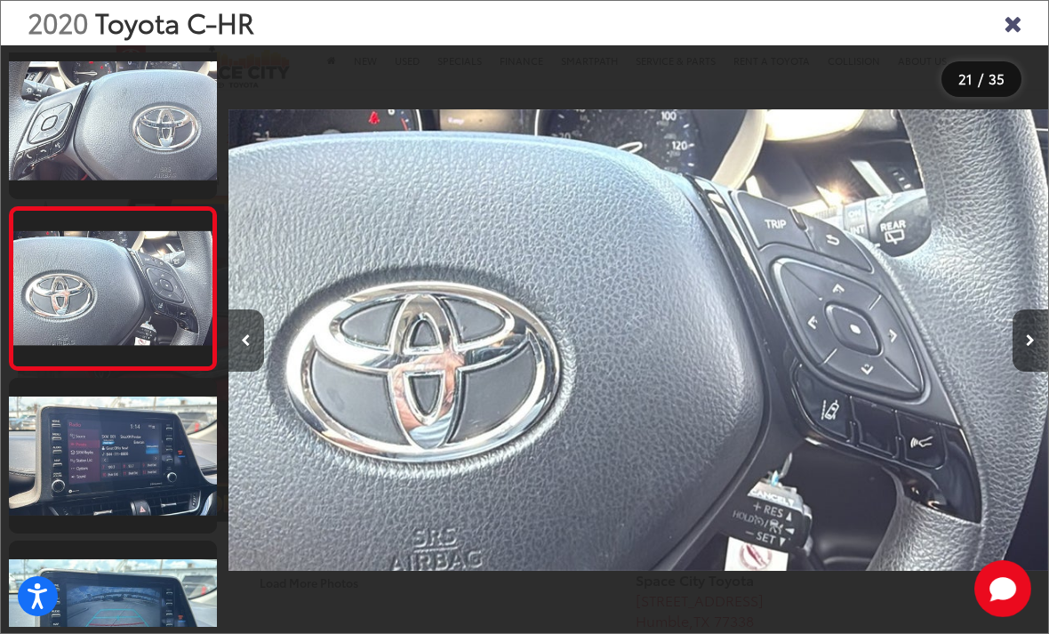
click at [1031, 347] on icon "Next image" at bounding box center [1030, 340] width 9 height 12
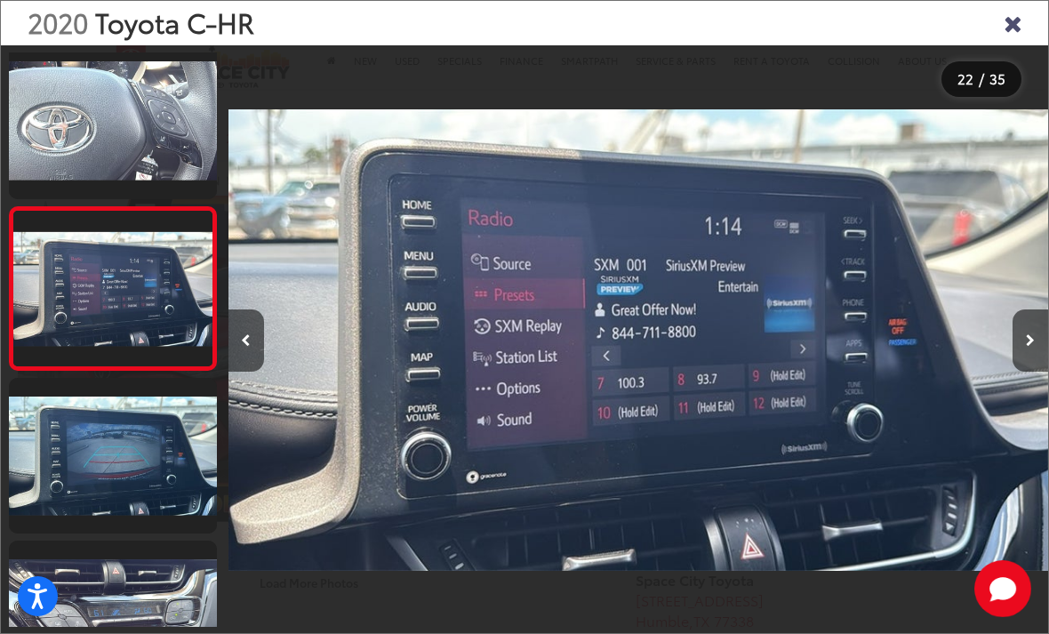
click at [1024, 368] on button "Next image" at bounding box center [1031, 340] width 36 height 62
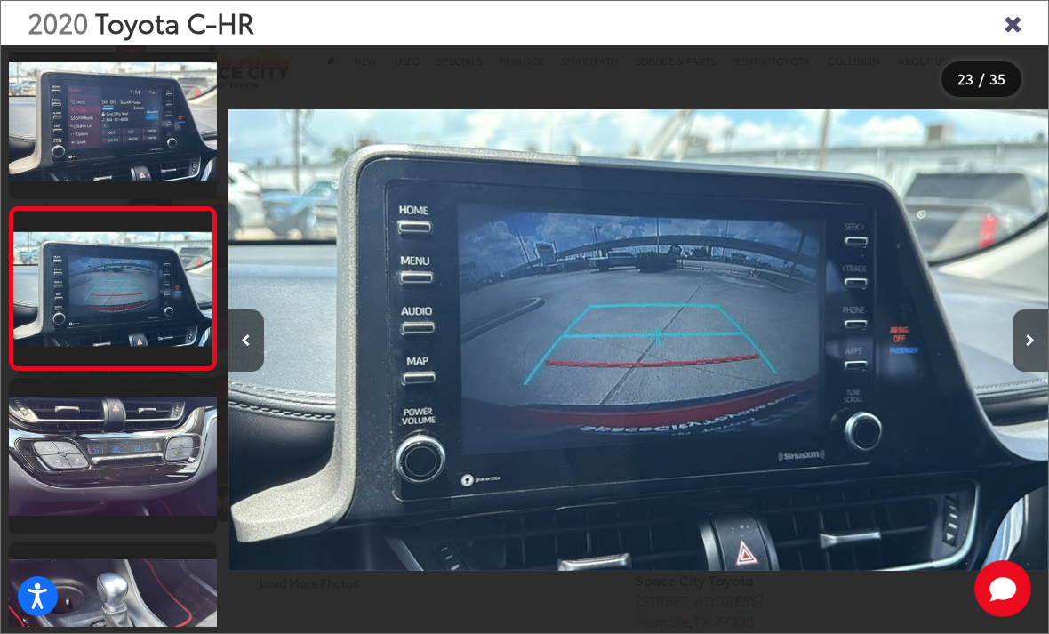
click at [1032, 347] on icon "Next image" at bounding box center [1030, 340] width 9 height 12
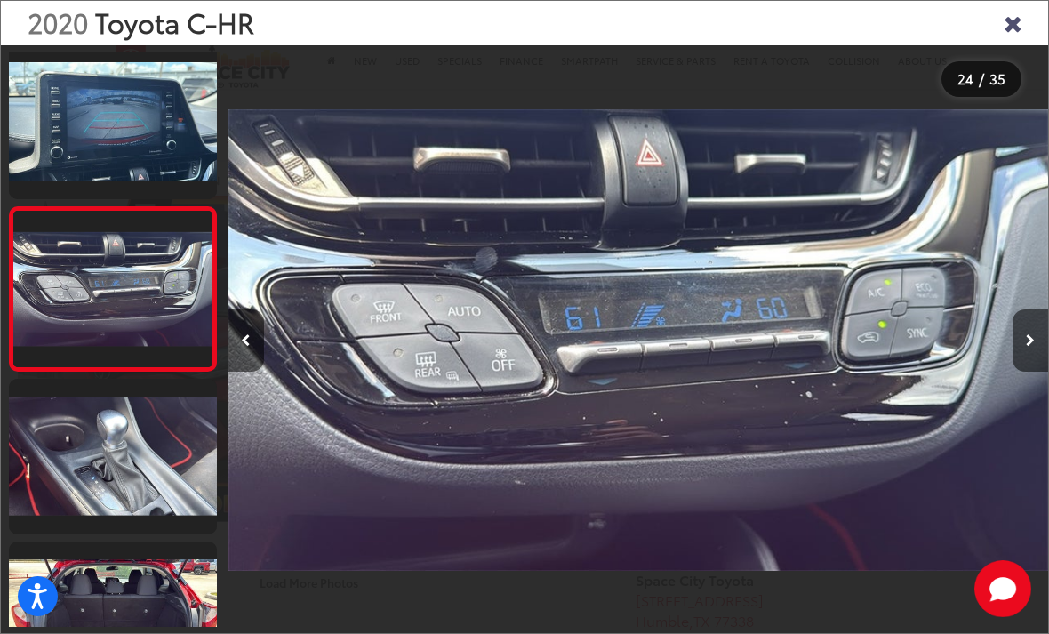
click at [1026, 371] on button "Next image" at bounding box center [1031, 340] width 36 height 62
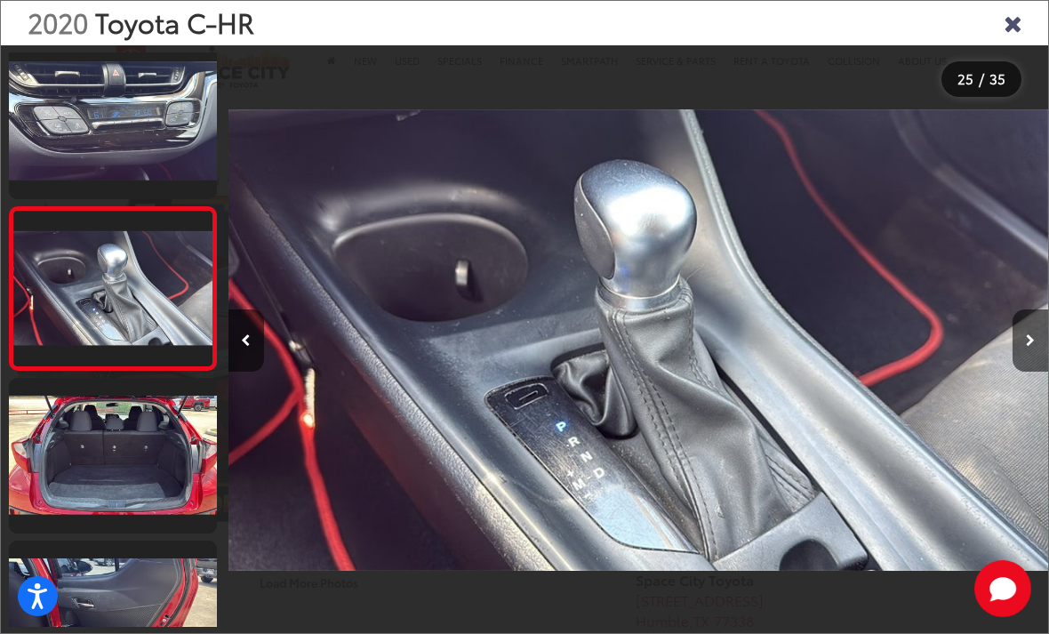
click at [1039, 369] on button "Next image" at bounding box center [1031, 340] width 36 height 62
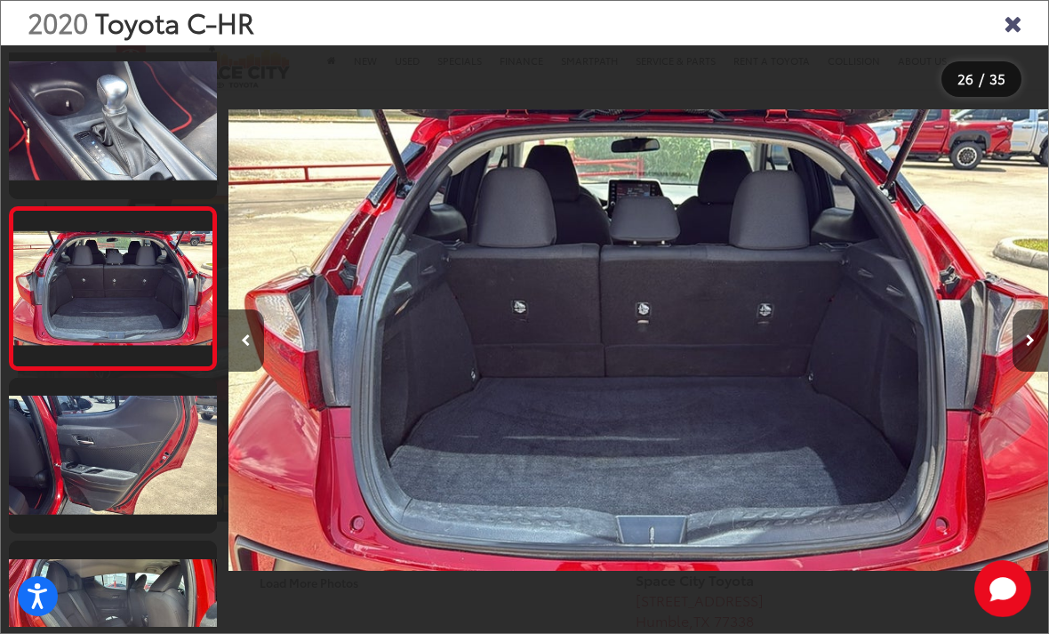
click at [1038, 360] on button "Next image" at bounding box center [1031, 340] width 36 height 62
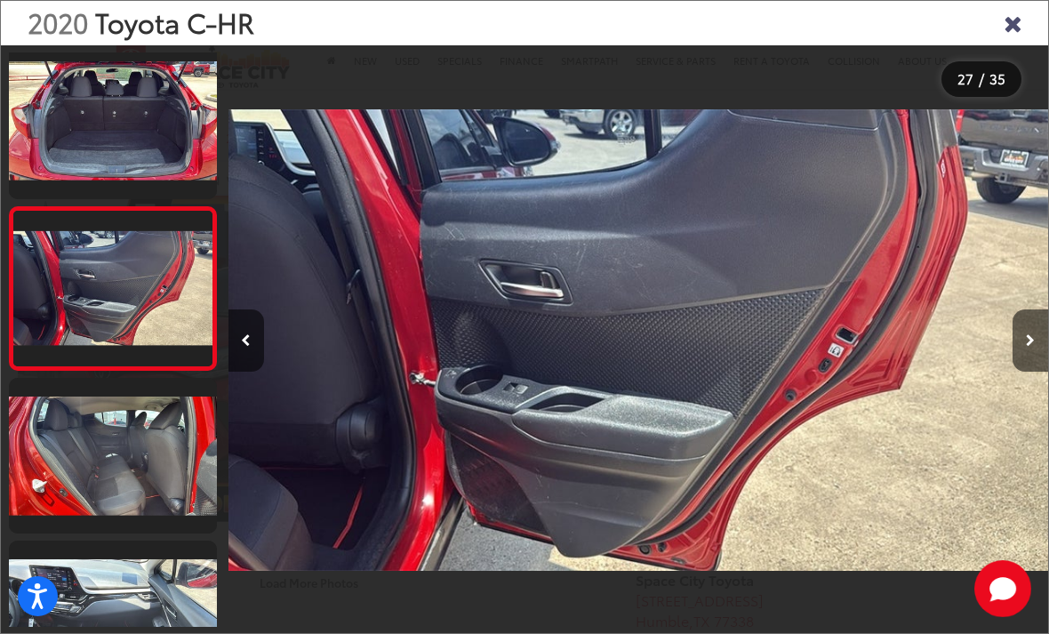
click at [1038, 363] on button "Next image" at bounding box center [1031, 340] width 36 height 62
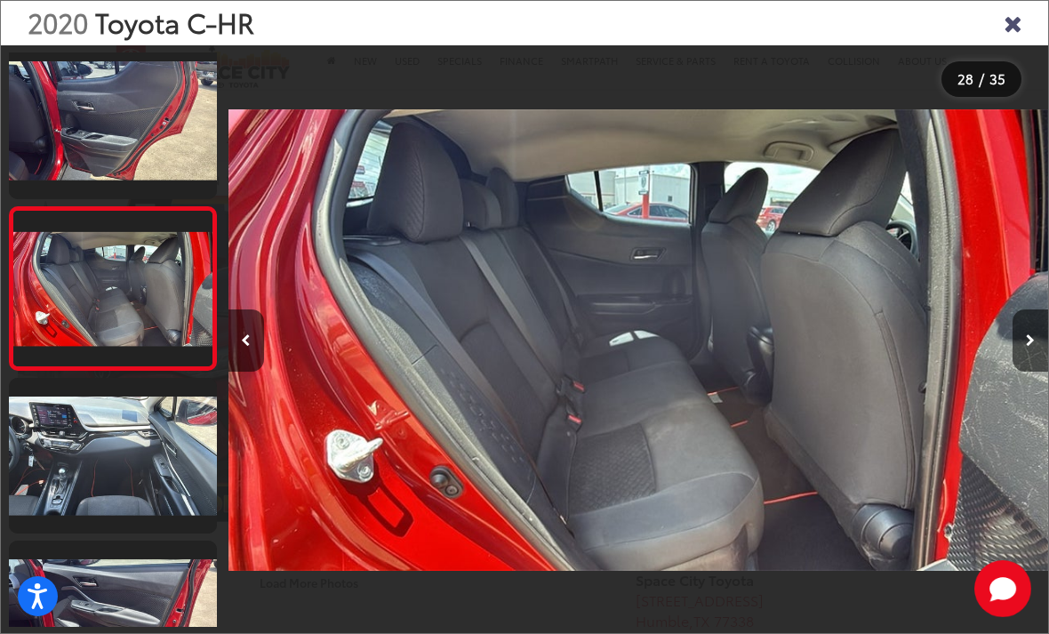
click at [1031, 369] on button "Next image" at bounding box center [1031, 340] width 36 height 62
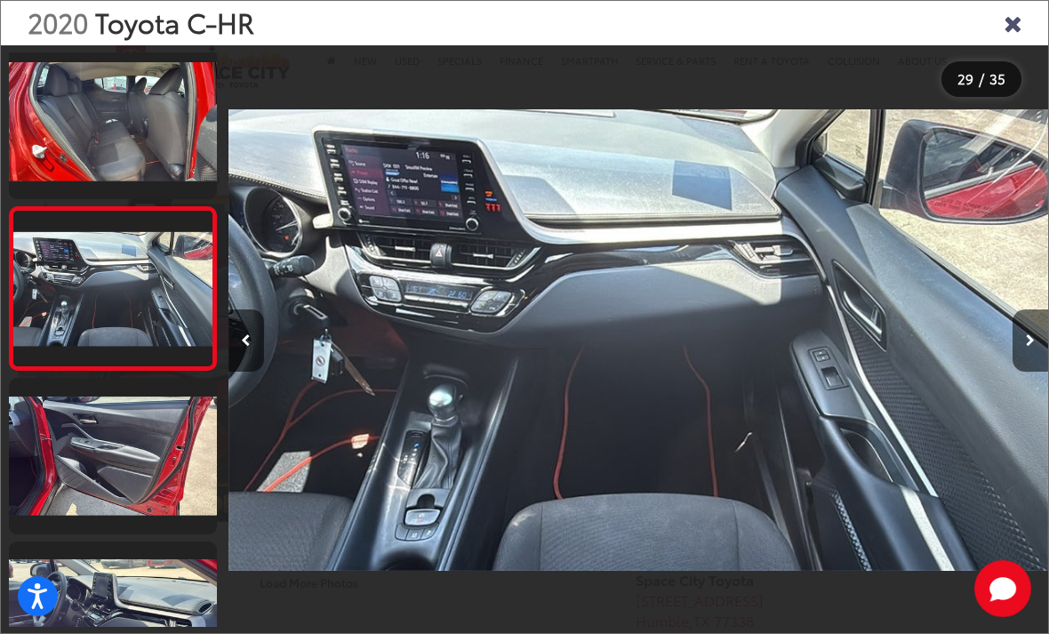
click at [1035, 362] on button "Next image" at bounding box center [1031, 340] width 36 height 62
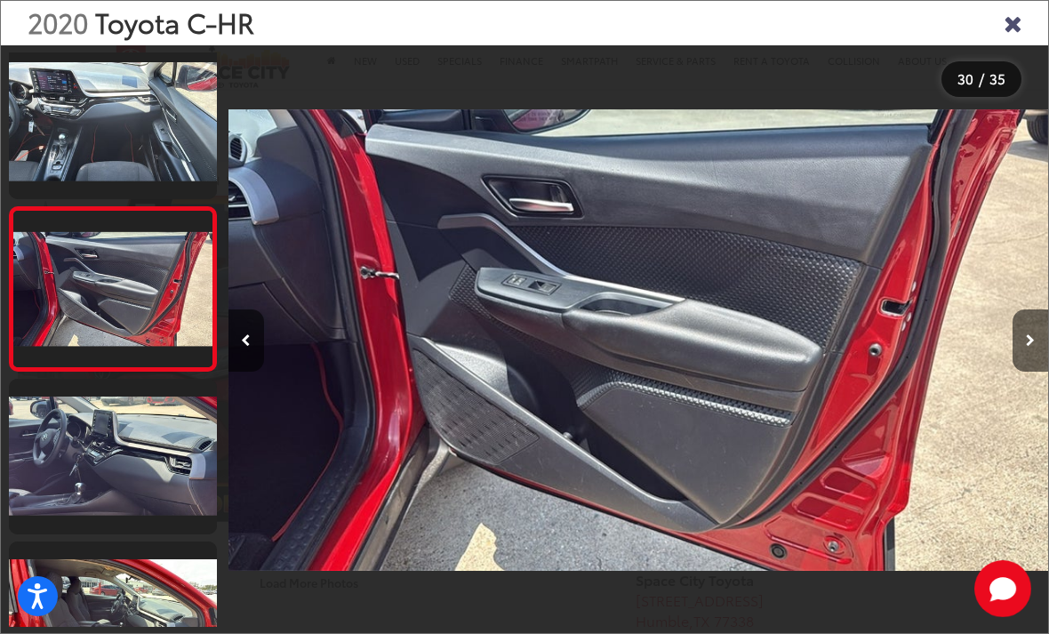
click at [1029, 347] on icon "Next image" at bounding box center [1030, 340] width 9 height 12
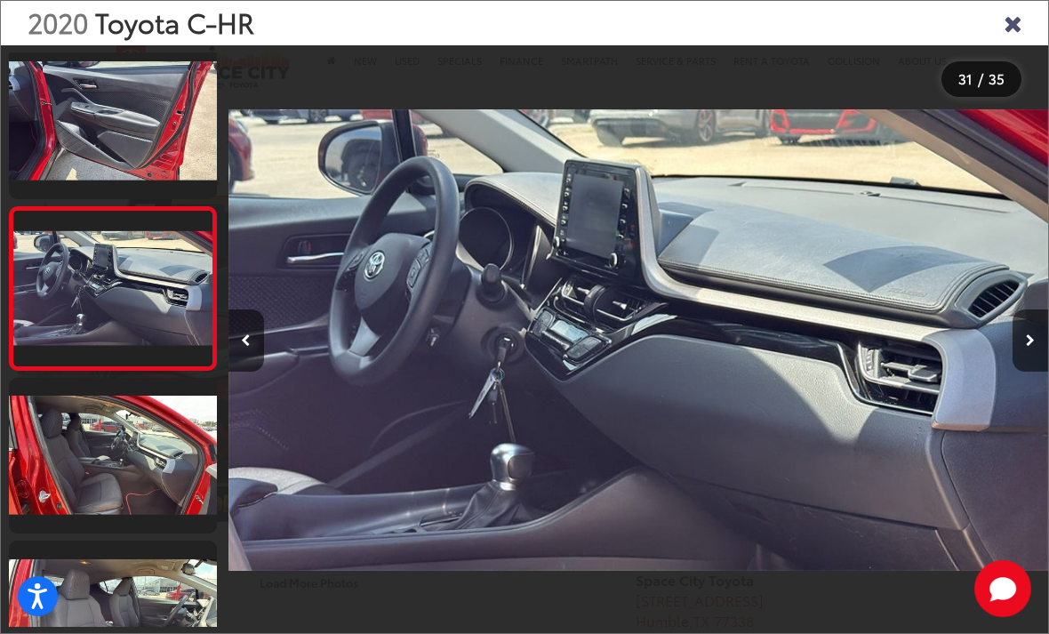
click at [1025, 359] on button "Next image" at bounding box center [1031, 340] width 36 height 62
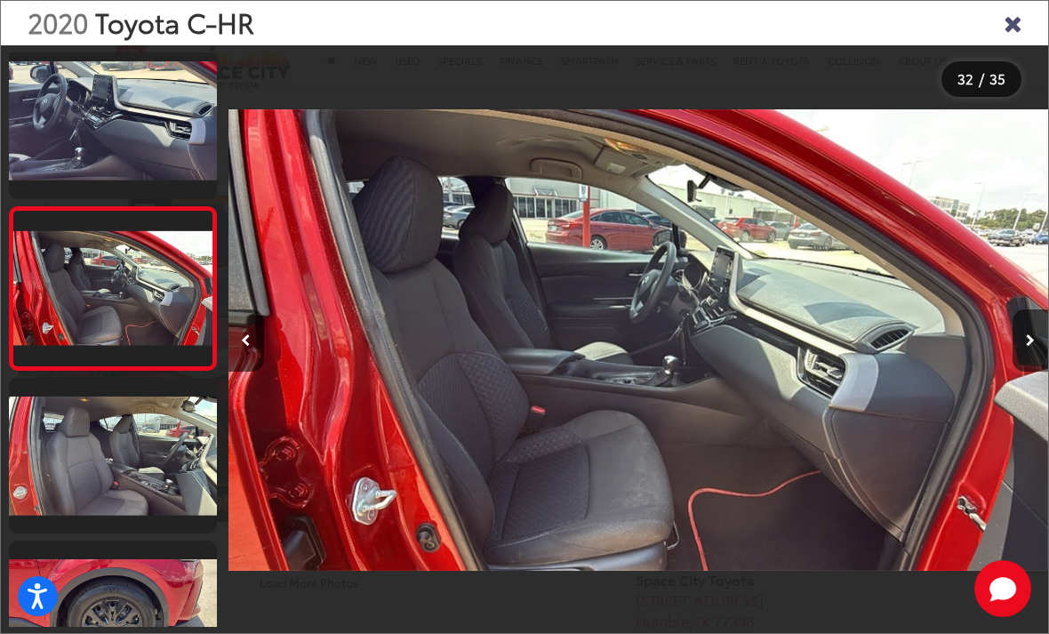
click at [1029, 368] on button "Next image" at bounding box center [1031, 340] width 36 height 62
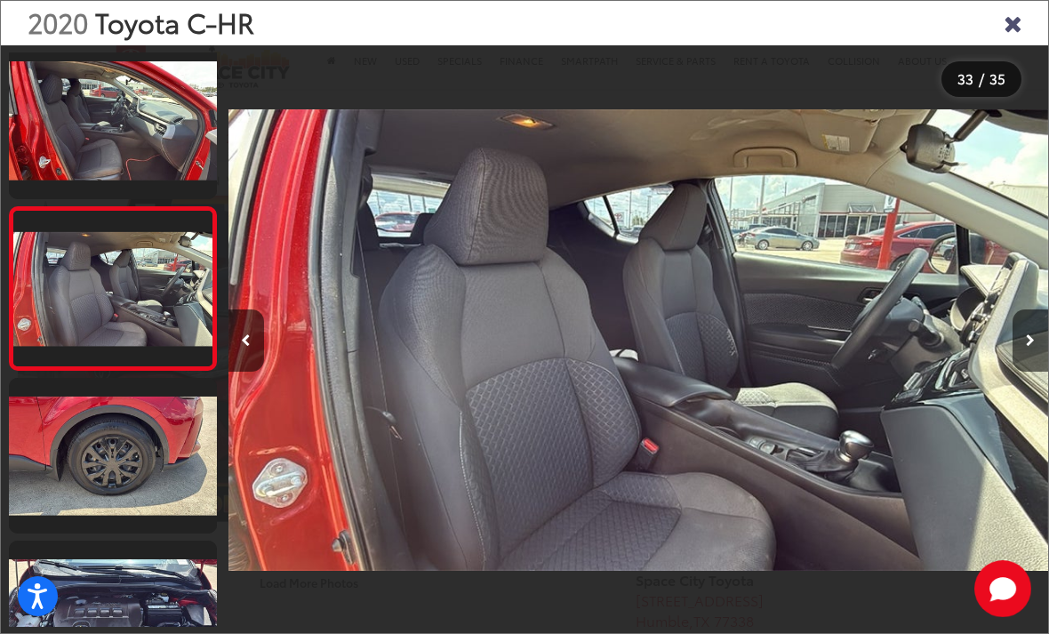
click at [1026, 372] on button "Next image" at bounding box center [1031, 340] width 36 height 62
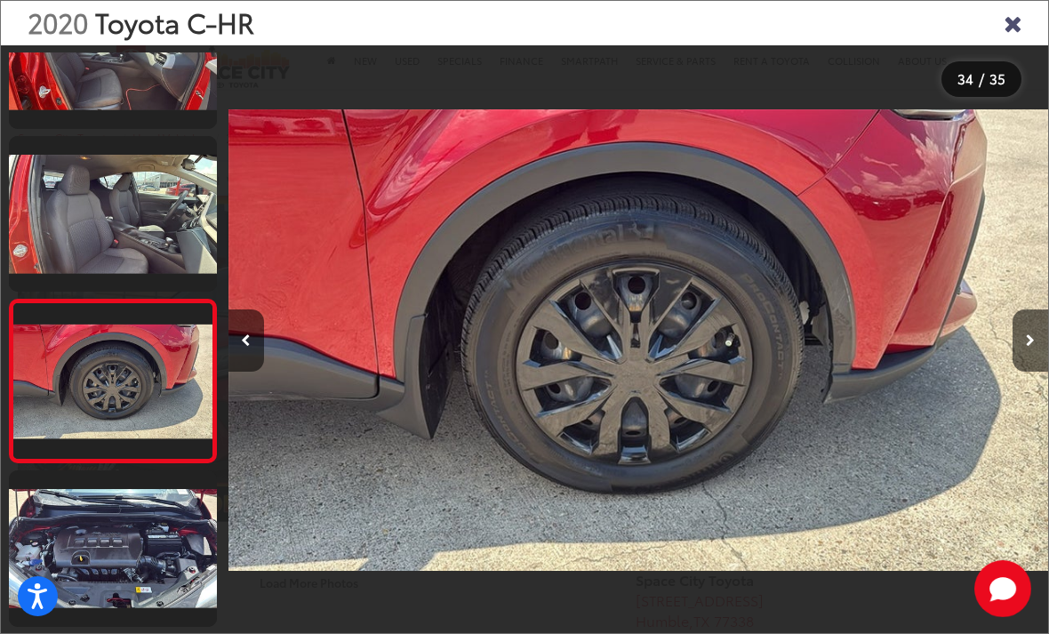
click at [1036, 366] on button "Next image" at bounding box center [1031, 340] width 36 height 62
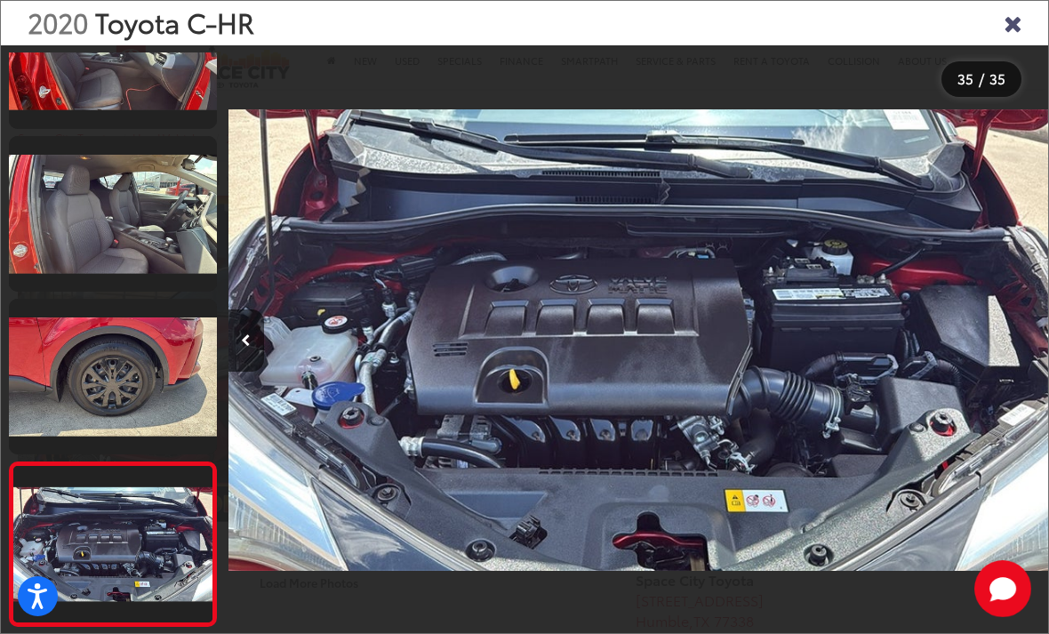
click at [1029, 357] on div at bounding box center [945, 340] width 205 height 590
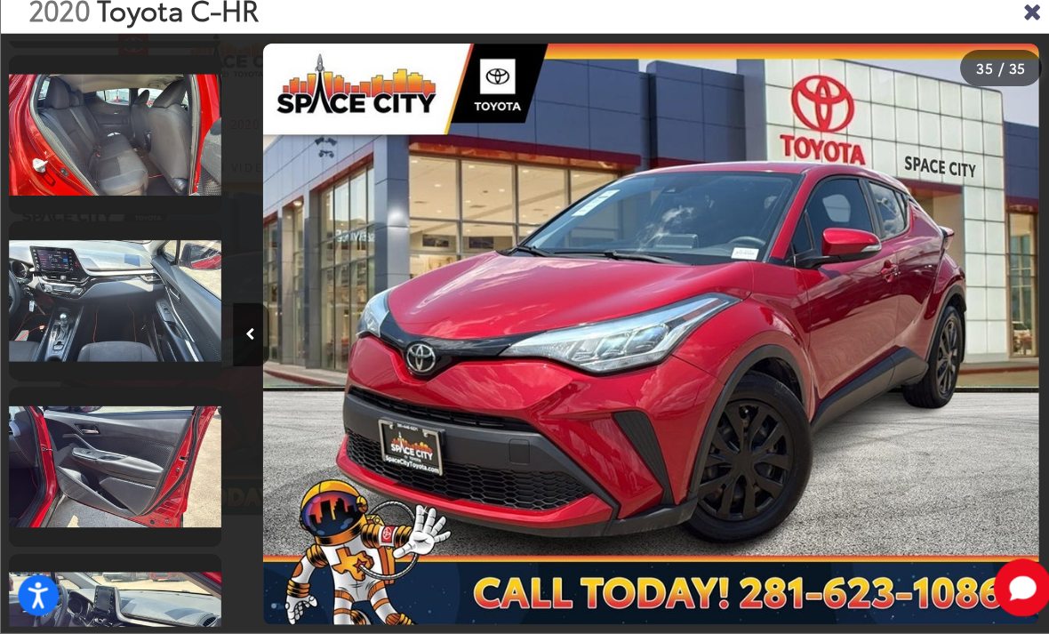
scroll to position [4384, 0]
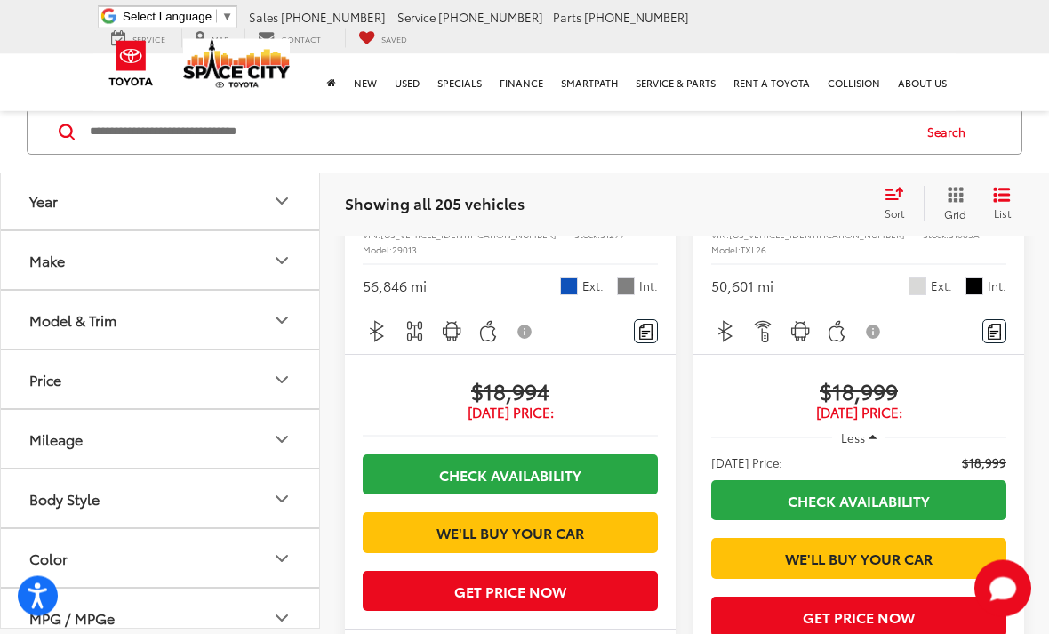
scroll to position [3256, 0]
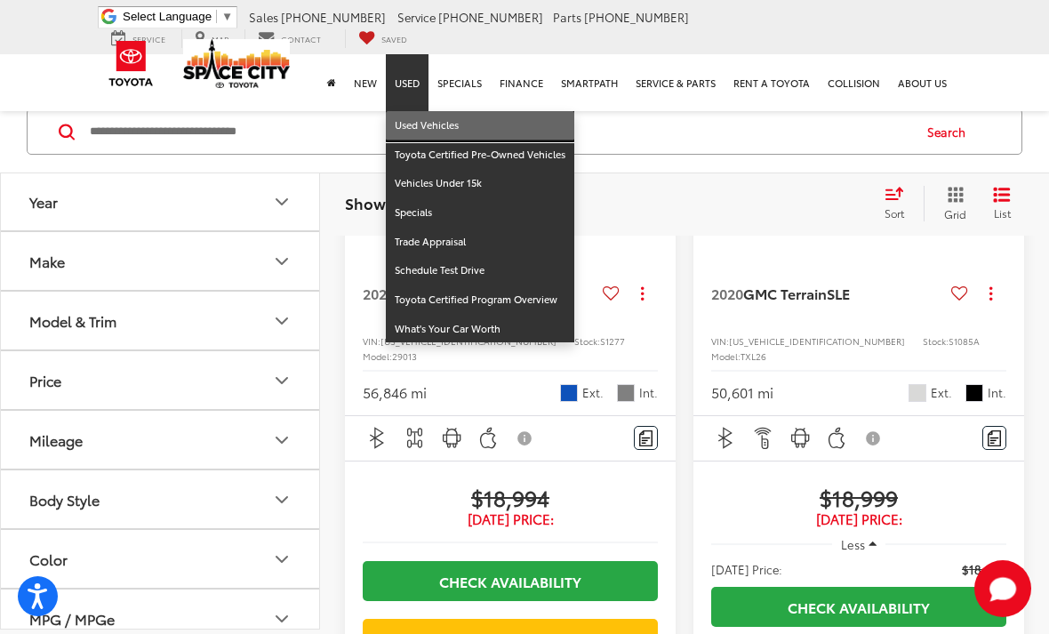
click at [417, 111] on link "Used Vehicles" at bounding box center [480, 125] width 189 height 29
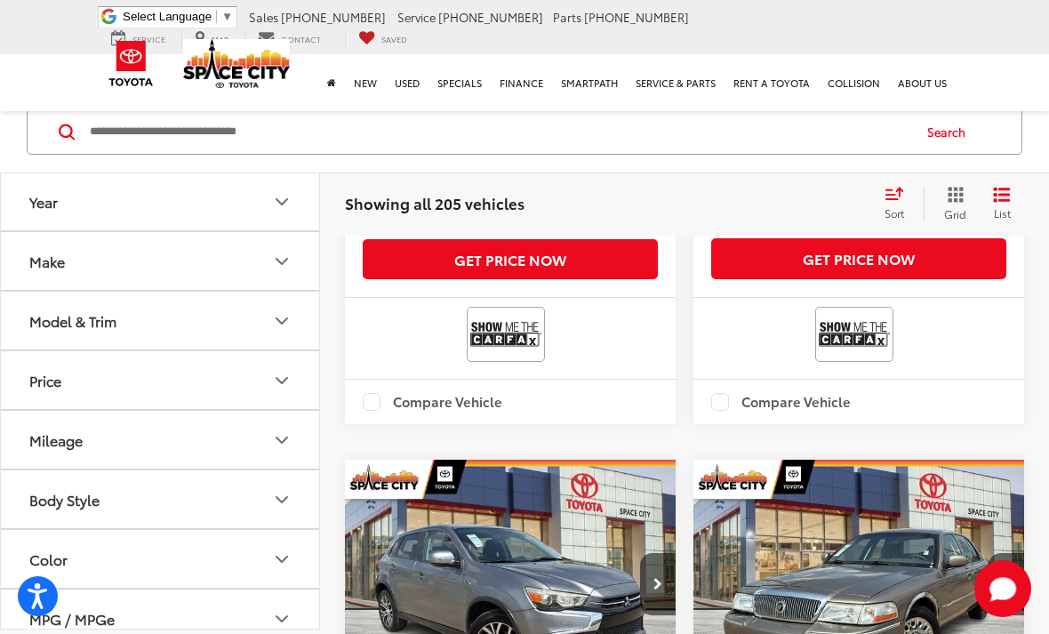
scroll to position [825, 0]
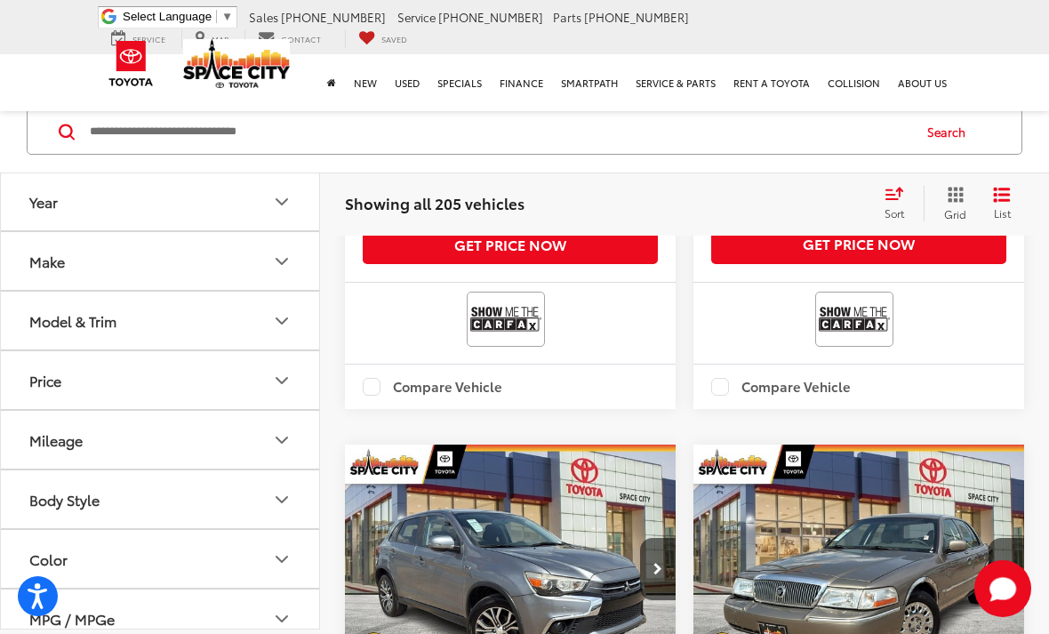
click at [76, 207] on button "Year" at bounding box center [161, 202] width 320 height 58
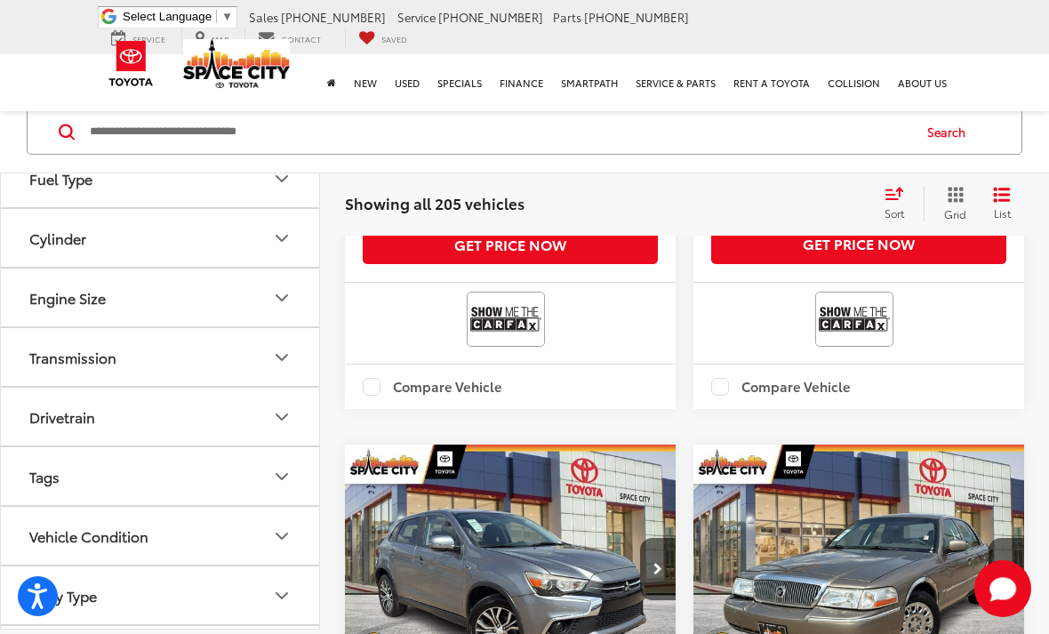
scroll to position [668, 0]
click at [57, 593] on div "Body Type" at bounding box center [63, 596] width 68 height 17
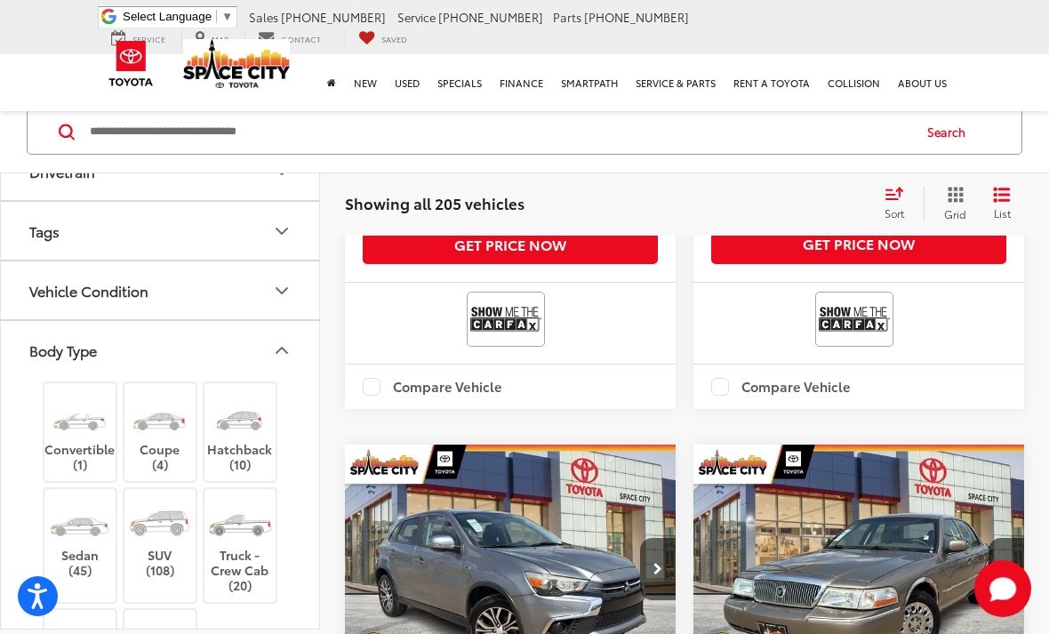
scroll to position [916, 0]
click at [159, 559] on label "SUV (108)" at bounding box center [160, 536] width 72 height 80
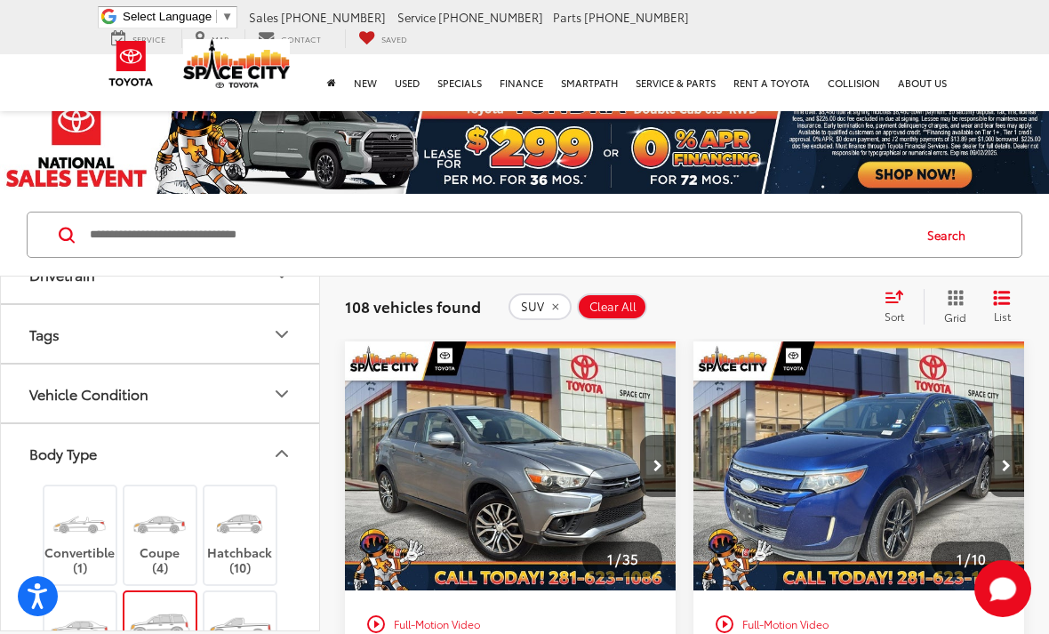
click at [266, 460] on button "Body Type" at bounding box center [161, 453] width 320 height 58
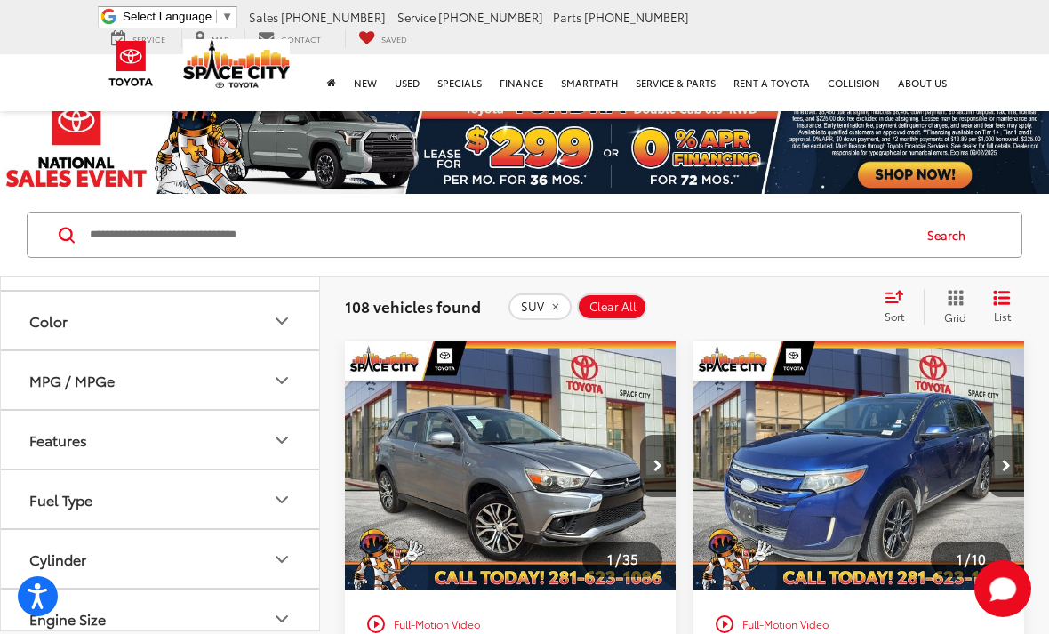
scroll to position [434, 0]
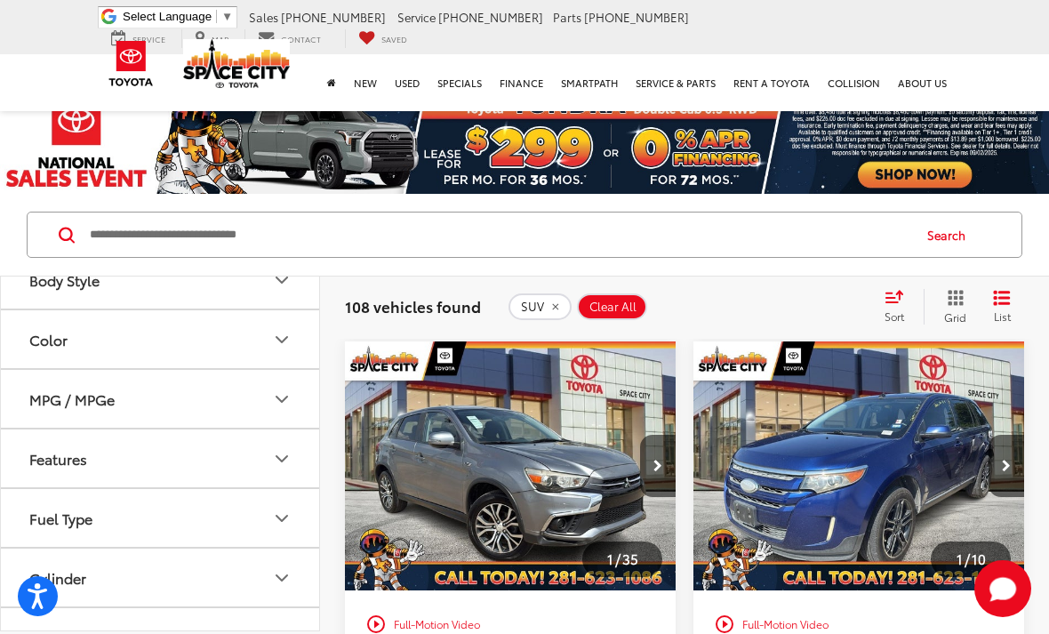
click at [154, 455] on button "Features" at bounding box center [161, 458] width 320 height 58
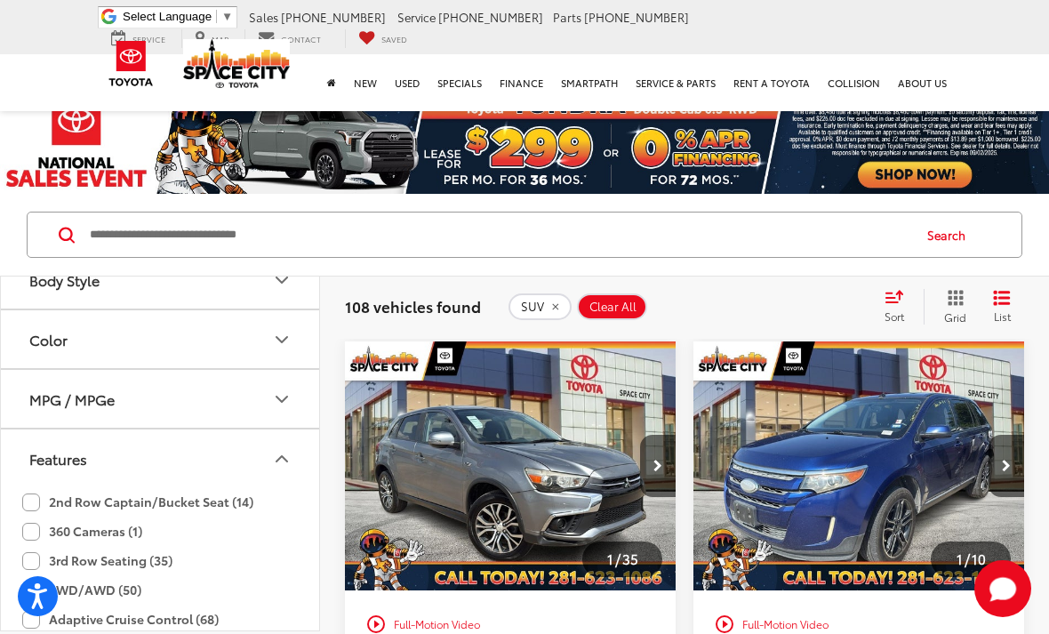
click at [51, 506] on label "2nd Row Captain/Bucket Seat (14)" at bounding box center [137, 501] width 231 height 29
type input "****"
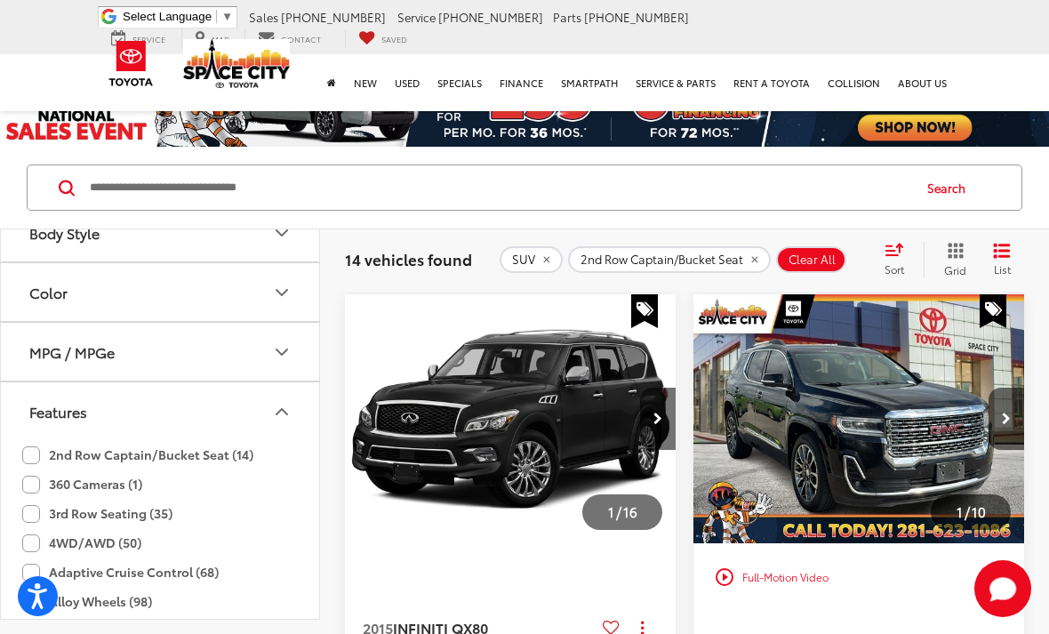
scroll to position [51, 0]
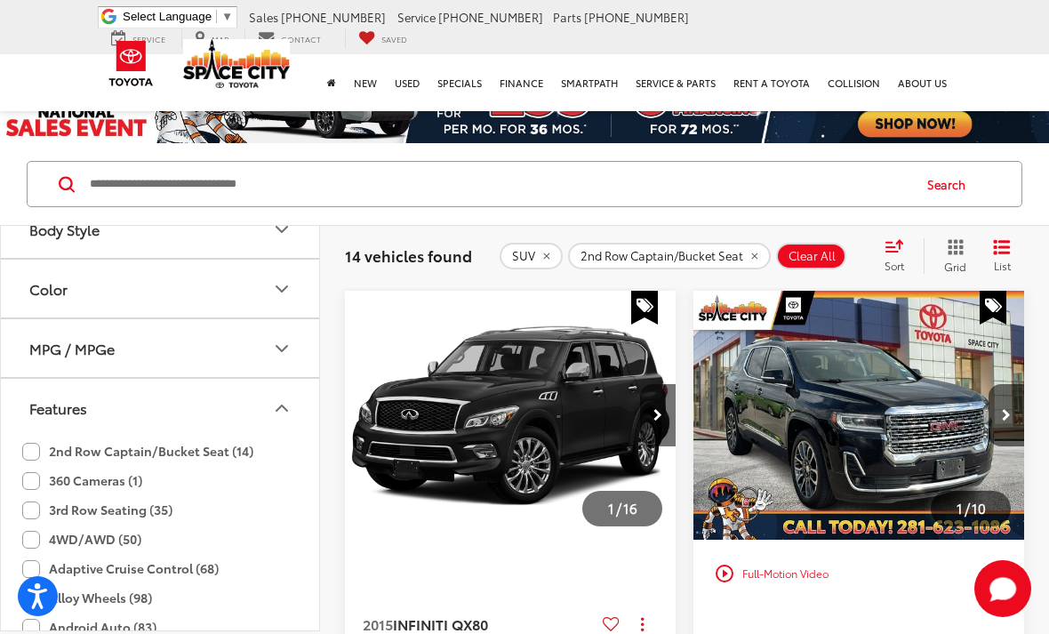
click at [38, 455] on label "2nd Row Captain/Bucket Seat (14)" at bounding box center [137, 451] width 231 height 29
type input "****"
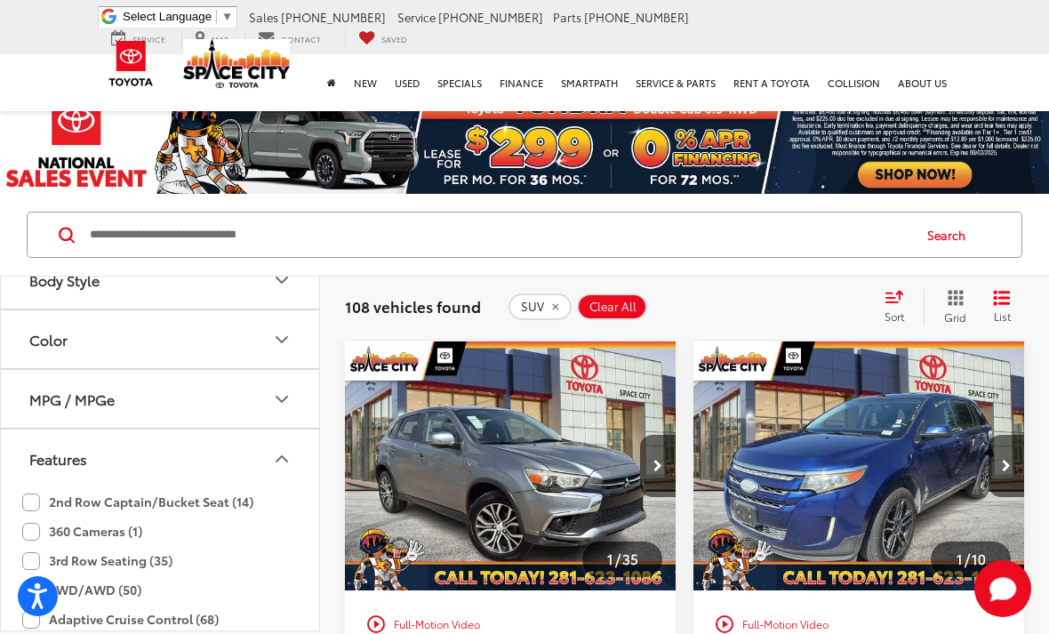
click at [274, 455] on icon "Features" at bounding box center [281, 458] width 21 height 21
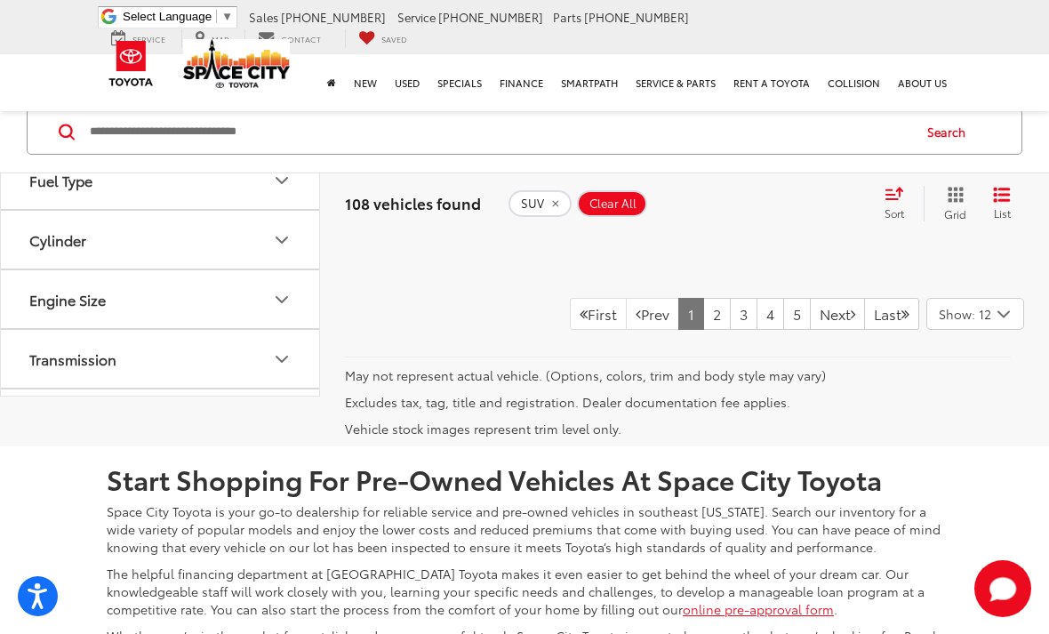
scroll to position [6027, 0]
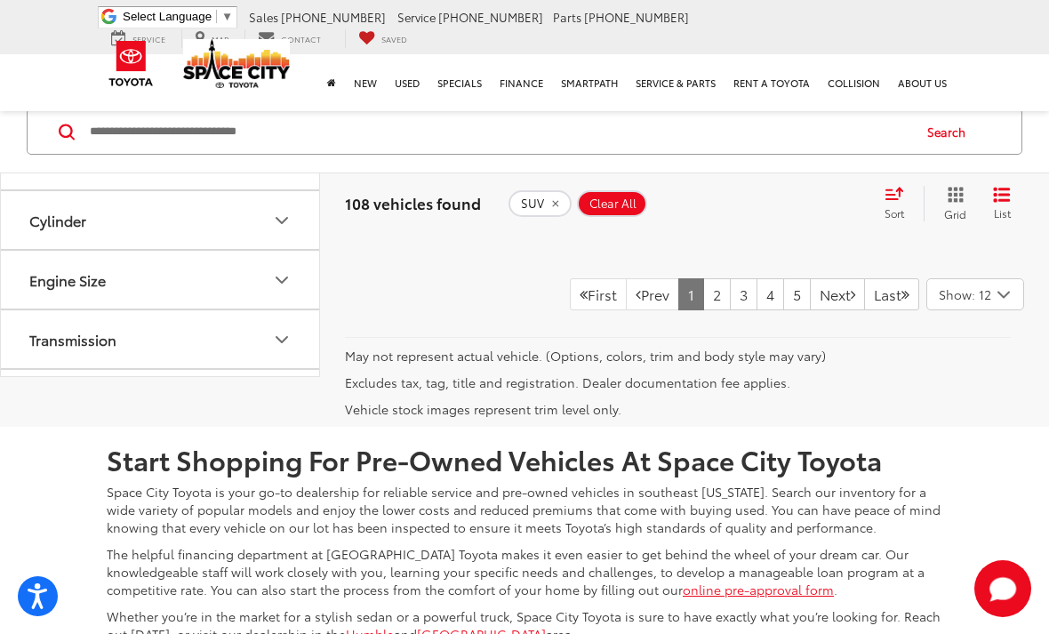
click at [703, 310] on link "2" at bounding box center [717, 294] width 28 height 32
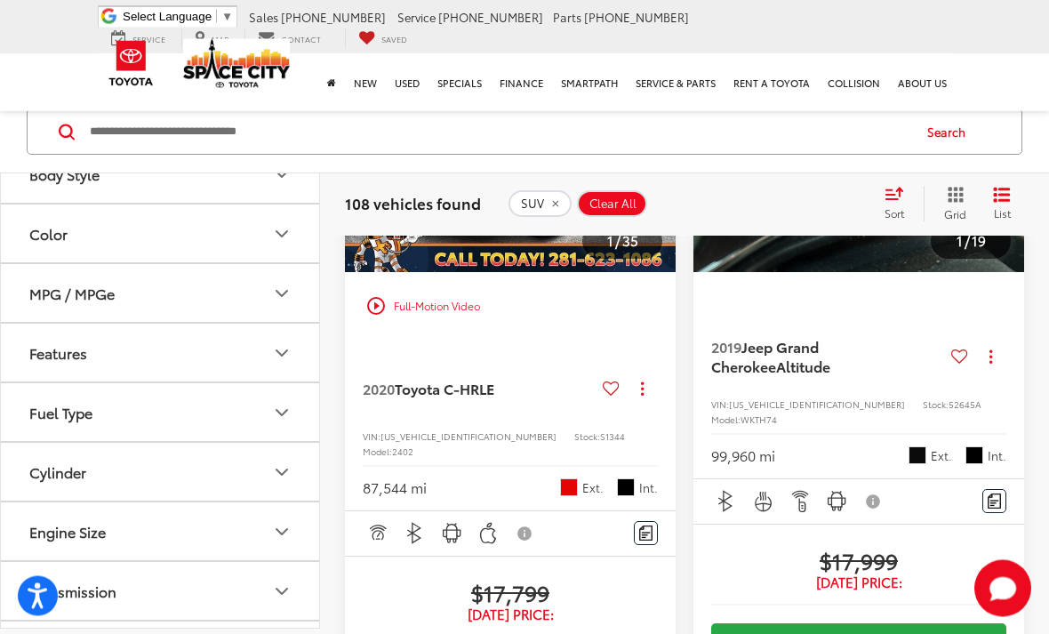
scroll to position [3280, 0]
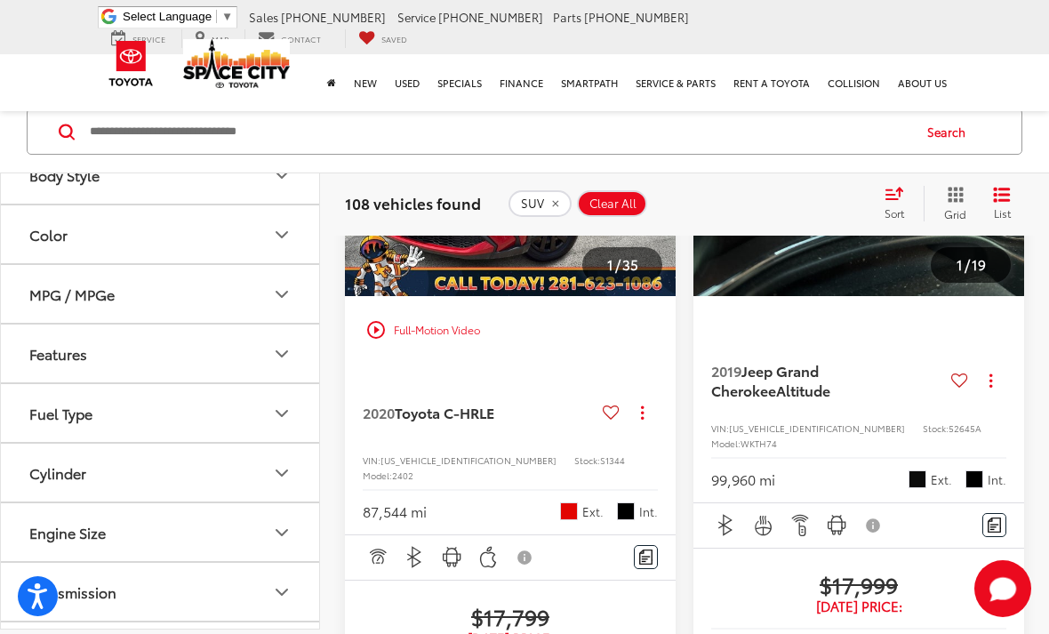
click at [202, 132] on input "Search by Make, Model, or Keyword" at bounding box center [499, 131] width 822 height 43
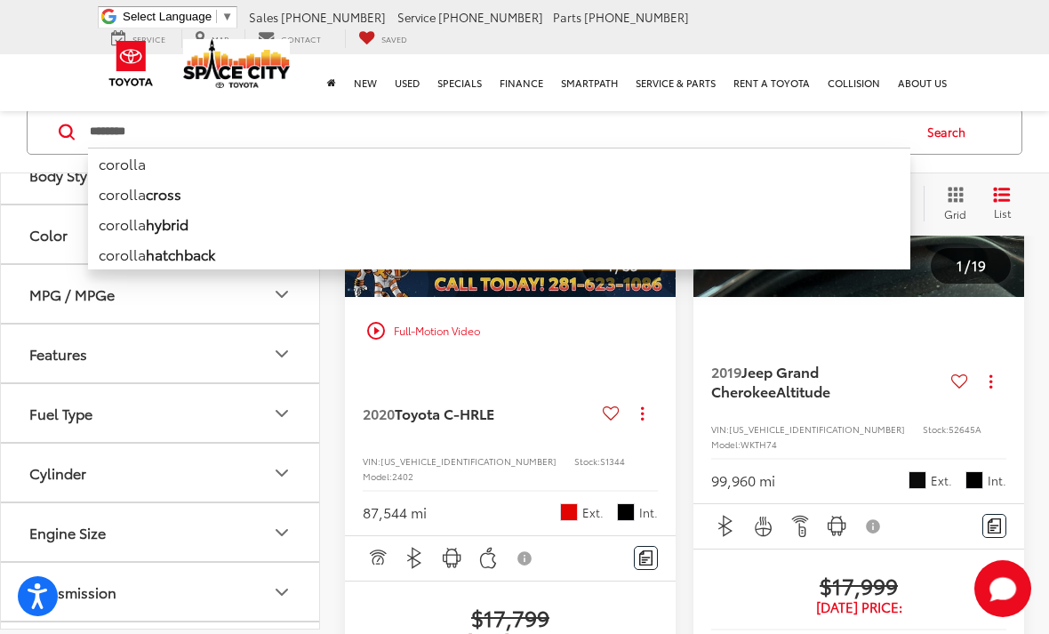
click at [129, 190] on li "corolla cross" at bounding box center [499, 194] width 822 height 30
type input "**********"
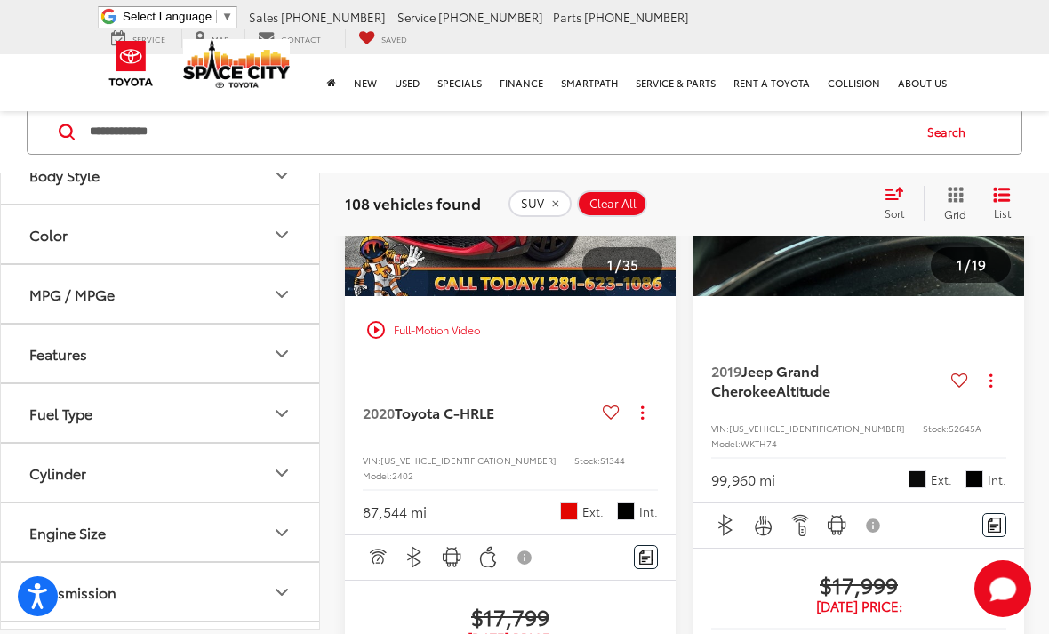
type input "****"
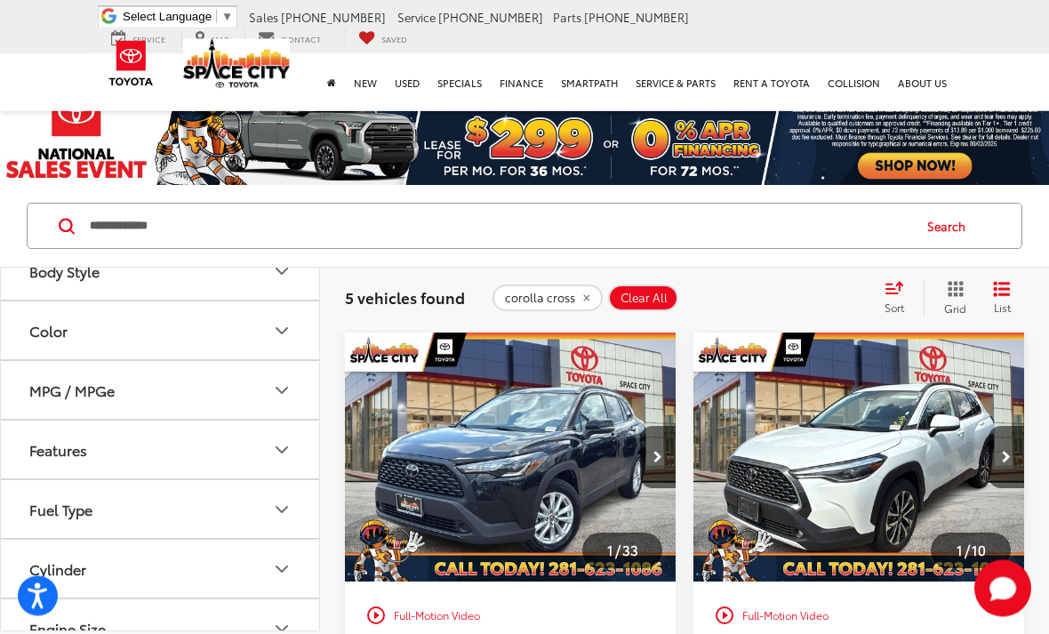
scroll to position [9, 0]
click at [646, 450] on button "Next image" at bounding box center [658, 457] width 36 height 62
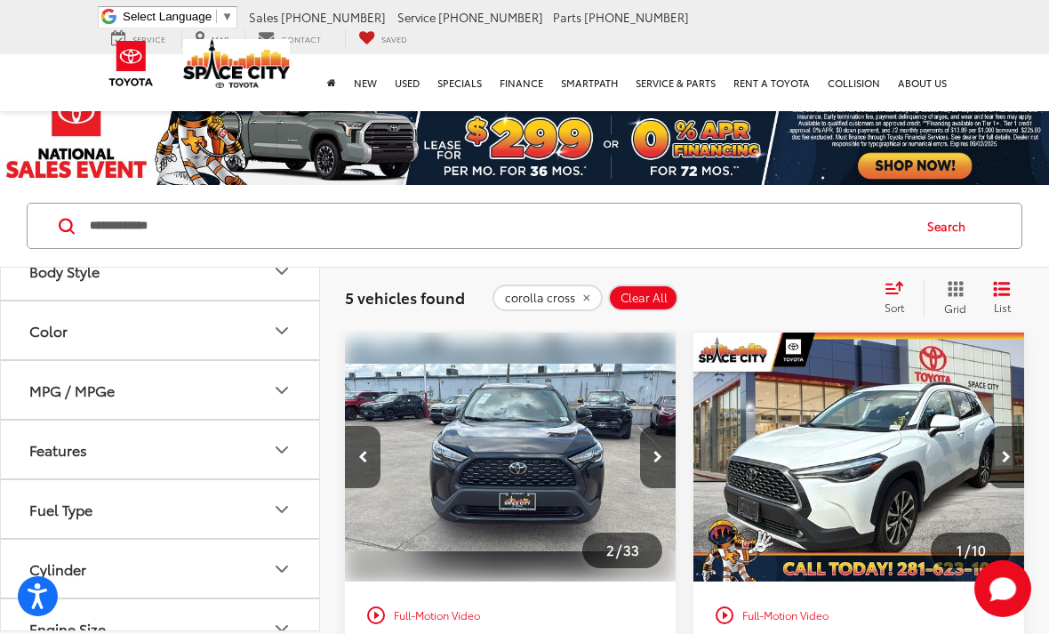
click at [643, 456] on button "Next image" at bounding box center [658, 457] width 36 height 62
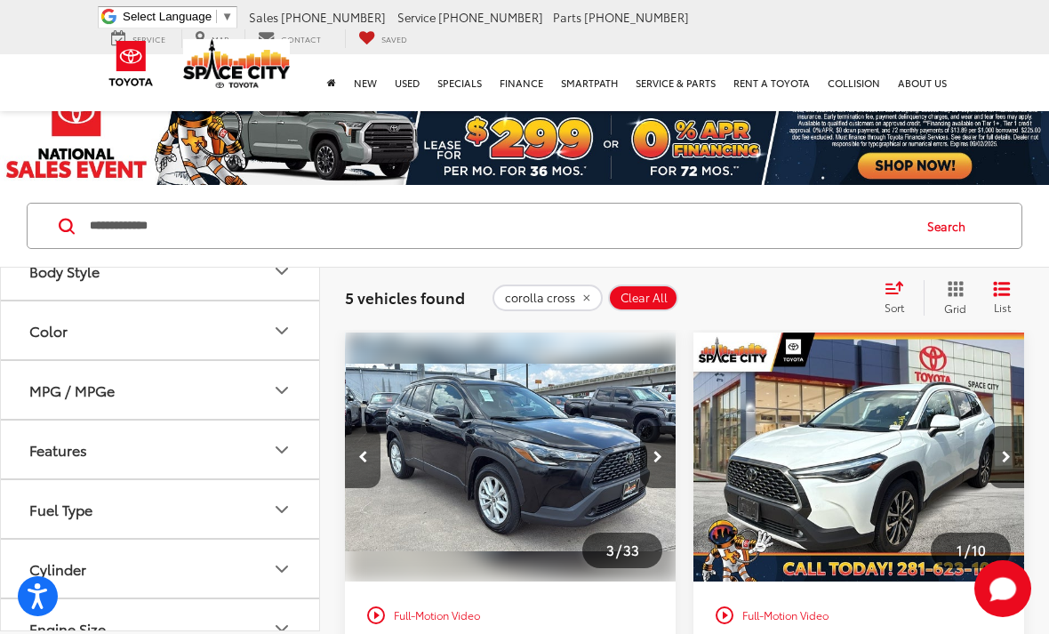
scroll to position [0, 667]
click at [562, 494] on img "2022 Toyota Corolla Cross LE 2" at bounding box center [510, 458] width 333 height 250
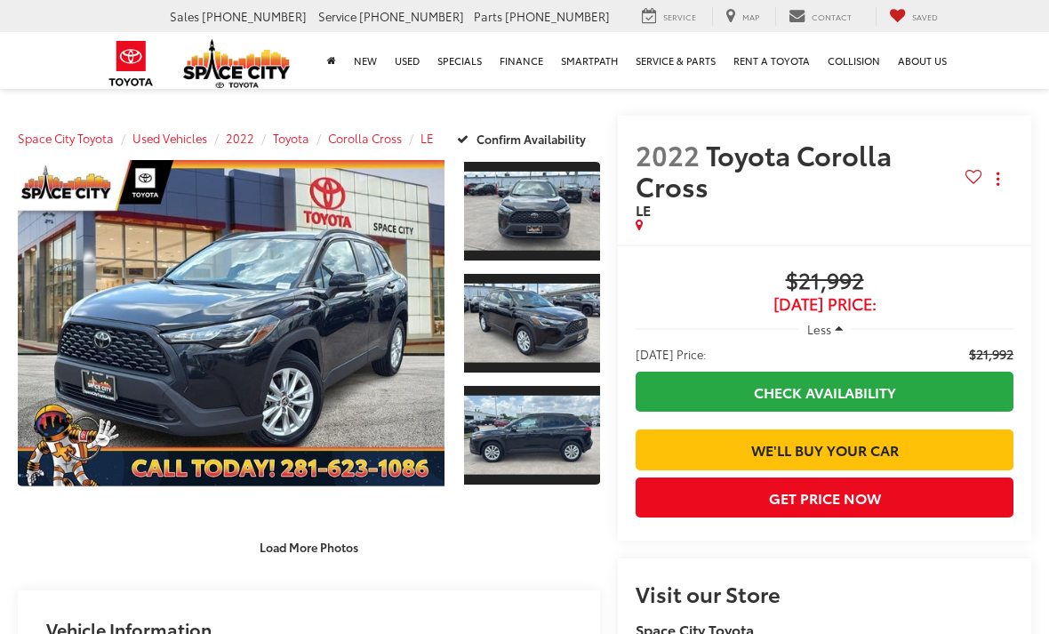
click at [504, 433] on link "Expand Photo 3" at bounding box center [532, 435] width 136 height 102
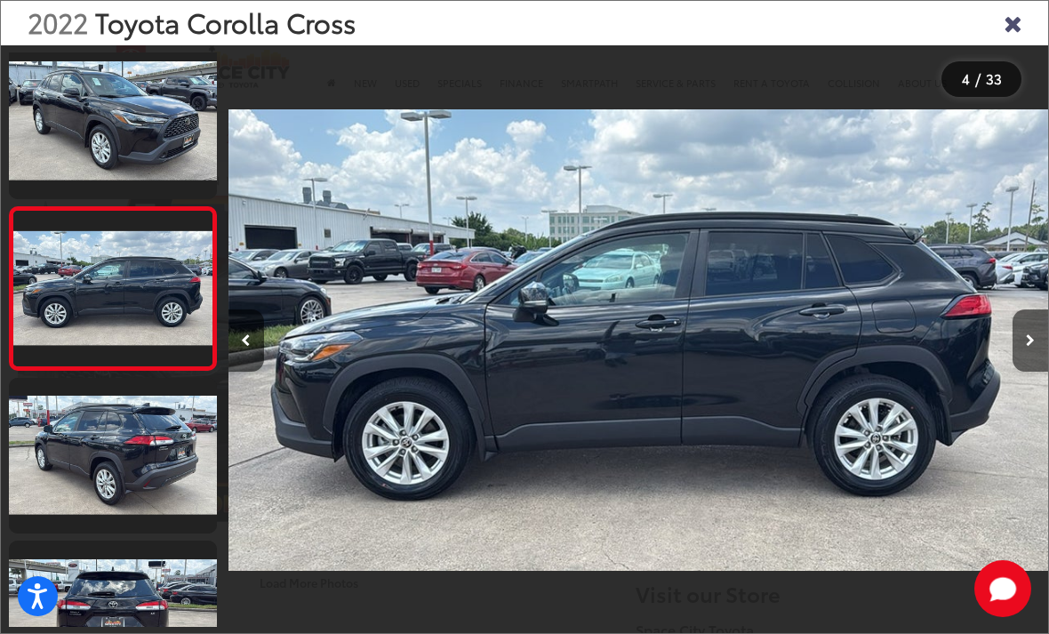
click at [113, 465] on link at bounding box center [113, 456] width 208 height 156
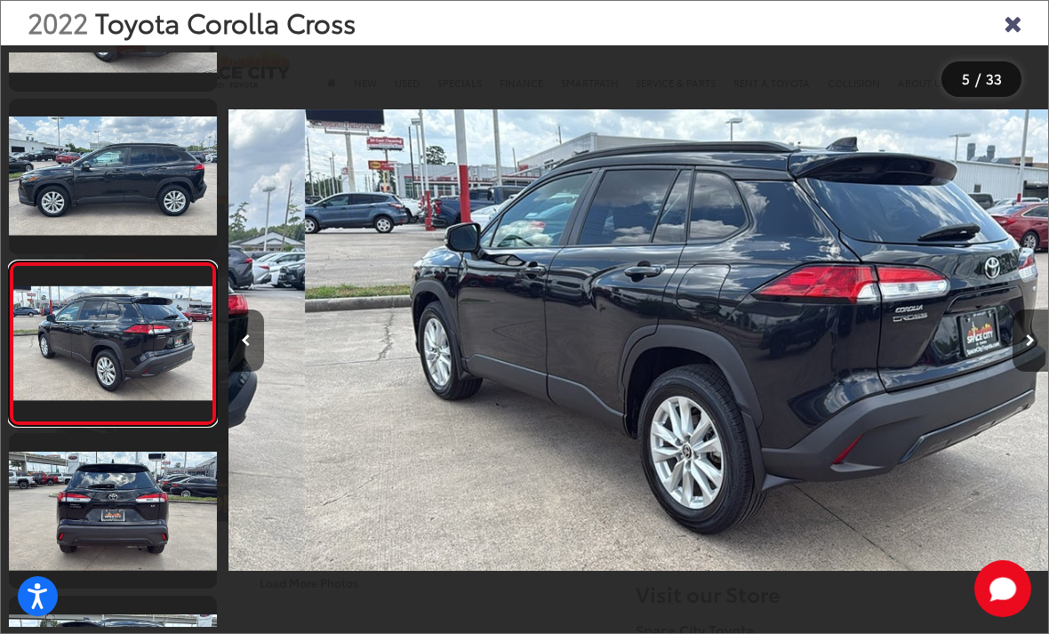
scroll to position [499, 0]
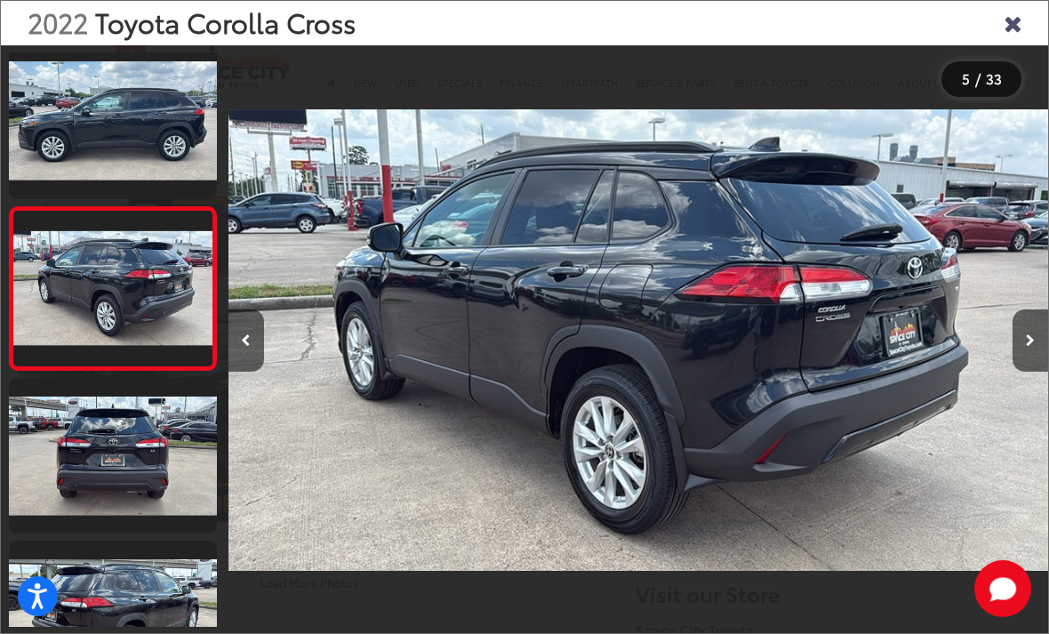
click at [92, 458] on link at bounding box center [113, 456] width 208 height 156
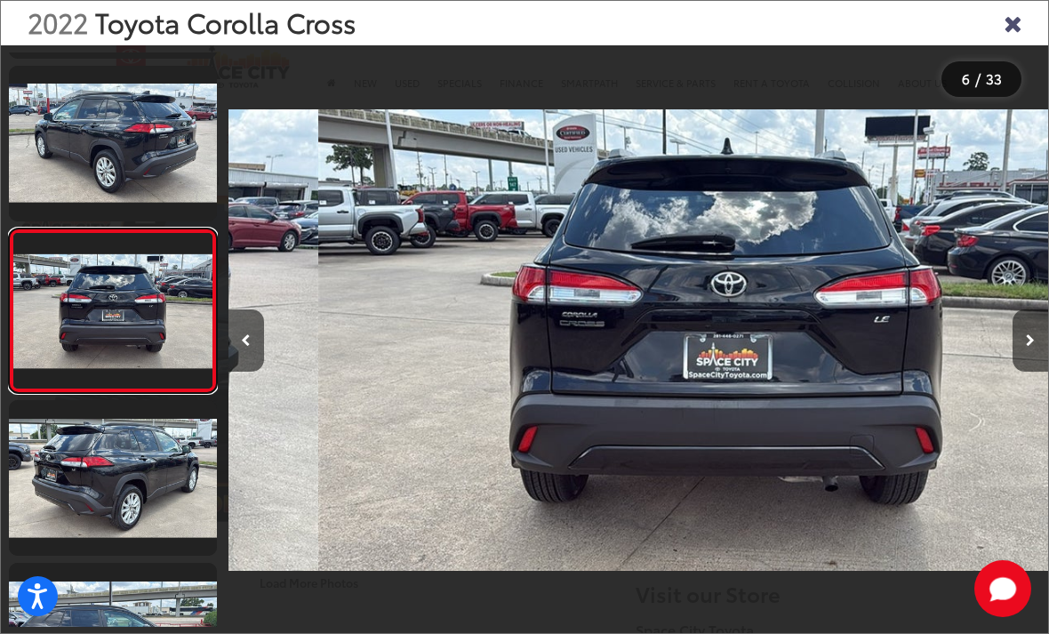
scroll to position [662, 0]
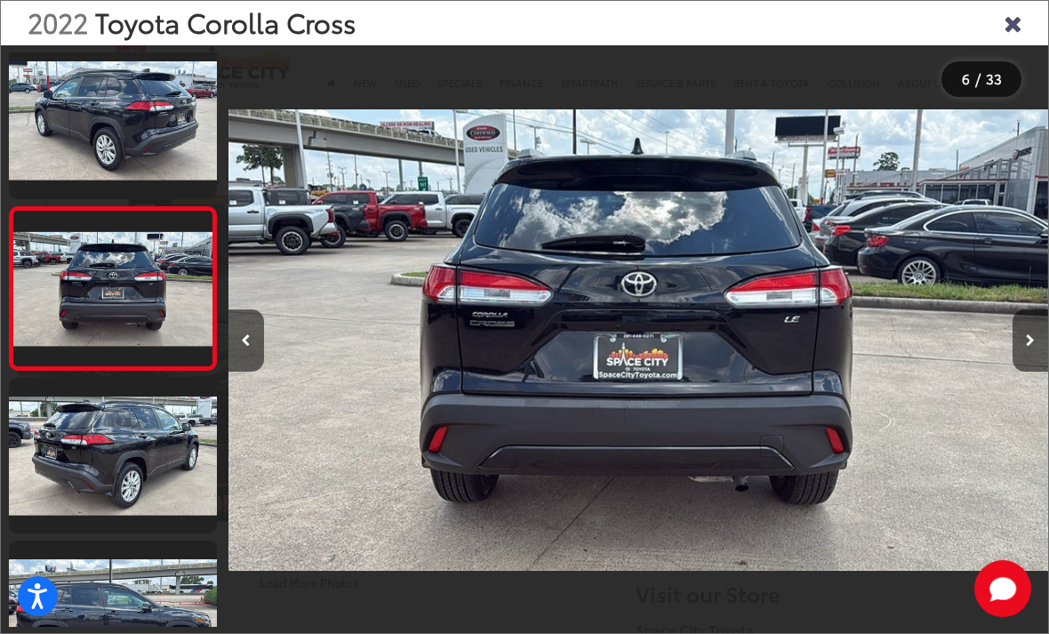
click at [87, 459] on link at bounding box center [113, 456] width 208 height 156
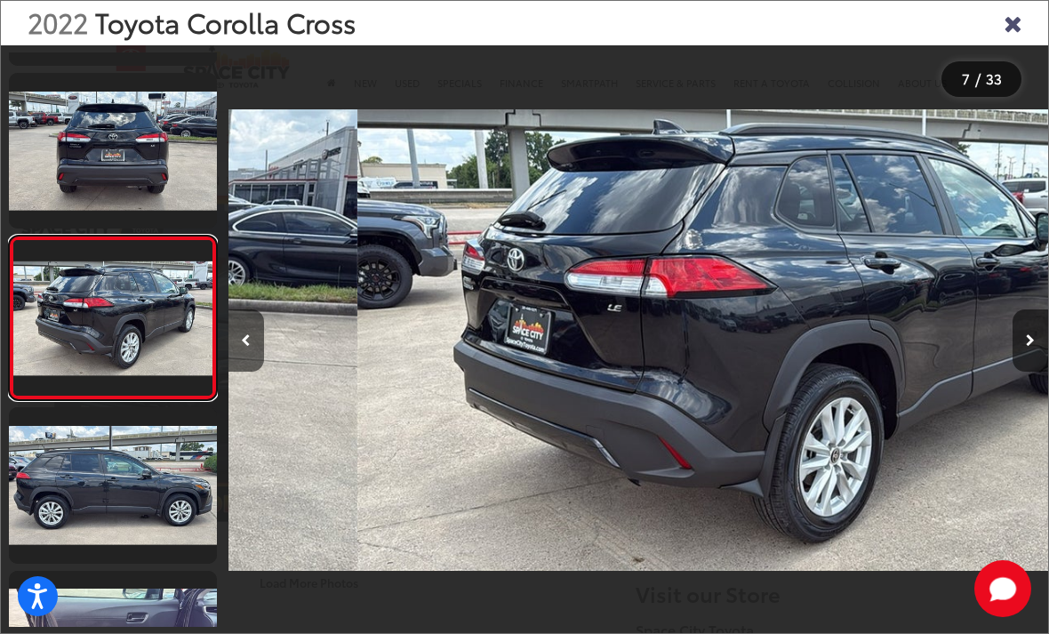
scroll to position [0, 4921]
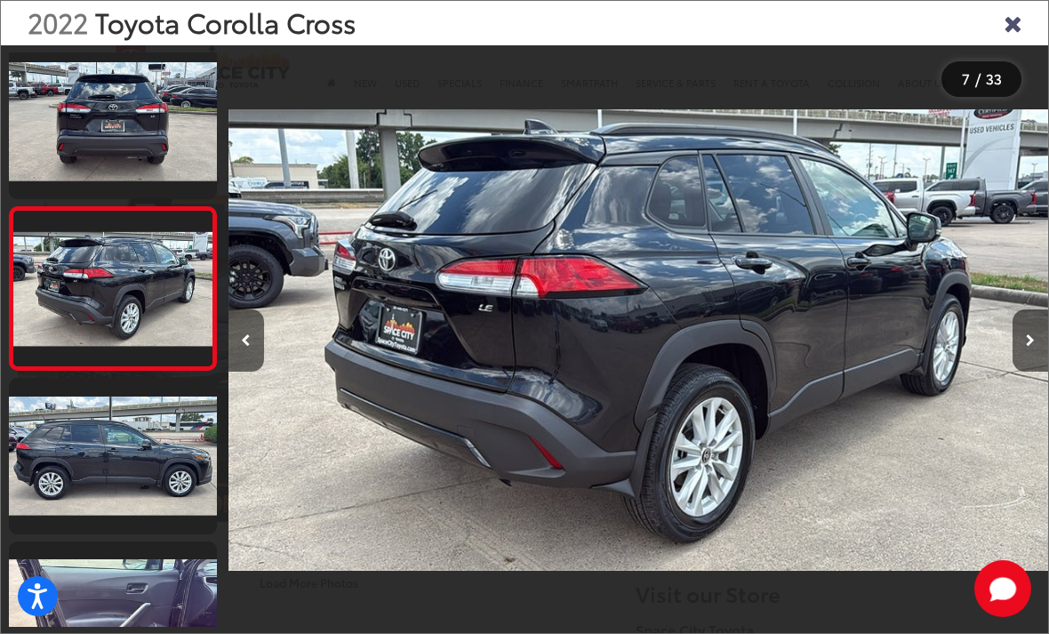
click at [87, 464] on link at bounding box center [113, 456] width 208 height 156
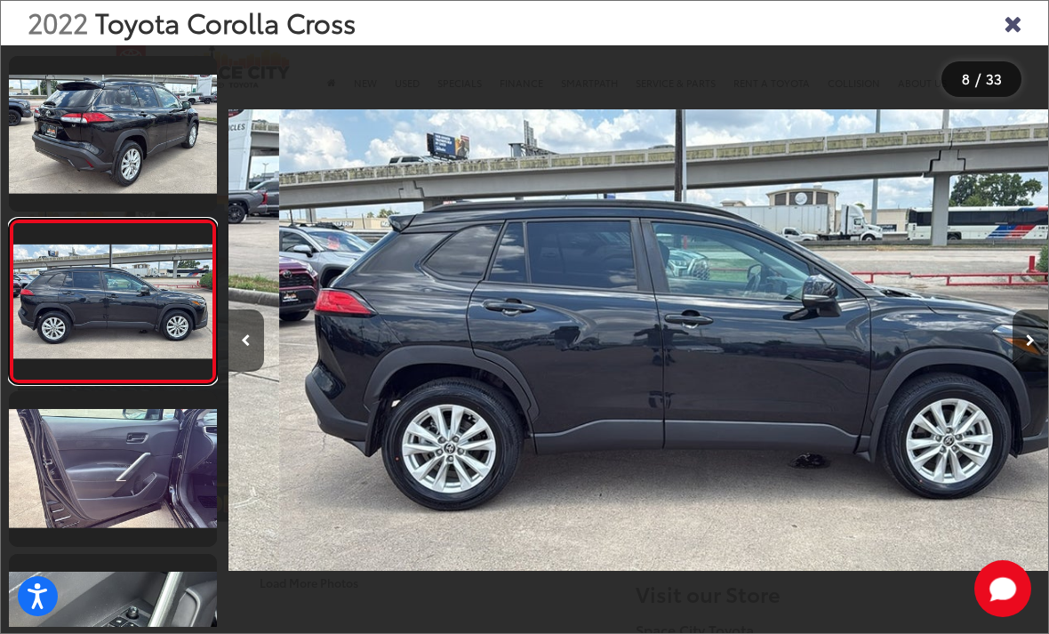
scroll to position [0, 5741]
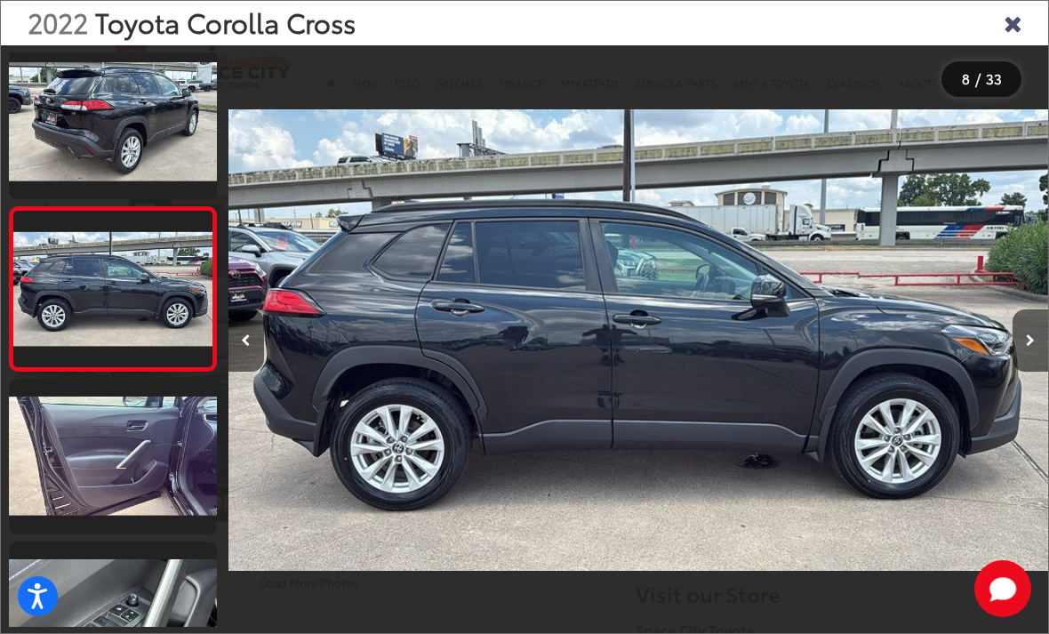
click at [82, 472] on link at bounding box center [113, 457] width 208 height 156
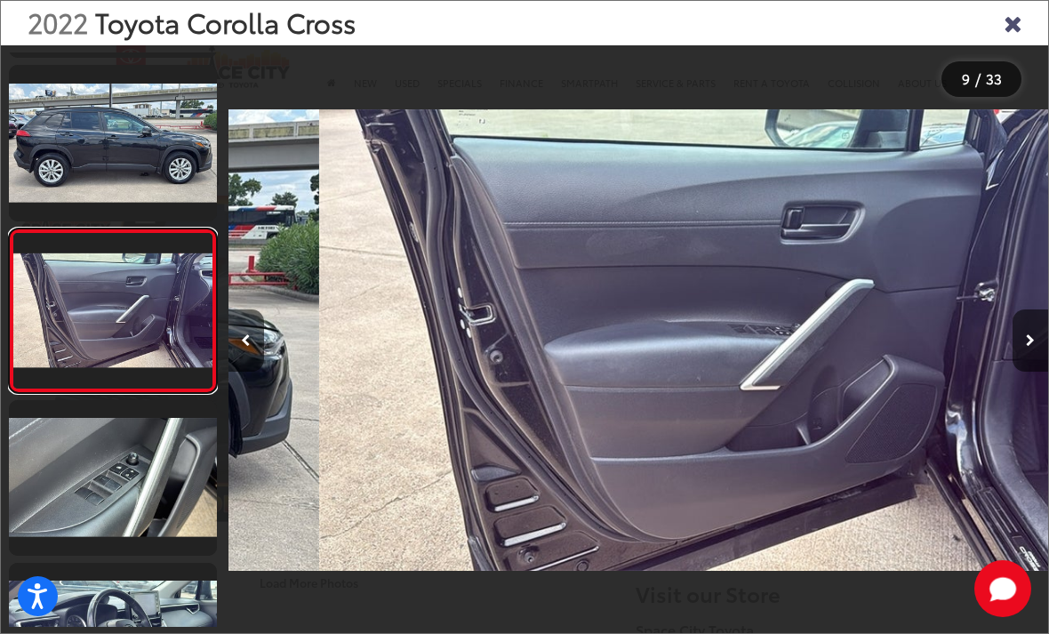
scroll to position [0, 6561]
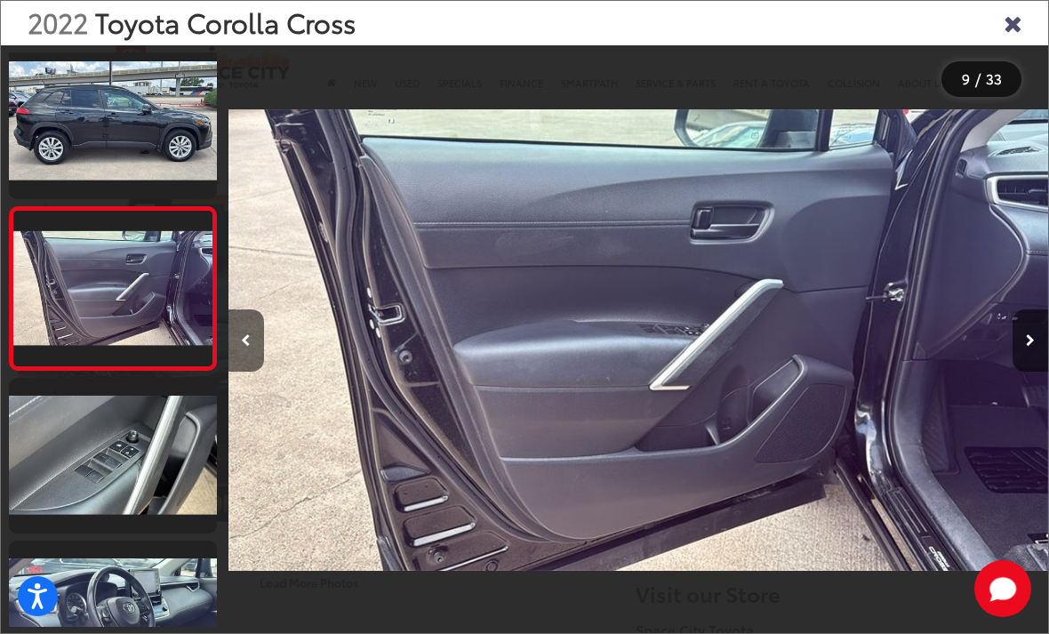
click at [92, 477] on link at bounding box center [113, 456] width 208 height 156
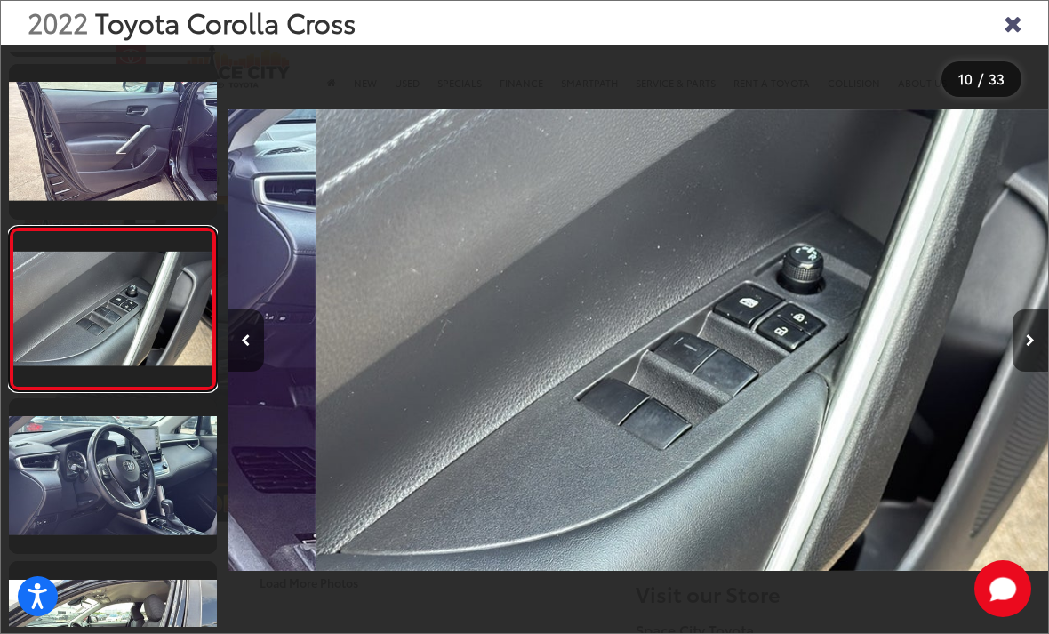
scroll to position [0, 7382]
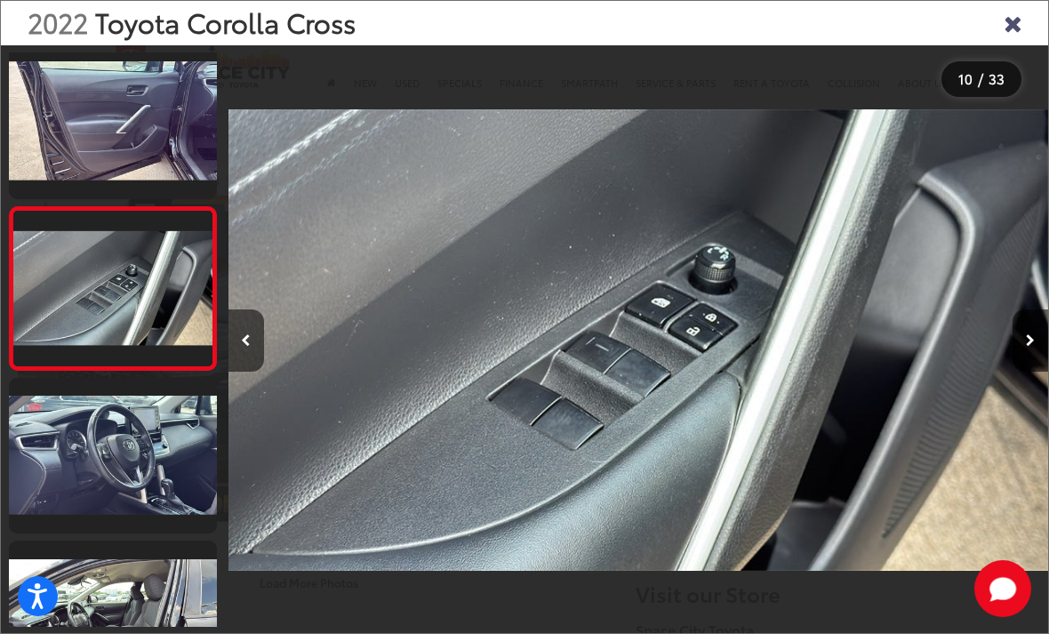
click at [79, 479] on link at bounding box center [113, 456] width 208 height 156
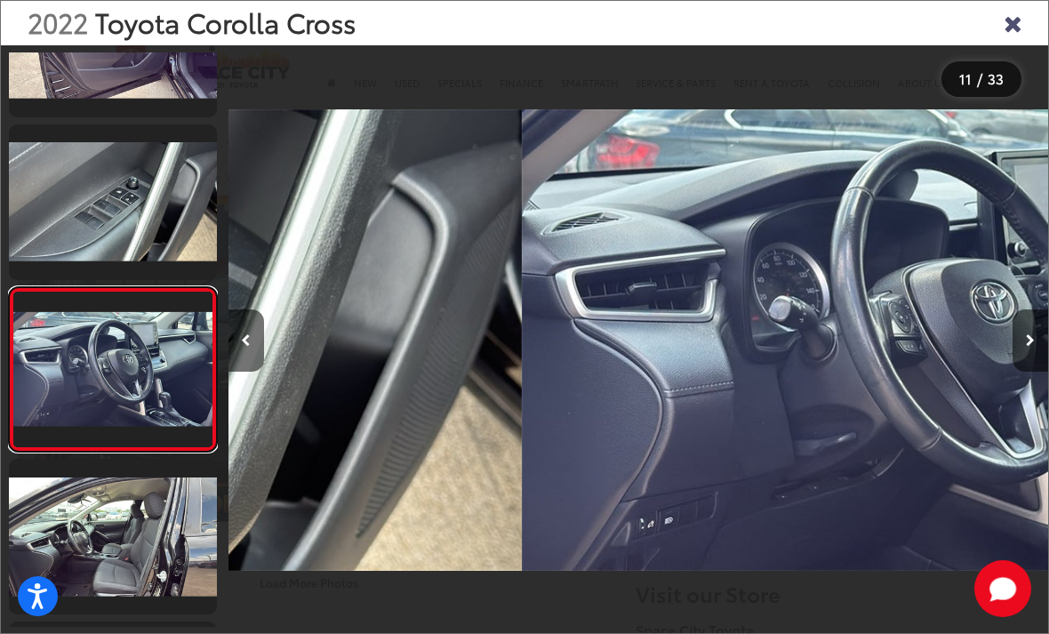
scroll to position [1476, 0]
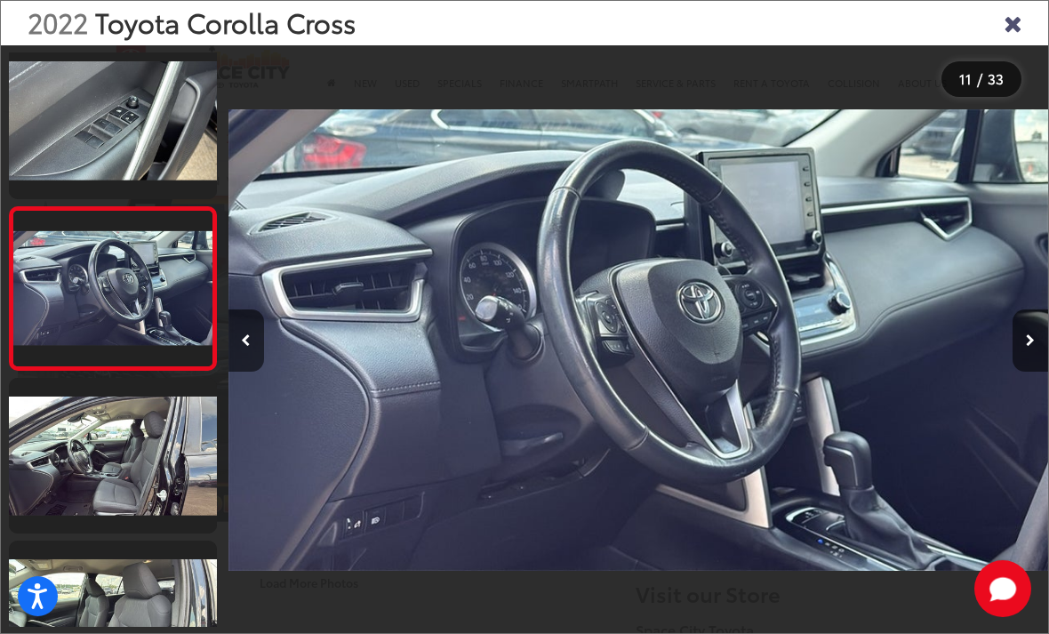
click at [87, 477] on link at bounding box center [113, 456] width 208 height 156
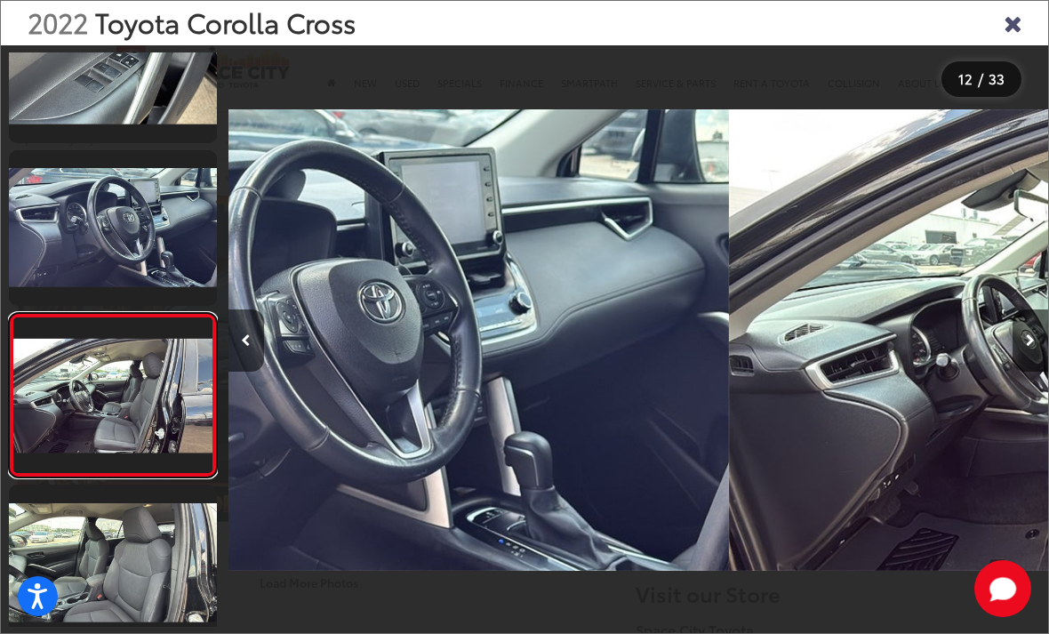
scroll to position [0, 0]
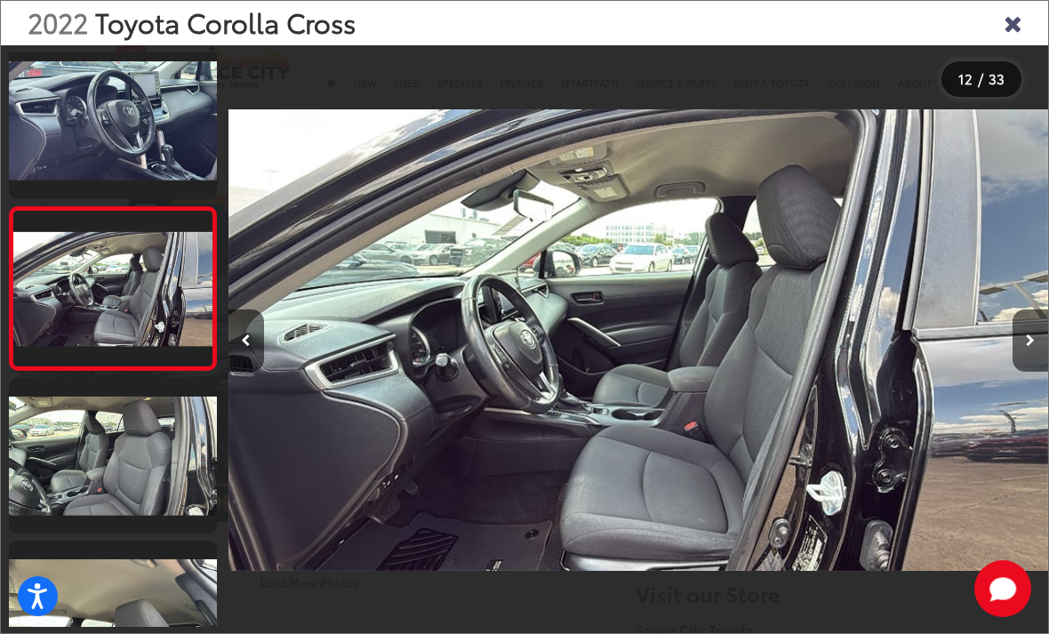
click at [90, 480] on link at bounding box center [113, 456] width 208 height 156
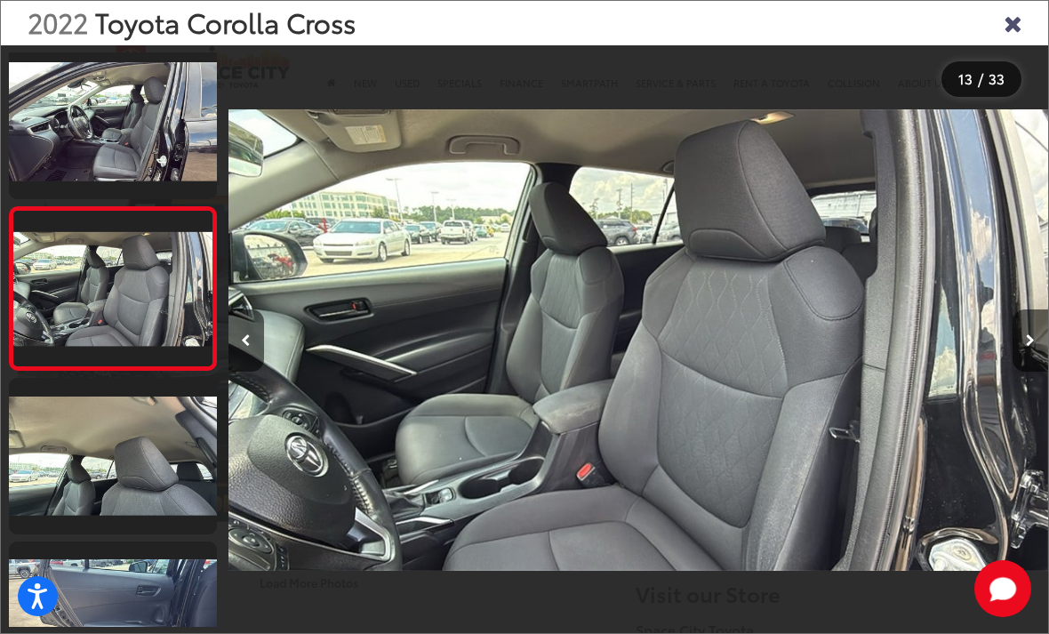
click at [102, 479] on link at bounding box center [113, 456] width 208 height 156
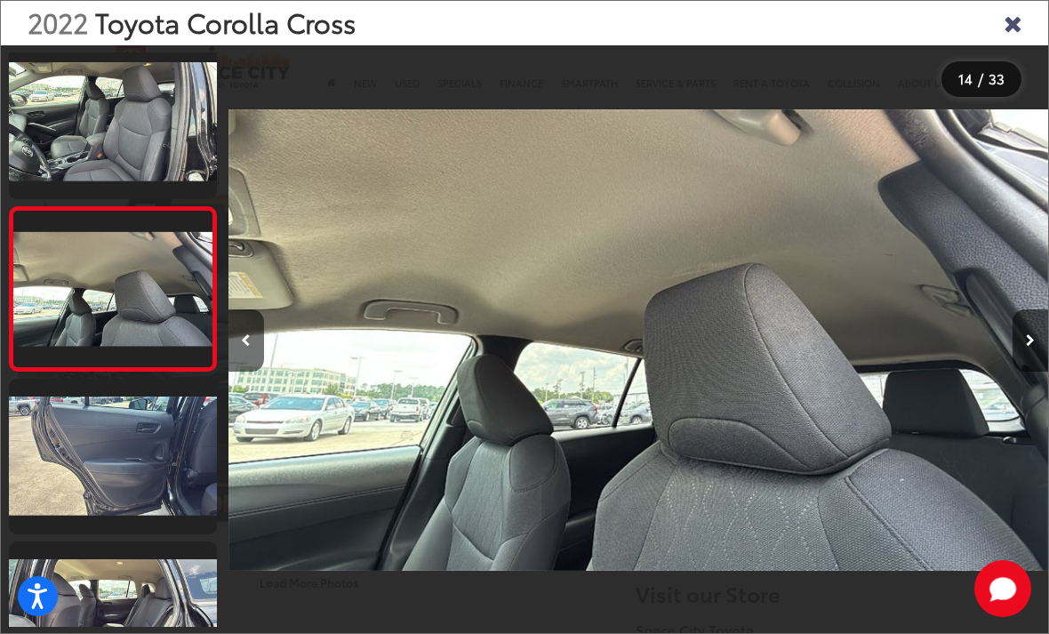
click at [92, 485] on link at bounding box center [113, 457] width 208 height 156
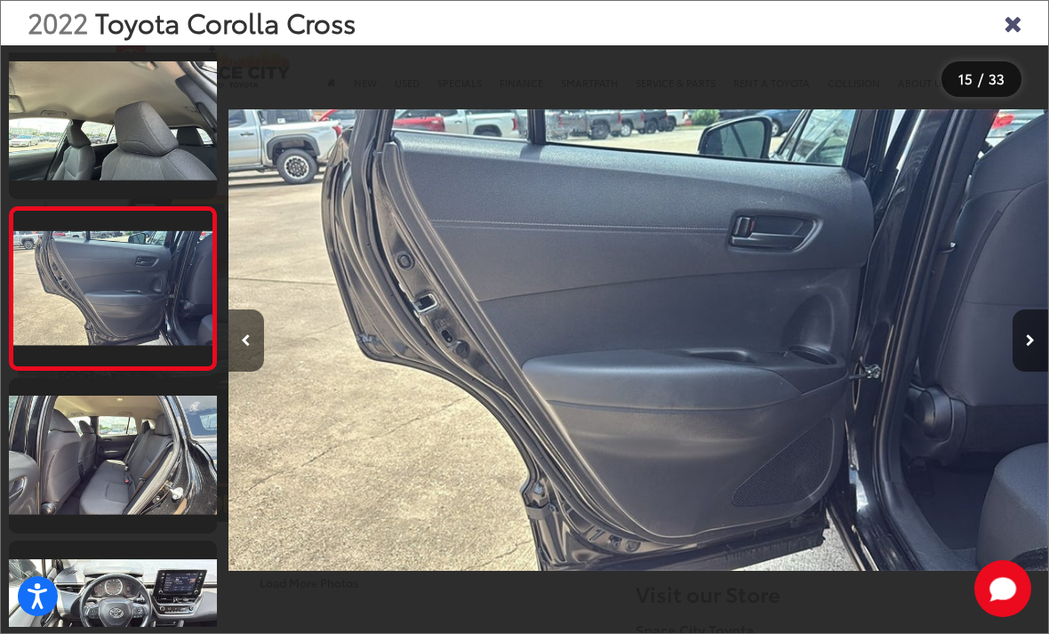
click at [138, 464] on link at bounding box center [113, 456] width 208 height 156
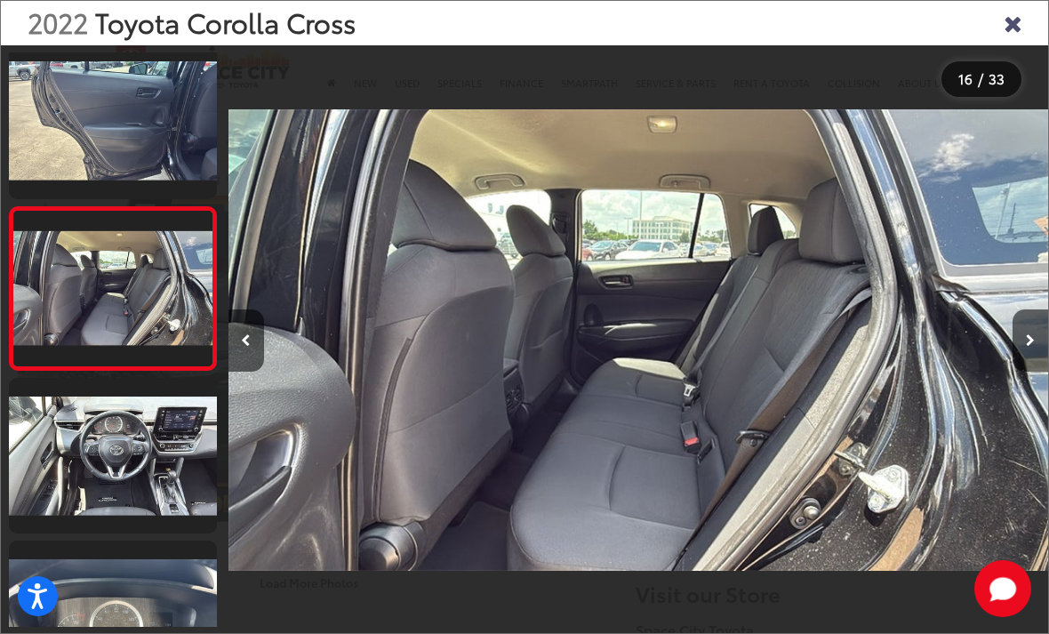
click at [78, 477] on link at bounding box center [113, 456] width 208 height 156
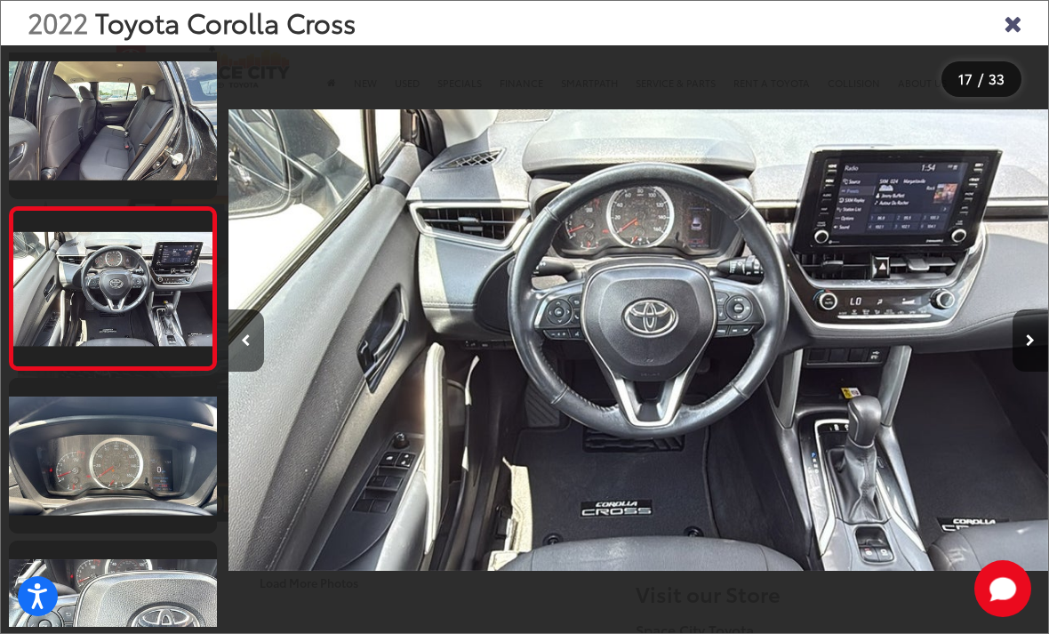
click at [54, 451] on link at bounding box center [113, 456] width 208 height 156
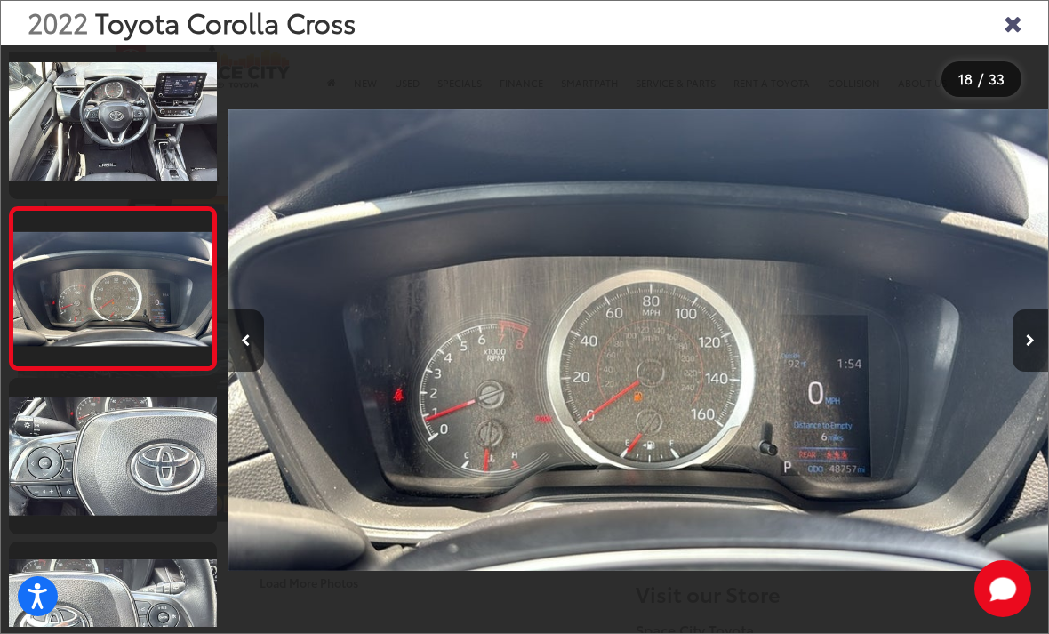
click at [52, 480] on link at bounding box center [113, 456] width 208 height 156
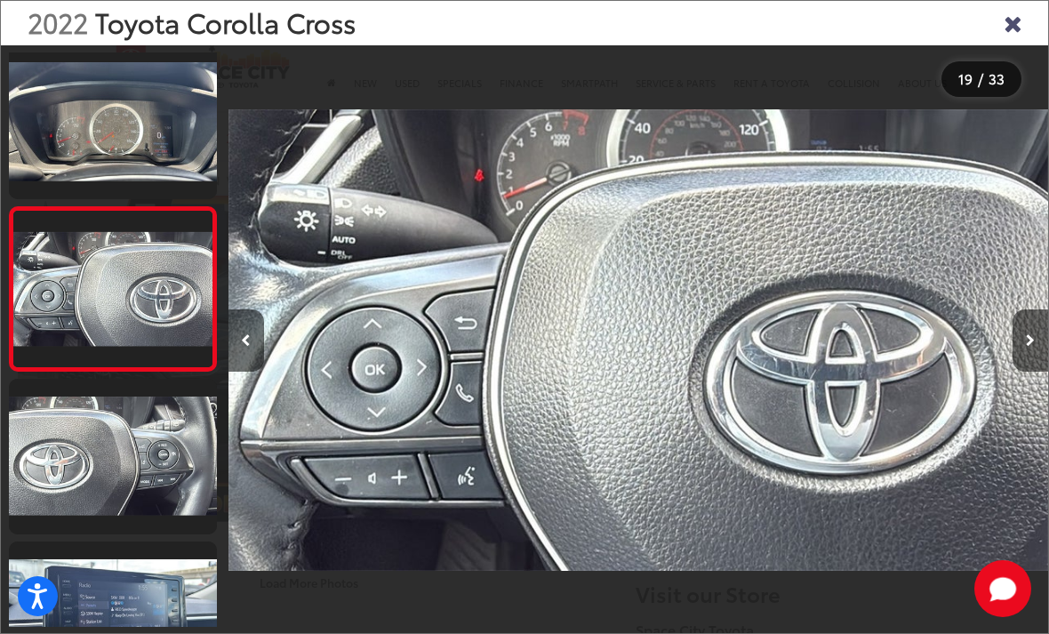
click at [49, 476] on link at bounding box center [113, 457] width 208 height 156
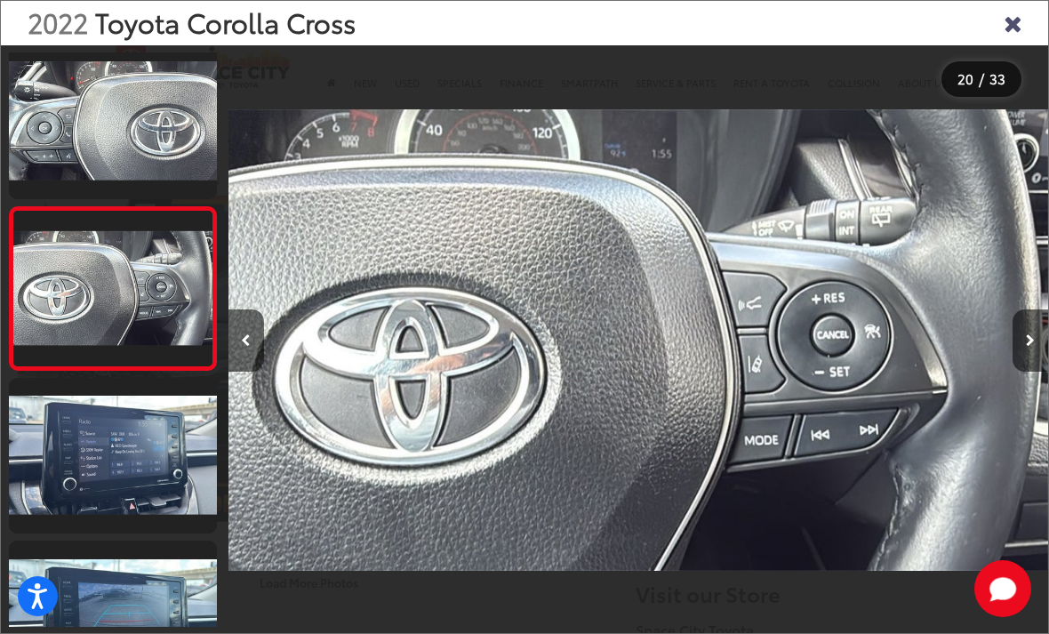
click at [50, 480] on link at bounding box center [113, 456] width 208 height 156
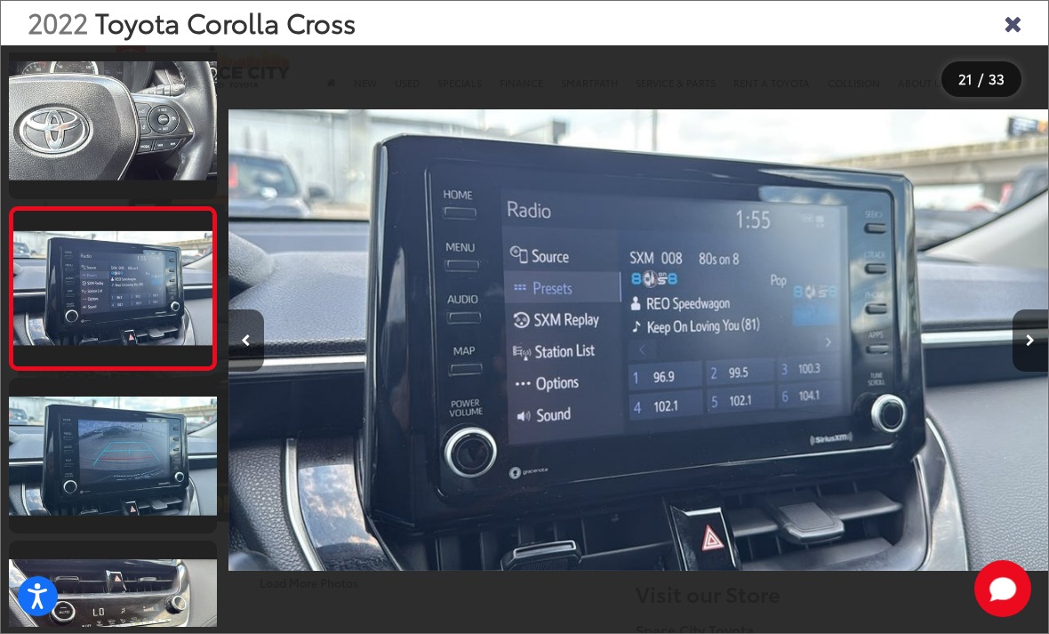
click at [44, 477] on link at bounding box center [113, 456] width 208 height 156
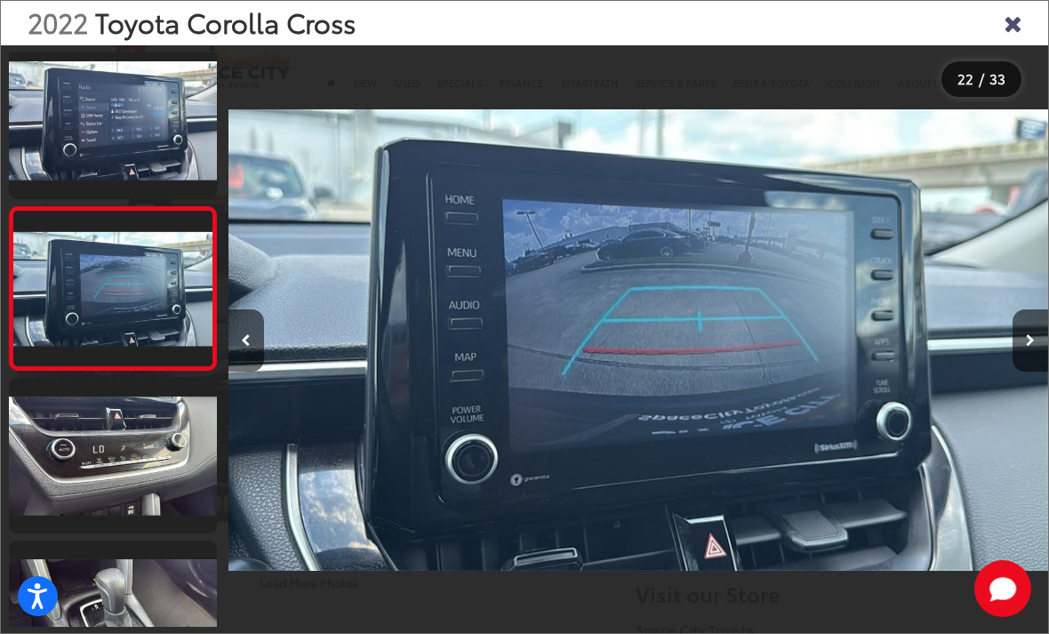
click at [42, 461] on link at bounding box center [113, 456] width 208 height 156
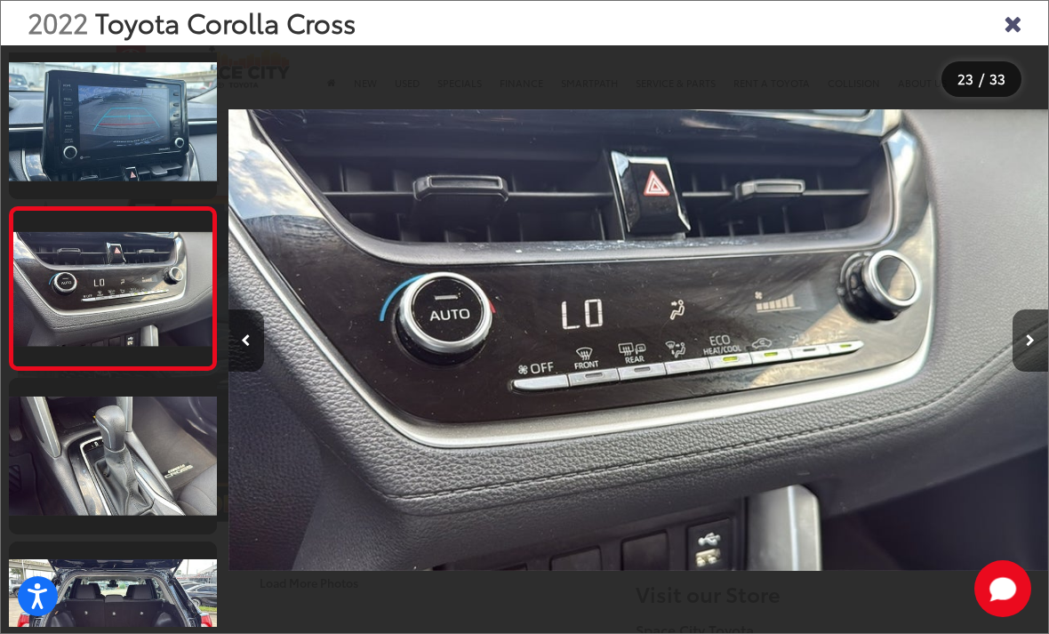
click at [45, 468] on link at bounding box center [113, 456] width 208 height 156
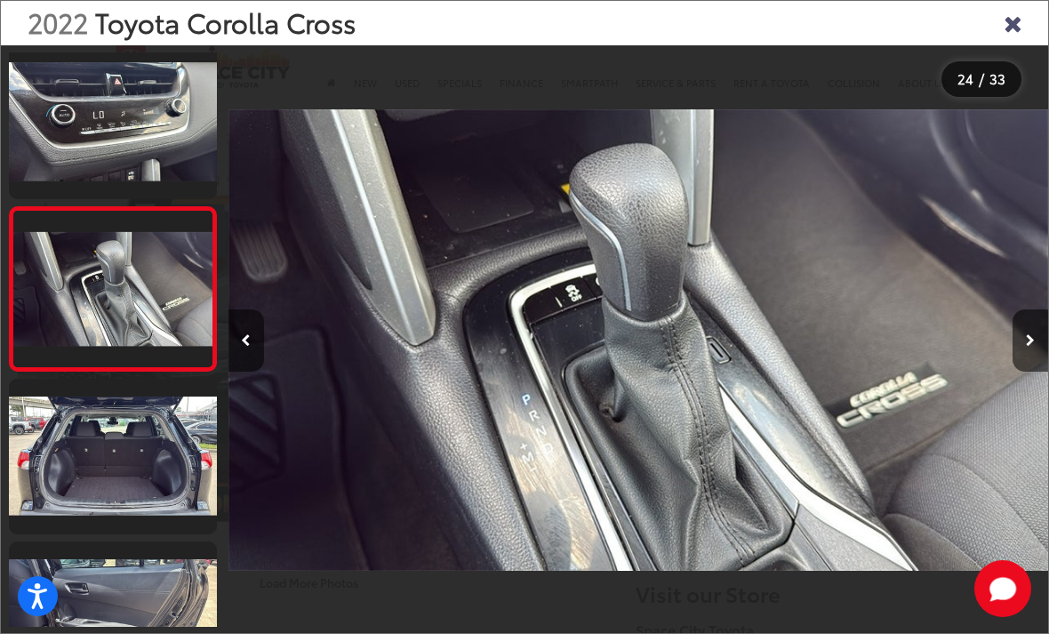
click at [53, 464] on link at bounding box center [113, 457] width 208 height 156
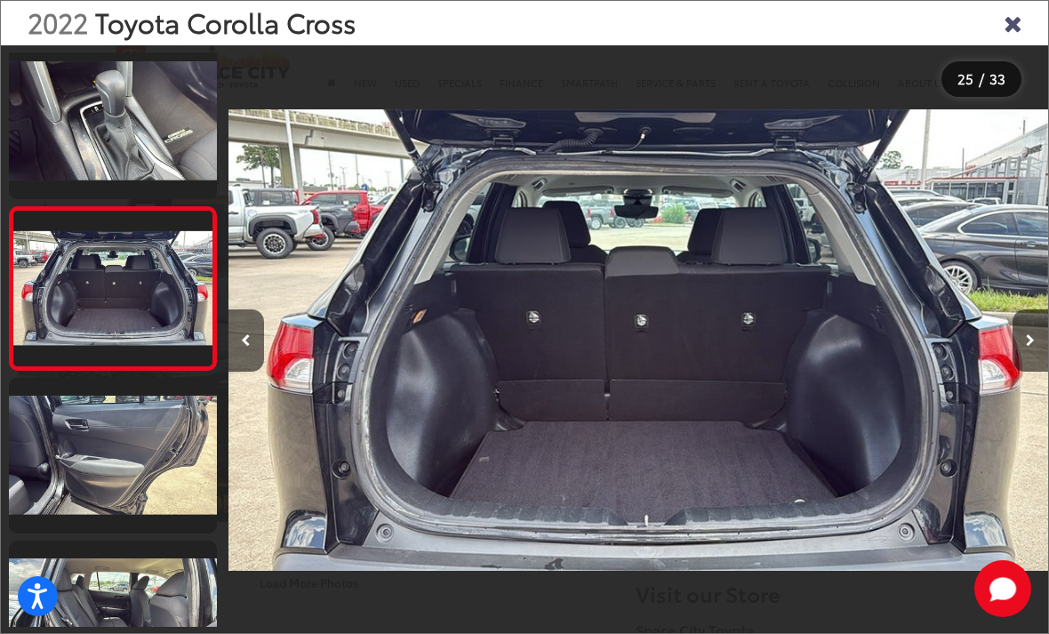
click at [1009, 23] on icon "Close gallery" at bounding box center [1013, 22] width 18 height 23
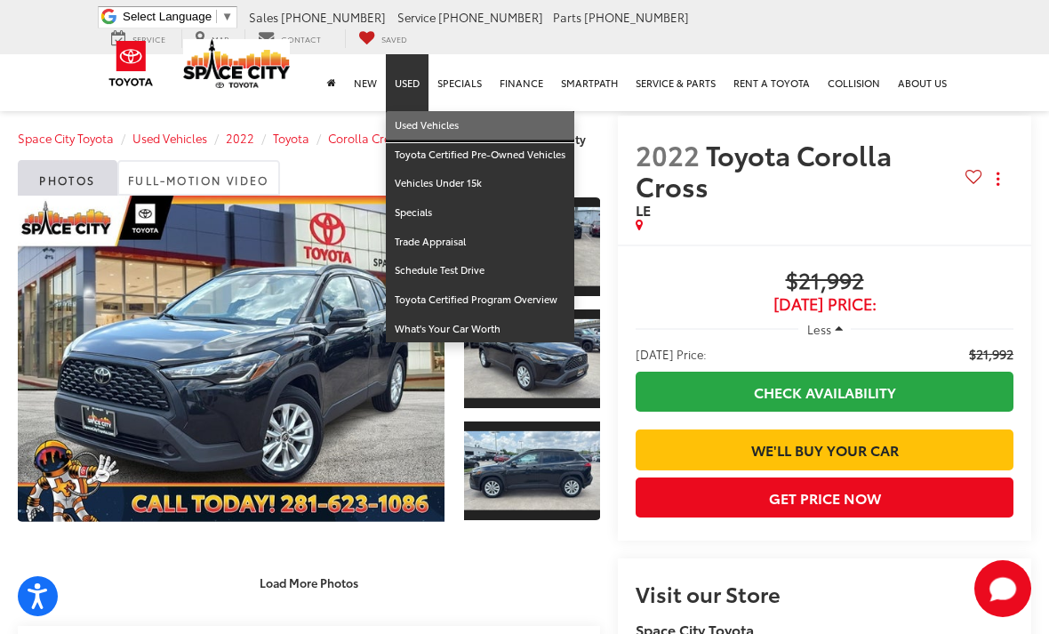
click at [422, 111] on link "Used Vehicles" at bounding box center [480, 125] width 189 height 29
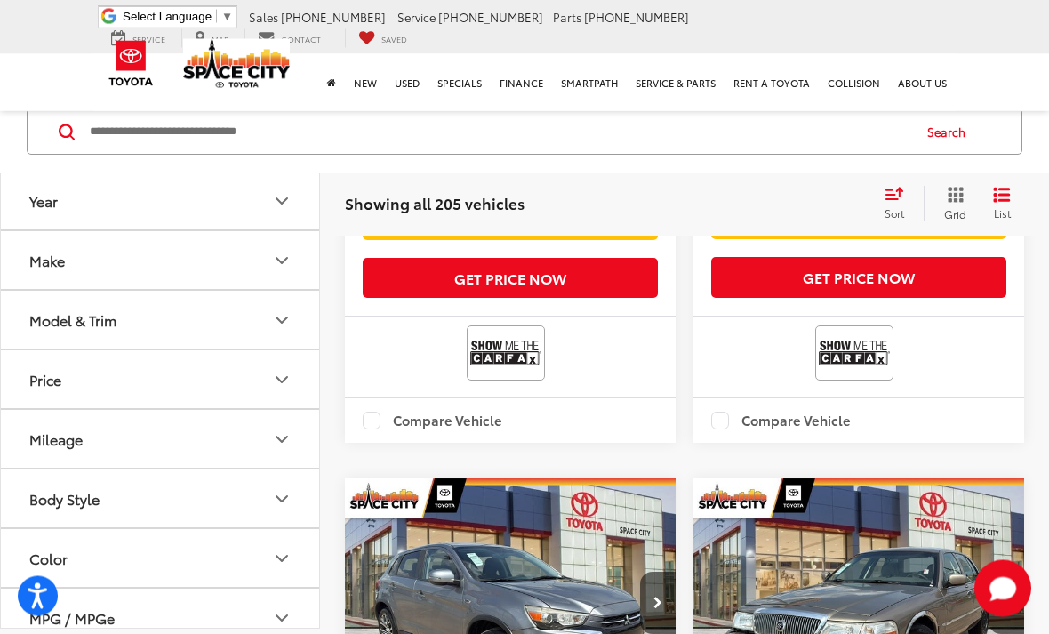
scroll to position [587, 0]
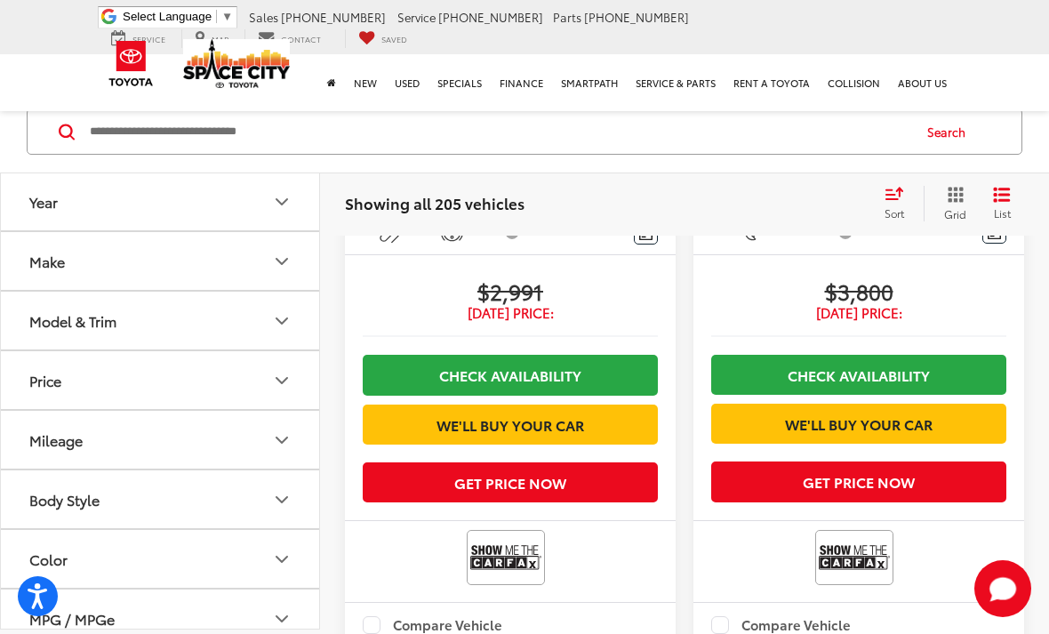
click at [123, 485] on button "Body Style" at bounding box center [161, 499] width 320 height 58
click at [165, 510] on button "Body Style" at bounding box center [161, 499] width 320 height 58
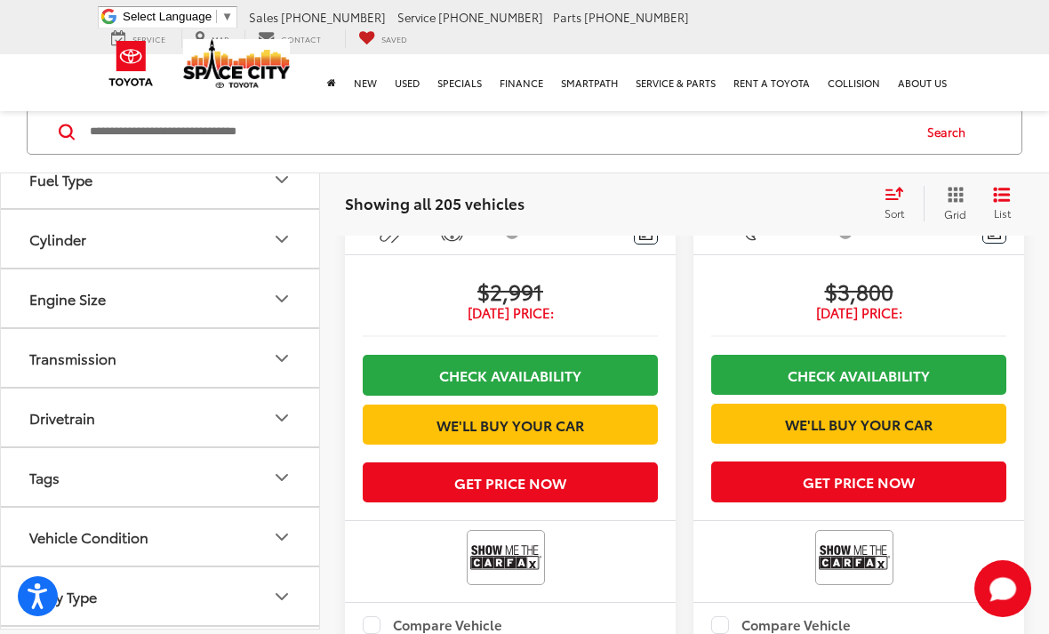
click at [152, 602] on button "Body Type" at bounding box center [161, 596] width 320 height 58
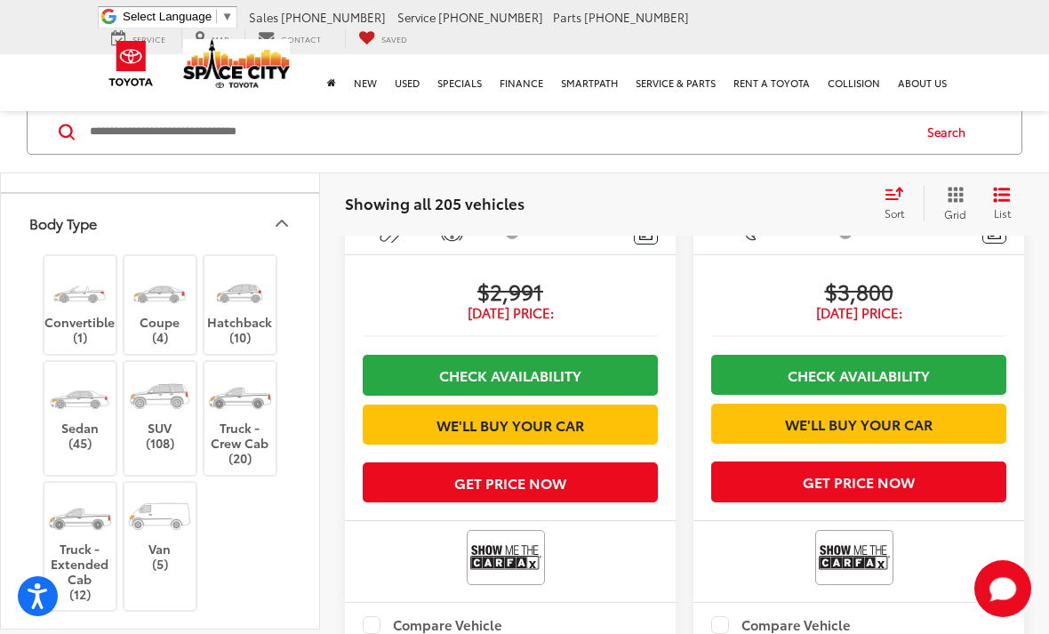
scroll to position [931, 0]
click at [158, 437] on label "SUV (108)" at bounding box center [160, 412] width 72 height 80
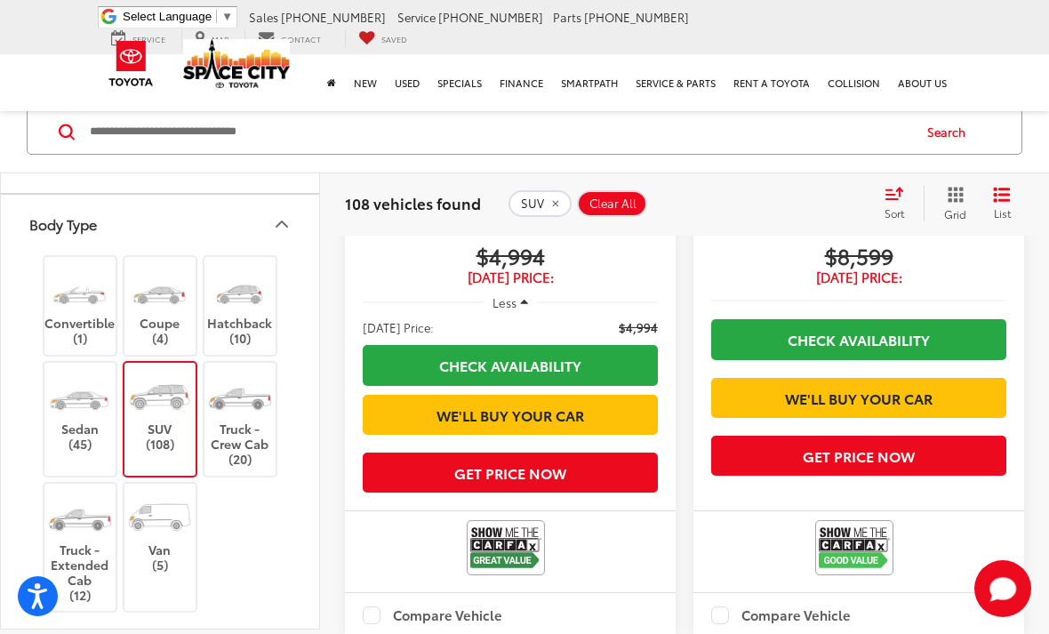
scroll to position [103, 0]
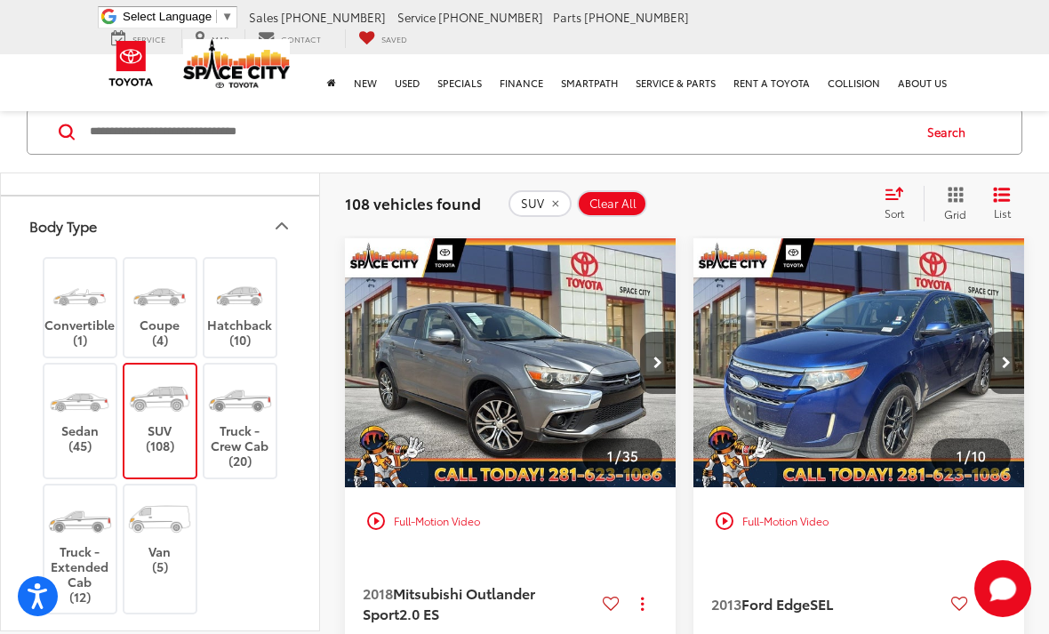
click at [281, 222] on icon "Body Type" at bounding box center [281, 225] width 21 height 21
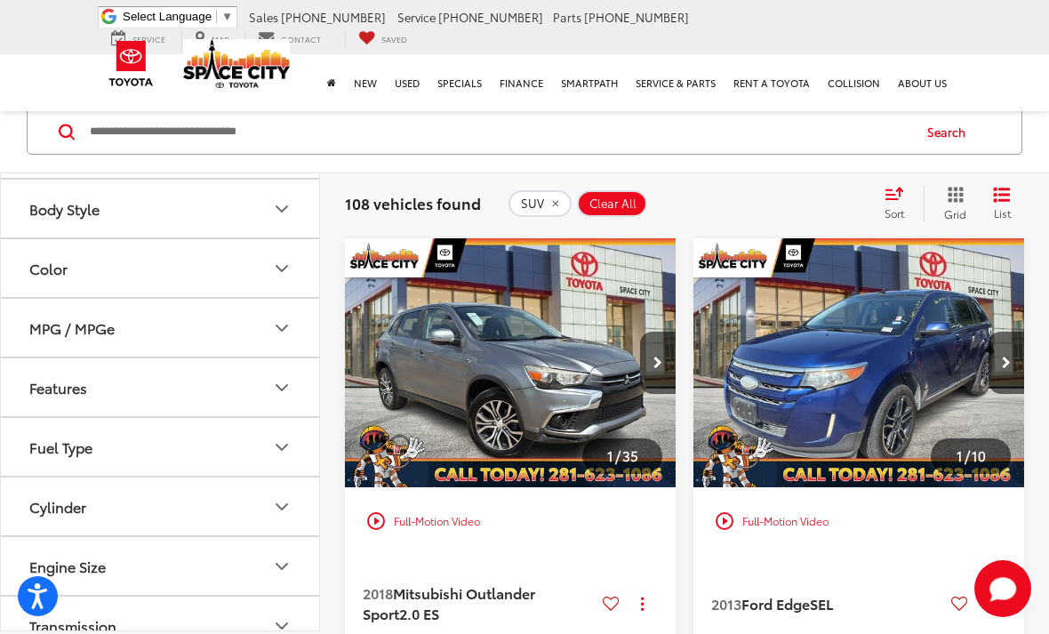
scroll to position [293, 0]
click at [92, 383] on button "Features" at bounding box center [161, 387] width 320 height 58
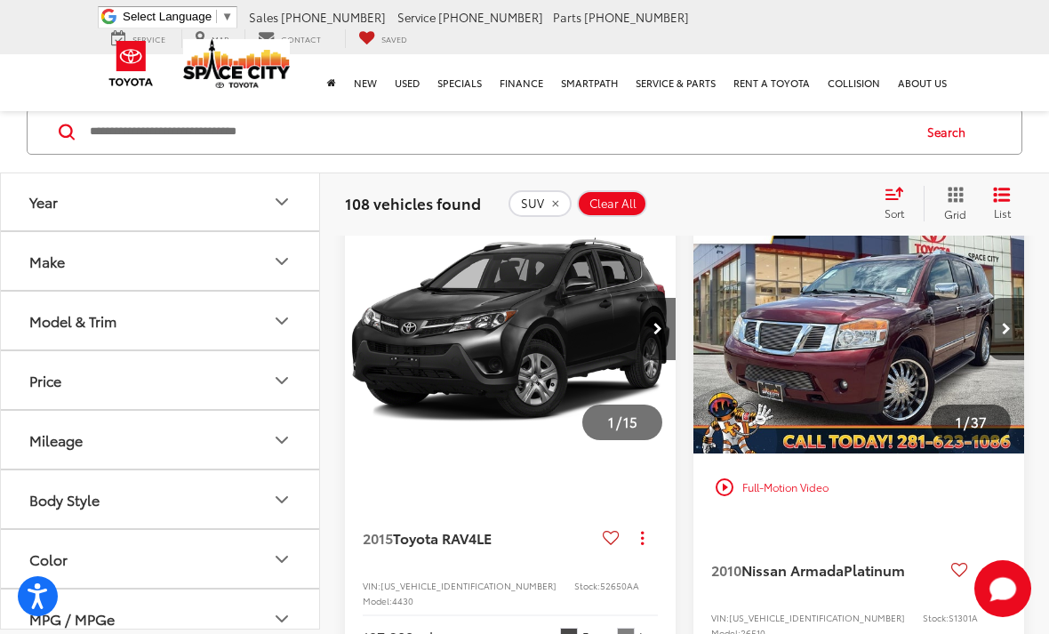
scroll to position [1090, 0]
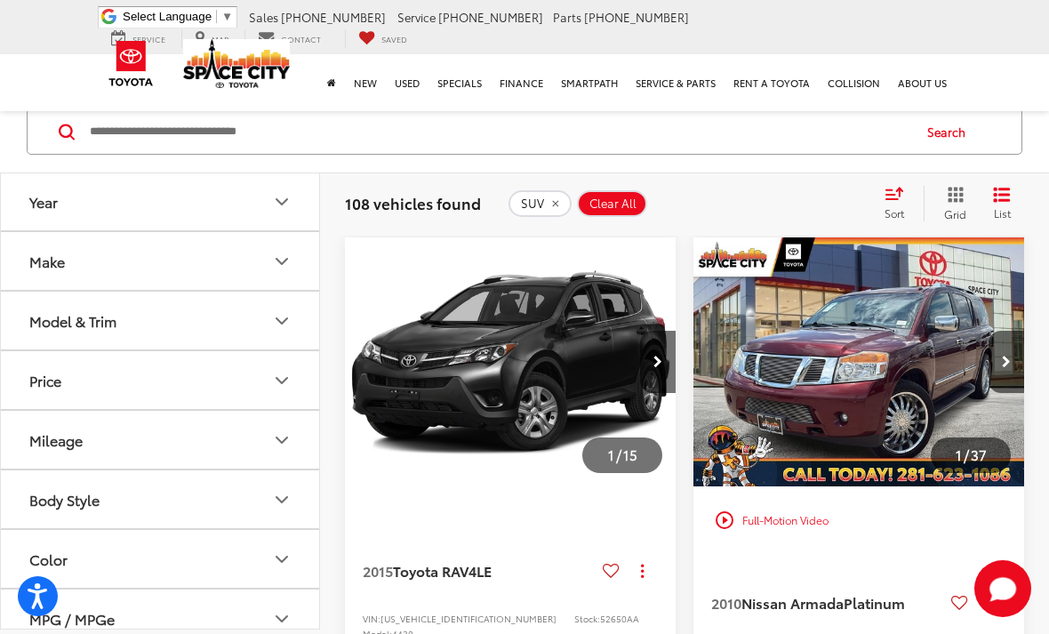
click at [920, 380] on img "2010 Nissan Armada Platinum 0" at bounding box center [859, 362] width 333 height 250
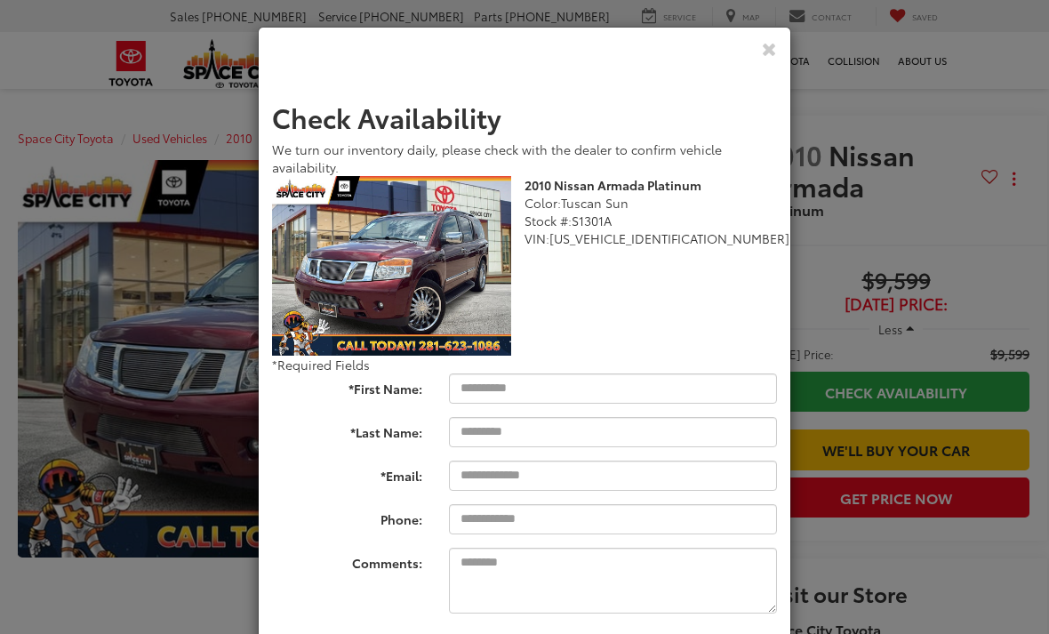
click at [774, 52] on icon "Close" at bounding box center [769, 48] width 15 height 19
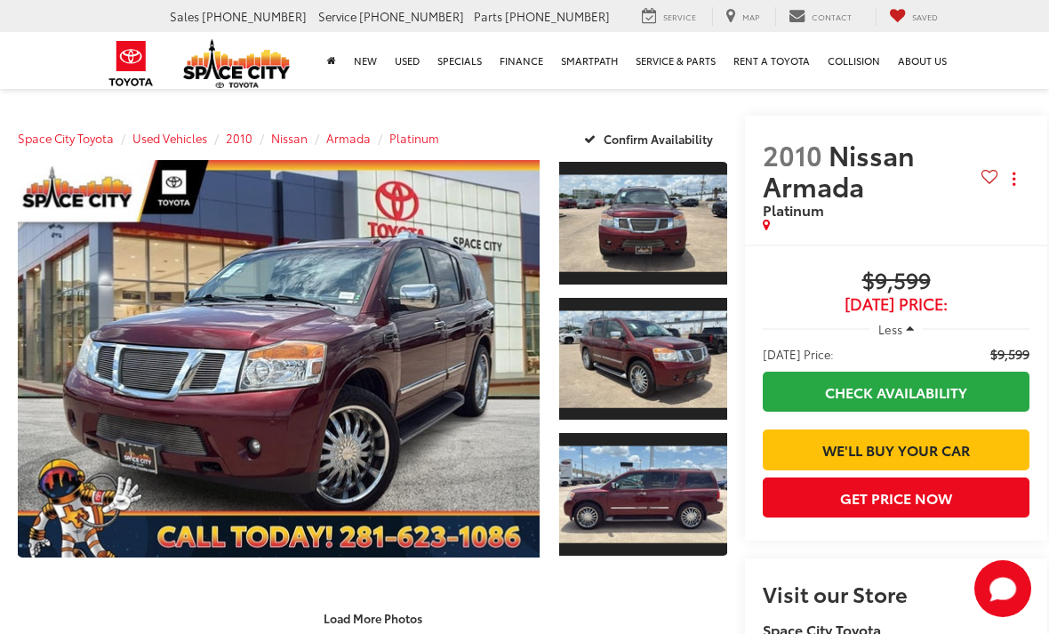
click at [379, 332] on link "Expand Photo 0" at bounding box center [279, 358] width 522 height 397
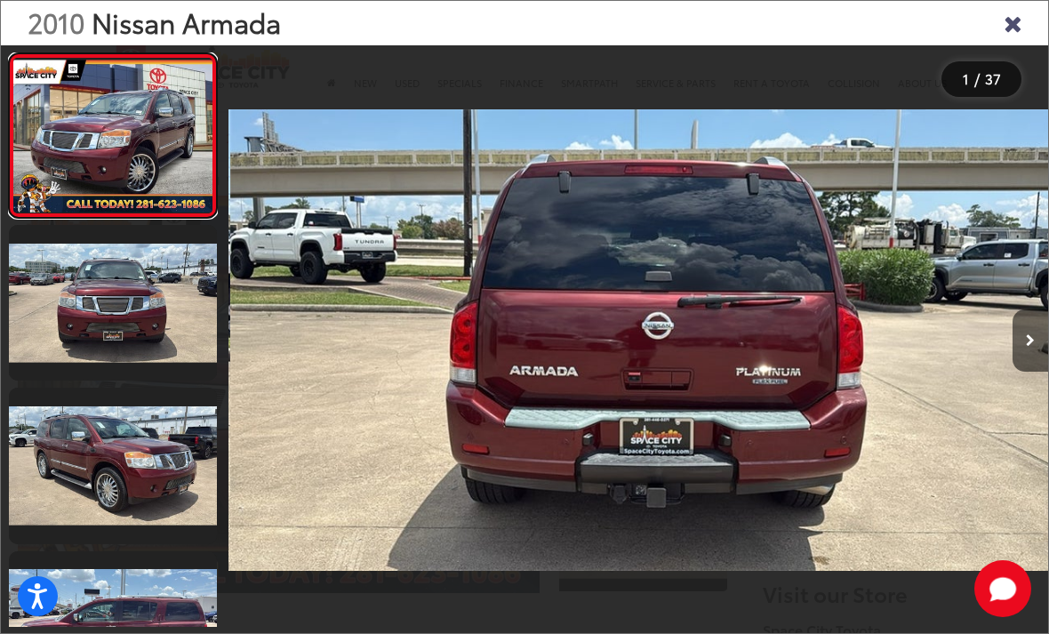
scroll to position [0, 4101]
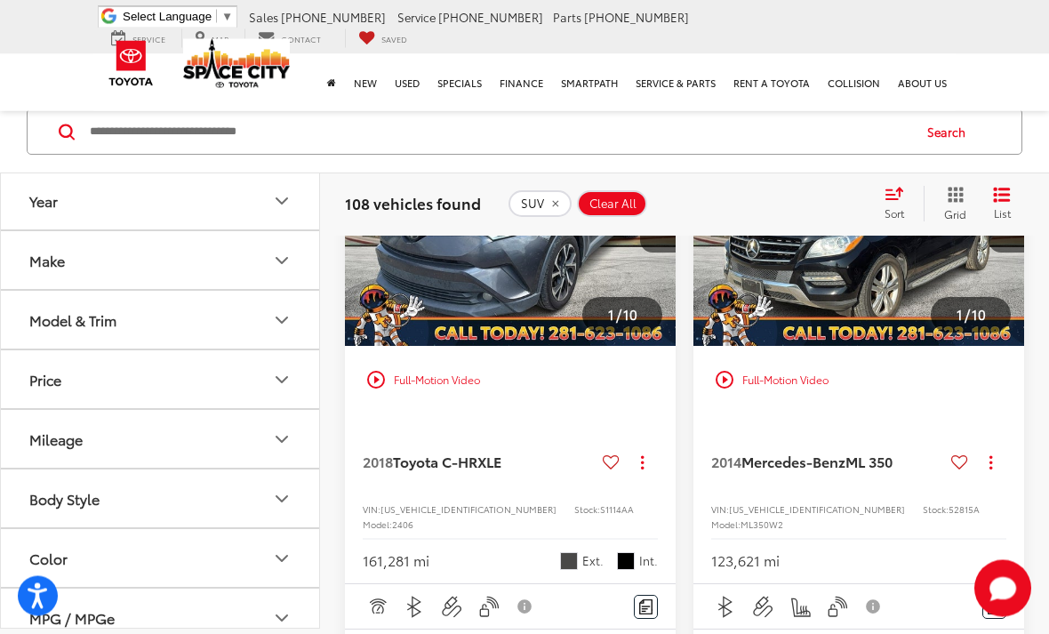
scroll to position [2227, 0]
click at [868, 336] on img "2014 Mercedes-Benz ML-Class ML 350 0" at bounding box center [859, 222] width 333 height 250
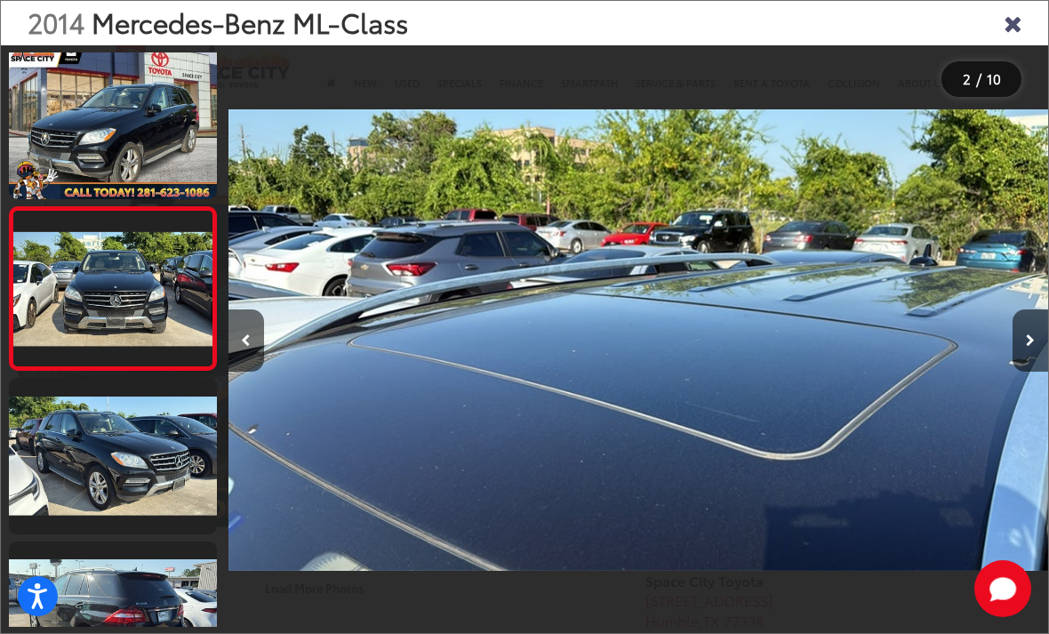
scroll to position [0, 7382]
click at [1015, 27] on icon "Close gallery" at bounding box center [1013, 22] width 18 height 23
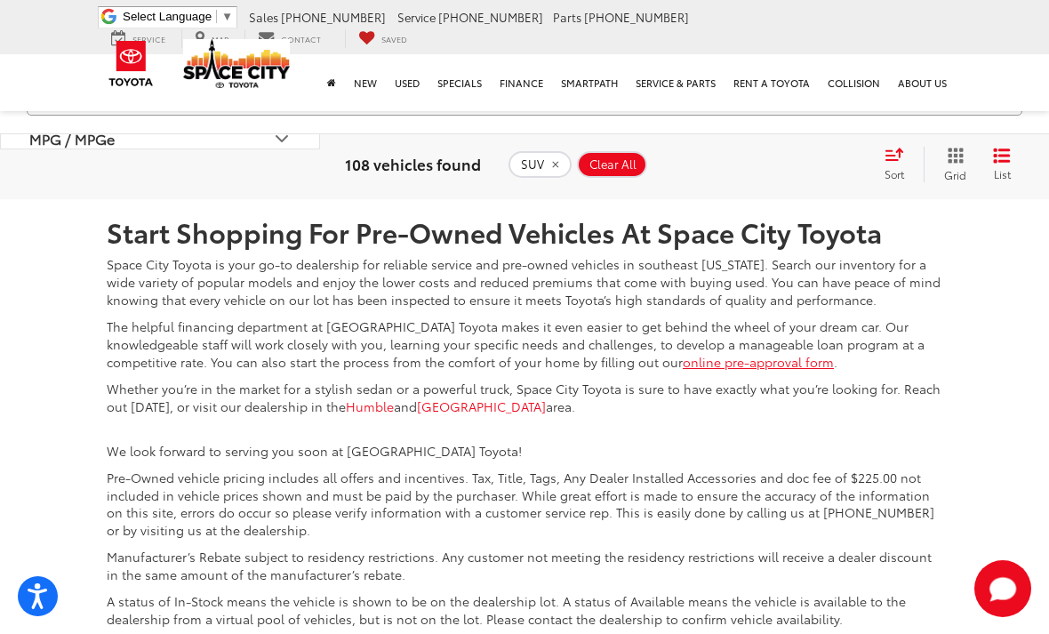
scroll to position [6182, 0]
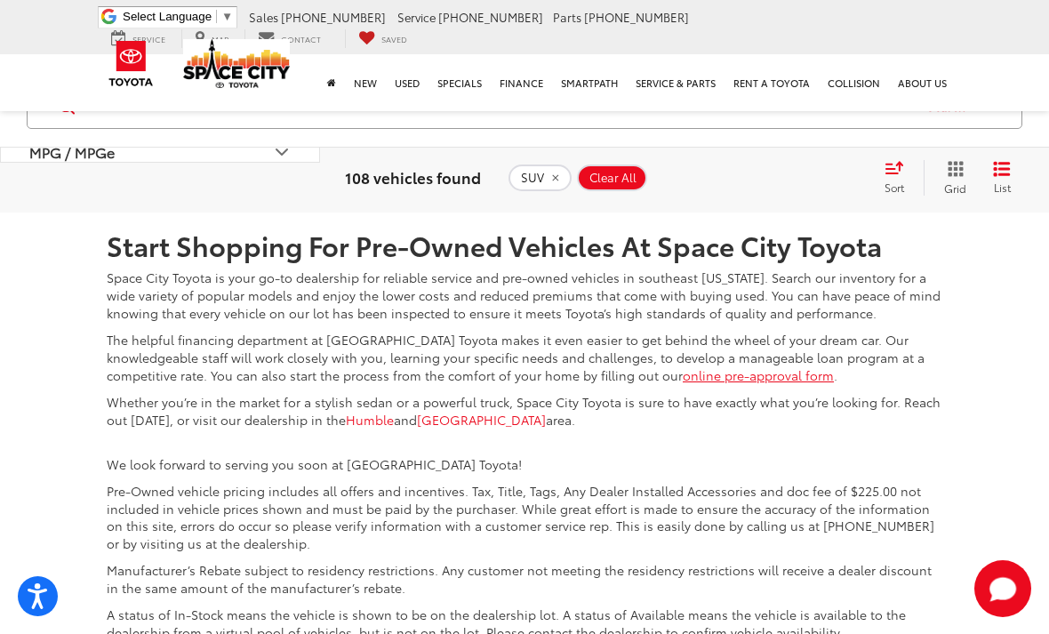
click at [783, 96] on link "5" at bounding box center [797, 80] width 28 height 32
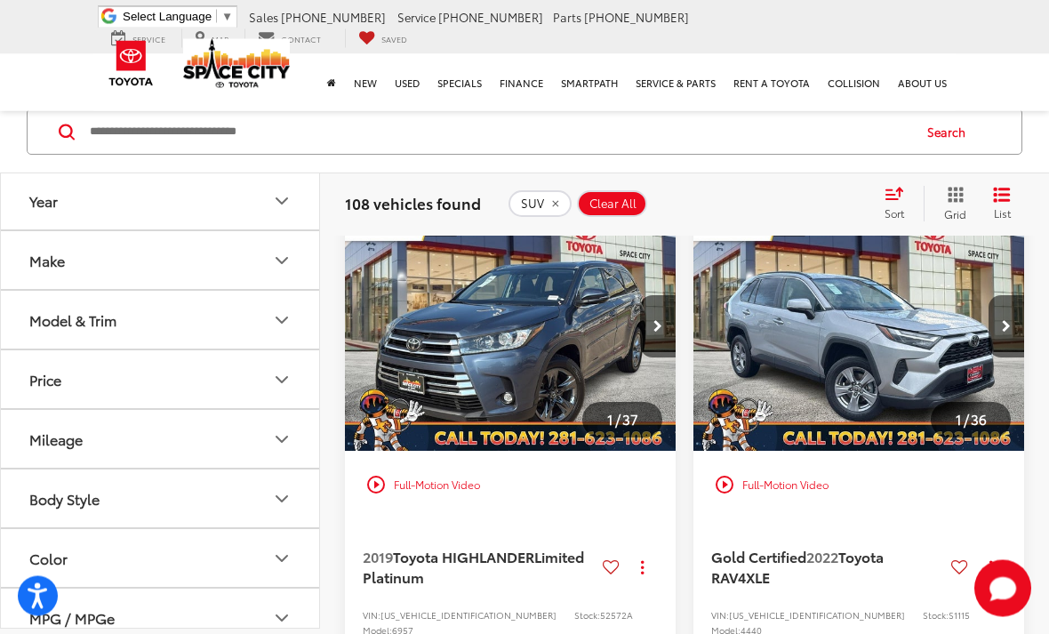
scroll to position [133, 0]
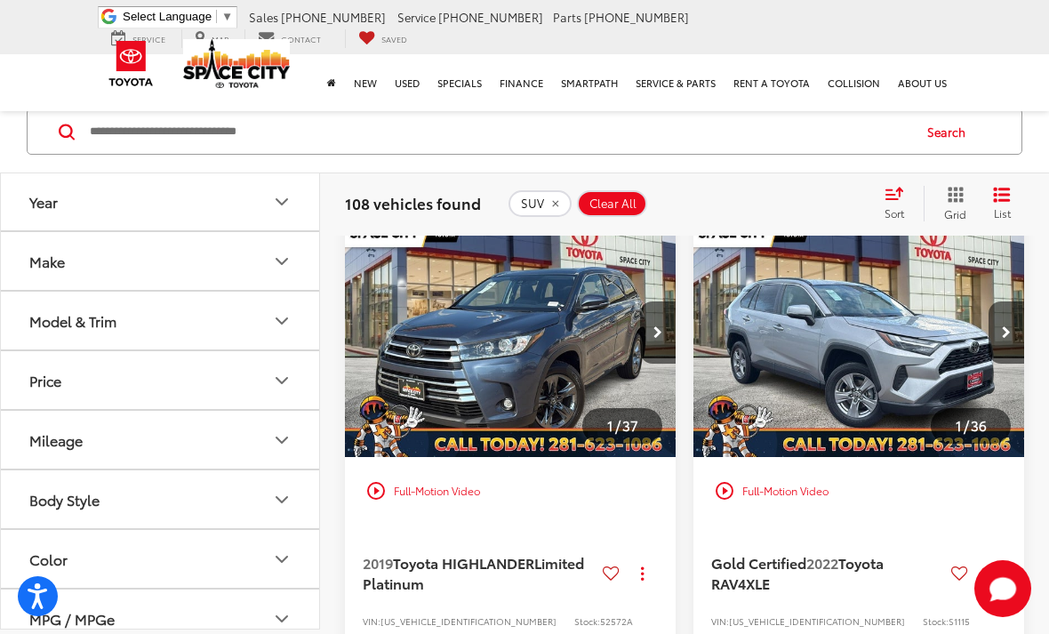
click at [939, 365] on img "2022 Toyota RAV4 XLE 0" at bounding box center [859, 333] width 333 height 250
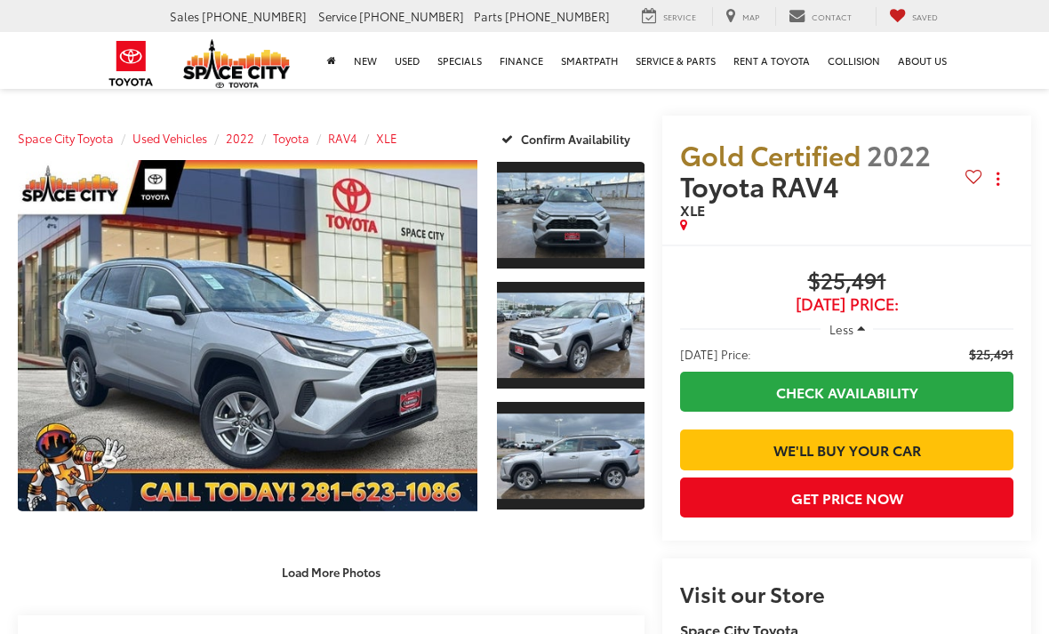
click at [359, 301] on link "Expand Photo 0" at bounding box center [248, 335] width 460 height 351
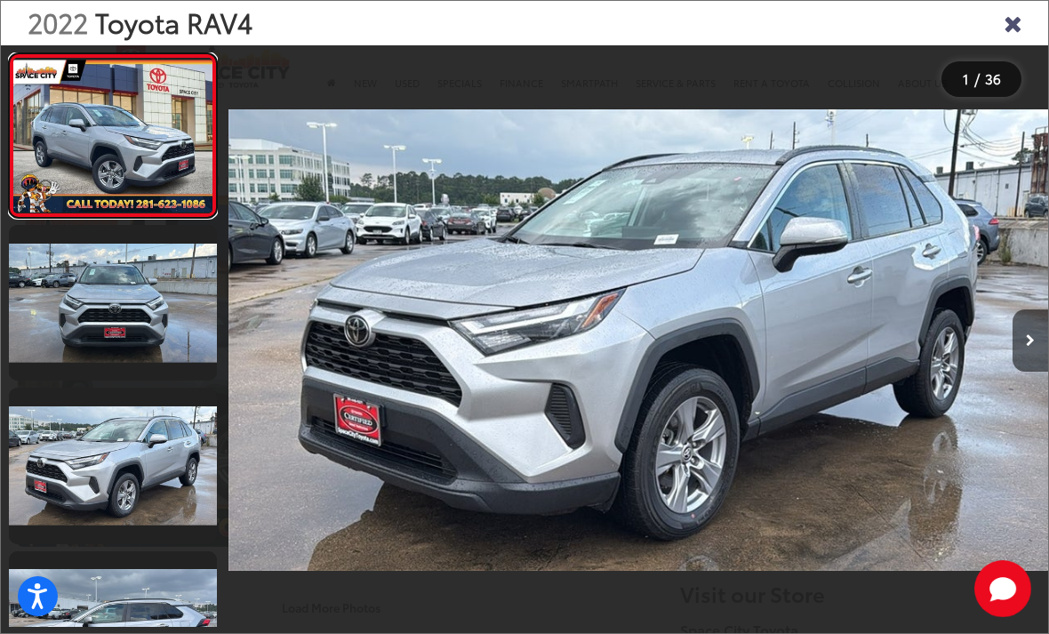
scroll to position [0, 1641]
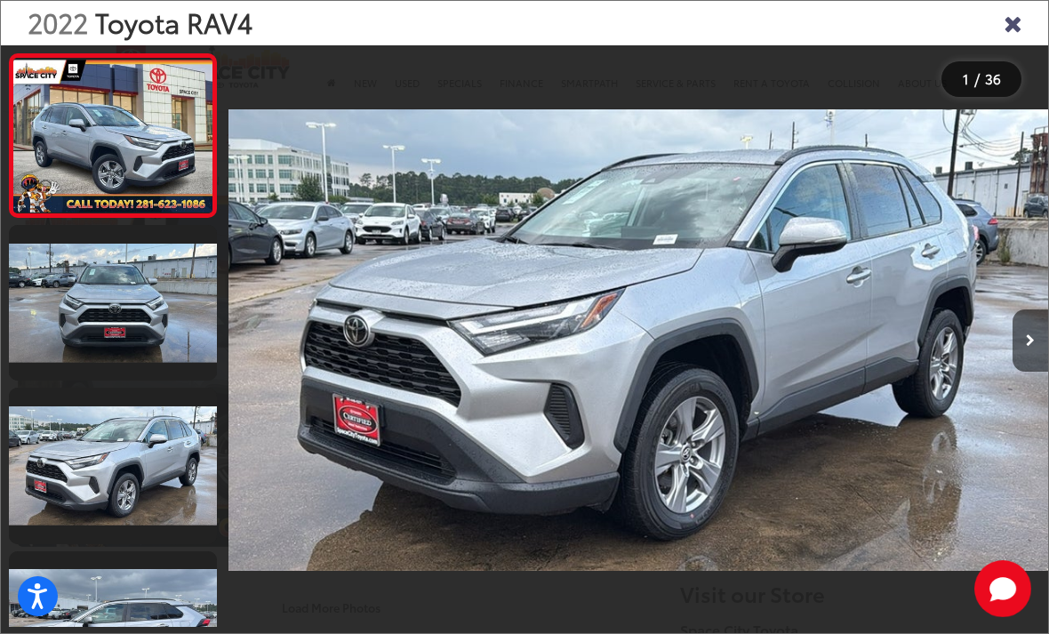
click at [1012, 30] on icon "Close gallery" at bounding box center [1013, 22] width 18 height 23
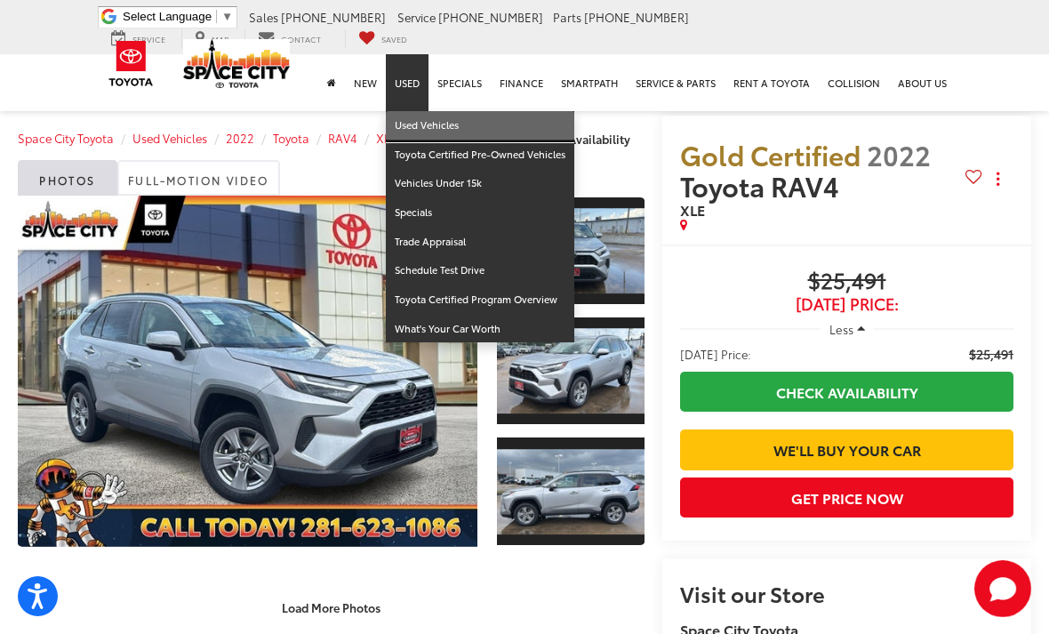
click at [440, 111] on link "Used Vehicles" at bounding box center [480, 125] width 189 height 29
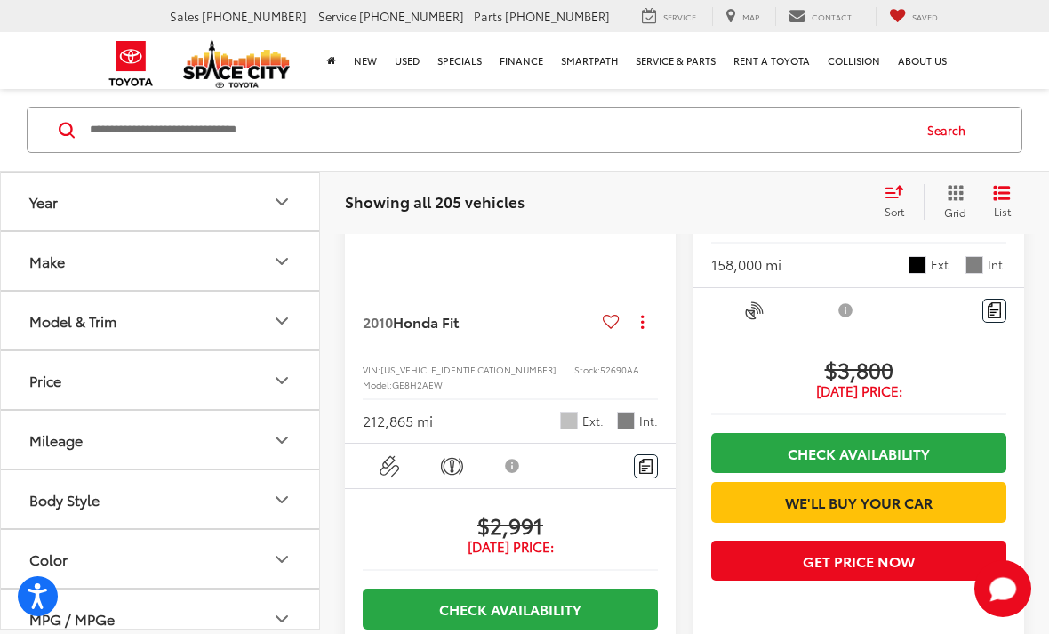
scroll to position [557, 0]
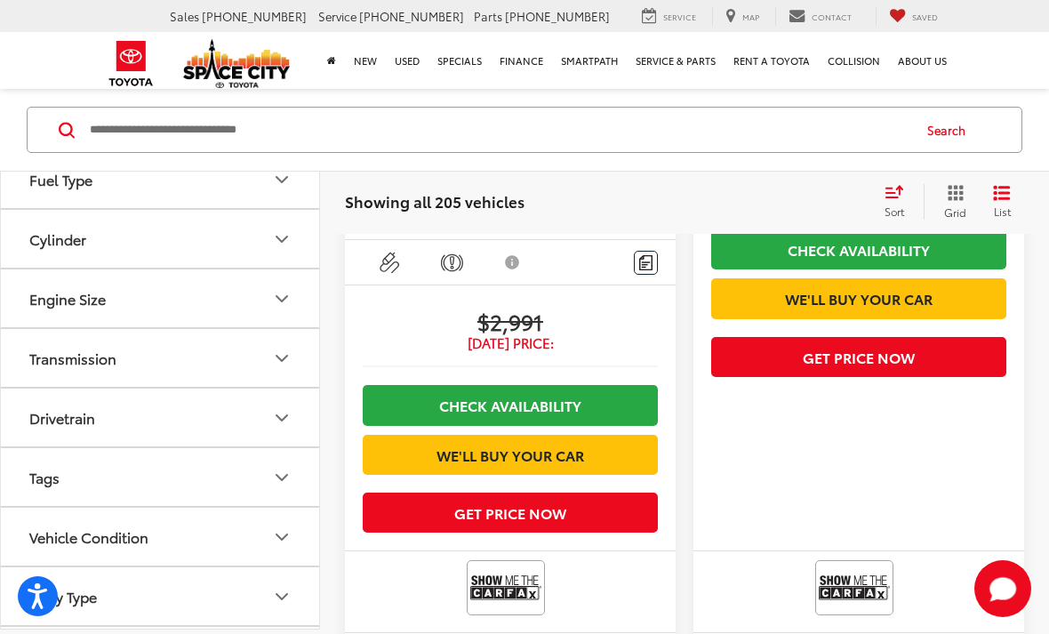
click at [73, 598] on div "Body Type" at bounding box center [63, 596] width 68 height 17
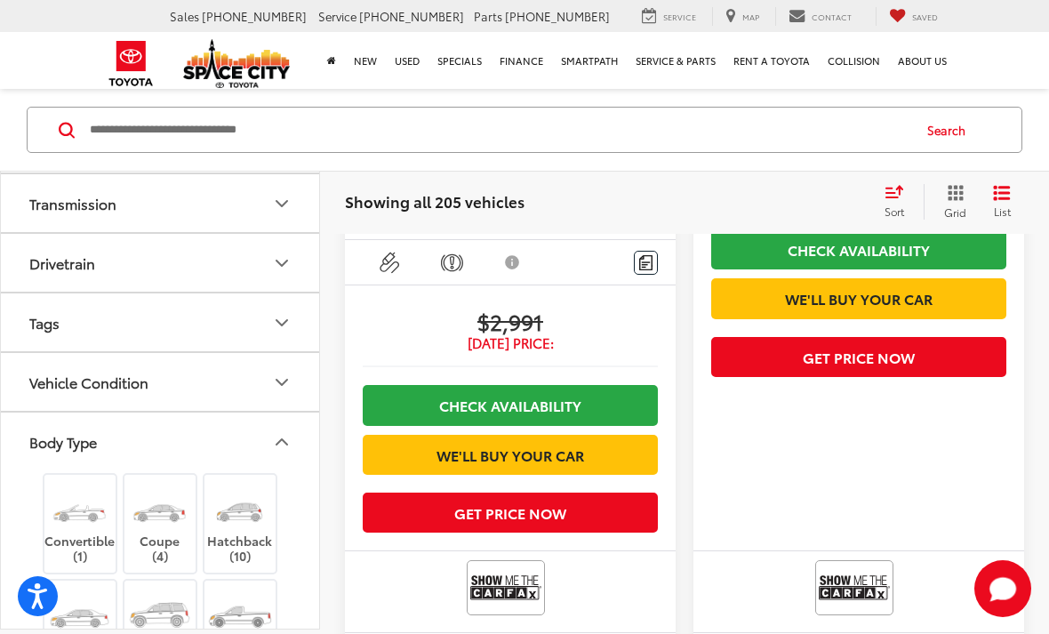
scroll to position [718, 0]
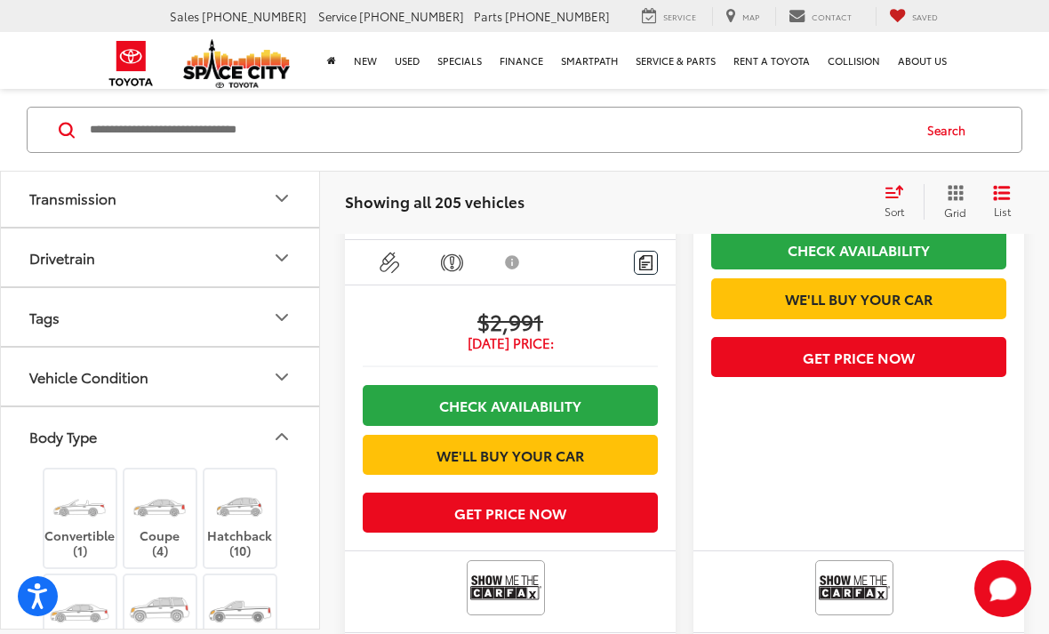
click at [173, 622] on img at bounding box center [159, 609] width 67 height 50
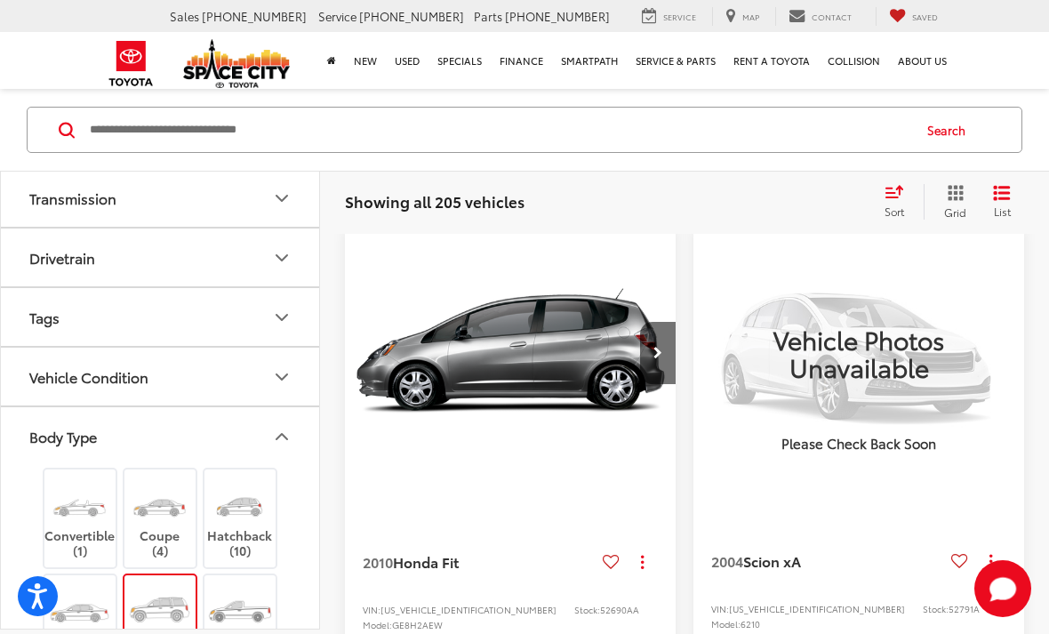
scroll to position [105, 0]
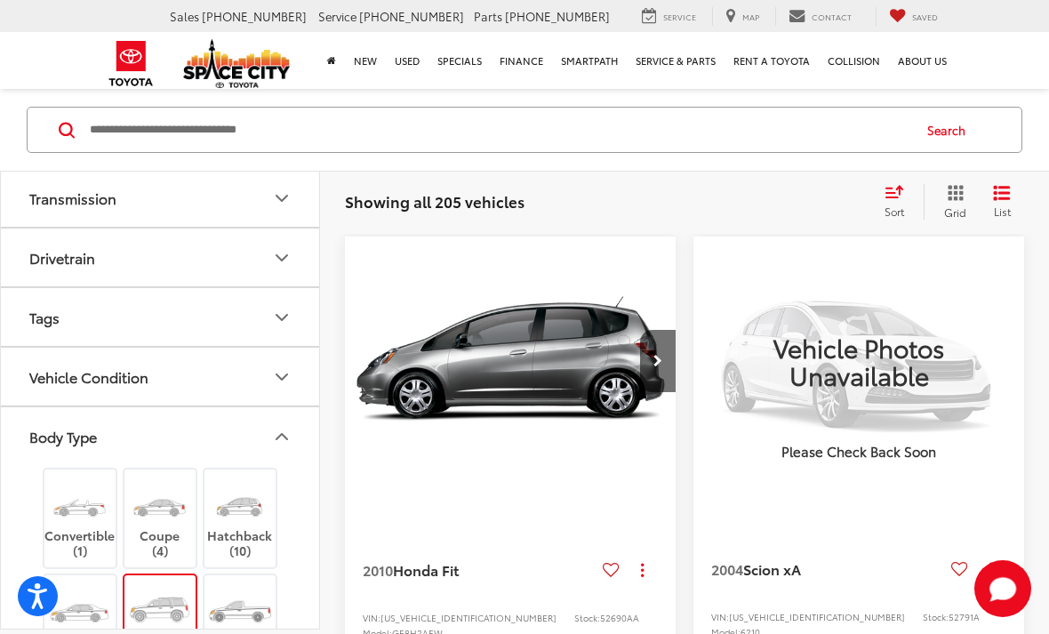
click at [271, 439] on div "Body Type" at bounding box center [281, 436] width 21 height 21
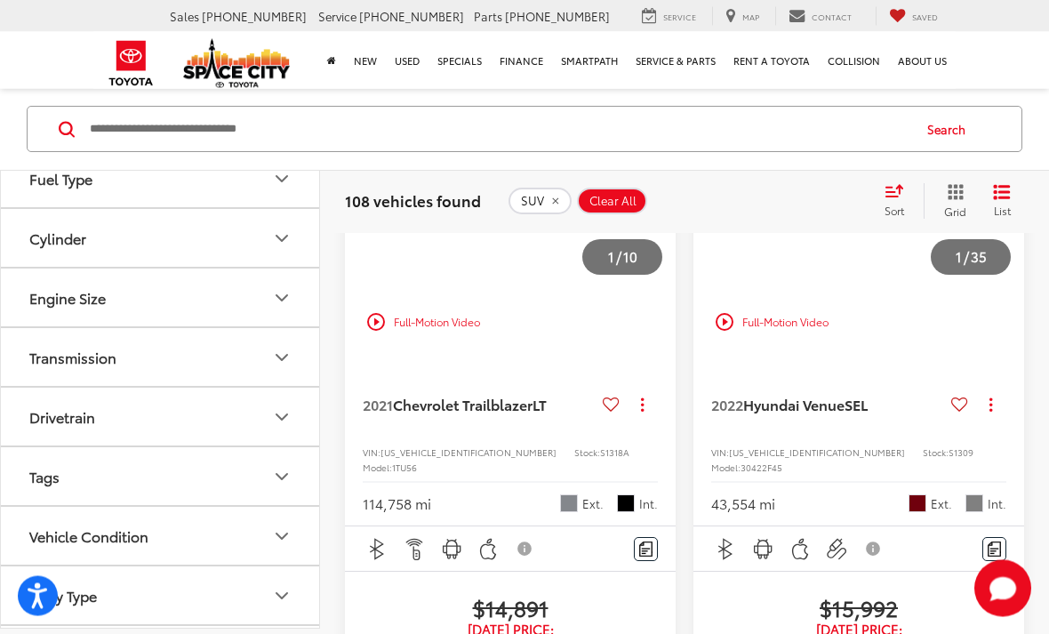
scroll to position [5235, 0]
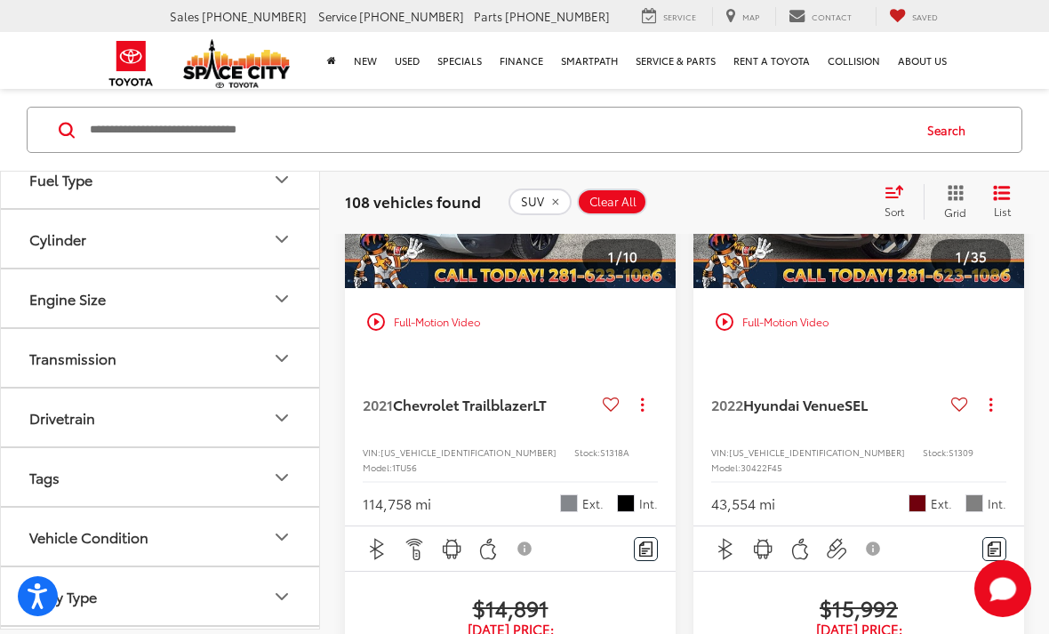
click at [515, 289] on img "2021 Chevrolet Trailblazer LT 0" at bounding box center [510, 164] width 333 height 250
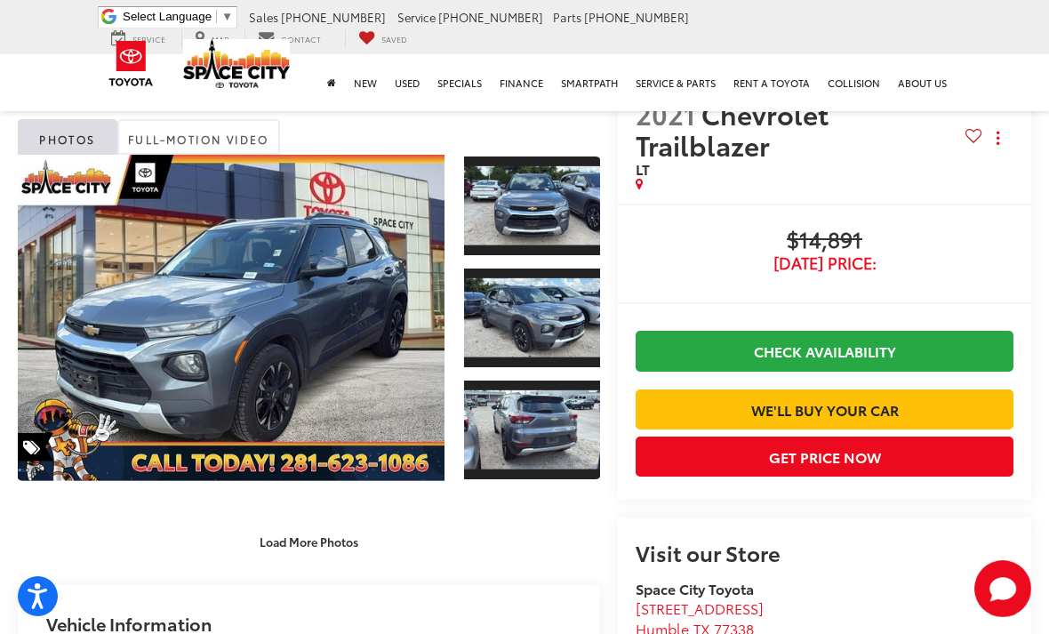
scroll to position [42, 0]
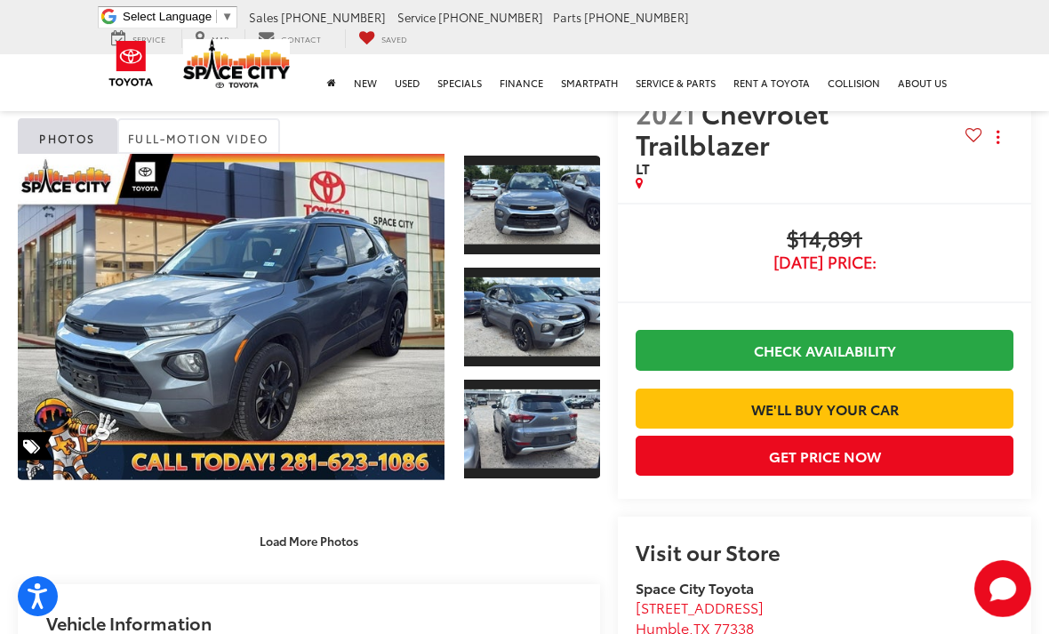
click at [549, 301] on link "Expand Photo 2" at bounding box center [532, 317] width 136 height 102
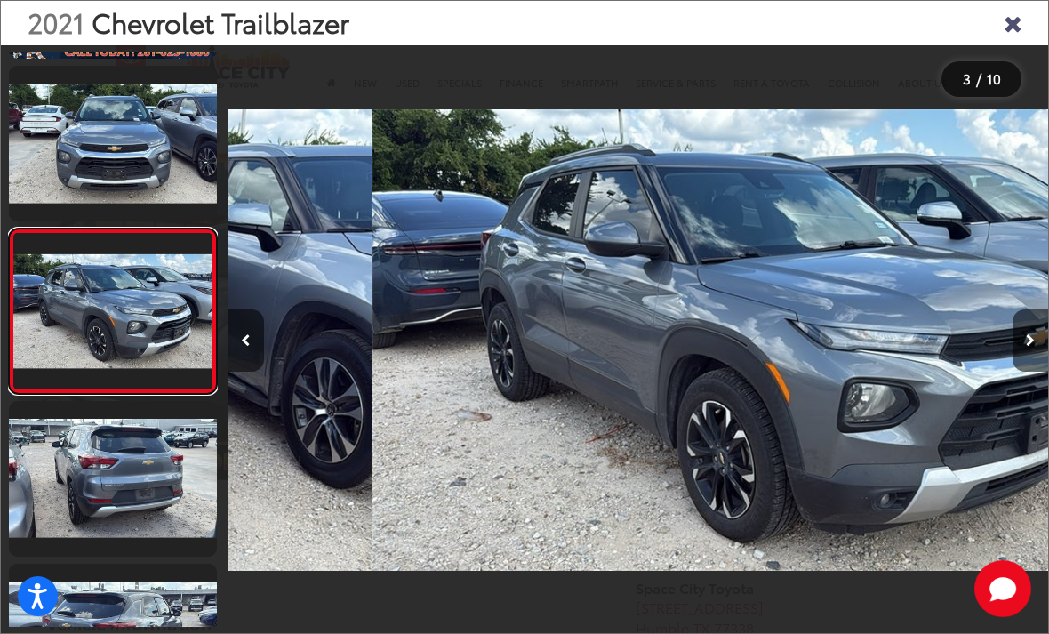
scroll to position [173, 0]
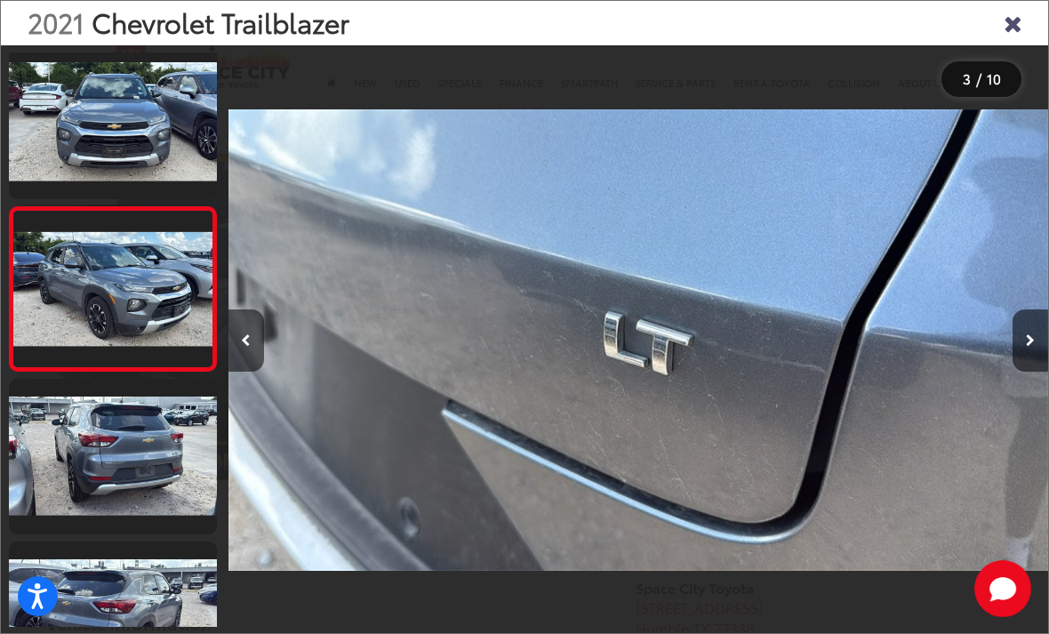
click at [1023, 365] on button "Next image" at bounding box center [1031, 340] width 36 height 62
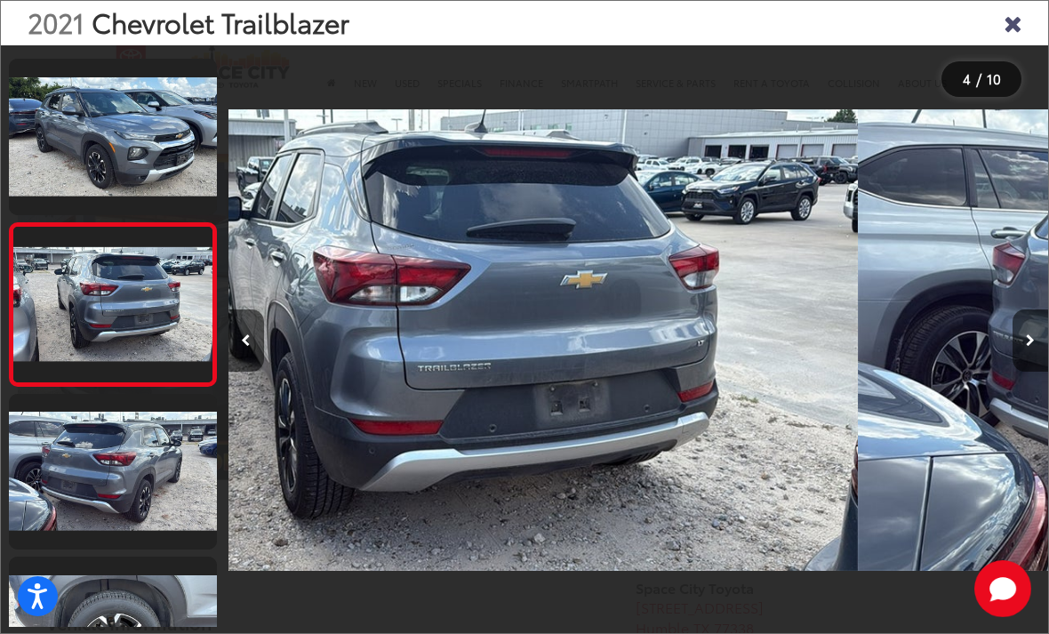
scroll to position [336, 0]
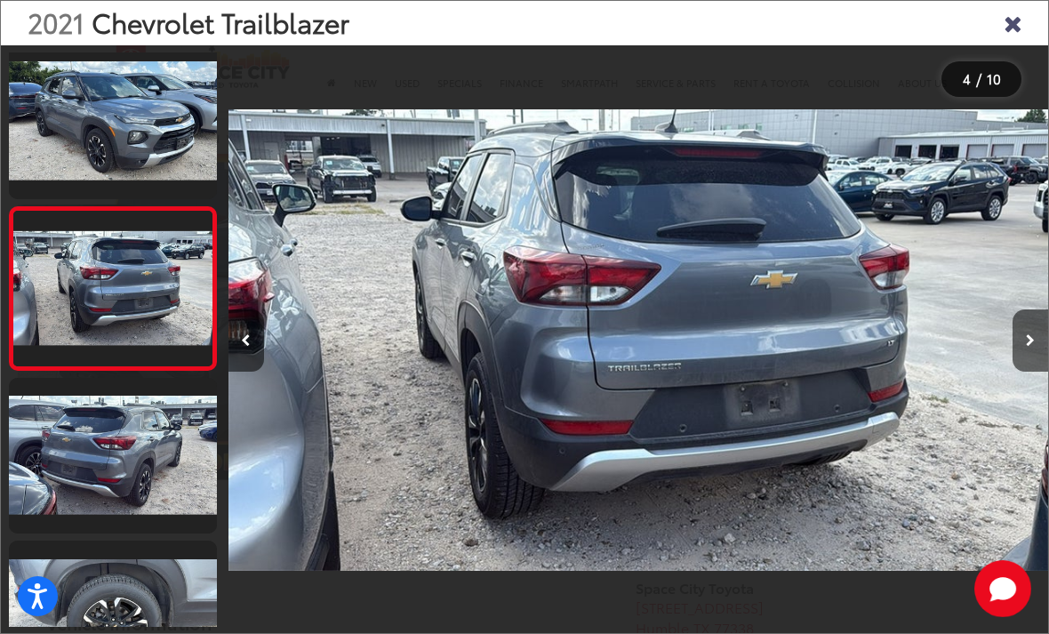
click at [1021, 357] on button "Next image" at bounding box center [1031, 340] width 36 height 62
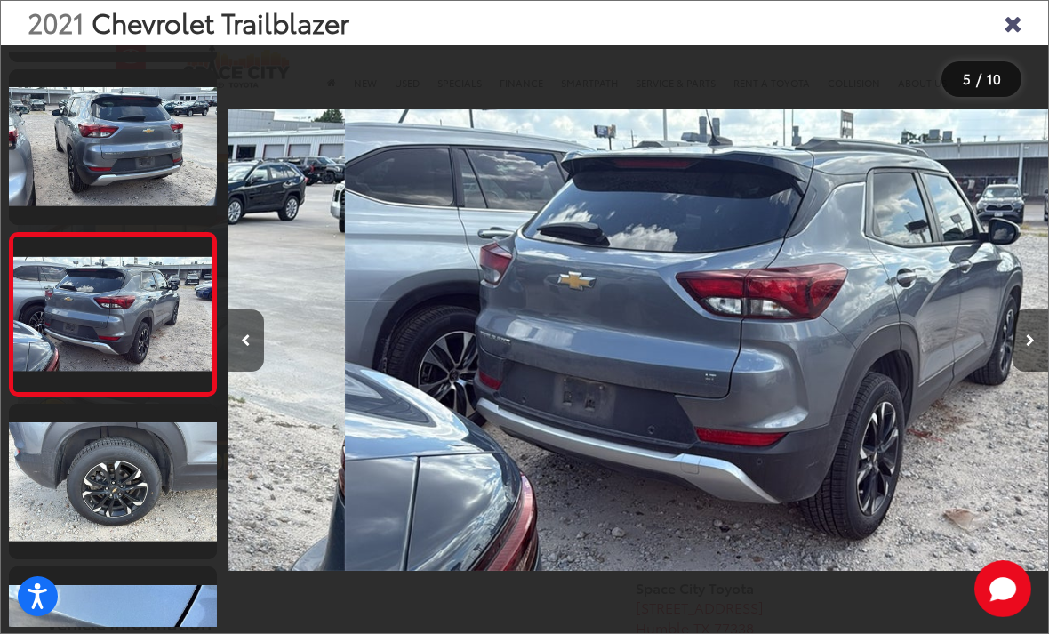
scroll to position [499, 0]
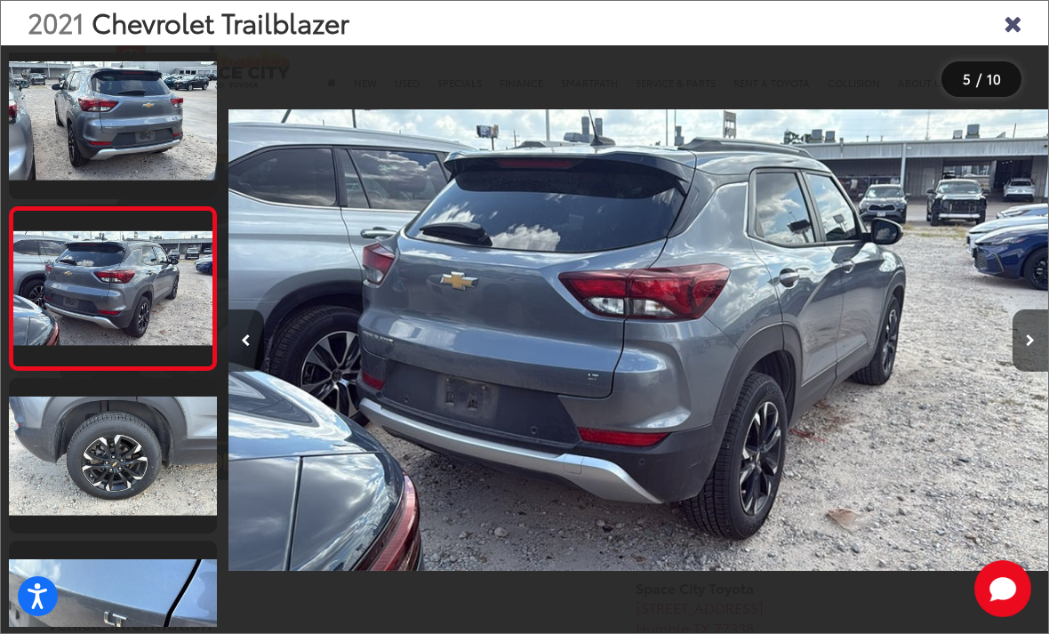
click at [1027, 368] on button "Next image" at bounding box center [1031, 340] width 36 height 62
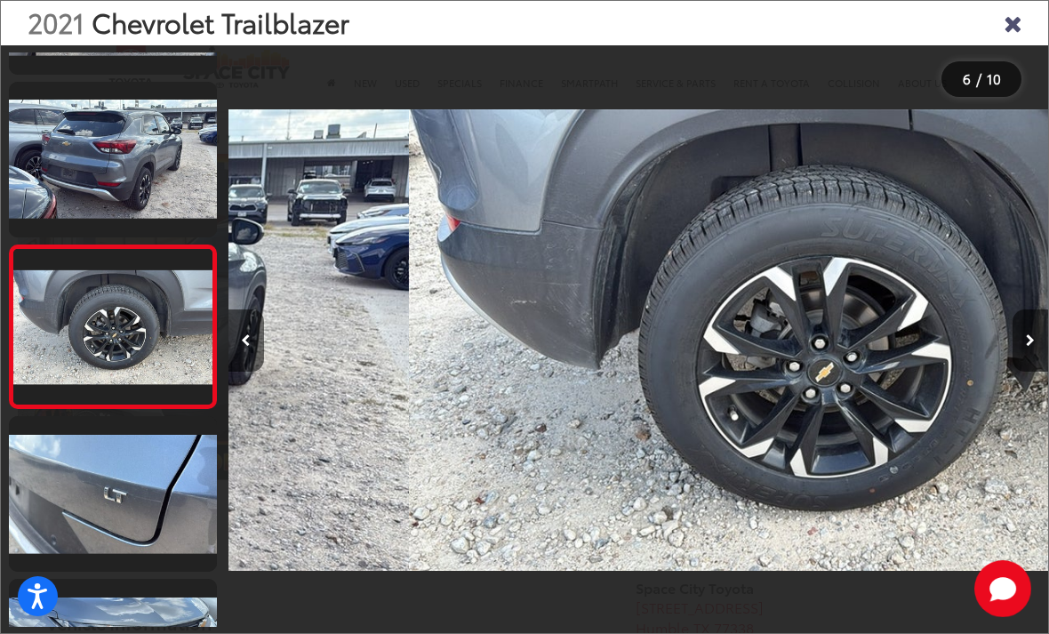
scroll to position [662, 0]
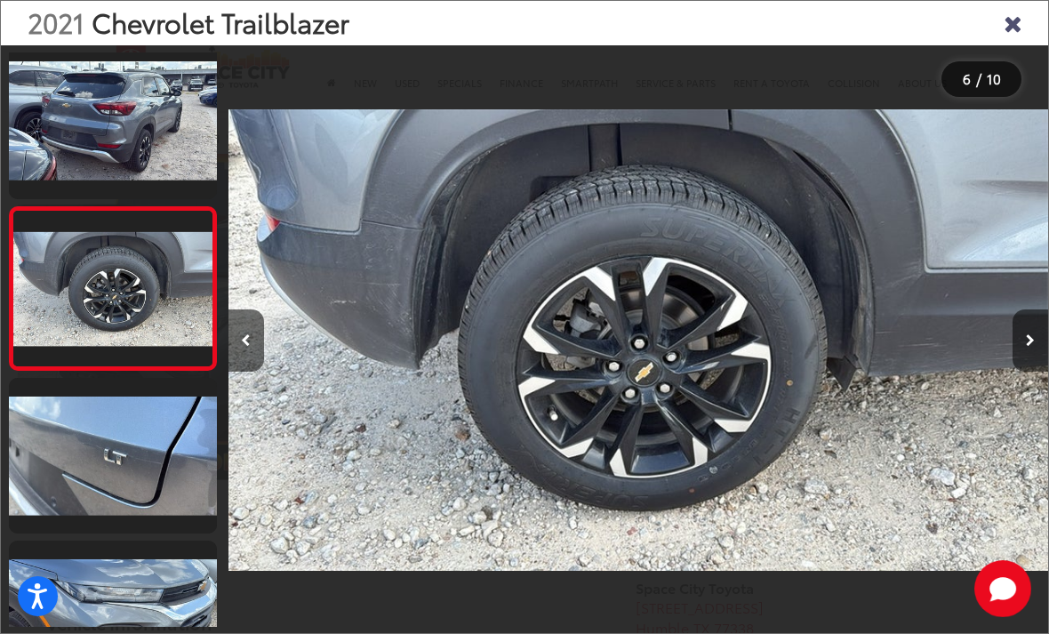
click at [1029, 372] on button "Next image" at bounding box center [1031, 340] width 36 height 62
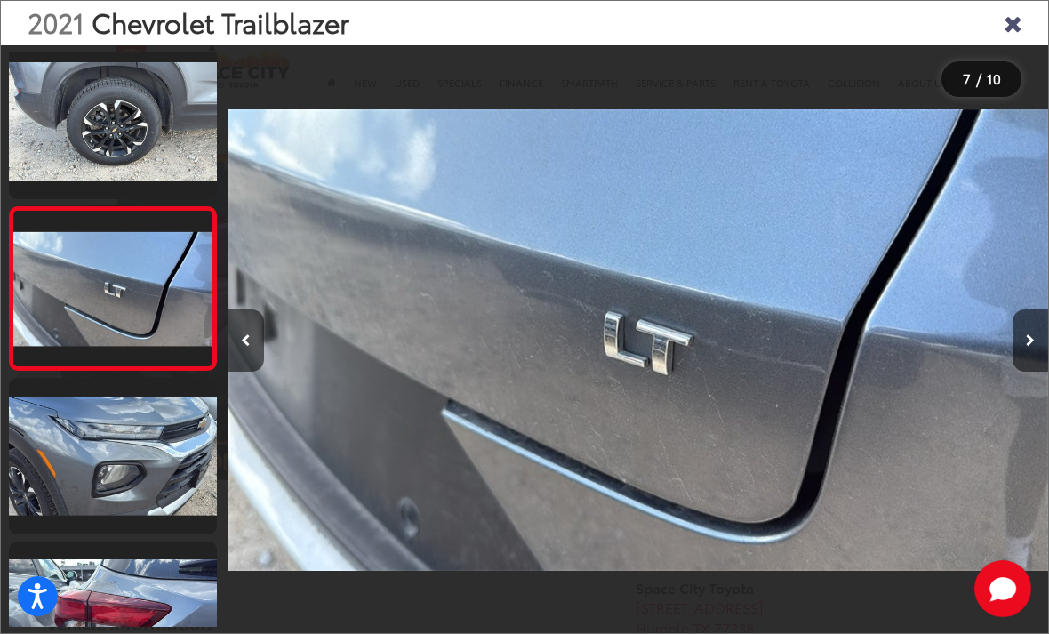
scroll to position [824, 0]
click at [1030, 347] on icon "Next image" at bounding box center [1030, 340] width 9 height 12
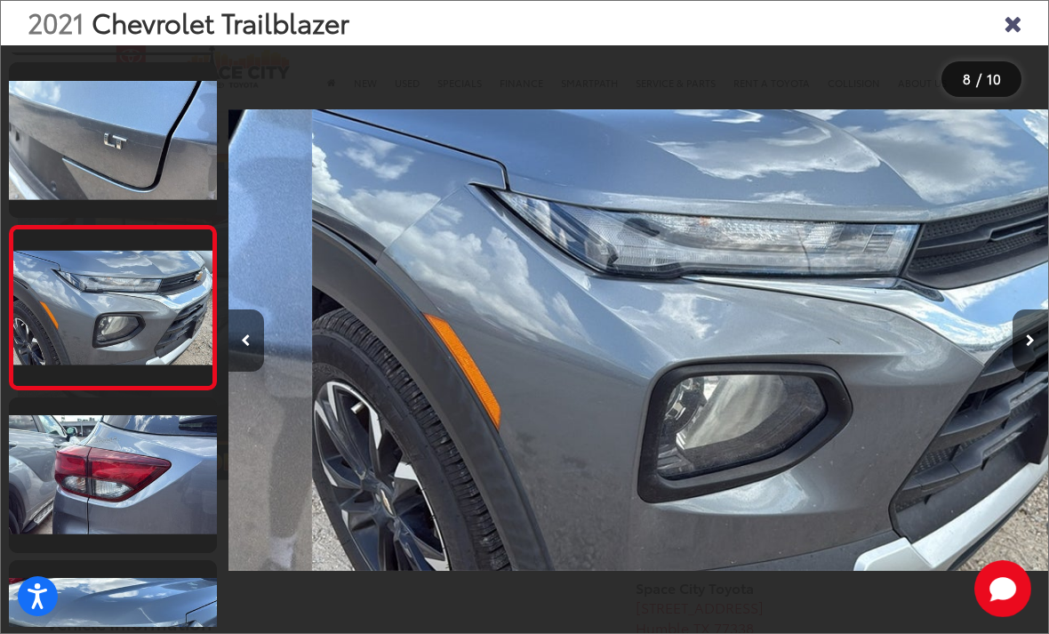
scroll to position [0, 0]
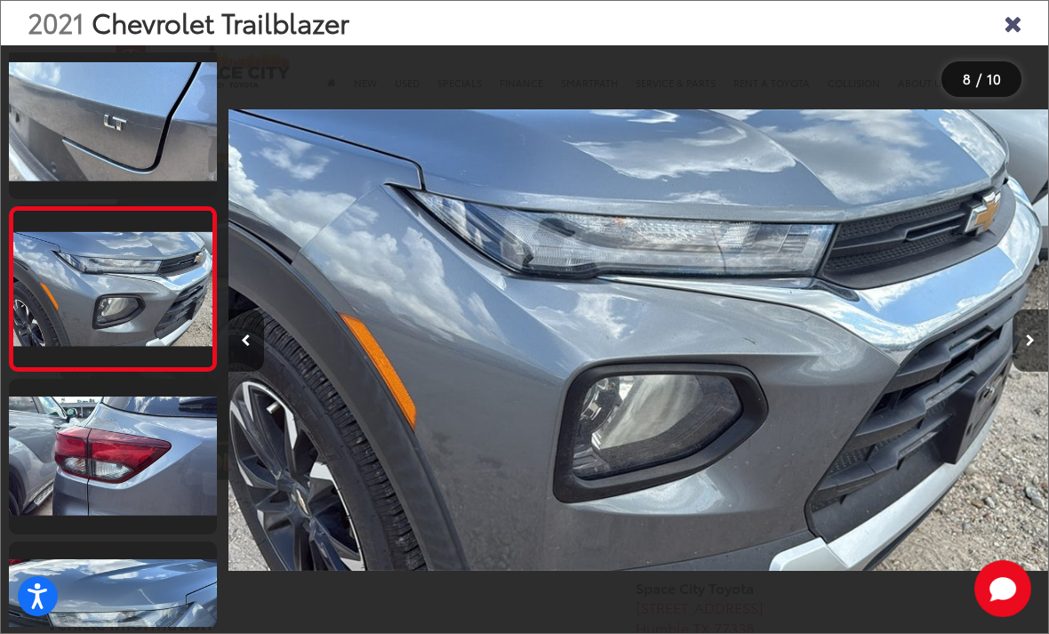
click at [1023, 372] on button "Next image" at bounding box center [1031, 340] width 36 height 62
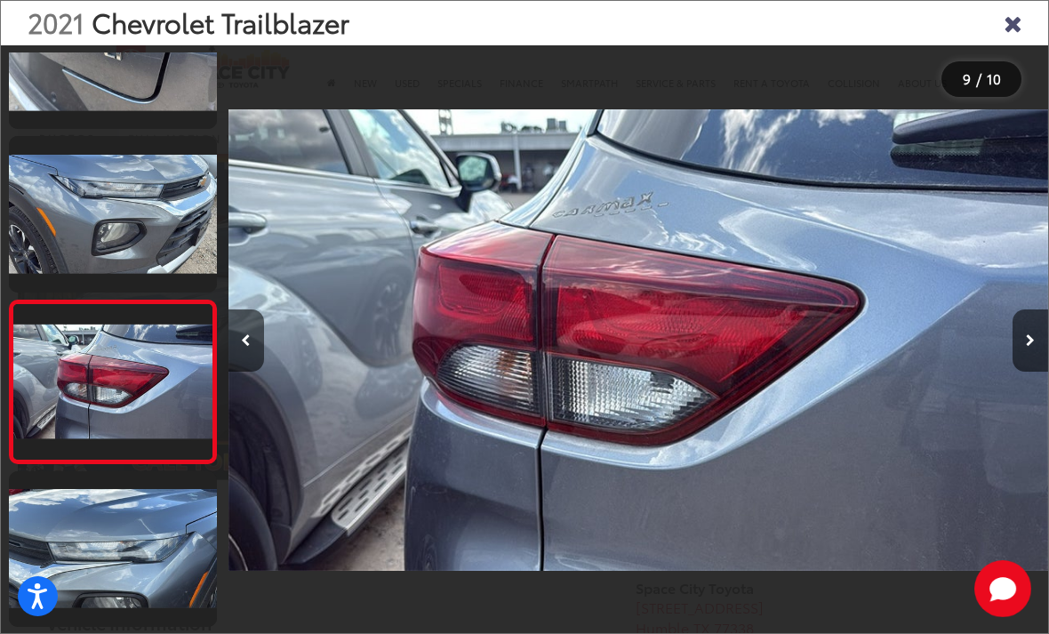
click at [1033, 369] on button "Next image" at bounding box center [1031, 340] width 36 height 62
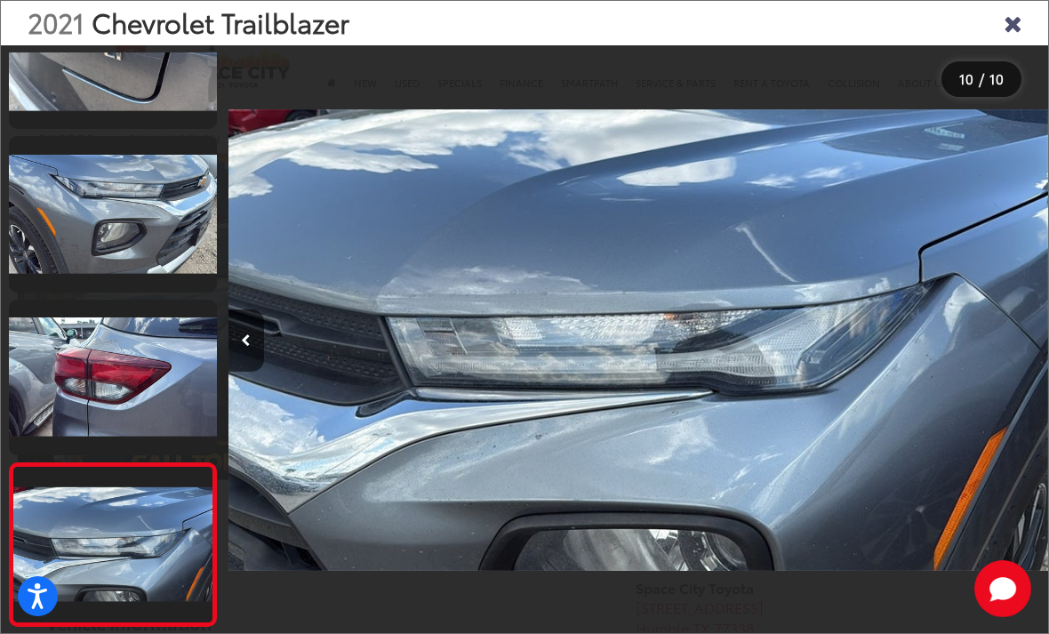
click at [1020, 22] on icon "Close gallery" at bounding box center [1013, 22] width 18 height 23
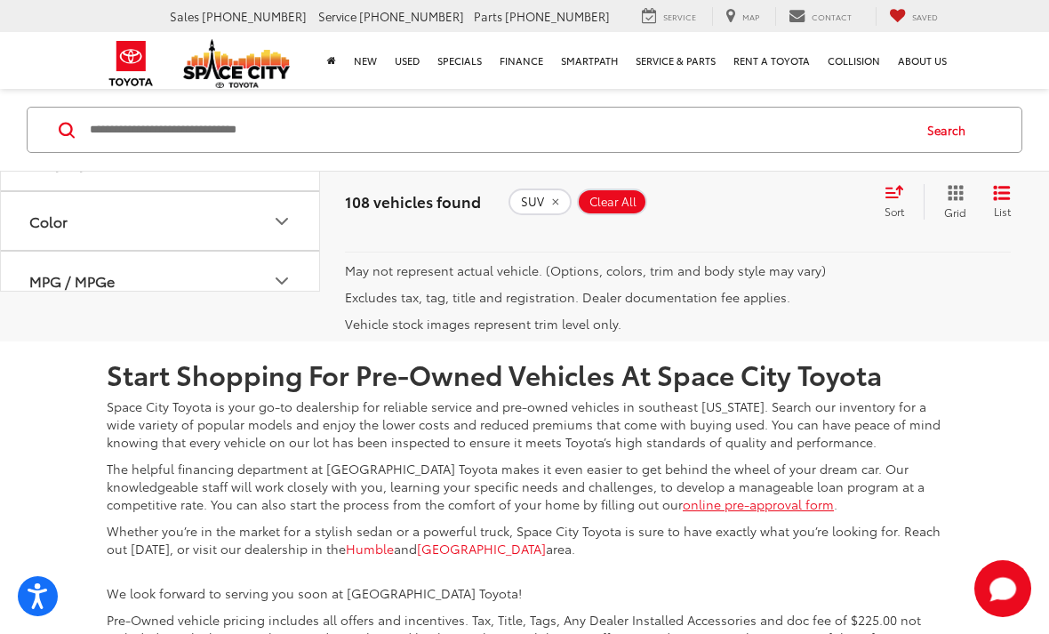
click at [703, 225] on link "2" at bounding box center [717, 209] width 28 height 32
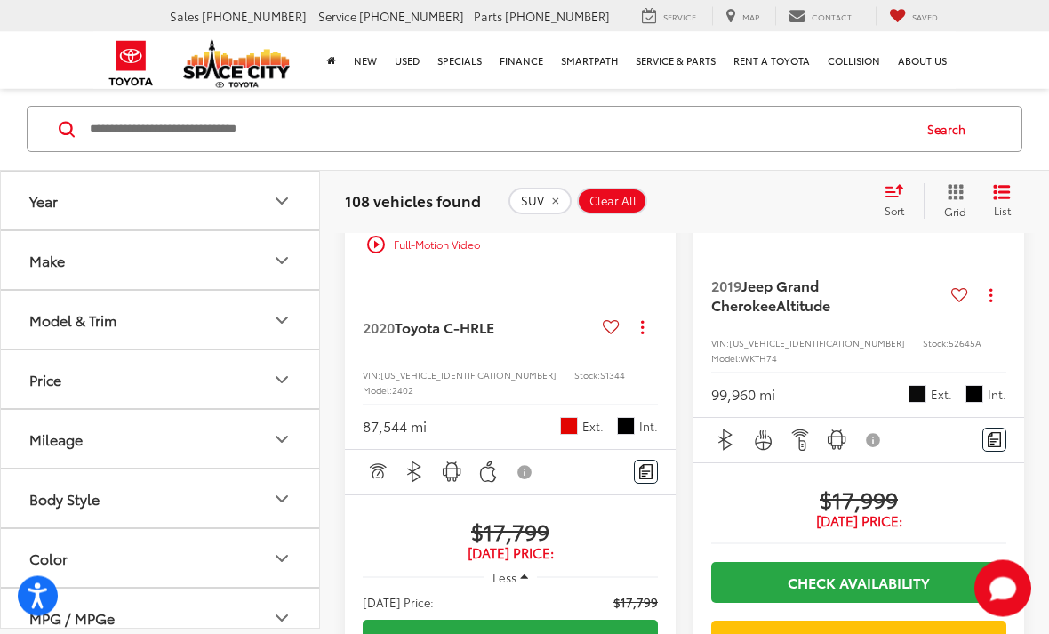
scroll to position [3366, 0]
click at [1006, 195] on icon "List View" at bounding box center [1002, 193] width 18 height 16
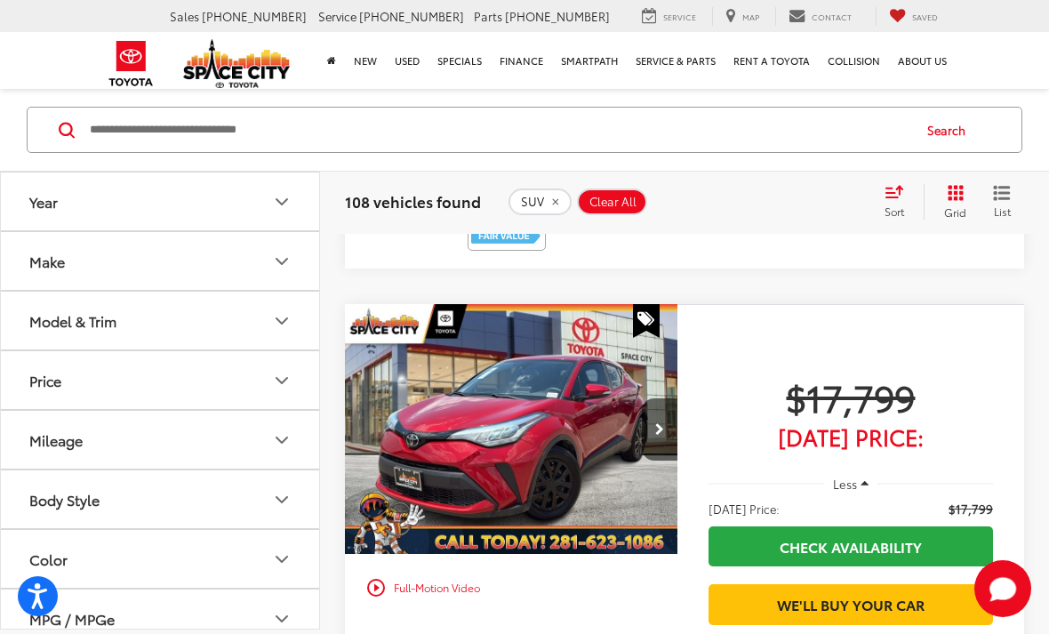
scroll to position [3718, 0]
click at [634, 198] on span "Clear All" at bounding box center [613, 202] width 47 height 14
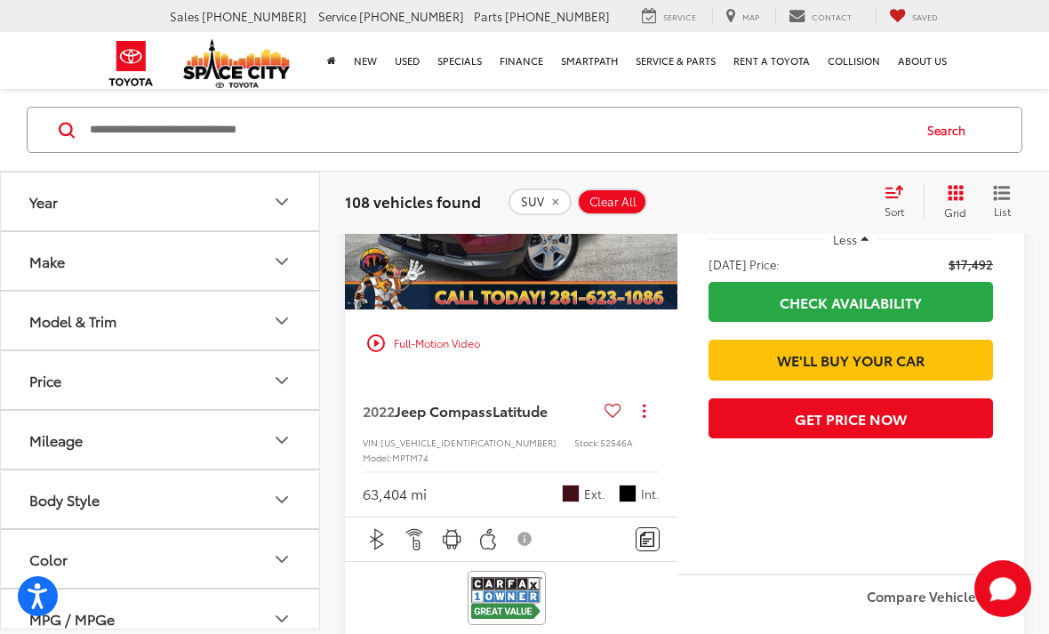
scroll to position [105, 0]
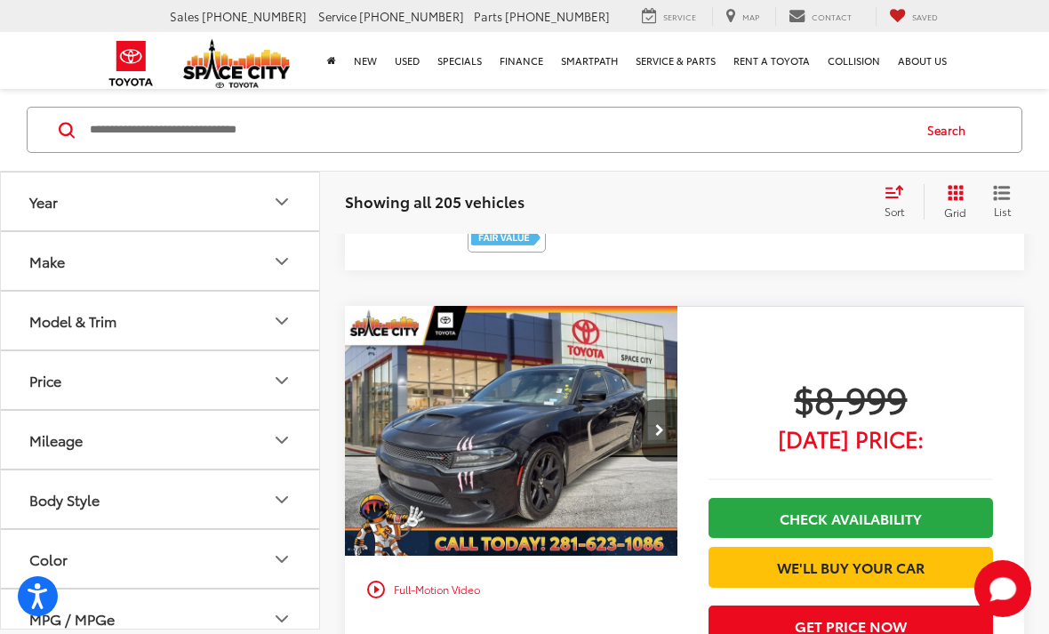
click at [966, 186] on button "Grid" at bounding box center [952, 202] width 56 height 36
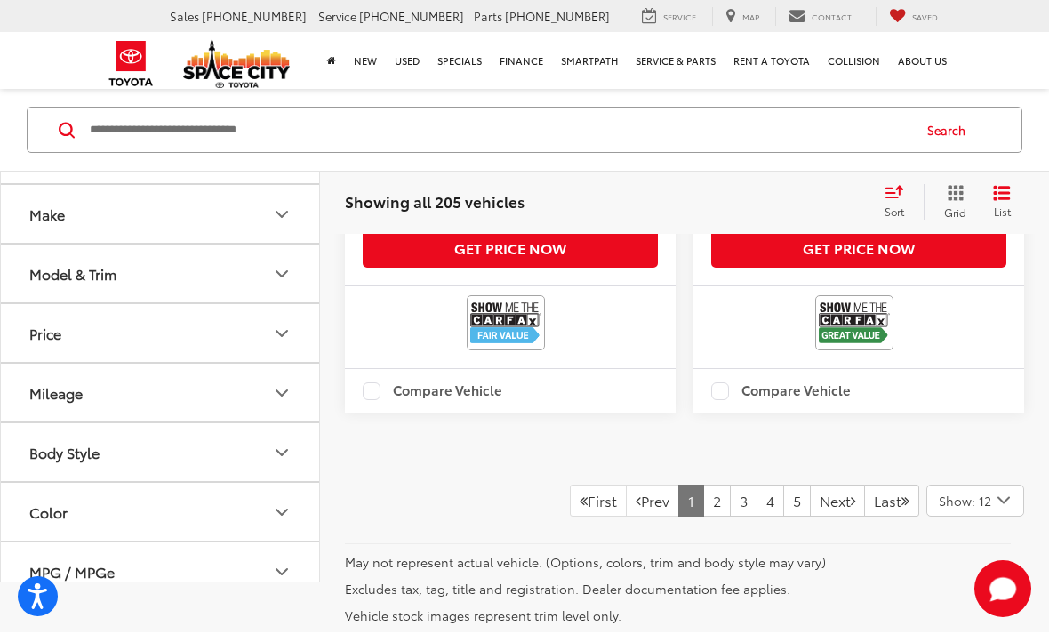
click at [703, 517] on link "2" at bounding box center [717, 501] width 28 height 32
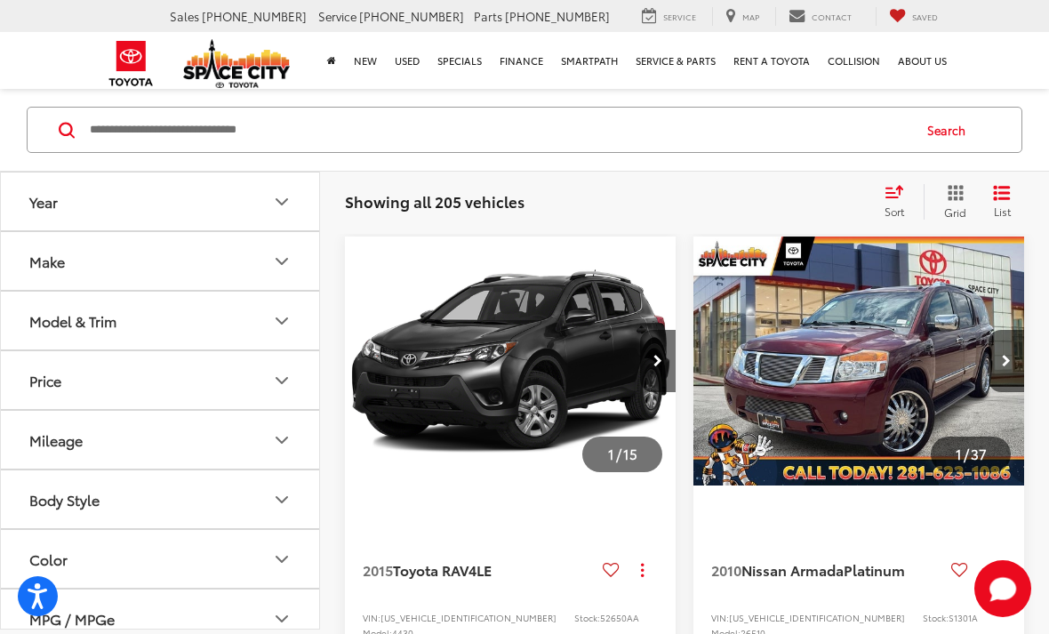
scroll to position [100, 0]
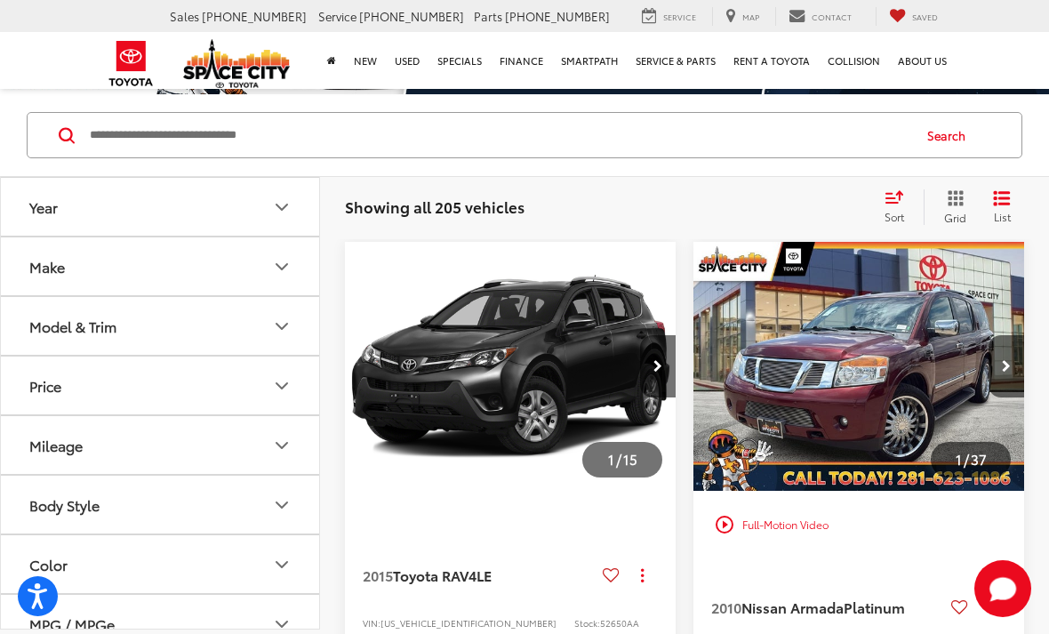
click at [887, 201] on icon "Select sort value" at bounding box center [895, 196] width 20 height 13
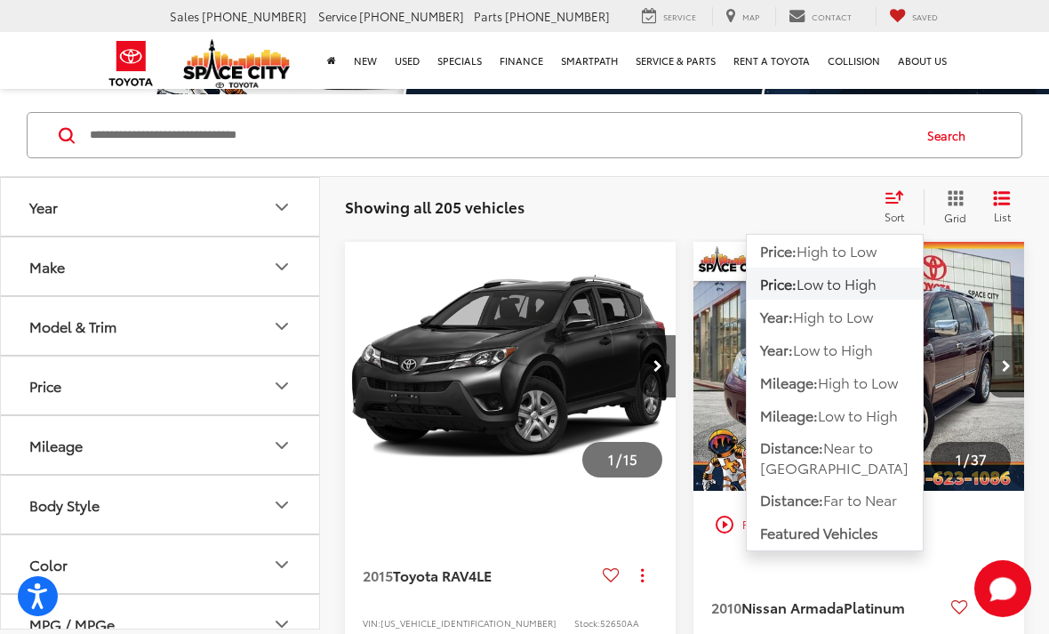
click at [959, 199] on icon "Grid View" at bounding box center [956, 198] width 16 height 16
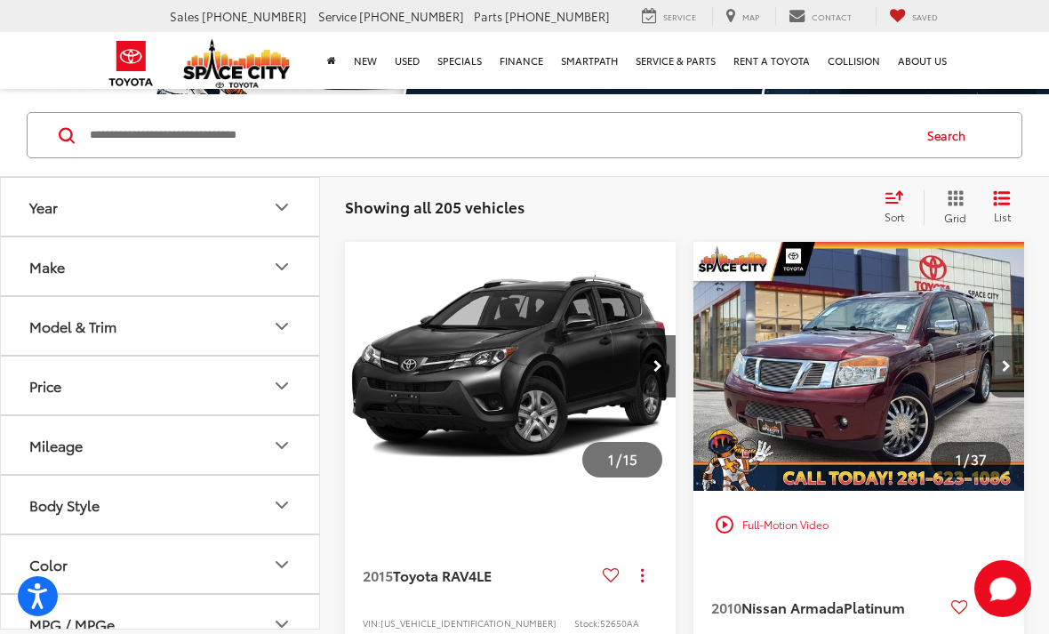
click at [1011, 200] on button "List" at bounding box center [1002, 207] width 44 height 36
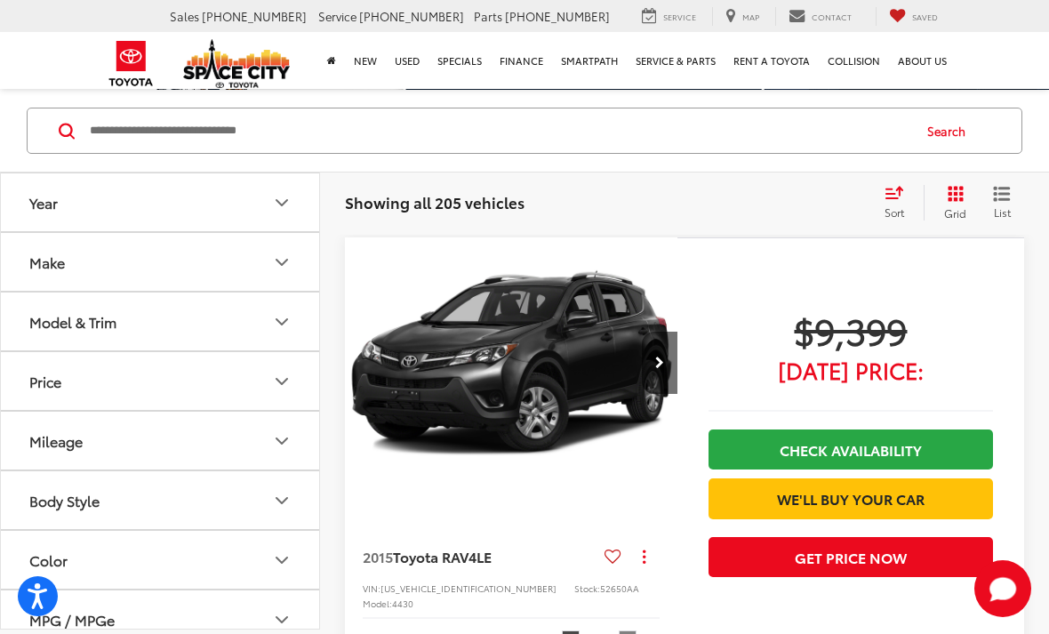
scroll to position [103, 0]
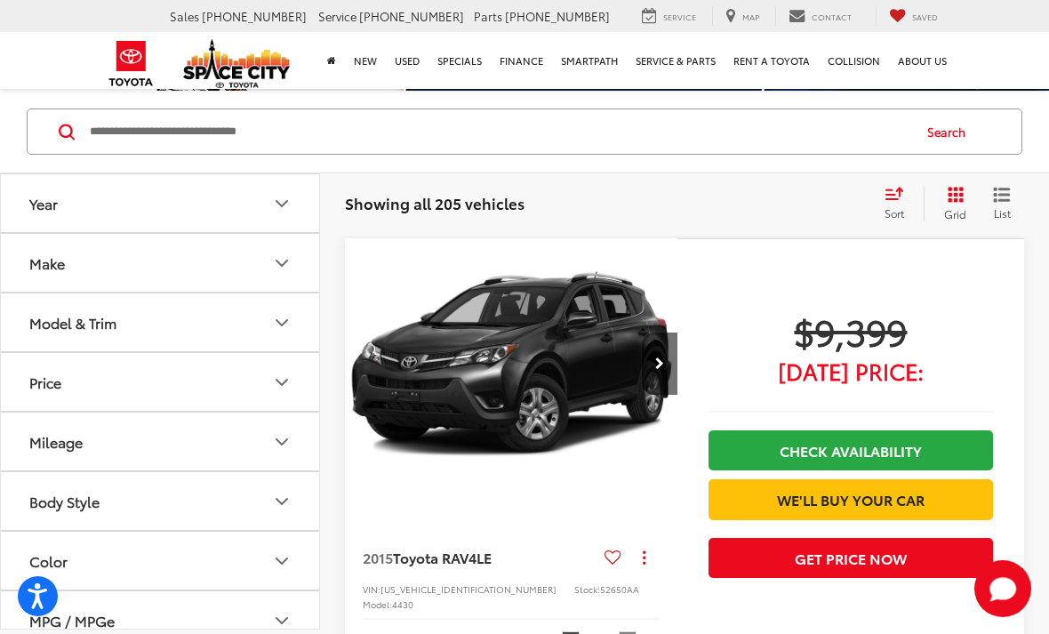
click at [181, 132] on input "Search by Make, Model, or Keyword" at bounding box center [499, 131] width 822 height 43
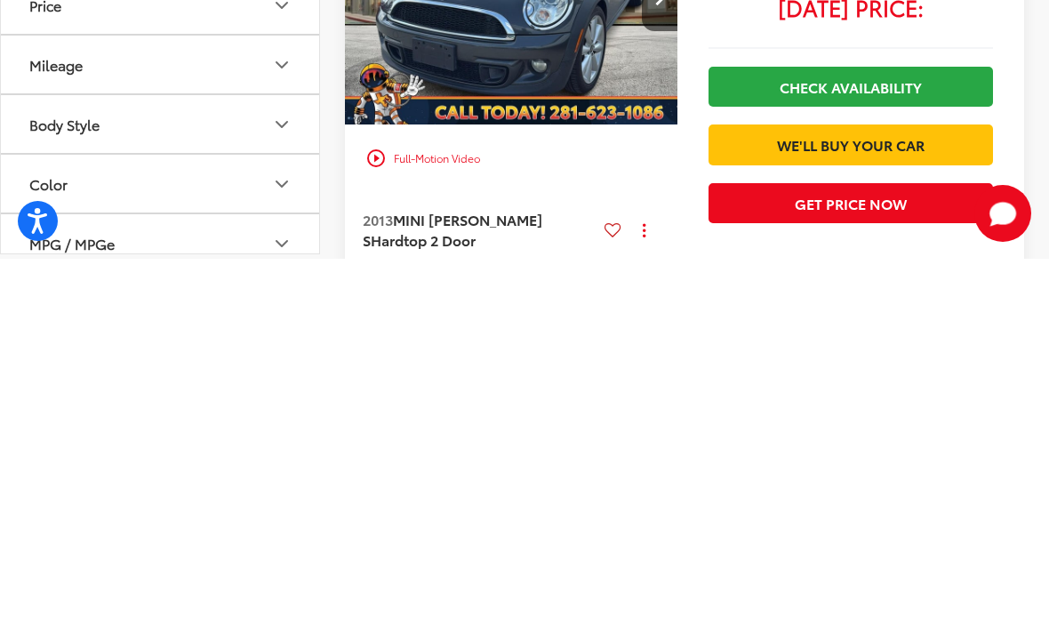
scroll to position [1942, 0]
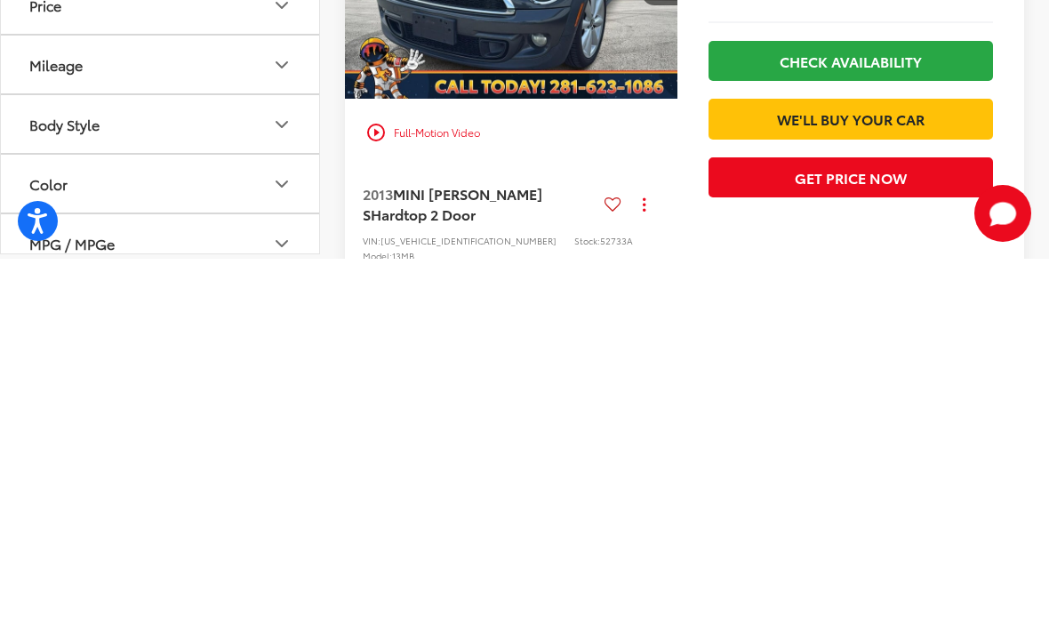
click at [245, 590] on button "MPG / MPGe" at bounding box center [161, 619] width 320 height 58
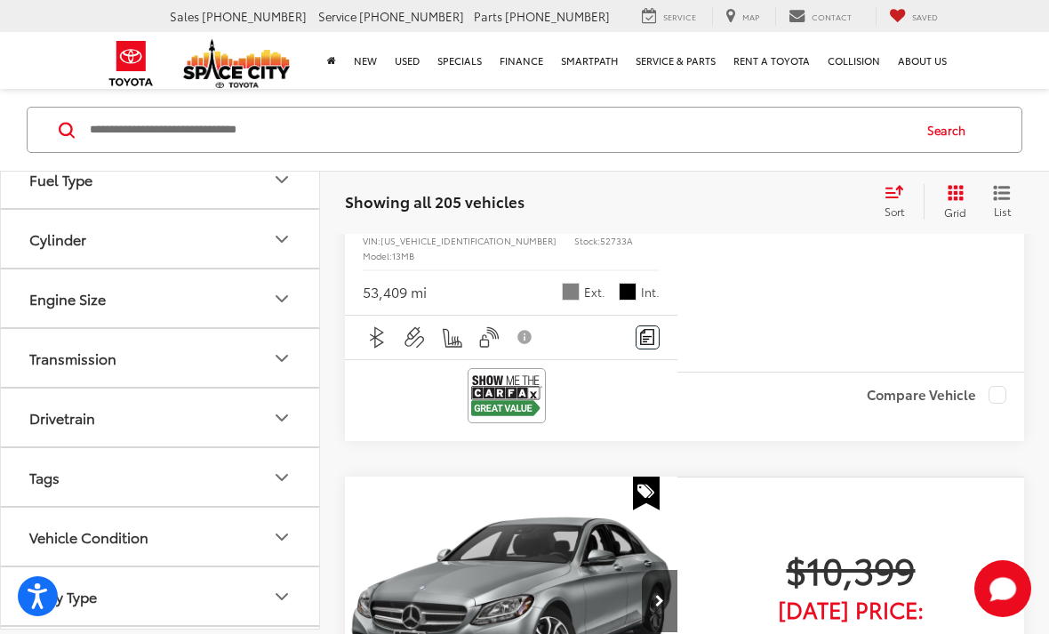
click at [195, 598] on button "Body Type" at bounding box center [161, 596] width 320 height 58
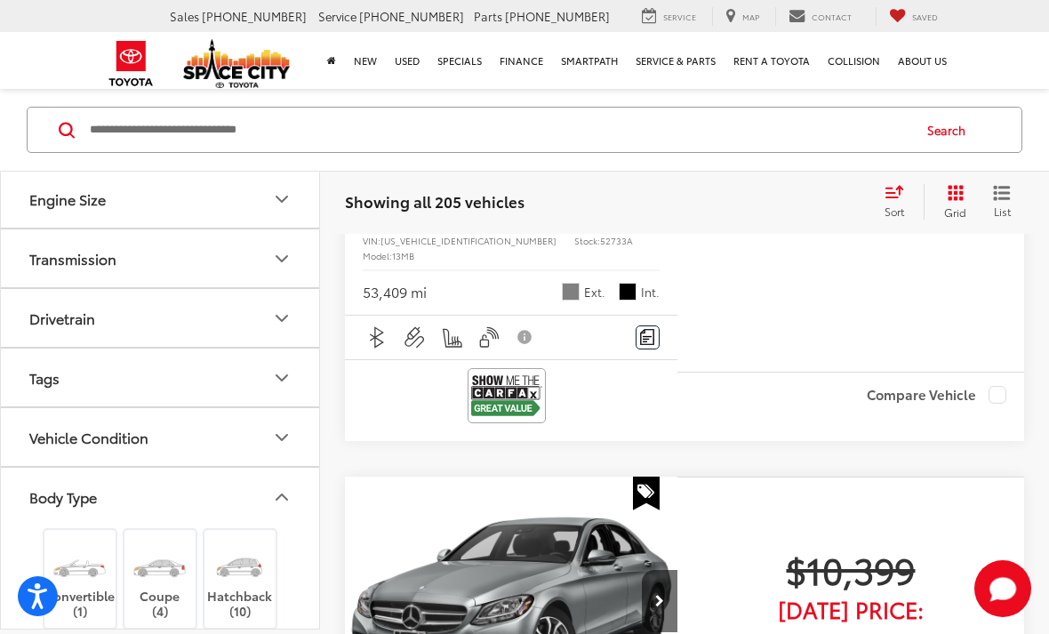
scroll to position [856, 0]
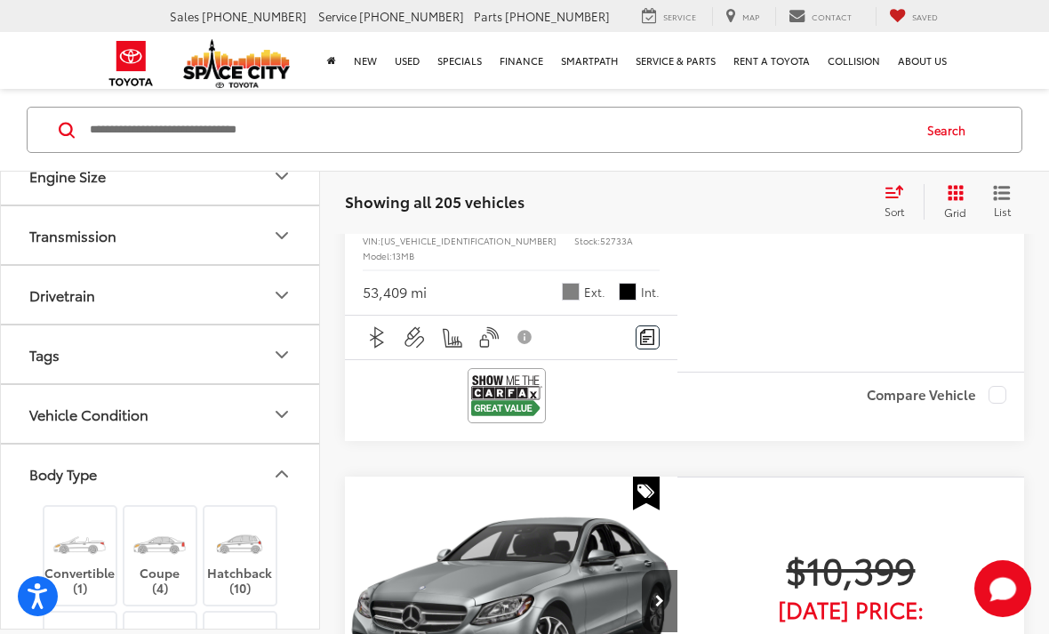
click at [173, 633] on img at bounding box center [159, 647] width 67 height 50
type input "***"
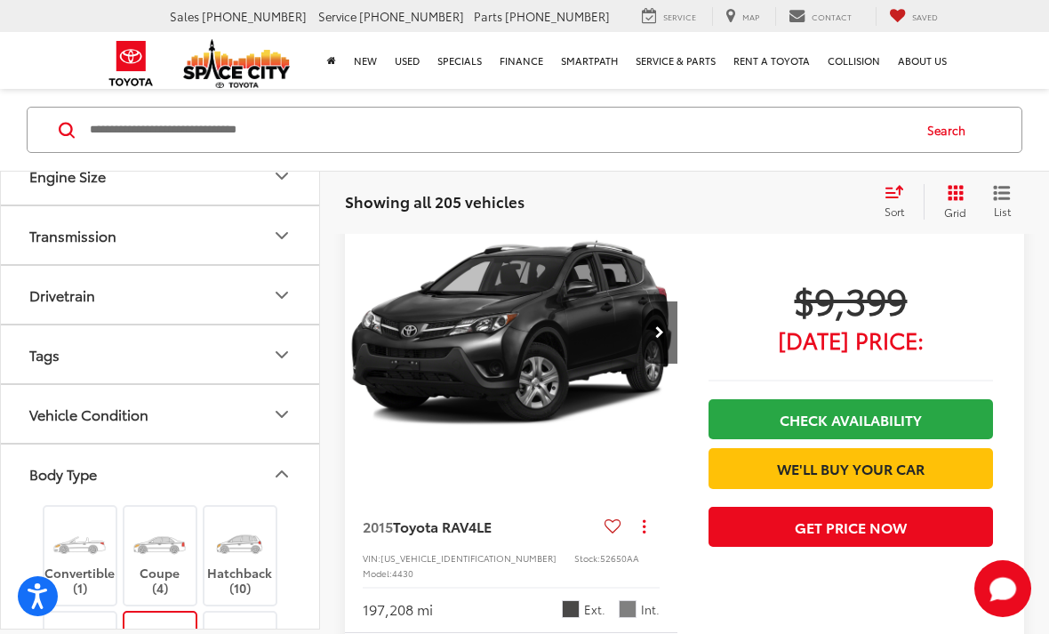
scroll to position [105, 0]
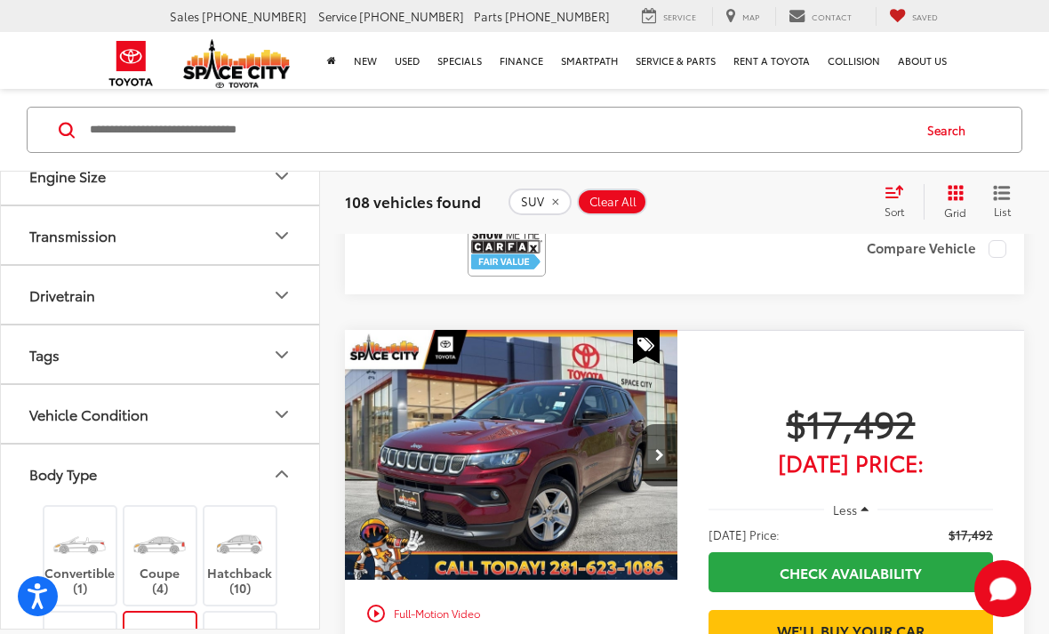
scroll to position [1839, 0]
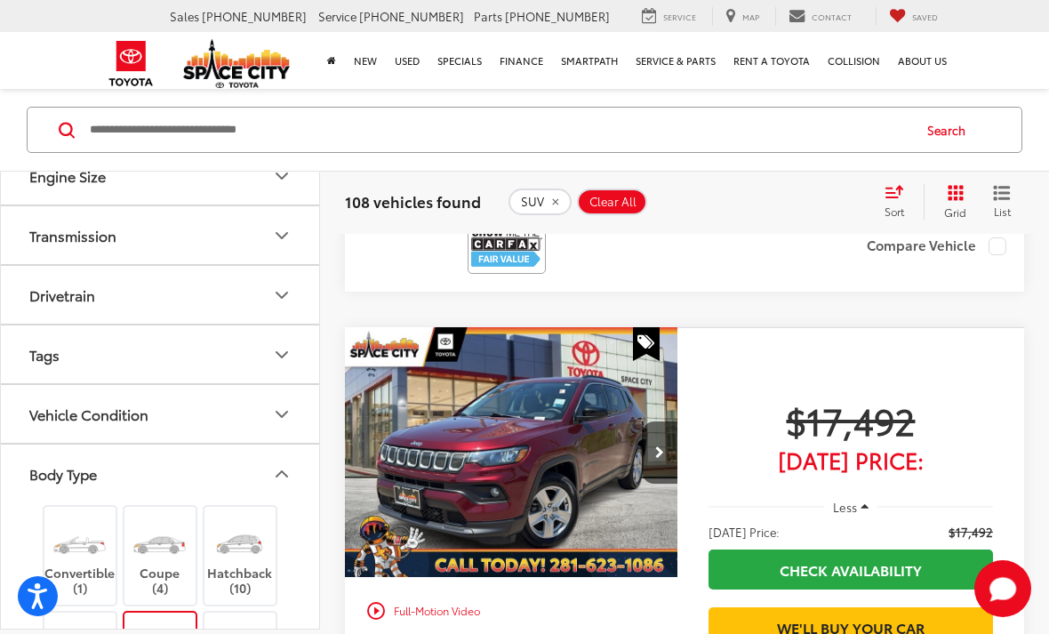
click at [952, 191] on icon "Grid View" at bounding box center [956, 193] width 16 height 16
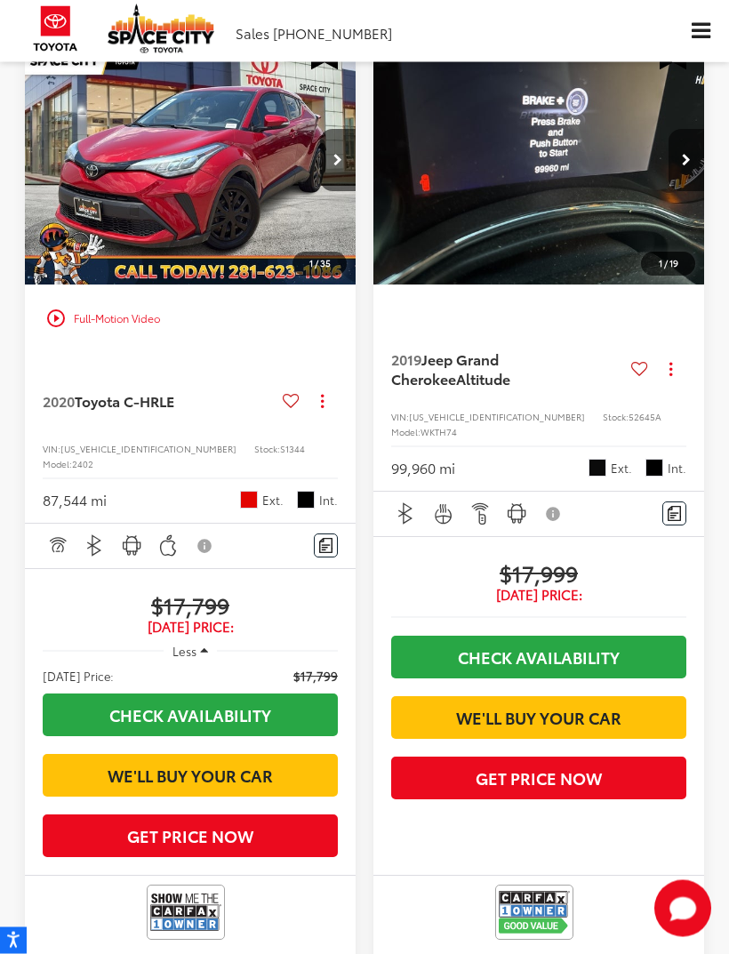
scroll to position [3121, 0]
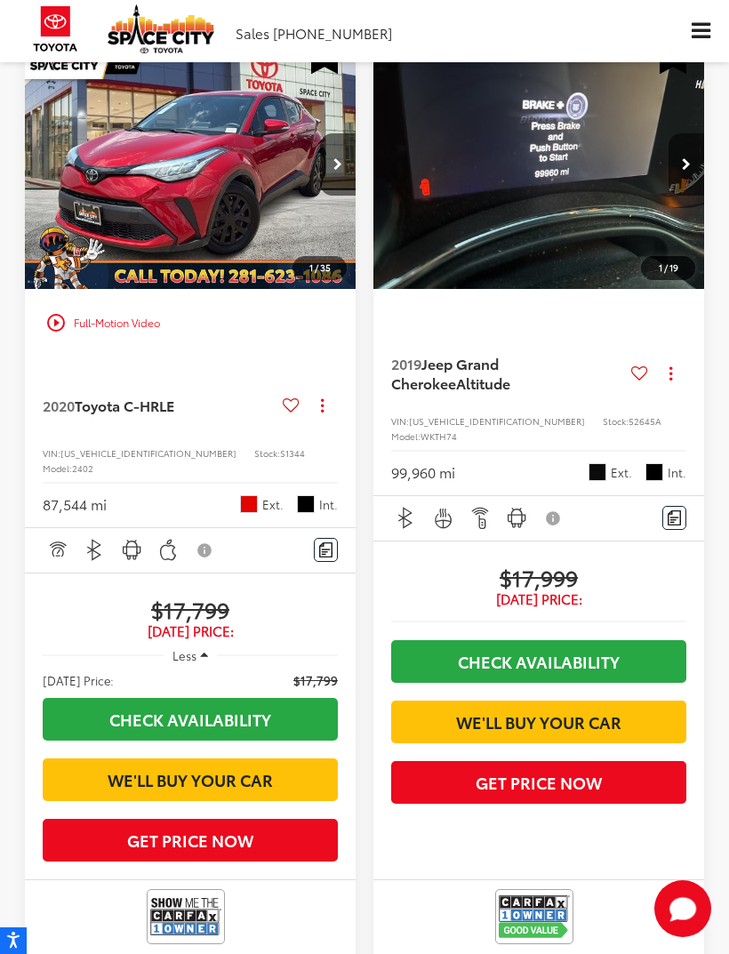
click at [212, 290] on img "2020 Toyota C-HR LE 0" at bounding box center [190, 165] width 333 height 250
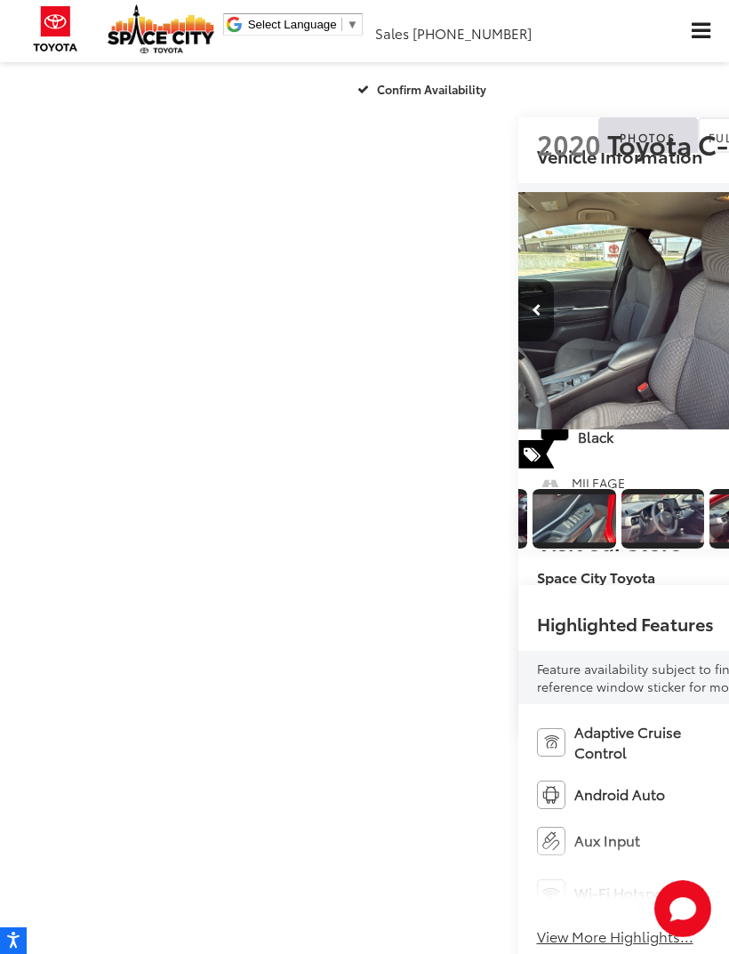
click at [528, 542] on img "Expand Photo 8" at bounding box center [486, 518] width 84 height 48
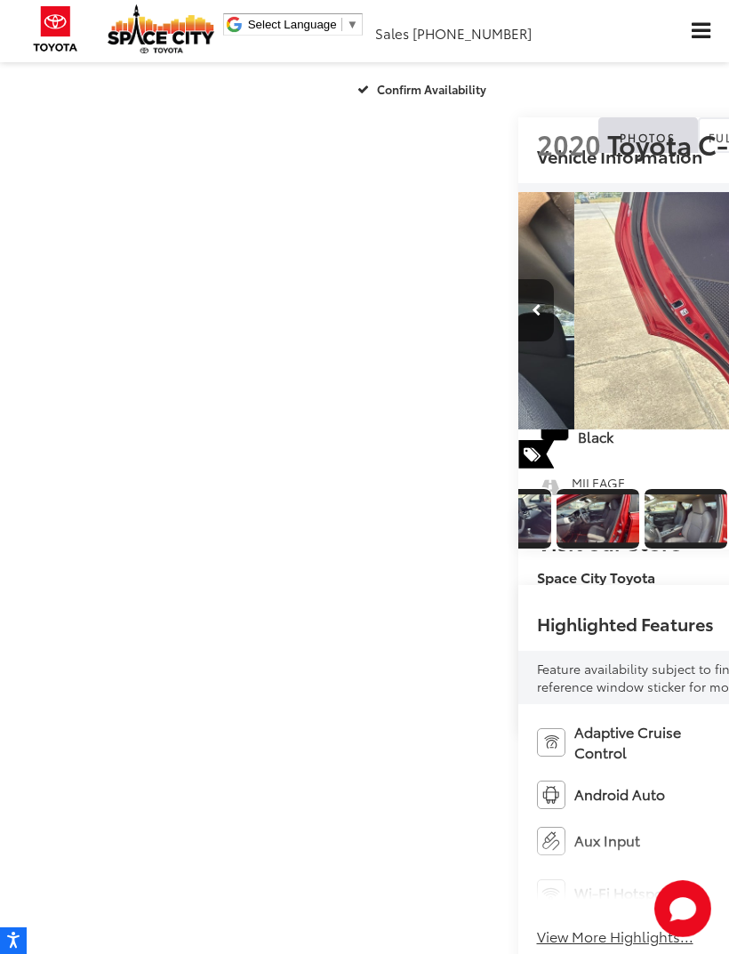
click at [464, 542] on img "Expand Photo 9" at bounding box center [422, 518] width 84 height 48
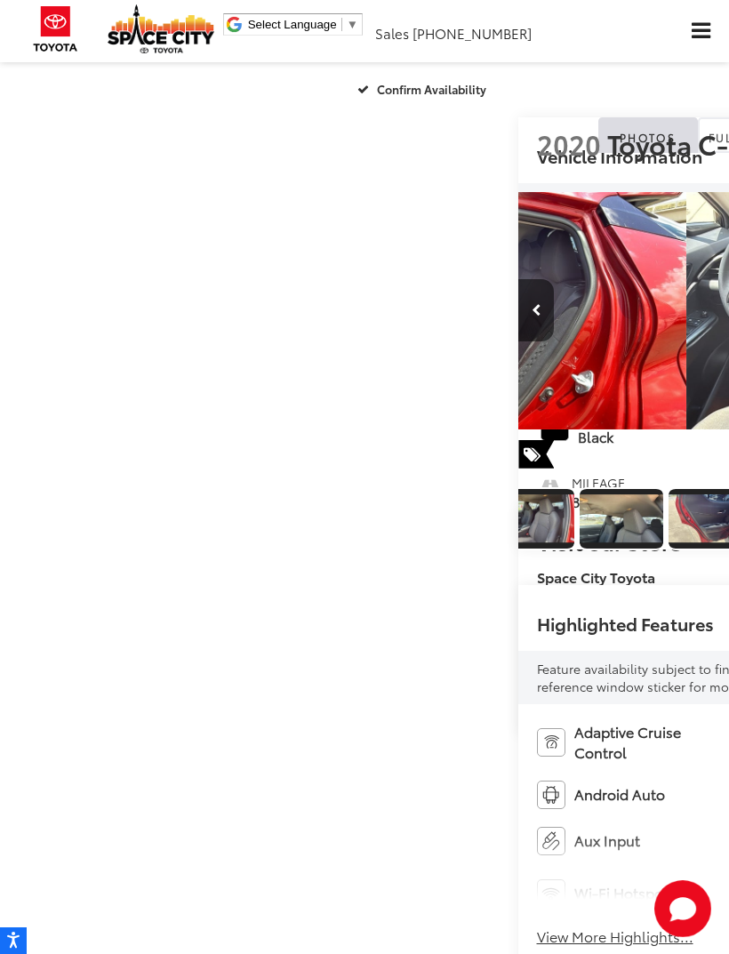
click at [399, 542] on img "Expand Photo 10" at bounding box center [357, 518] width 84 height 48
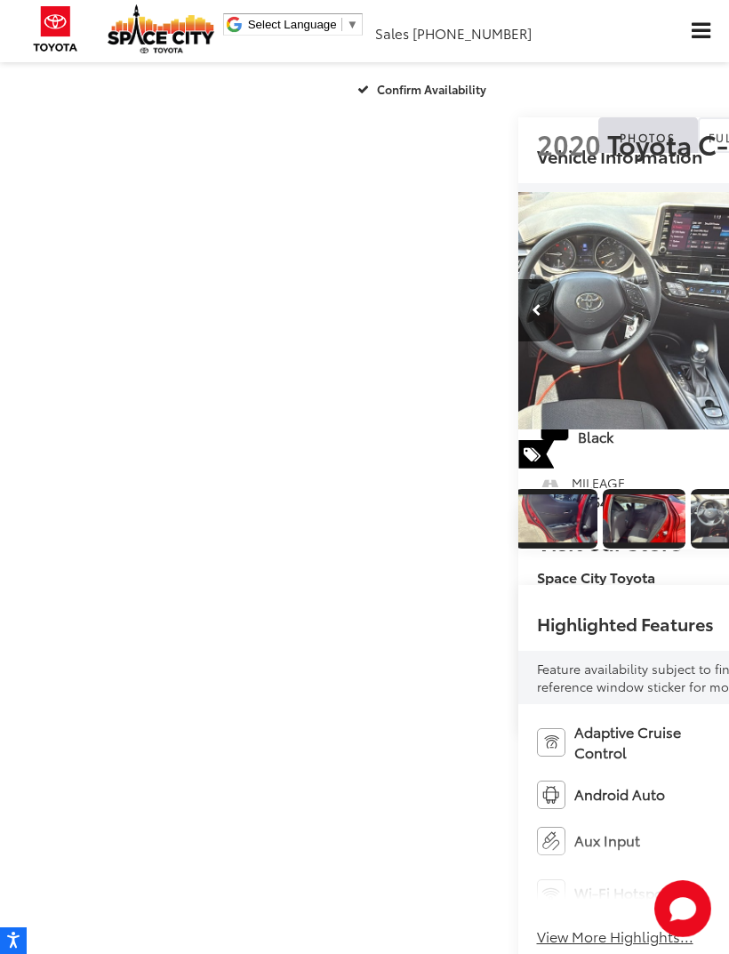
click at [333, 542] on img "Expand Photo 11" at bounding box center [291, 518] width 84 height 48
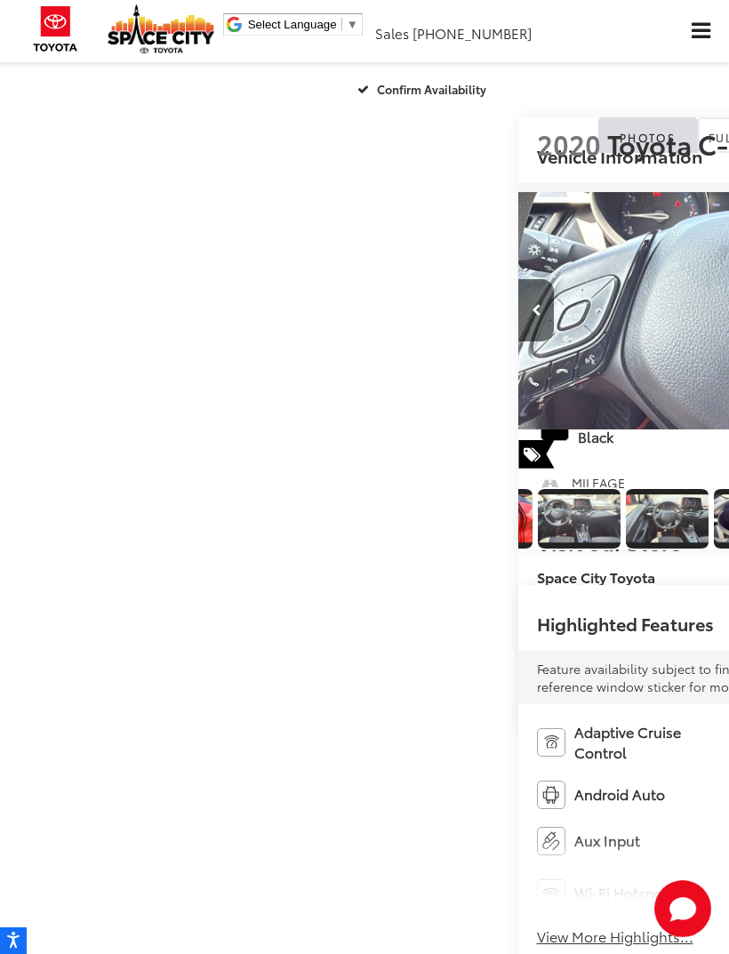
click at [269, 542] on img "Expand Photo 12" at bounding box center [226, 518] width 84 height 48
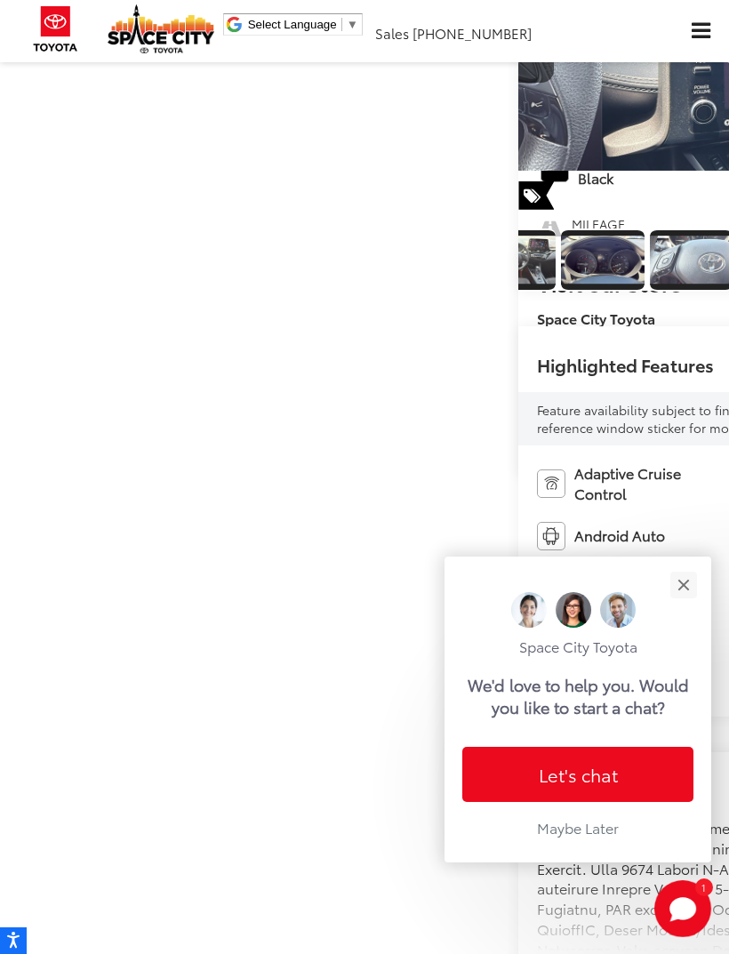
click at [293, 284] on img "Expand Photo 14" at bounding box center [250, 260] width 84 height 48
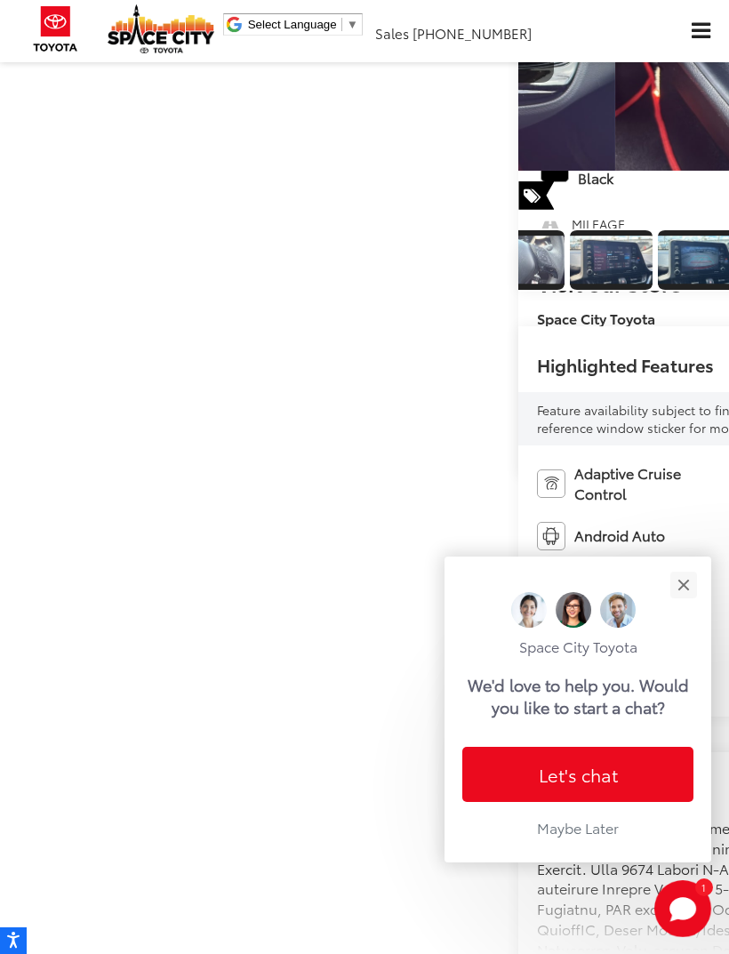
scroll to position [0, 1849]
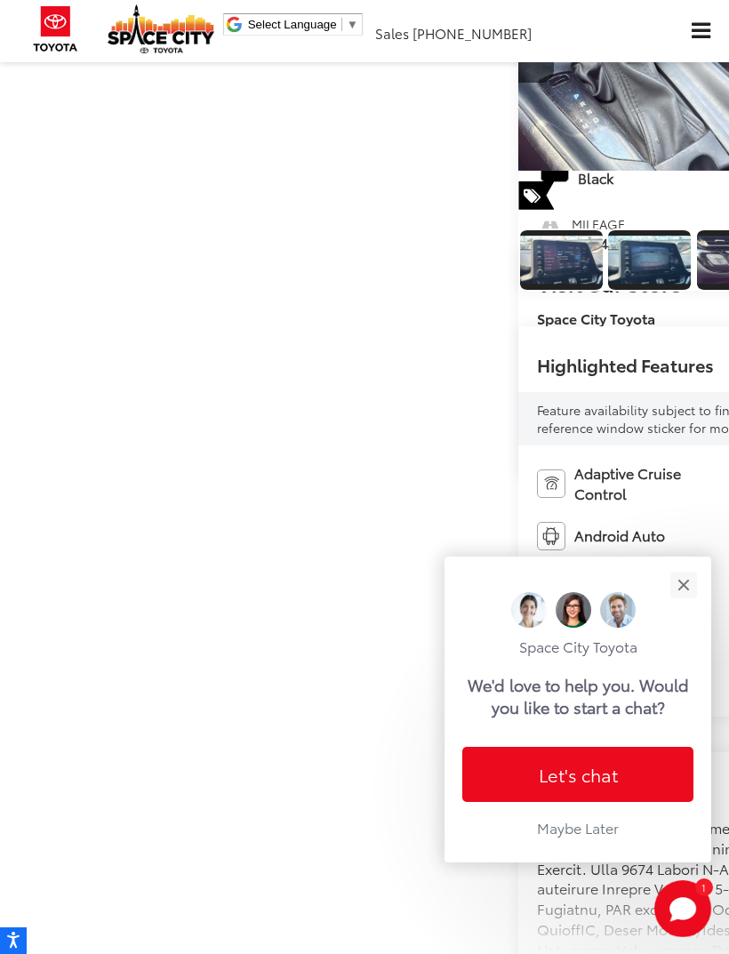
click at [75, 284] on img "Expand Photo 15" at bounding box center [32, 260] width 84 height 48
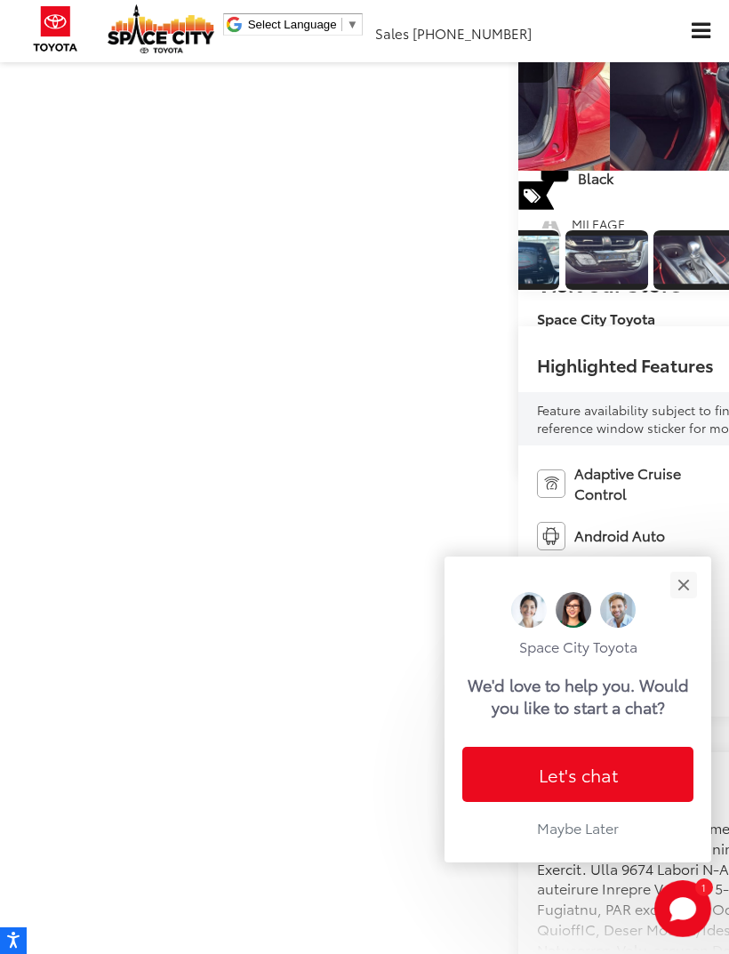
scroll to position [0, 2002]
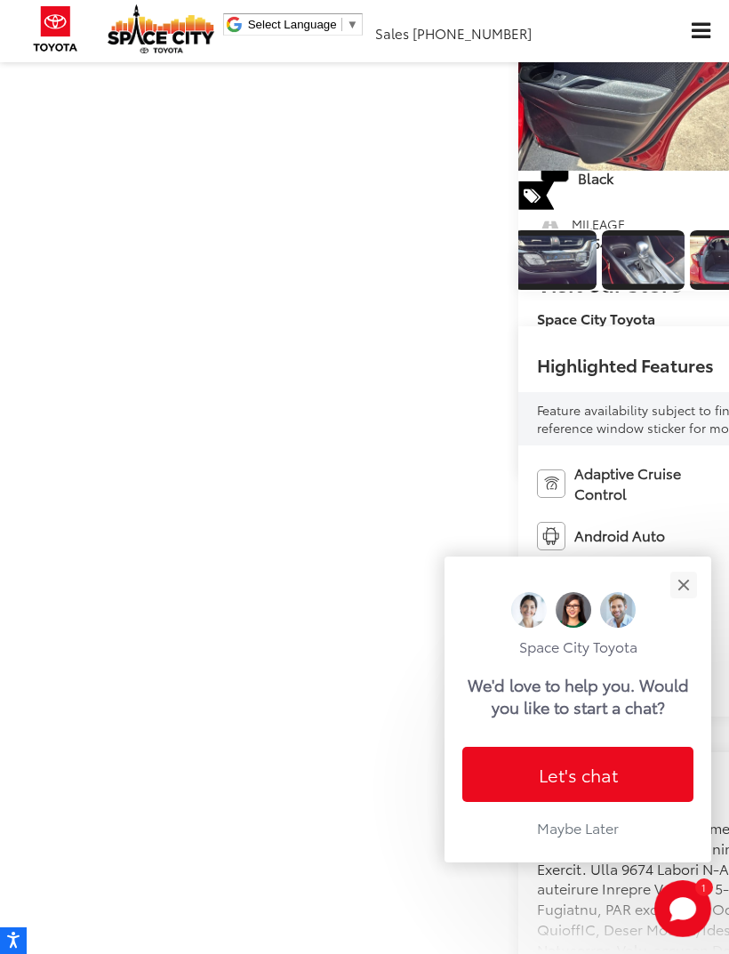
scroll to position [0, 10937]
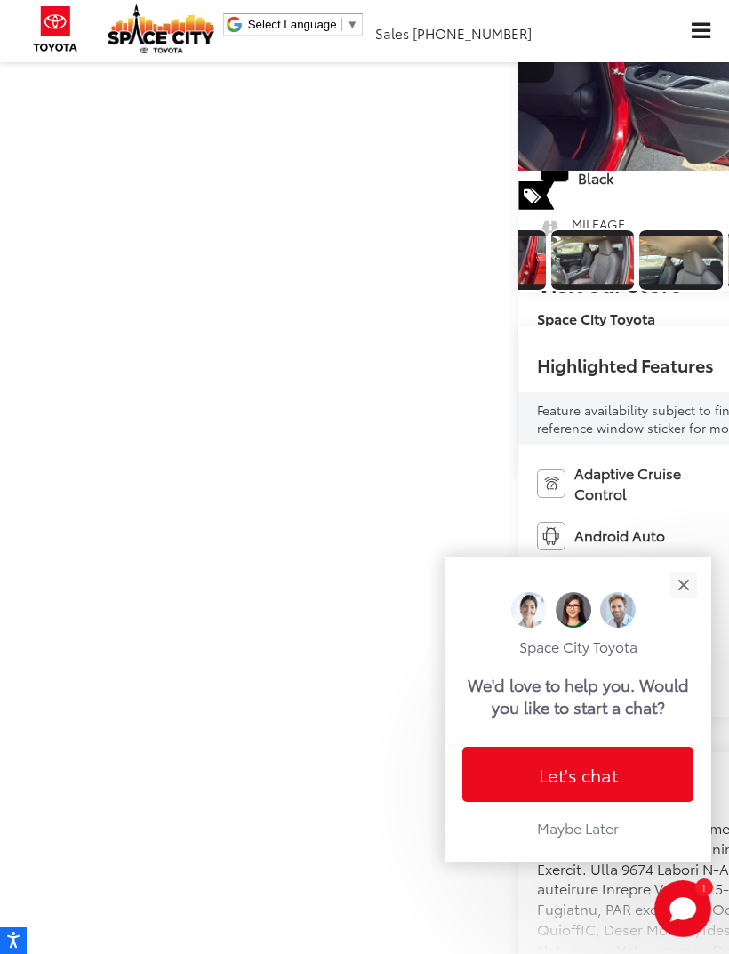
click at [682, 604] on button "Close" at bounding box center [683, 585] width 38 height 38
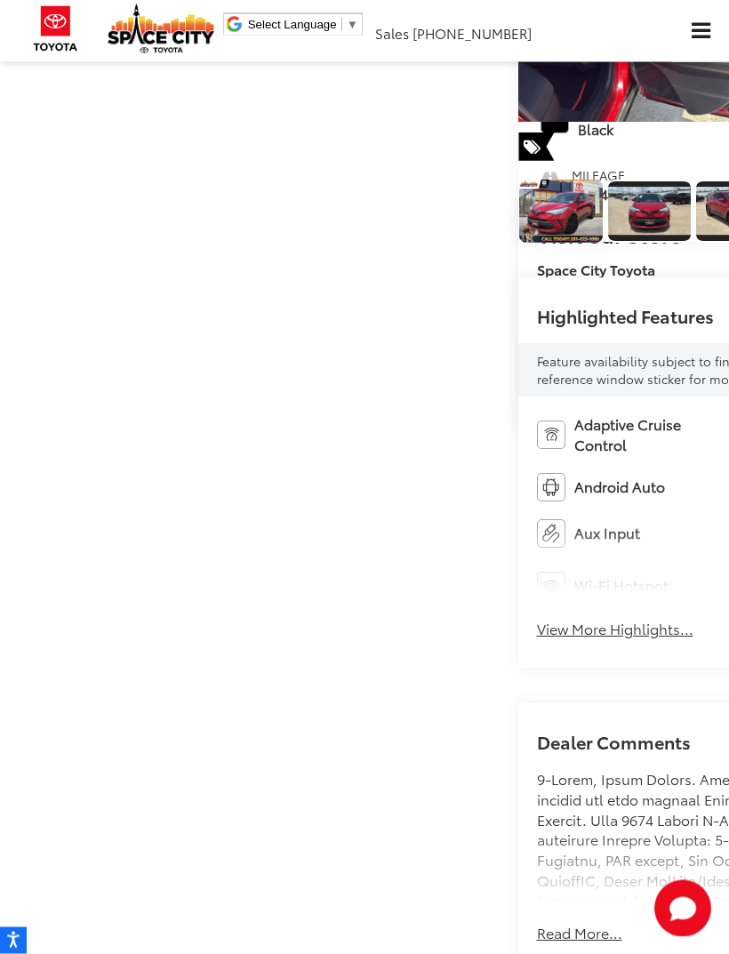
scroll to position [307, 0]
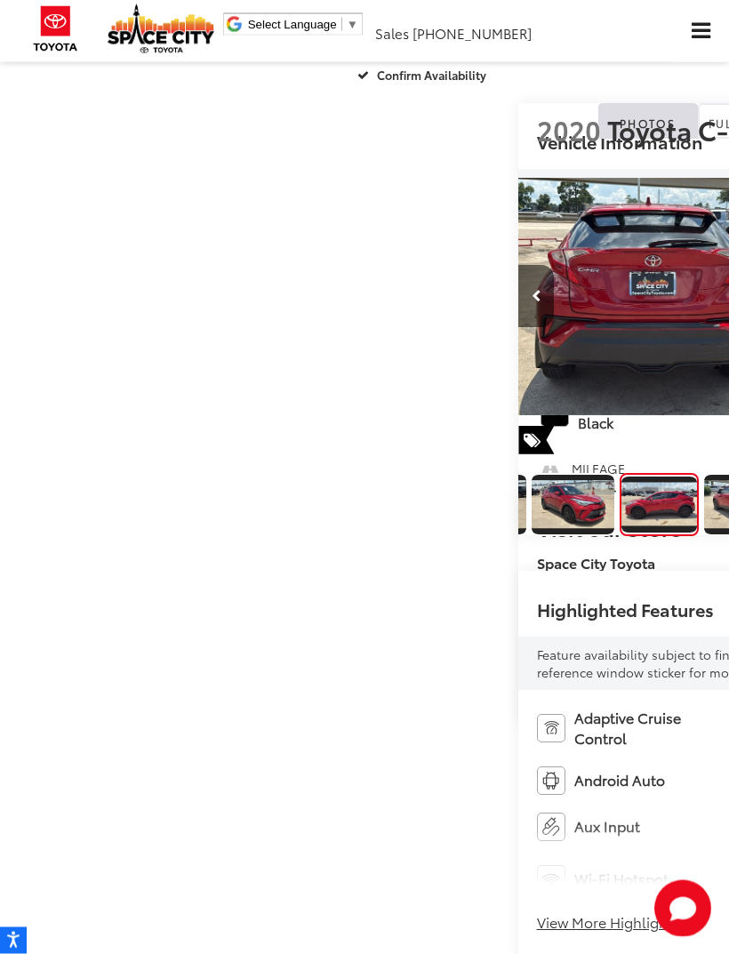
scroll to position [0, 0]
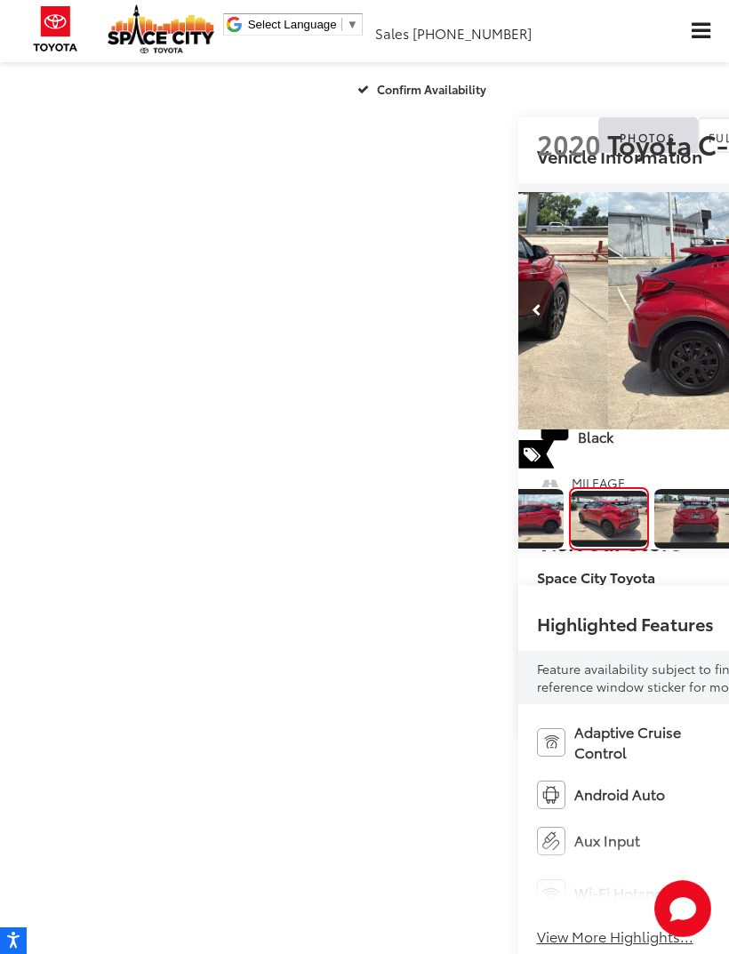
scroll to position [0, 2917]
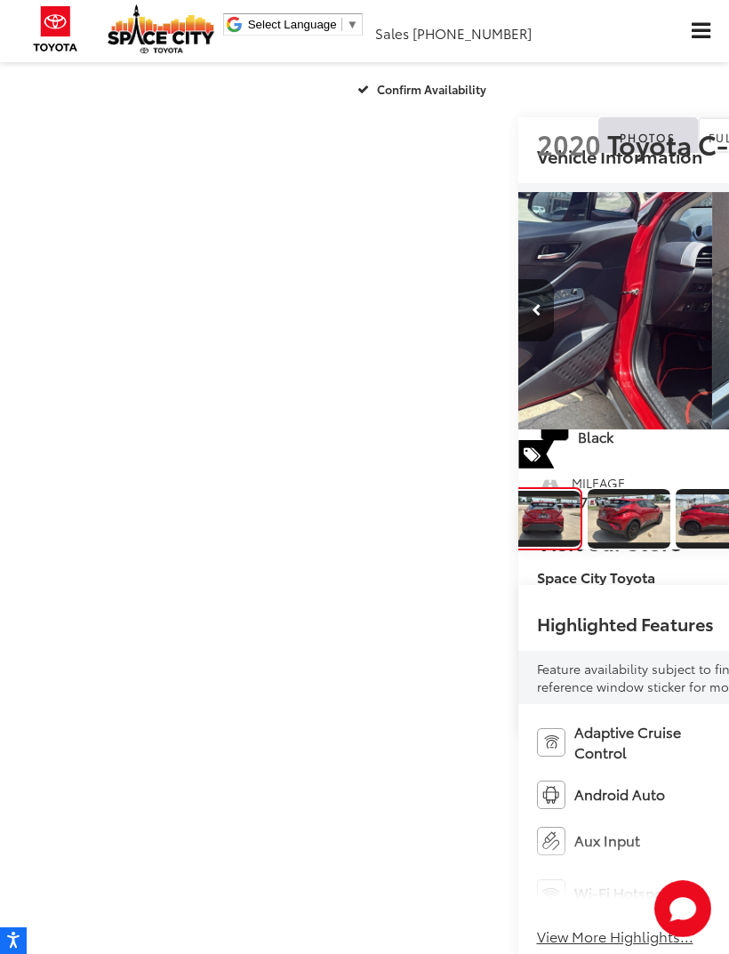
scroll to position [0, 3646]
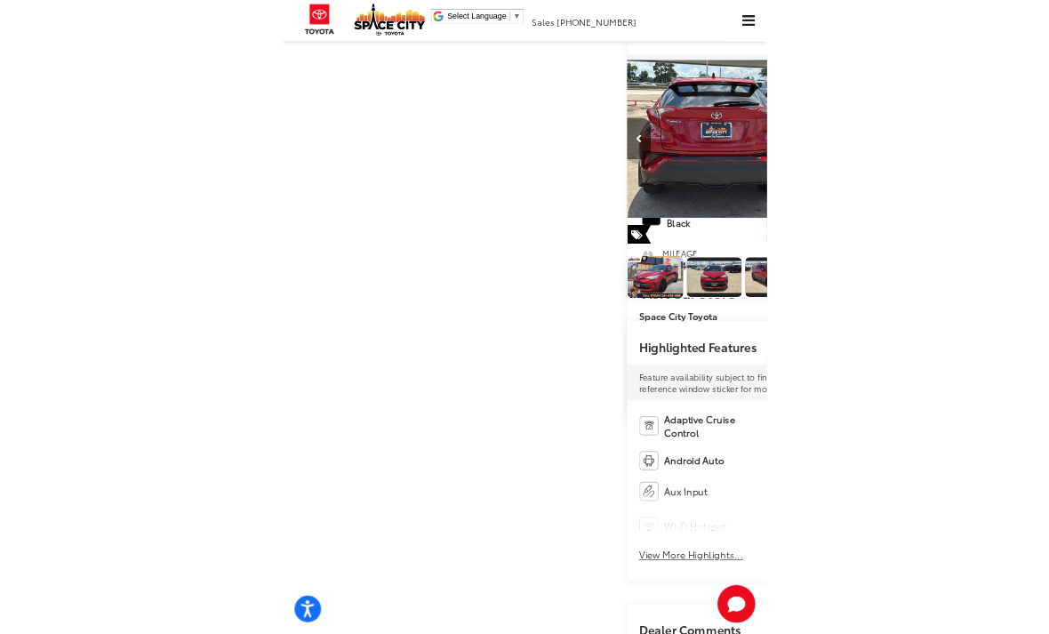
scroll to position [855, 0]
